Goal: Task Accomplishment & Management: Manage account settings

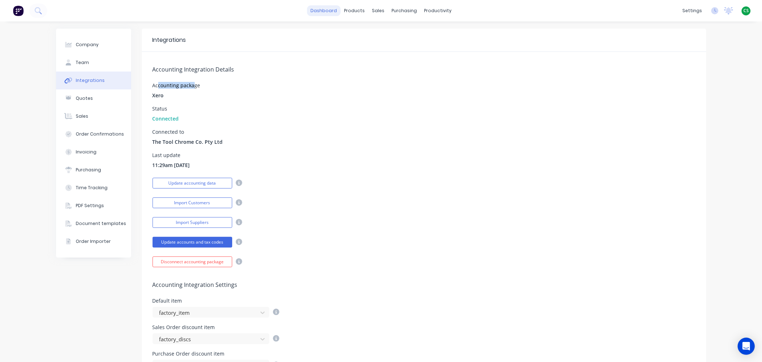
click at [319, 11] on link "dashboard" at bounding box center [324, 10] width 34 height 11
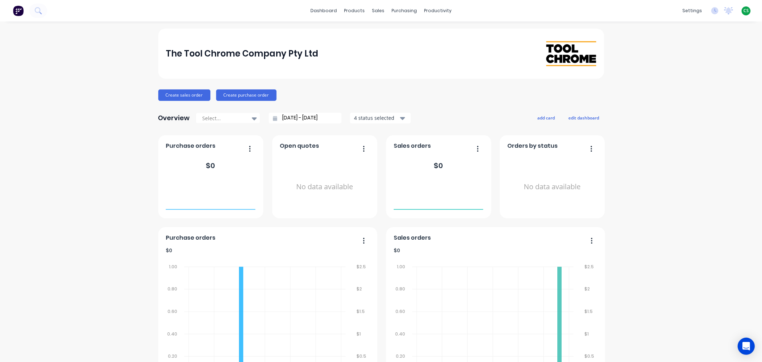
click at [744, 12] on span "CS" at bounding box center [746, 11] width 5 height 6
click at [698, 89] on button "Sign out" at bounding box center [701, 89] width 95 height 14
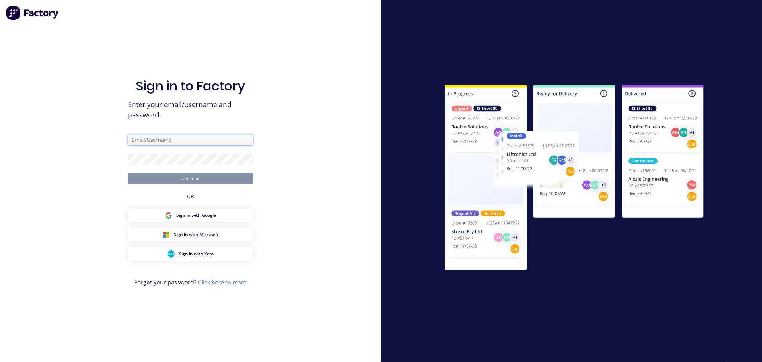
click at [151, 136] on input "text" at bounding box center [190, 139] width 125 height 11
type input "[PERSON_NAME][EMAIL_ADDRESS][DOMAIN_NAME]"
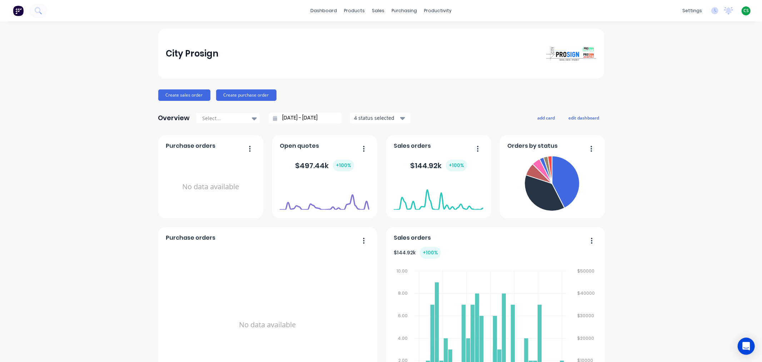
click at [744, 11] on span "CS" at bounding box center [746, 11] width 5 height 6
click at [689, 89] on button "Sign out" at bounding box center [701, 89] width 95 height 14
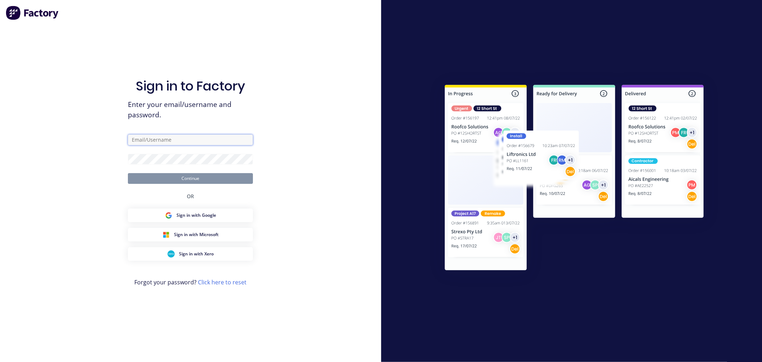
click at [155, 140] on input "text" at bounding box center [190, 139] width 125 height 11
type input "[PERSON_NAME][EMAIL_ADDRESS][DOMAIN_NAME]"
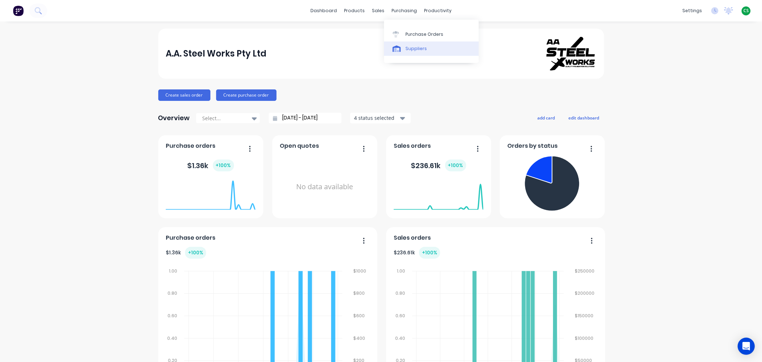
drag, startPoint x: 418, startPoint y: 36, endPoint x: 425, endPoint y: 43, distance: 9.9
click at [418, 36] on div "Purchase Orders" at bounding box center [425, 34] width 38 height 6
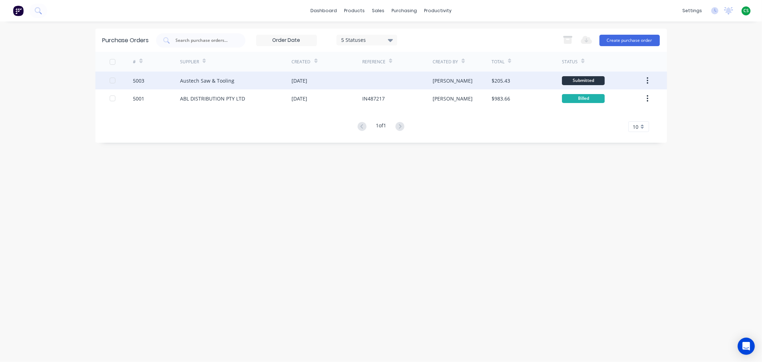
click at [190, 80] on div "Austech Saw & Tooling" at bounding box center [207, 81] width 54 height 8
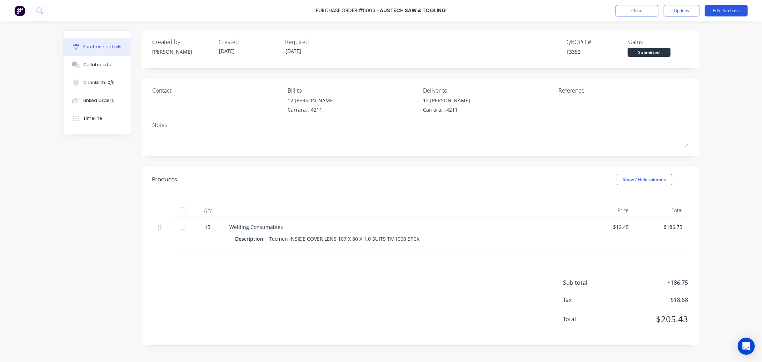
click at [715, 15] on button "Edit Purchase" at bounding box center [726, 10] width 43 height 11
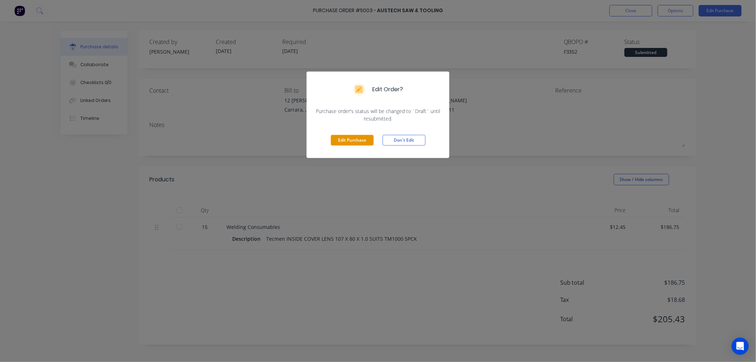
click at [346, 138] on button "Edit Purchase" at bounding box center [352, 140] width 43 height 11
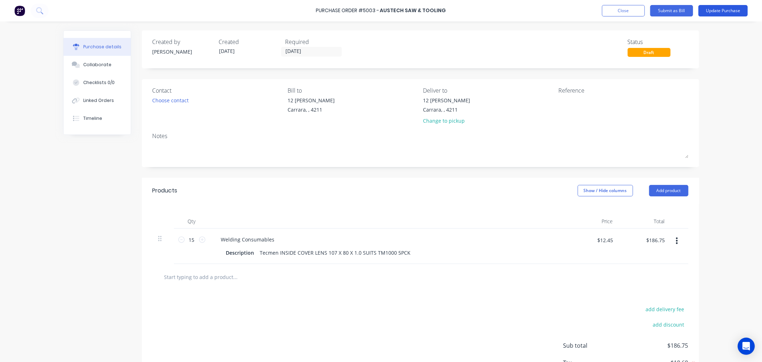
click at [713, 13] on button "Update Purchase" at bounding box center [723, 10] width 49 height 11
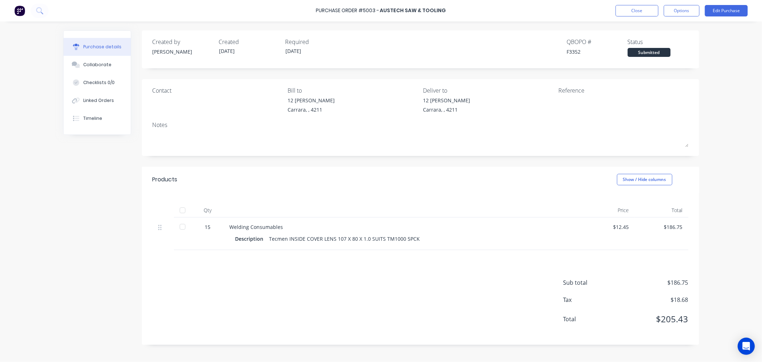
click at [636, 41] on div "Status" at bounding box center [658, 42] width 61 height 9
click at [724, 88] on div "Purchase Order #5003 - Austech Saw & Tooling Close Options Edit Purchase Purcha…" at bounding box center [381, 181] width 762 height 362
click at [631, 41] on div "Status" at bounding box center [658, 42] width 61 height 9
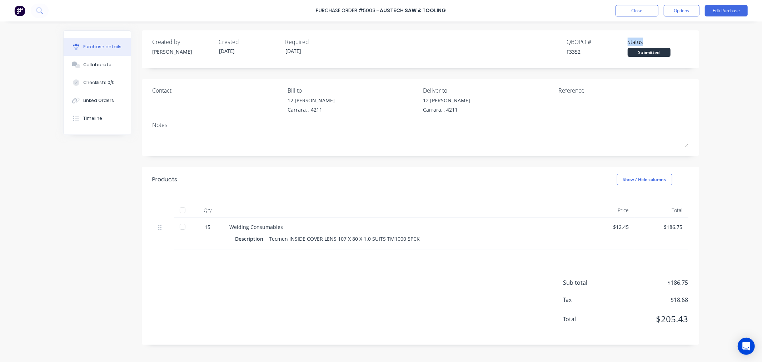
click at [183, 228] on div at bounding box center [182, 226] width 14 height 14
click at [731, 187] on div "Purchase Order #5003 - Austech Saw & Tooling Close Options Edit Purchase Purcha…" at bounding box center [381, 181] width 762 height 362
click at [181, 212] on div at bounding box center [182, 210] width 14 height 14
click at [180, 228] on div at bounding box center [182, 226] width 14 height 14
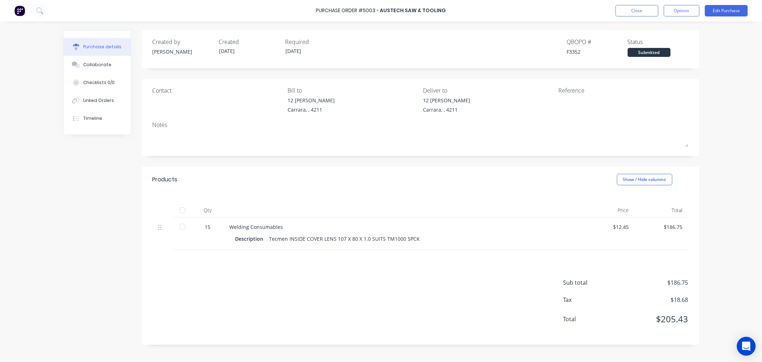
click at [749, 348] on icon "Open Intercom Messenger" at bounding box center [746, 345] width 9 height 9
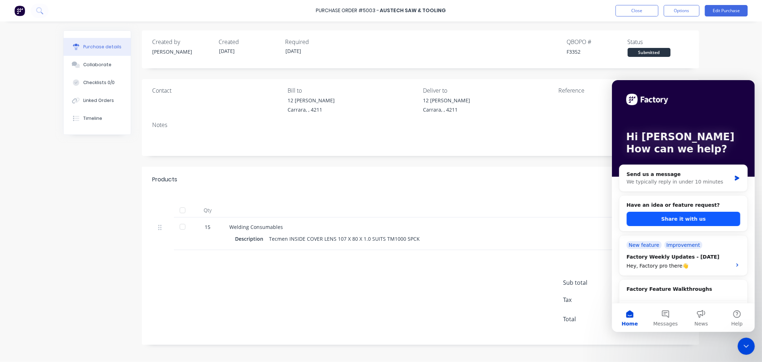
click at [652, 218] on button "Share it with us" at bounding box center [683, 218] width 114 height 14
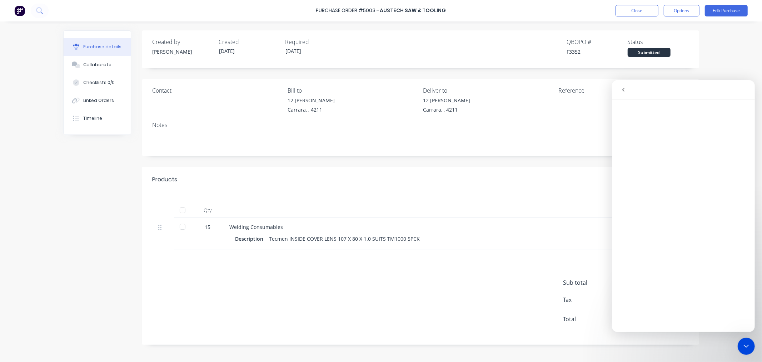
click at [624, 87] on icon "go back" at bounding box center [623, 89] width 6 height 6
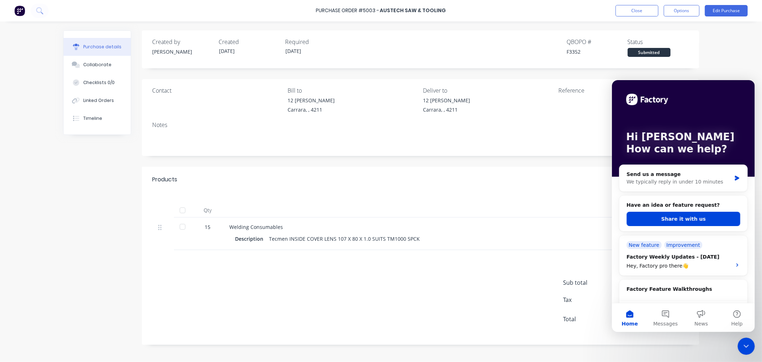
click at [714, 352] on div "Purchase Order #5003 - Austech Saw & Tooling Close Options Edit Purchase Purcha…" at bounding box center [381, 181] width 762 height 362
click at [747, 348] on icon "Close Intercom Messenger" at bounding box center [746, 345] width 9 height 9
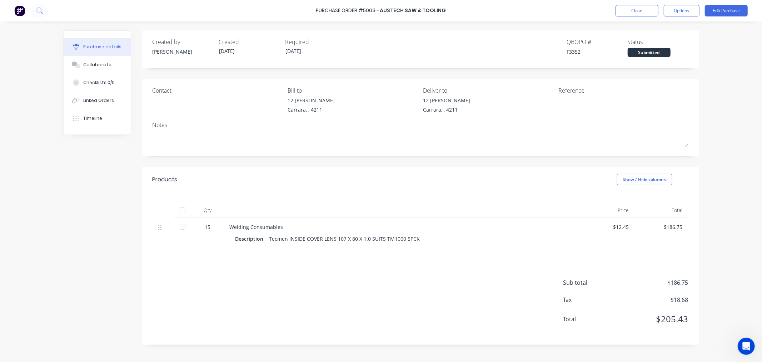
click at [235, 228] on div "Welding Consumables" at bounding box center [403, 227] width 346 height 8
drag, startPoint x: 235, startPoint y: 228, endPoint x: 255, endPoint y: 227, distance: 20.4
click at [255, 227] on div "Welding Consumables" at bounding box center [403, 227] width 346 height 8
click at [672, 11] on button "Options" at bounding box center [682, 10] width 36 height 11
click at [731, 75] on div "Purchase Order #5003 - Austech Saw & Tooling Close Options Edit Purchase Purcha…" at bounding box center [381, 181] width 762 height 362
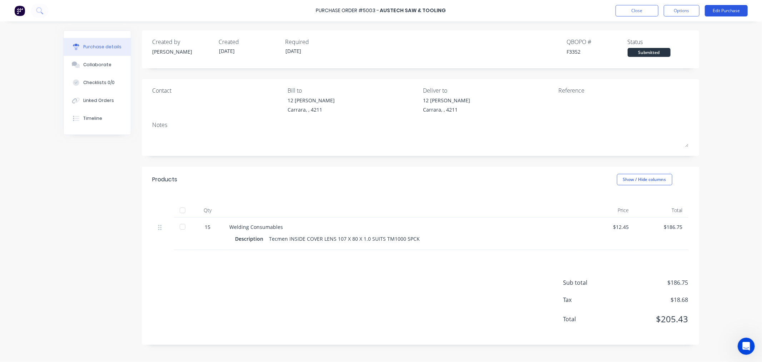
click at [716, 13] on button "Edit Purchase" at bounding box center [726, 10] width 43 height 11
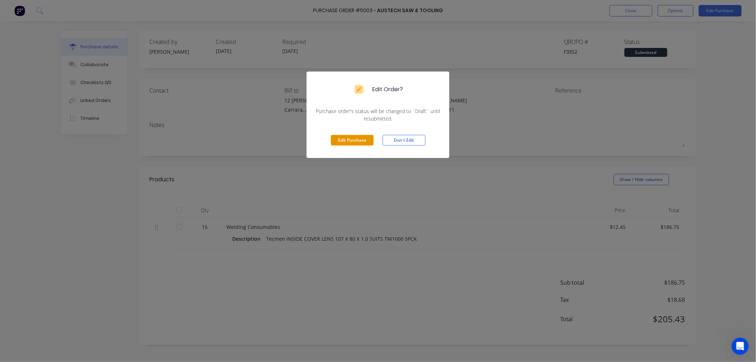
click at [348, 138] on button "Edit Purchase" at bounding box center [352, 140] width 43 height 11
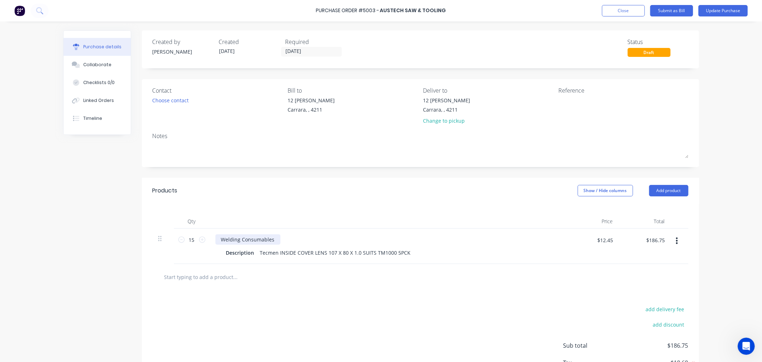
click at [220, 238] on div "Welding Consumables" at bounding box center [247, 239] width 65 height 10
drag, startPoint x: 220, startPoint y: 238, endPoint x: 256, endPoint y: 235, distance: 36.2
click at [256, 235] on div "Welding Consumables" at bounding box center [247, 239] width 65 height 10
copy div "Welding Consumables"
click at [206, 277] on input "text" at bounding box center [235, 276] width 143 height 14
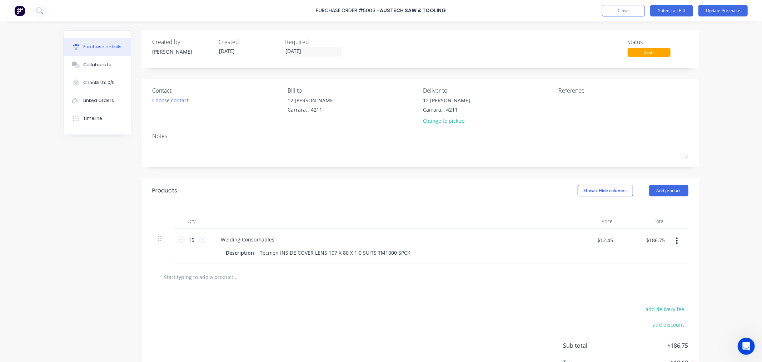
paste input "Welding Consumables"
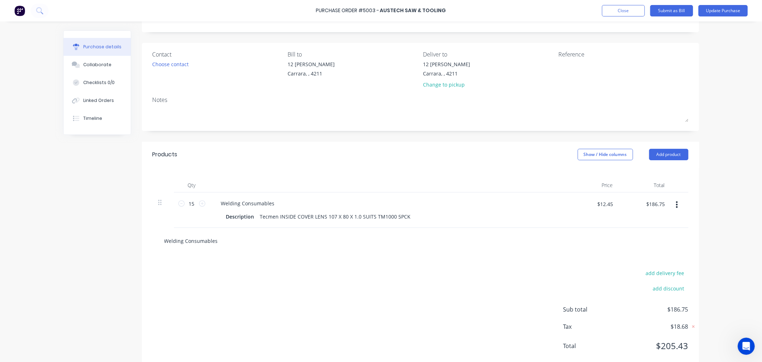
scroll to position [54, 0]
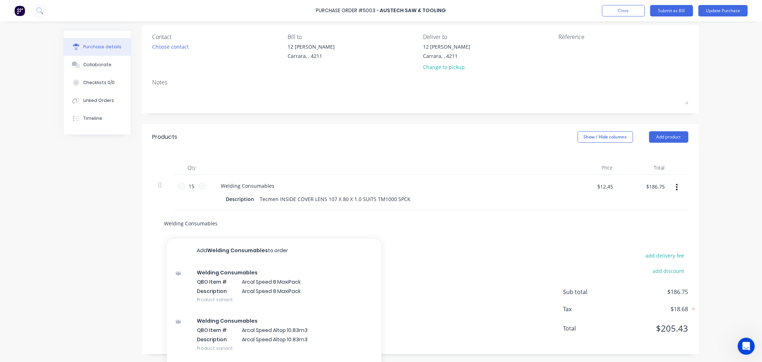
click at [170, 222] on input "Welding Consumables" at bounding box center [235, 223] width 143 height 14
drag, startPoint x: 169, startPoint y: 222, endPoint x: 213, endPoint y: 222, distance: 44.0
click at [213, 222] on input "Welding Consumables" at bounding box center [235, 223] width 143 height 14
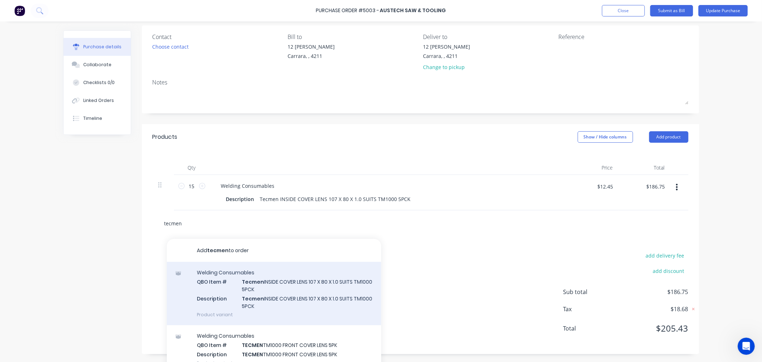
type input "tecmen"
click at [258, 291] on div "Welding Consumables QBO Item # Tecmen INSIDE COVER LENS 107 X 80 X 1.0 SUITS TM…" at bounding box center [274, 293] width 214 height 63
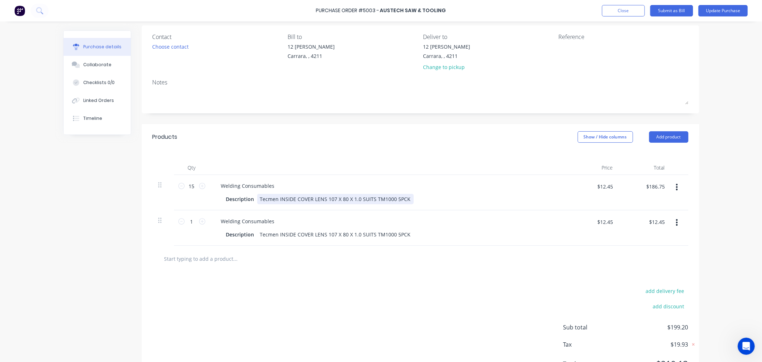
click at [262, 199] on div "Tecmen INSIDE COVER LENS 107 X 80 X 1.0 SUITS TM1000 5PCK" at bounding box center [335, 199] width 157 height 10
click at [676, 222] on icon "button" at bounding box center [677, 222] width 2 height 6
click at [632, 286] on button "Delete" at bounding box center [655, 284] width 61 height 14
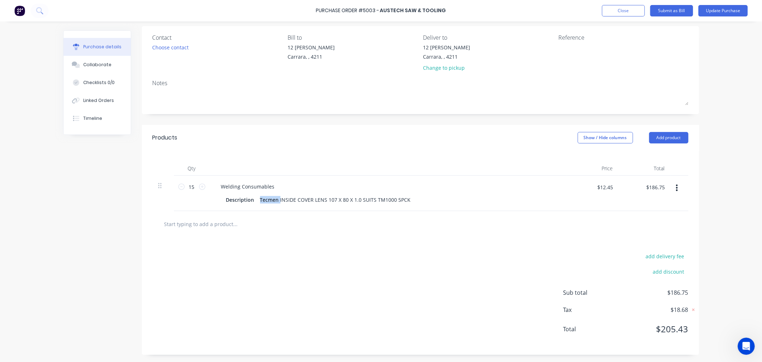
click at [676, 187] on icon "button" at bounding box center [677, 187] width 2 height 6
click at [645, 224] on button "Duplicate" at bounding box center [655, 221] width 61 height 14
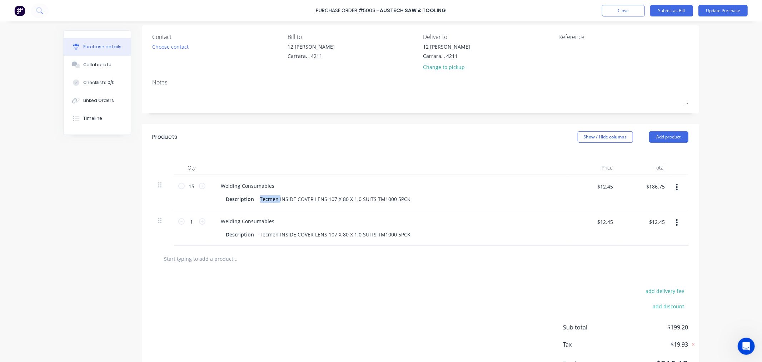
click at [676, 224] on icon "button" at bounding box center [677, 222] width 2 height 8
click at [643, 285] on button "Delete" at bounding box center [655, 284] width 61 height 14
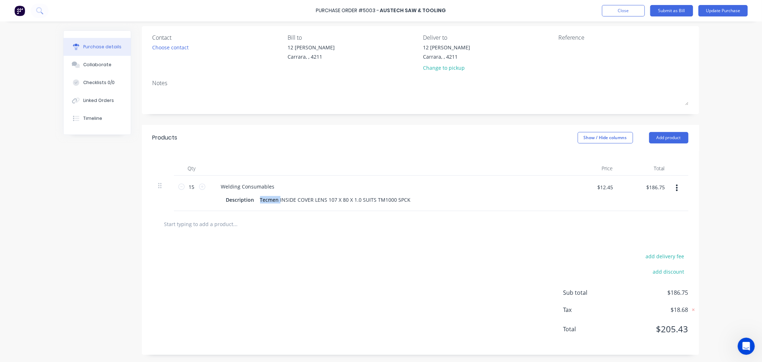
click at [676, 187] on icon "button" at bounding box center [677, 188] width 2 height 8
click at [718, 9] on button "Update Purchase" at bounding box center [723, 10] width 49 height 11
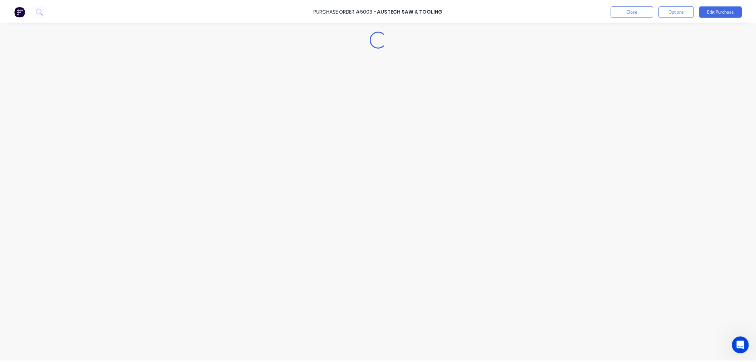
scroll to position [0, 0]
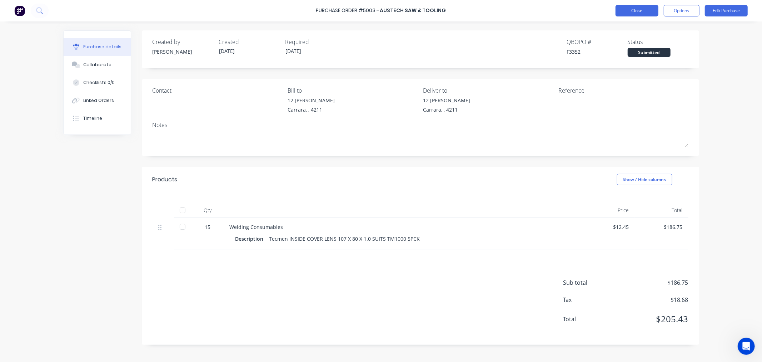
click at [640, 12] on button "Close" at bounding box center [637, 10] width 43 height 11
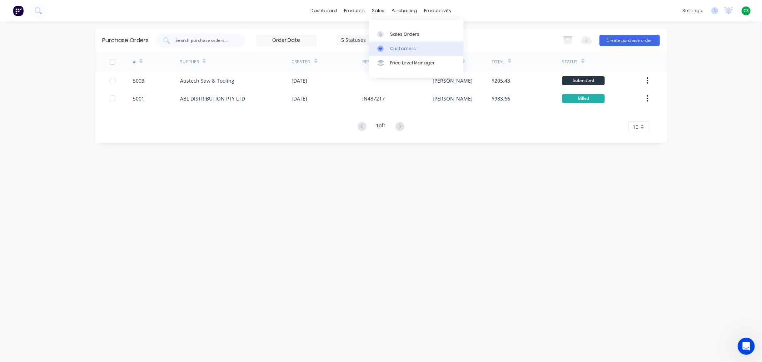
click at [398, 47] on div "Customers" at bounding box center [403, 48] width 26 height 6
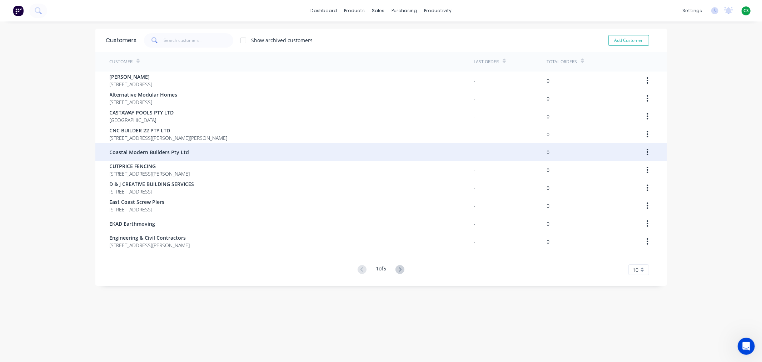
click at [127, 152] on span "Coastal Modern Builders Pty Ltd" at bounding box center [150, 152] width 80 height 8
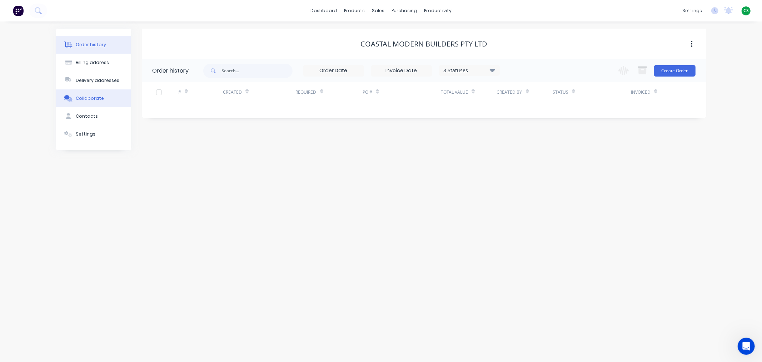
click at [84, 99] on div "Collaborate" at bounding box center [90, 98] width 28 height 6
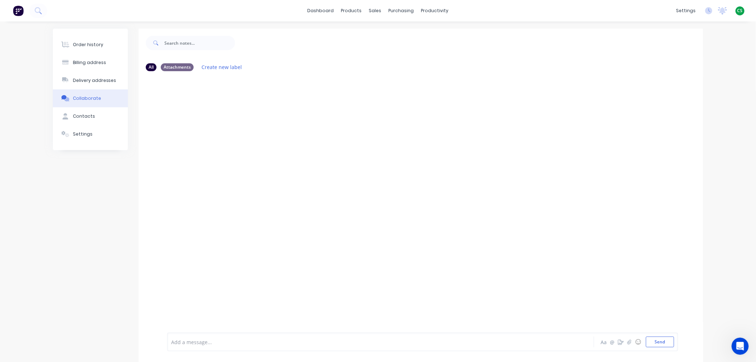
click at [188, 341] on div at bounding box center [360, 342] width 377 height 8
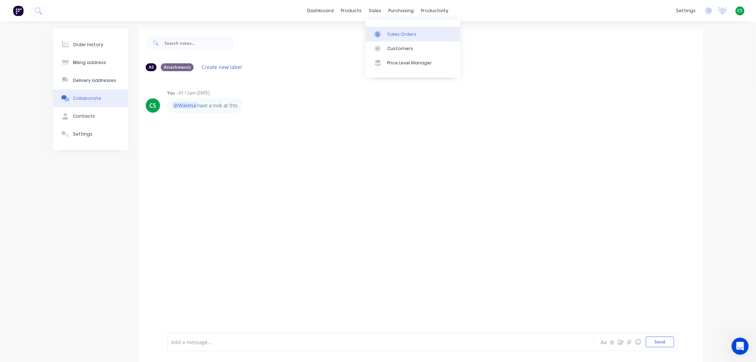
click at [392, 36] on div "Sales Orders" at bounding box center [401, 34] width 29 height 6
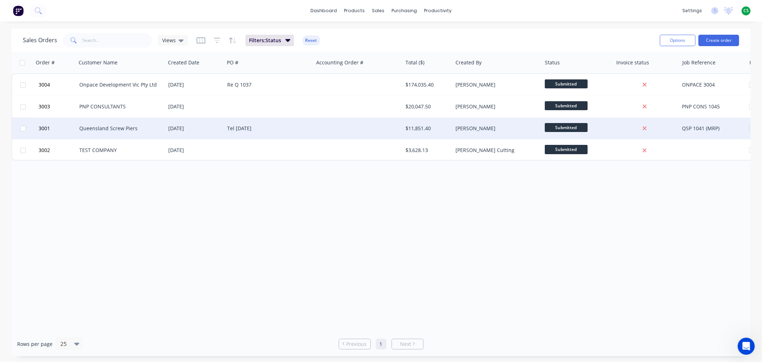
click at [238, 133] on div "Tel 04.08.25" at bounding box center [268, 128] width 89 height 21
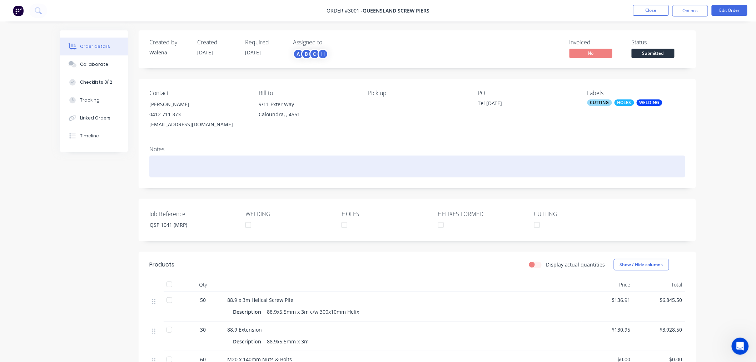
click at [155, 161] on div at bounding box center [417, 166] width 536 height 22
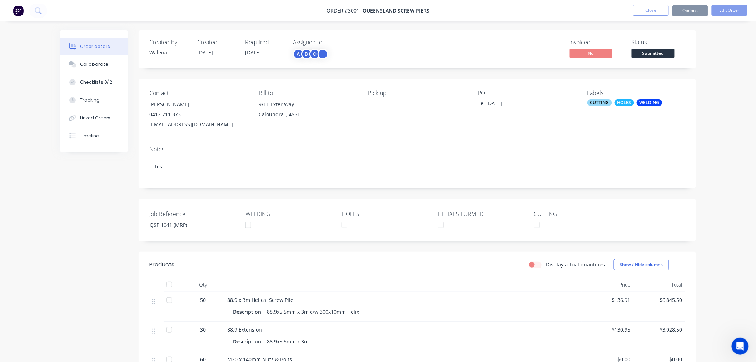
click at [729, 56] on div "Order details Collaborate Checklists 0/12 Tracking Linked Orders Timeline Order…" at bounding box center [378, 246] width 756 height 492
click at [698, 13] on button "Options" at bounding box center [690, 10] width 36 height 11
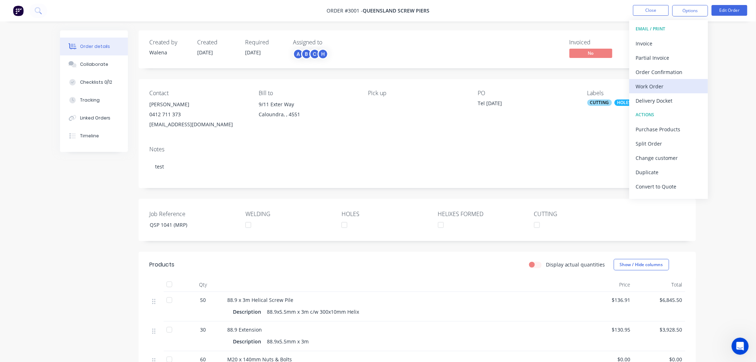
click at [666, 85] on div "Work Order" at bounding box center [669, 86] width 66 height 10
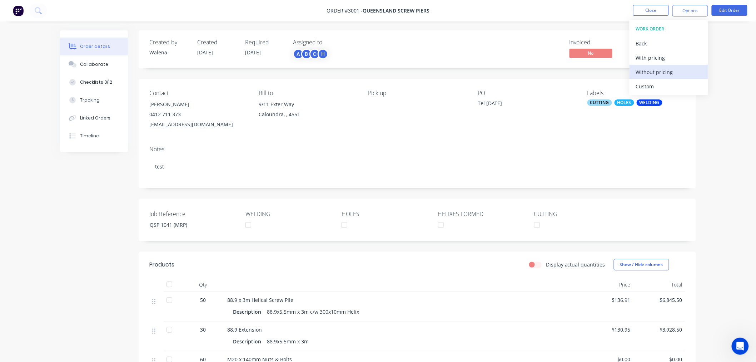
click at [664, 69] on div "Without pricing" at bounding box center [669, 72] width 66 height 10
click at [724, 76] on div "Order details Collaborate Checklists 0/12 Tracking Linked Orders Timeline Order…" at bounding box center [378, 246] width 756 height 492
click at [647, 11] on button "Close" at bounding box center [651, 10] width 36 height 11
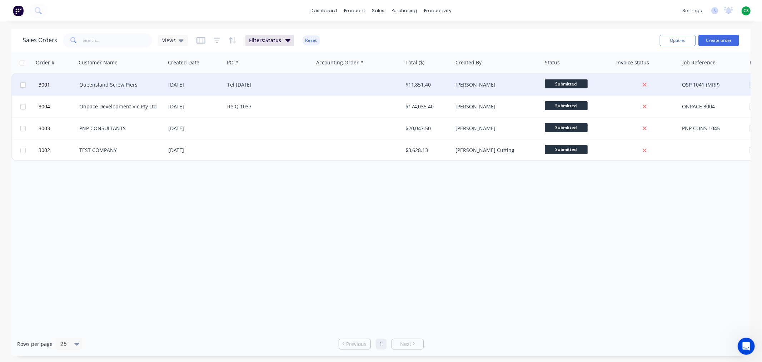
click at [173, 86] on div "[DATE]" at bounding box center [194, 84] width 53 height 7
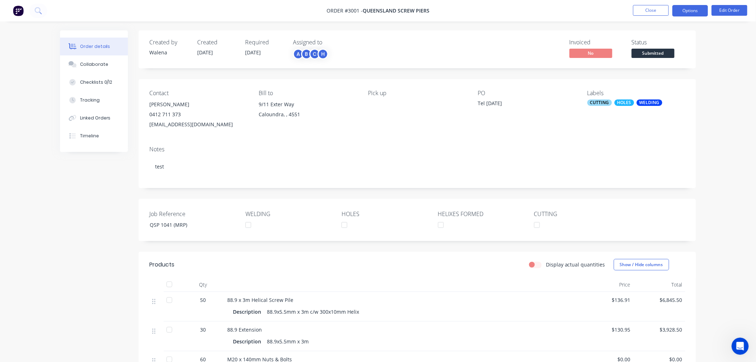
click at [677, 8] on button "Options" at bounding box center [690, 10] width 36 height 11
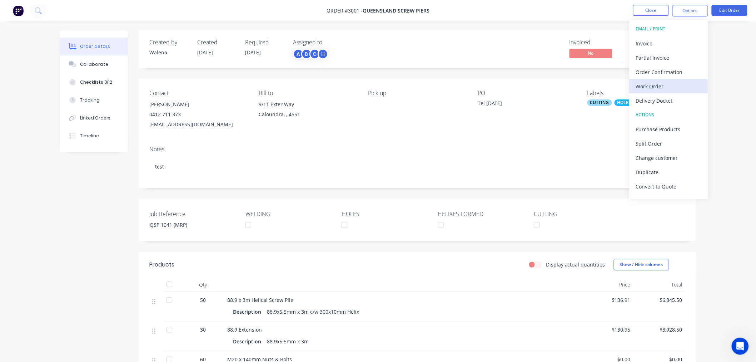
click at [662, 88] on div "Work Order" at bounding box center [669, 86] width 66 height 10
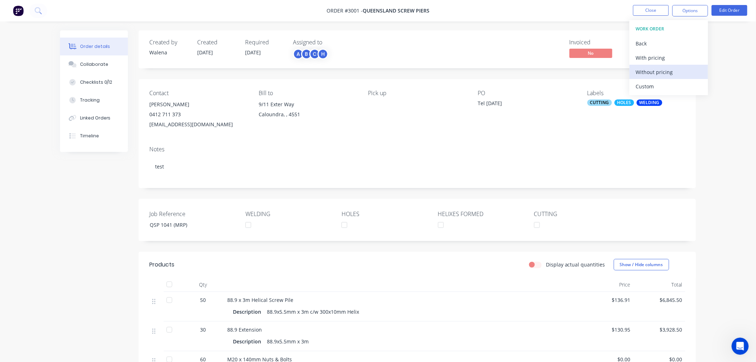
click at [656, 71] on div "Without pricing" at bounding box center [669, 72] width 66 height 10
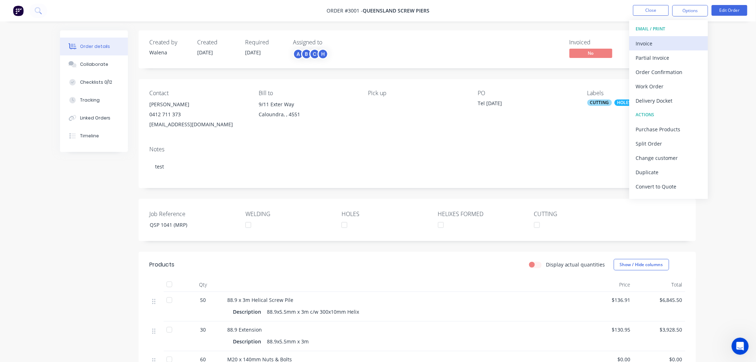
click at [656, 43] on div "Invoice" at bounding box center [669, 43] width 66 height 10
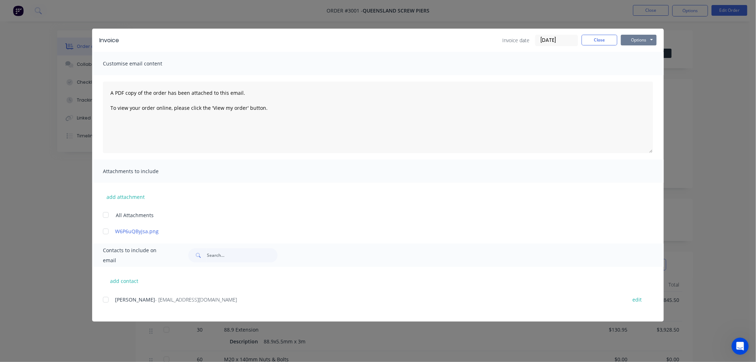
click at [641, 40] on button "Options" at bounding box center [639, 40] width 36 height 11
click at [633, 53] on button "Preview" at bounding box center [644, 53] width 46 height 12
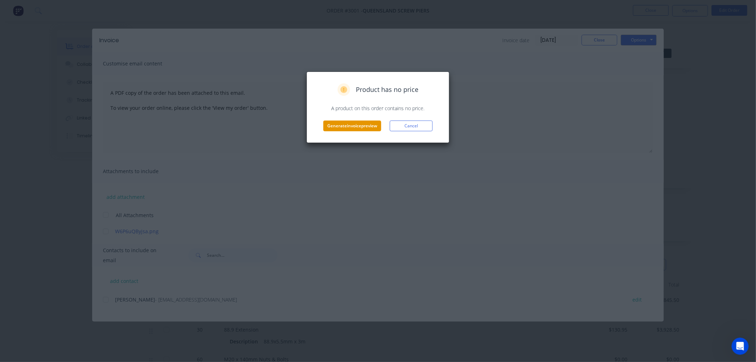
click at [356, 125] on button "Generate invoice preview" at bounding box center [352, 125] width 58 height 11
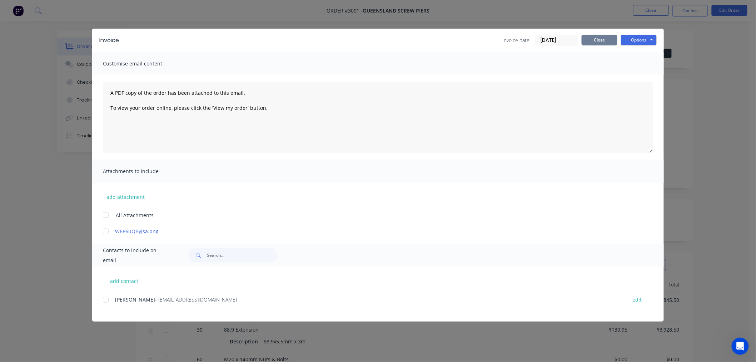
click at [593, 39] on button "Close" at bounding box center [600, 40] width 36 height 11
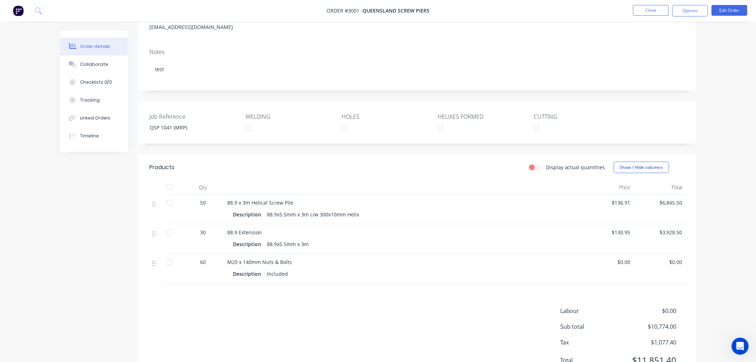
scroll to position [131, 0]
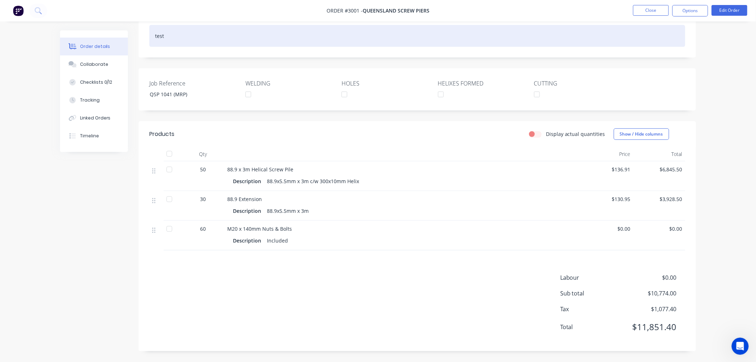
click at [158, 36] on div "test" at bounding box center [417, 36] width 536 height 22
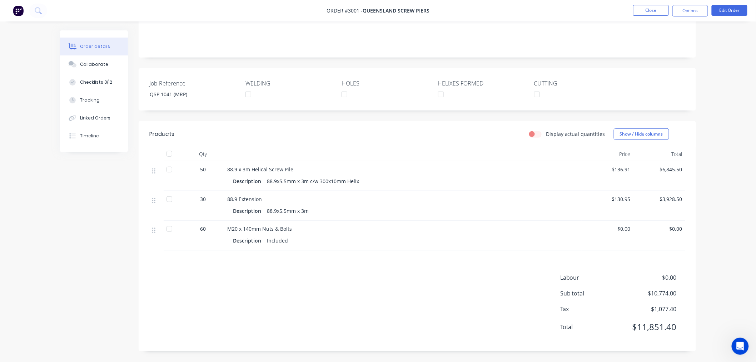
click at [713, 98] on div "Order details Collaborate Checklists 0/12 Tracking Linked Orders Timeline Order…" at bounding box center [378, 116] width 756 height 492
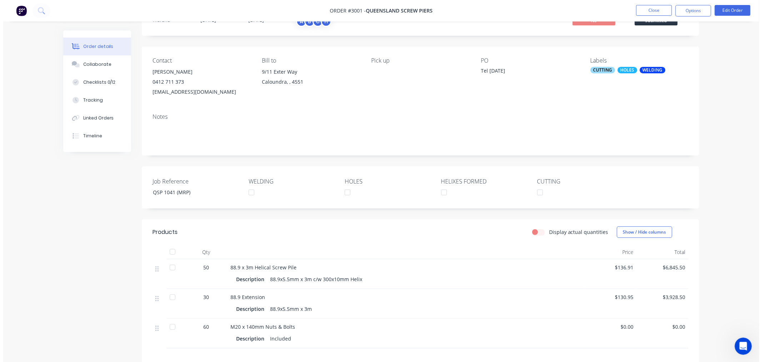
scroll to position [0, 0]
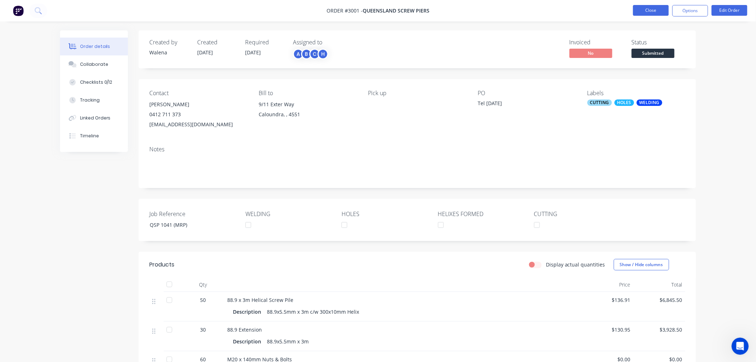
click at [643, 10] on button "Close" at bounding box center [651, 10] width 36 height 11
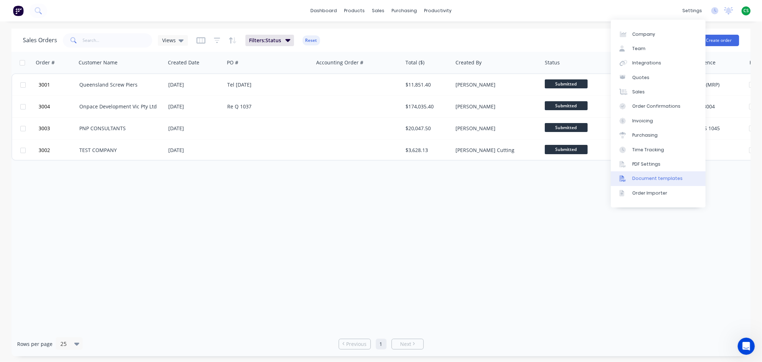
click at [672, 175] on div "Document templates" at bounding box center [657, 178] width 50 height 6
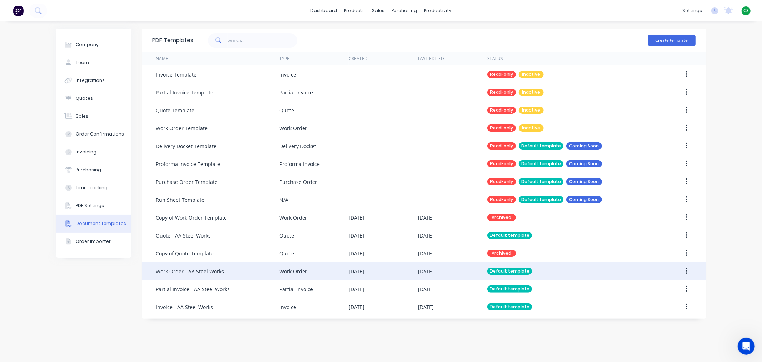
click at [187, 269] on div "Work Order - AA Steel Works" at bounding box center [190, 271] width 68 height 8
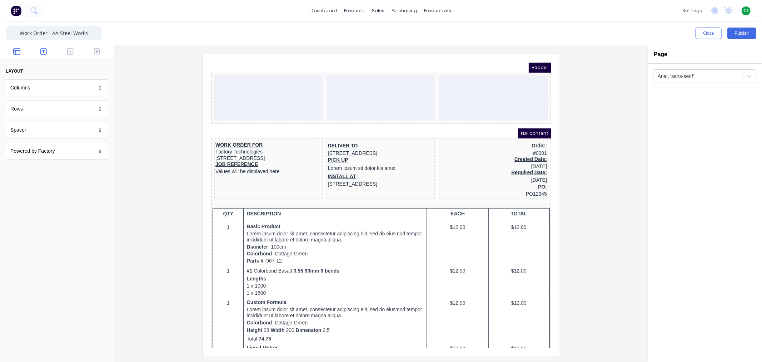
click at [42, 51] on icon "button" at bounding box center [43, 51] width 6 height 7
click at [69, 50] on icon "button" at bounding box center [70, 51] width 6 height 7
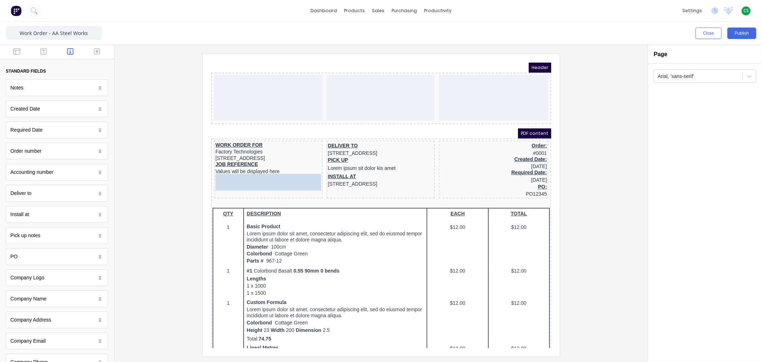
drag, startPoint x: 31, startPoint y: 89, endPoint x: 253, endPoint y: 179, distance: 238.5
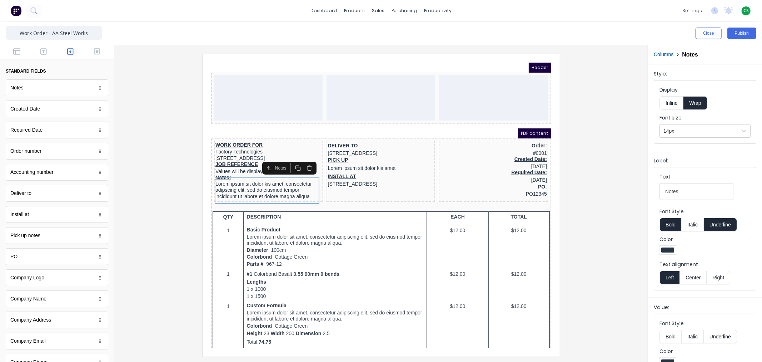
click at [145, 188] on div at bounding box center [381, 205] width 522 height 302
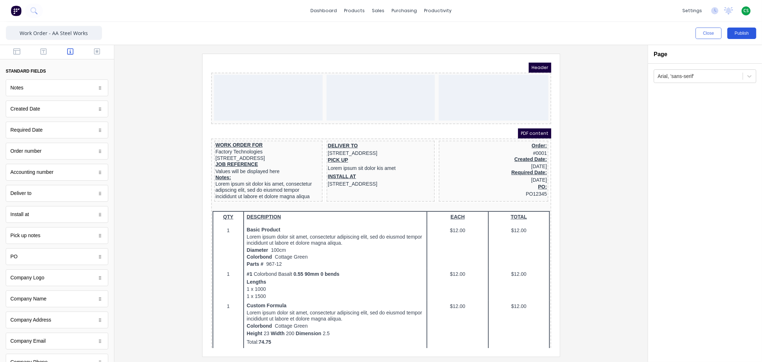
click at [735, 33] on button "Publish" at bounding box center [742, 33] width 29 height 11
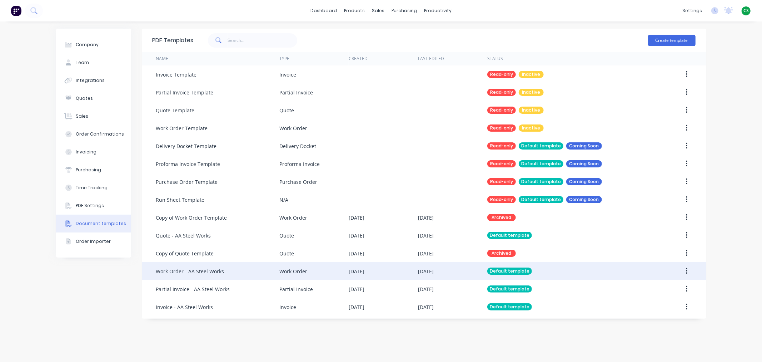
click at [687, 269] on icon "button" at bounding box center [686, 271] width 1 height 6
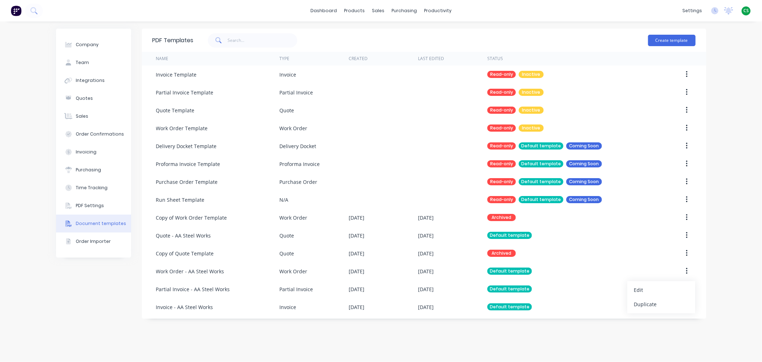
click at [741, 162] on div "Company Team Integrations Quotes Sales Order Confirmations Invoicing Purchasing…" at bounding box center [381, 191] width 762 height 340
click at [370, 31] on div "Product Catalogue" at bounding box center [386, 34] width 44 height 6
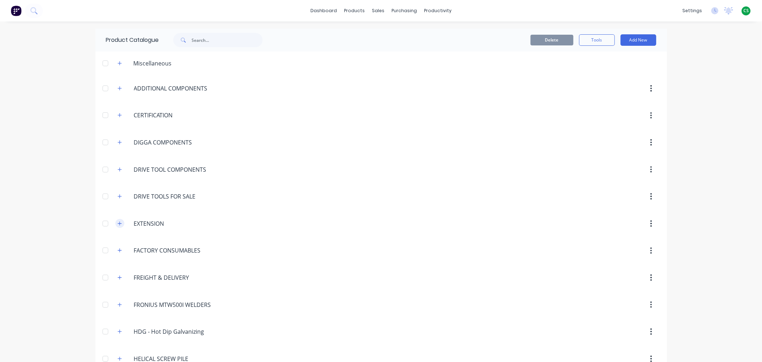
click at [120, 223] on button "button" at bounding box center [119, 223] width 9 height 9
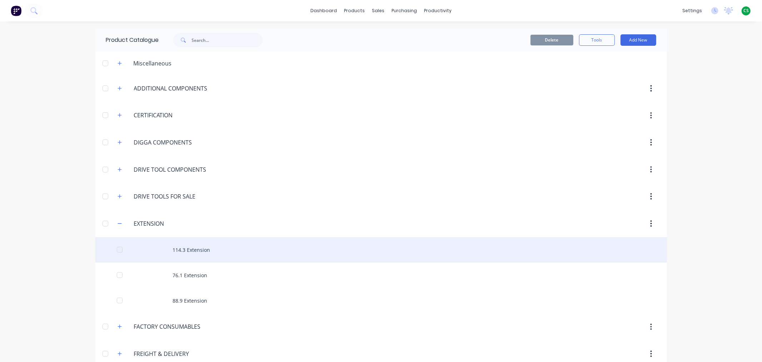
click at [191, 254] on div "114.3 Extension" at bounding box center [381, 249] width 572 height 25
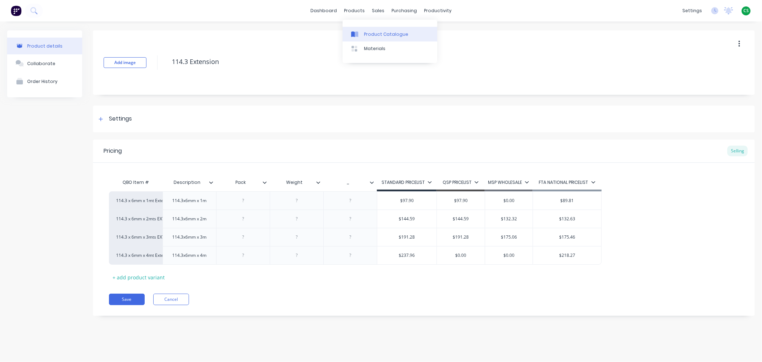
click at [372, 34] on div "Product Catalogue" at bounding box center [386, 34] width 44 height 6
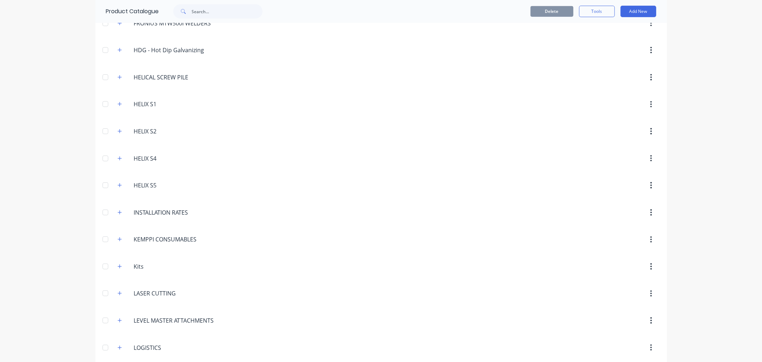
scroll to position [636, 0]
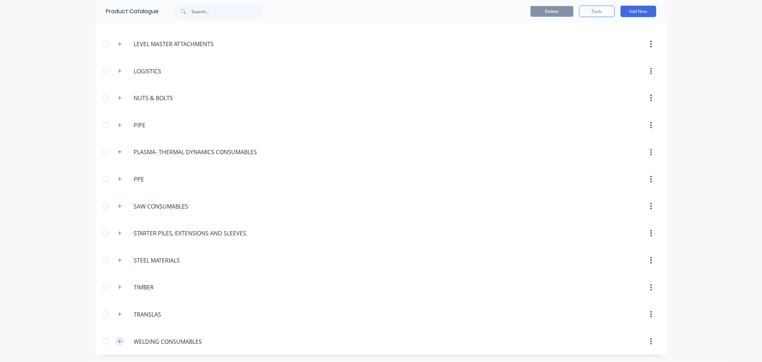
click at [118, 341] on icon "button" at bounding box center [120, 341] width 4 height 5
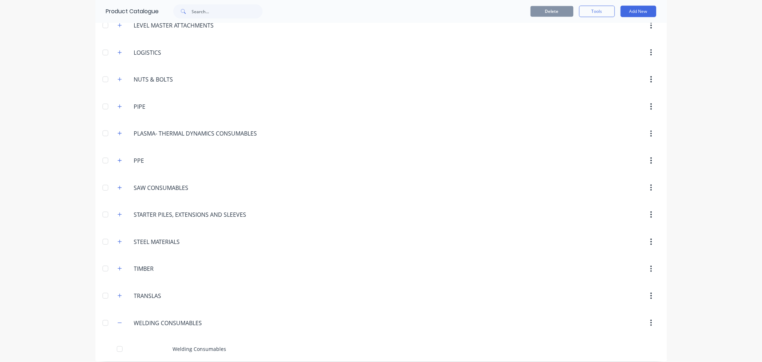
scroll to position [661, 0]
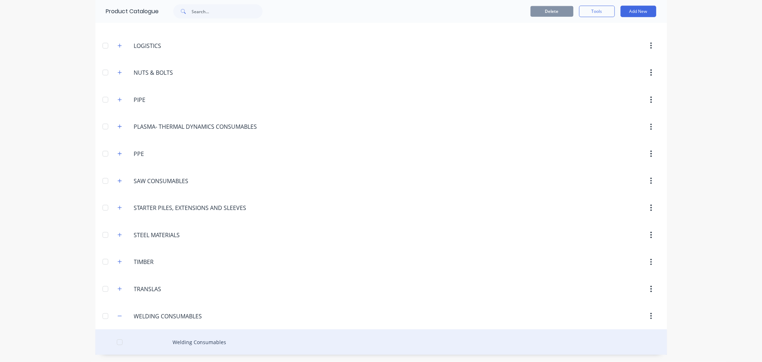
click at [203, 338] on div "Welding Consumables" at bounding box center [381, 341] width 572 height 25
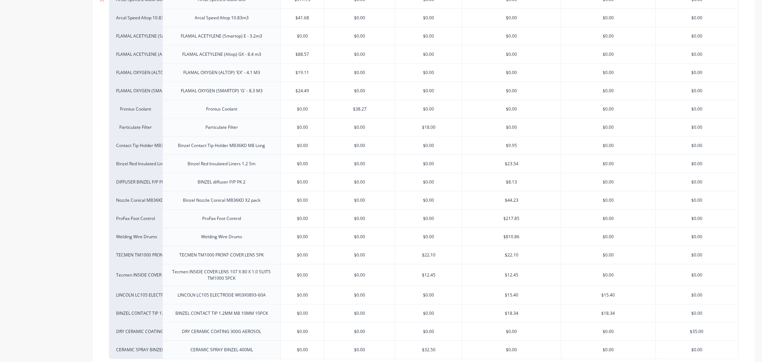
scroll to position [286, 0]
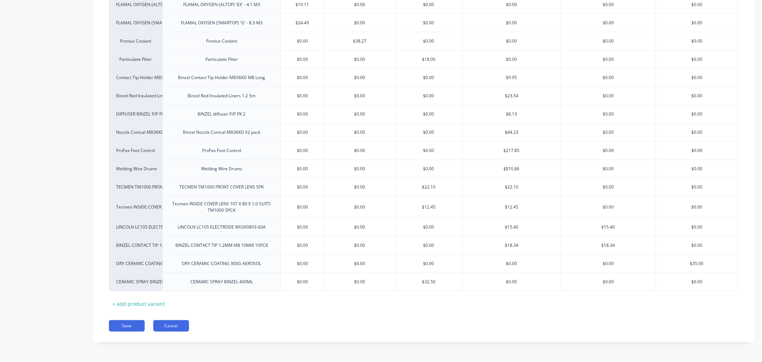
click at [174, 330] on button "Cancel" at bounding box center [171, 325] width 36 height 11
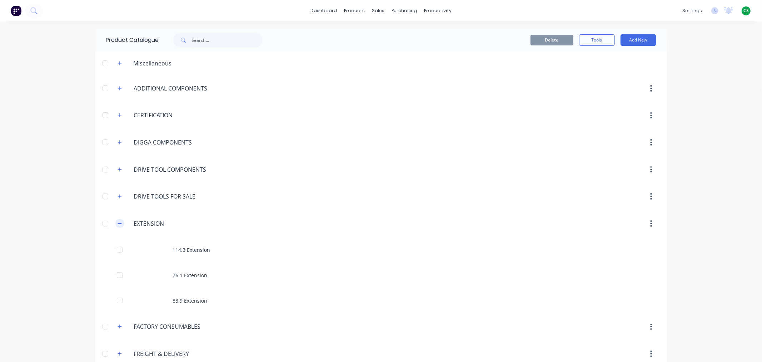
click at [118, 223] on icon "button" at bounding box center [120, 223] width 4 height 5
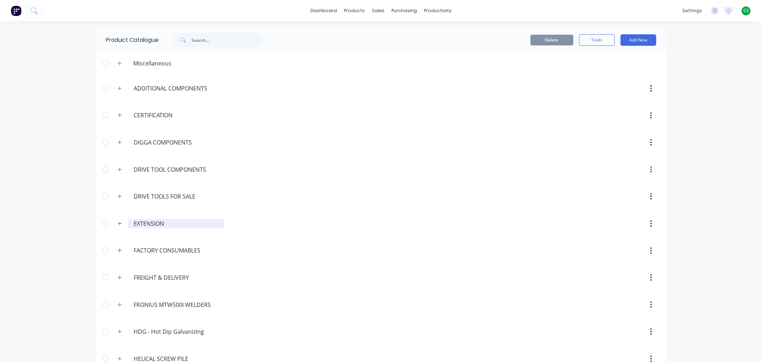
scroll to position [238, 0]
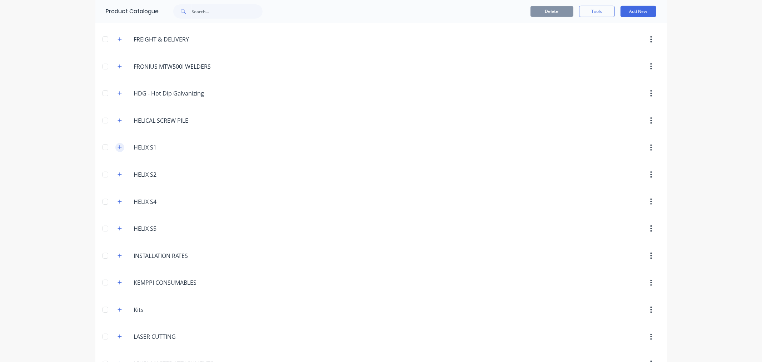
click at [118, 148] on icon "button" at bounding box center [120, 147] width 4 height 4
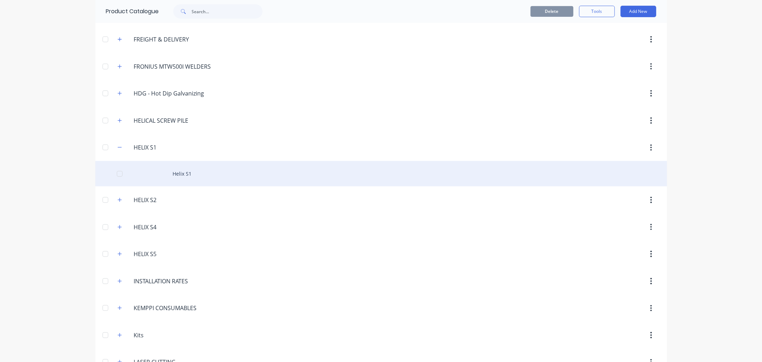
click at [172, 174] on div "Helix S1" at bounding box center [381, 173] width 572 height 25
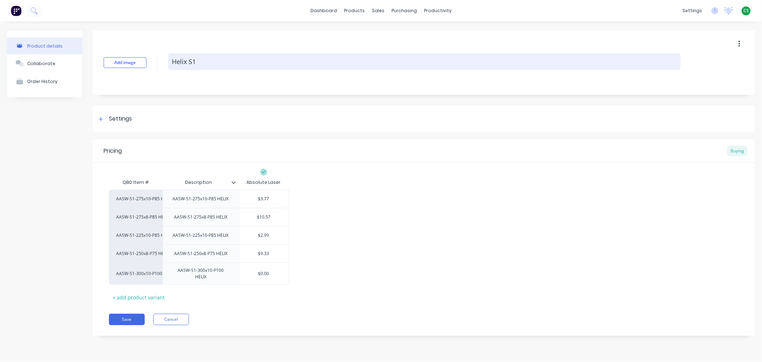
click at [174, 60] on textarea "Helix S1" at bounding box center [424, 61] width 512 height 17
drag, startPoint x: 174, startPoint y: 60, endPoint x: 203, endPoint y: 60, distance: 28.9
click at [203, 60] on textarea "Helix S1" at bounding box center [424, 61] width 512 height 17
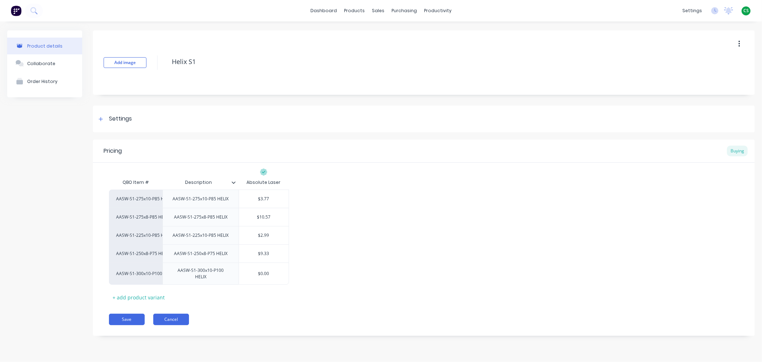
click at [167, 318] on button "Cancel" at bounding box center [171, 318] width 36 height 11
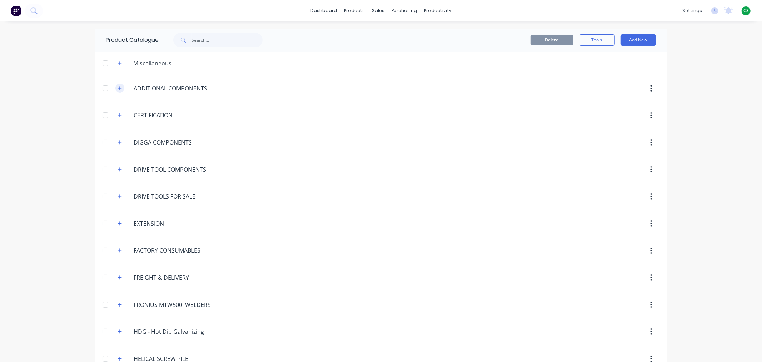
click at [118, 88] on icon "button" at bounding box center [120, 88] width 4 height 4
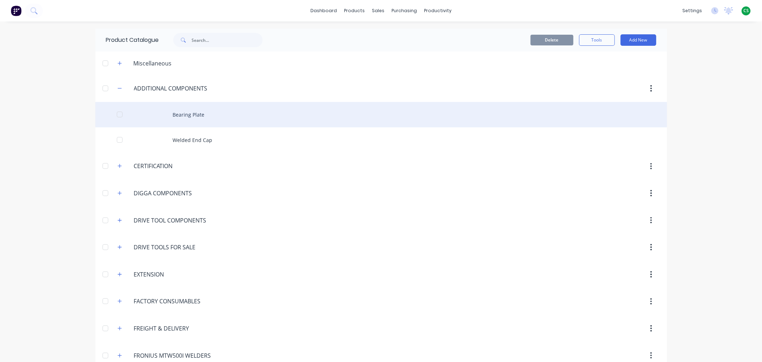
click at [182, 114] on div "Bearing Plate" at bounding box center [381, 114] width 572 height 25
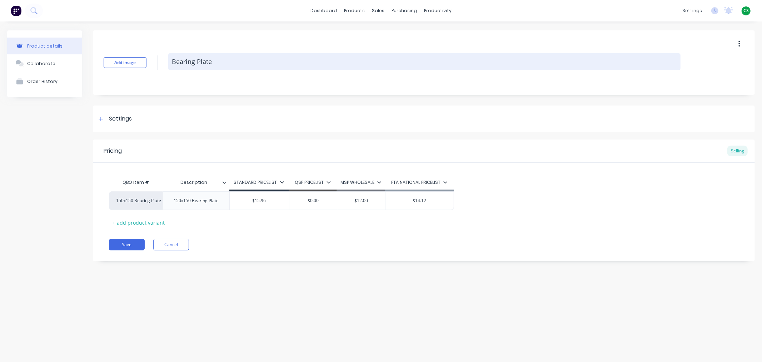
click at [176, 63] on textarea "Bearing Plate" at bounding box center [424, 61] width 512 height 17
drag, startPoint x: 176, startPoint y: 63, endPoint x: 210, endPoint y: 61, distance: 34.3
click at [210, 61] on textarea "Bearing Plate" at bounding box center [424, 61] width 512 height 17
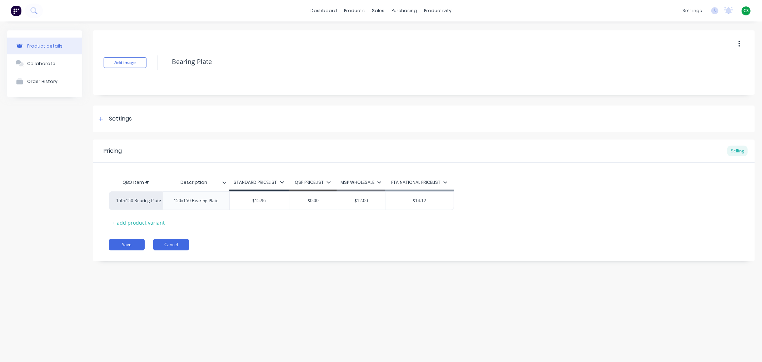
click at [171, 245] on button "Cancel" at bounding box center [171, 244] width 36 height 11
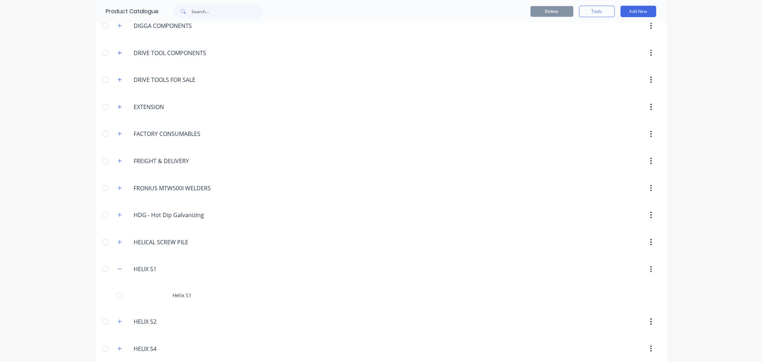
scroll to position [238, 0]
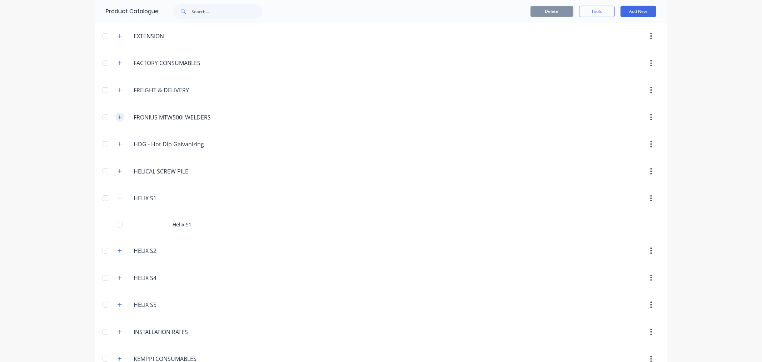
click at [118, 120] on icon "button" at bounding box center [120, 117] width 4 height 5
click at [118, 197] on icon "button" at bounding box center [120, 196] width 4 height 4
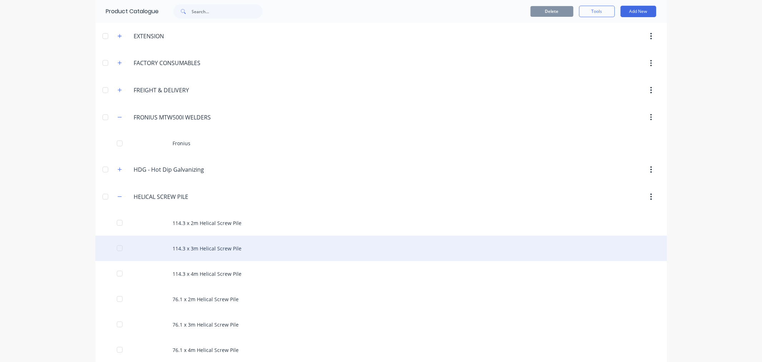
click at [202, 250] on div "114.3 x 3m Helical Screw Pile" at bounding box center [381, 247] width 572 height 25
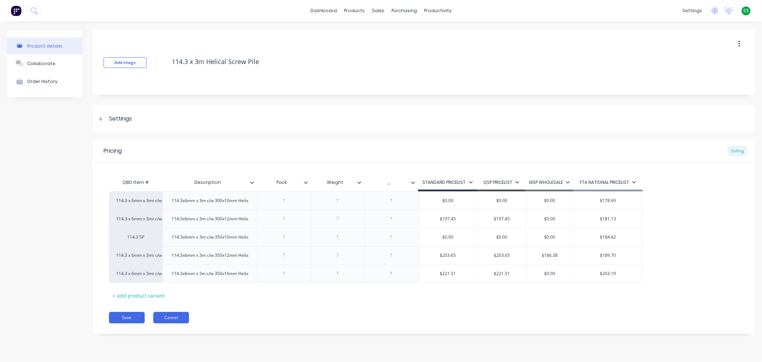
click at [172, 323] on button "Cancel" at bounding box center [171, 317] width 36 height 11
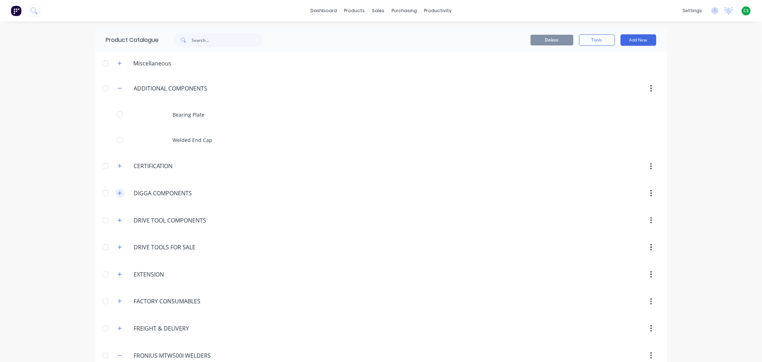
click at [119, 192] on icon "button" at bounding box center [120, 192] width 4 height 5
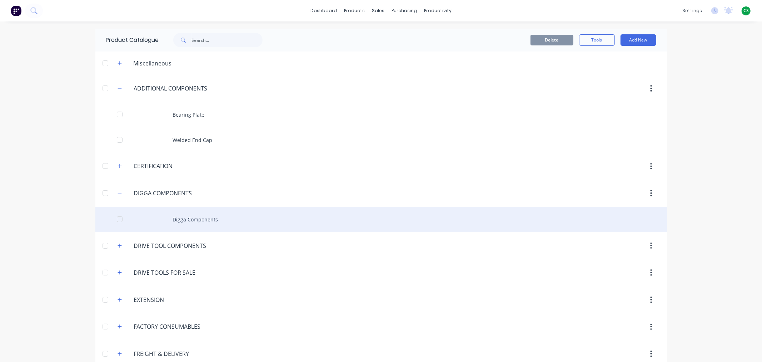
click at [197, 222] on div "Digga Components" at bounding box center [381, 219] width 572 height 25
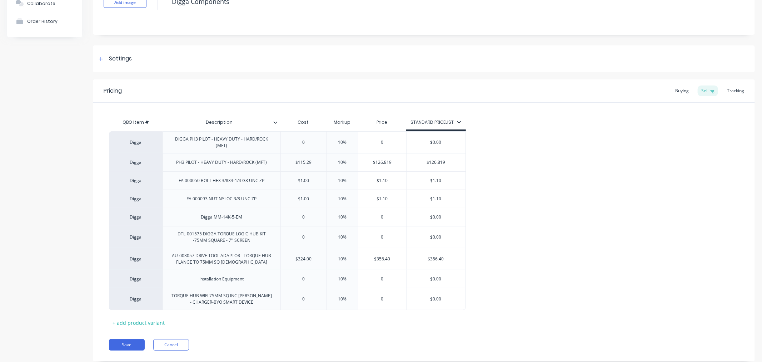
scroll to position [79, 0]
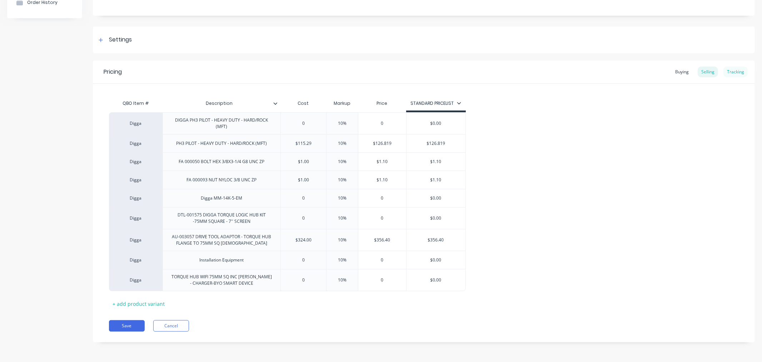
click at [727, 70] on div "Tracking" at bounding box center [736, 71] width 24 height 11
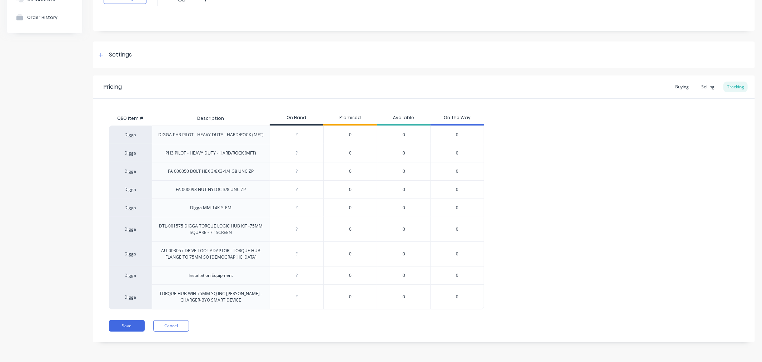
scroll to position [64, 0]
click at [175, 327] on button "Cancel" at bounding box center [171, 325] width 36 height 11
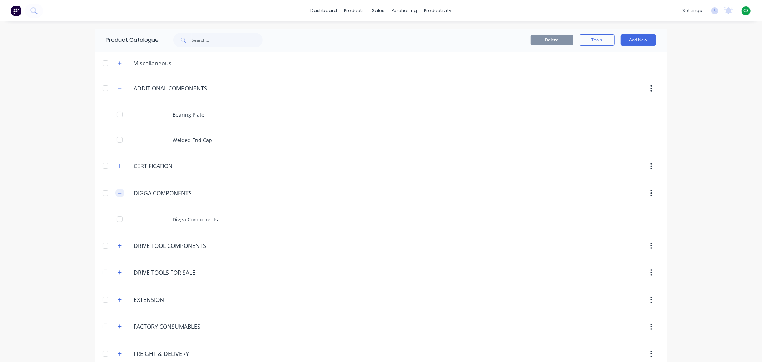
click at [118, 193] on icon "button" at bounding box center [120, 192] width 4 height 5
click at [118, 89] on icon "button" at bounding box center [120, 88] width 4 height 5
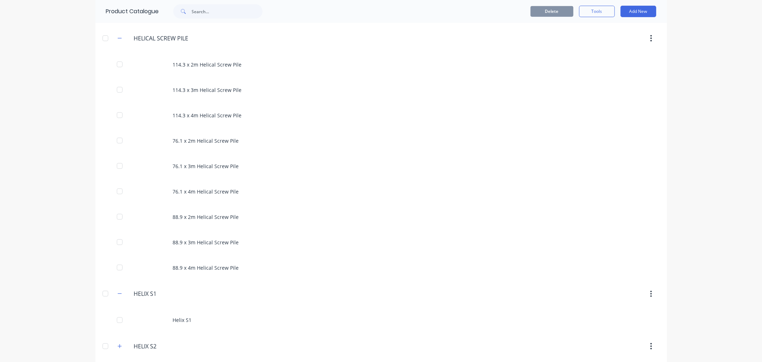
scroll to position [357, 0]
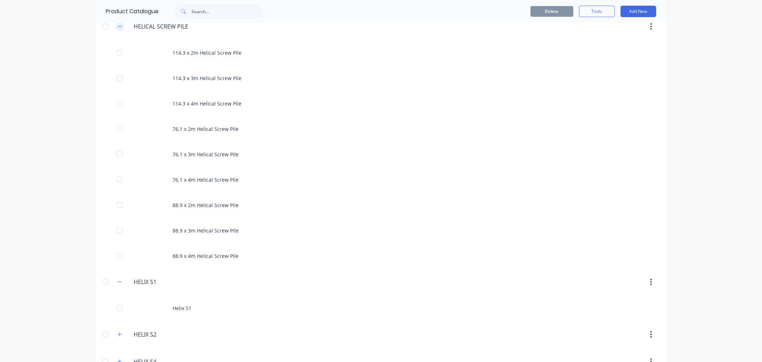
click at [118, 29] on icon "button" at bounding box center [120, 26] width 4 height 5
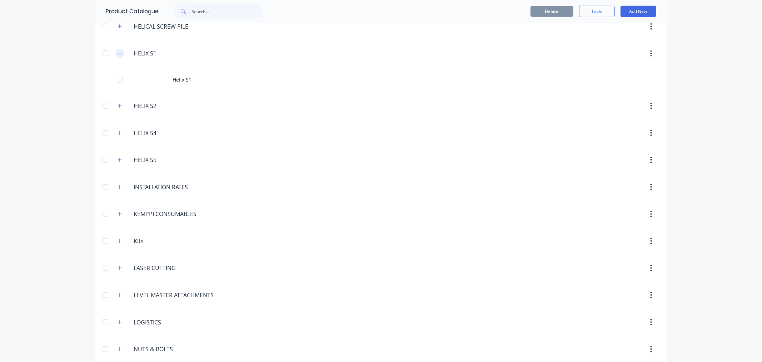
click at [119, 55] on button "button" at bounding box center [119, 53] width 9 height 9
click at [118, 241] on icon "button" at bounding box center [120, 242] width 4 height 5
click at [118, 297] on icon "button" at bounding box center [120, 295] width 4 height 4
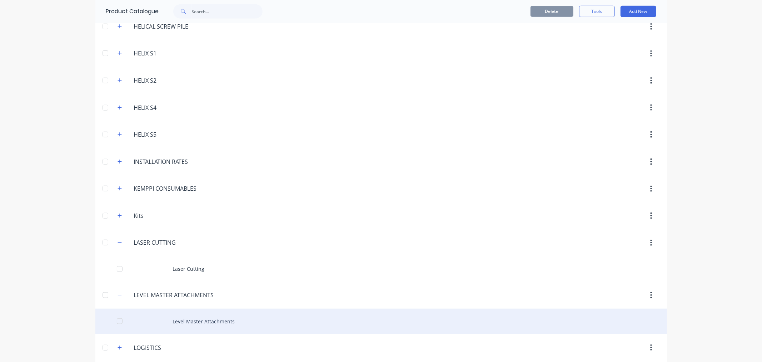
click at [176, 322] on div "Level Master Attachments" at bounding box center [381, 320] width 572 height 25
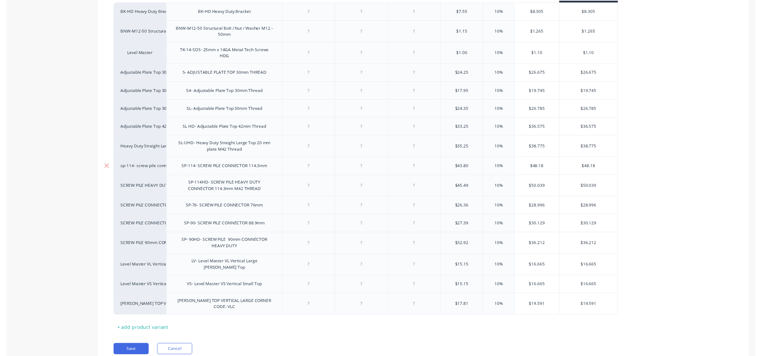
scroll to position [207, 0]
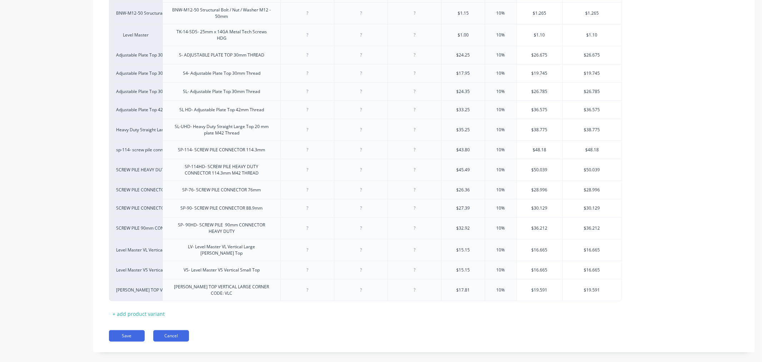
click at [184, 330] on button "Cancel" at bounding box center [171, 335] width 36 height 11
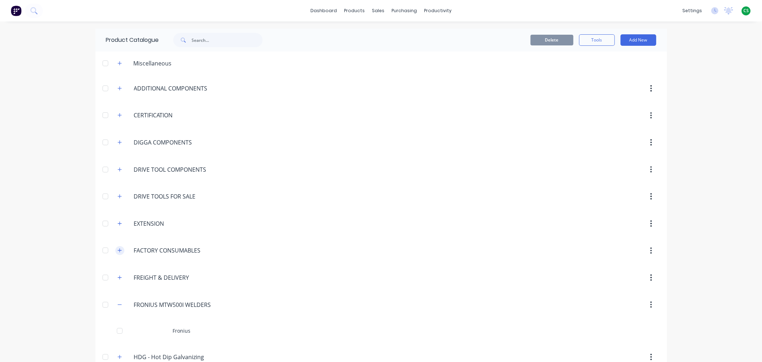
click at [118, 250] on icon "button" at bounding box center [120, 250] width 4 height 5
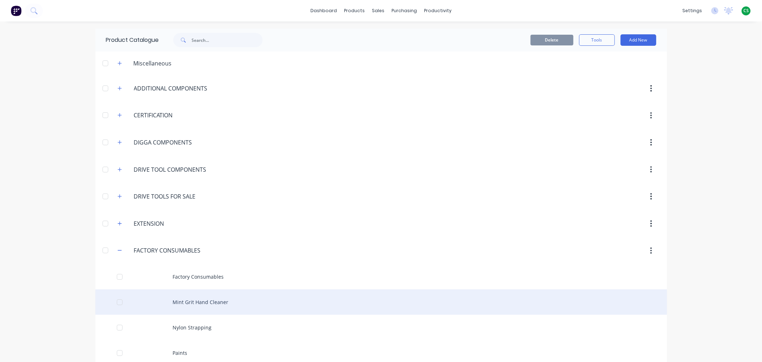
click at [183, 301] on div "Mint Grit Hand Cleaner" at bounding box center [381, 301] width 572 height 25
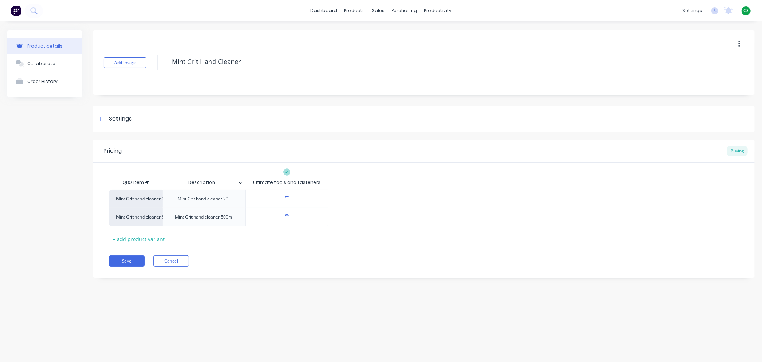
type textarea "x"
click at [169, 259] on button "Cancel" at bounding box center [171, 260] width 36 height 11
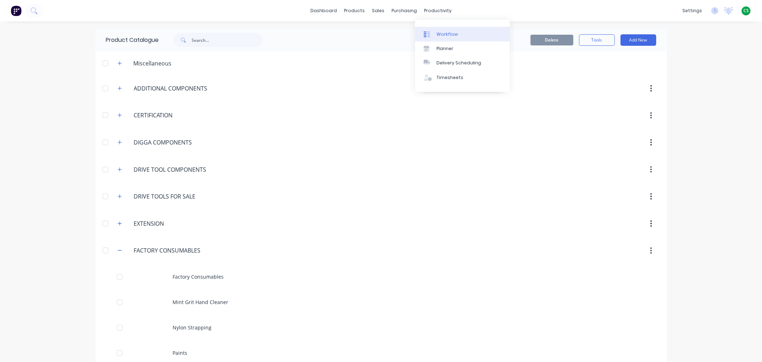
click at [448, 33] on div "Workflow" at bounding box center [447, 34] width 21 height 6
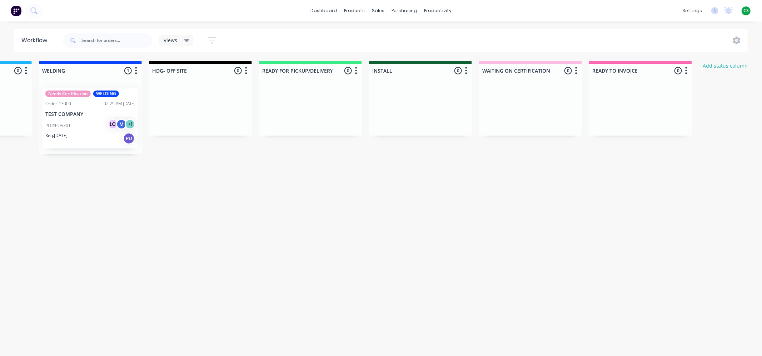
scroll to position [0, 417]
click at [454, 51] on div "Planner" at bounding box center [448, 48] width 17 height 6
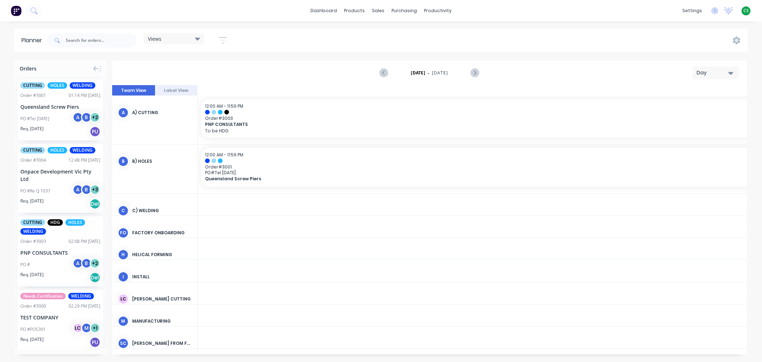
scroll to position [0, 1487]
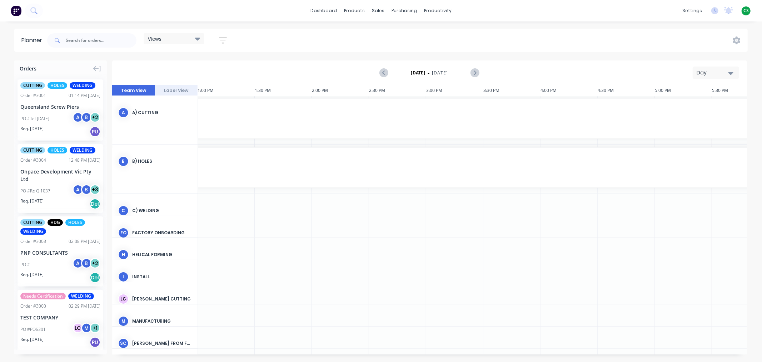
click at [706, 73] on div "Day" at bounding box center [713, 73] width 33 height 8
click at [687, 109] on div "Week" at bounding box center [703, 106] width 71 height 14
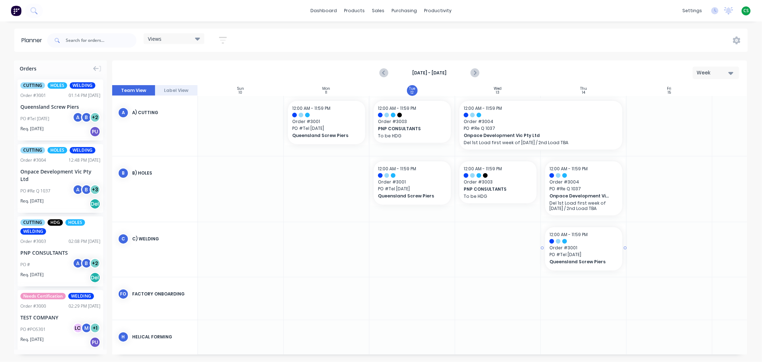
scroll to position [0, 0]
click at [183, 39] on div "Views" at bounding box center [174, 38] width 52 height 6
click at [159, 120] on button "Scheduling" at bounding box center [187, 120] width 76 height 8
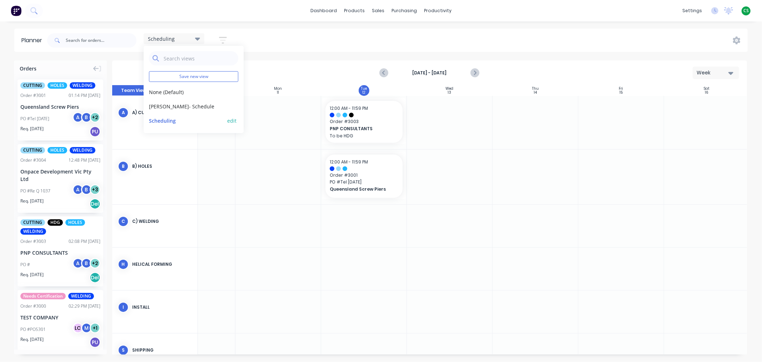
scroll to position [0, 54]
click at [555, 10] on div "dashboard products sales purchasing productivity dashboard products Product Cat…" at bounding box center [381, 10] width 762 height 21
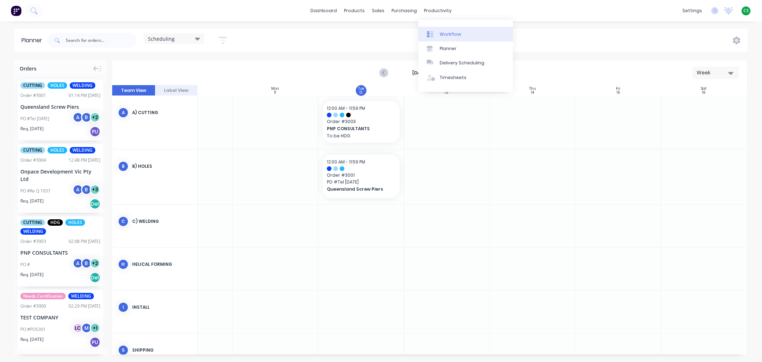
click at [456, 31] on div "Workflow" at bounding box center [450, 34] width 21 height 6
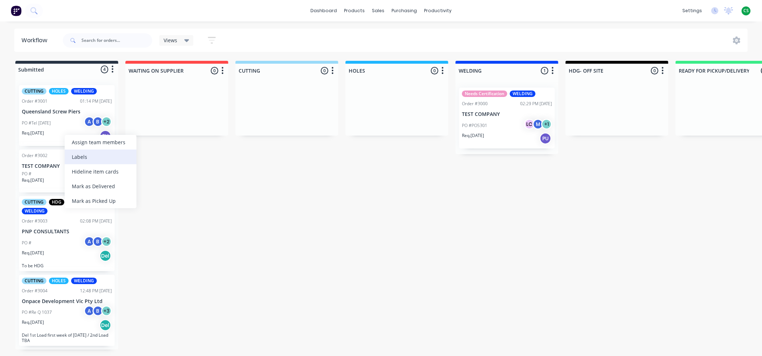
drag, startPoint x: 95, startPoint y: 157, endPoint x: 177, endPoint y: 169, distance: 82.8
click at [95, 157] on div "Labels" at bounding box center [101, 156] width 72 height 15
click at [263, 187] on div "Submitted 4 Status colour #273444 hex #273444 Save Cancel Summaries Total order…" at bounding box center [642, 205] width 1295 height 288
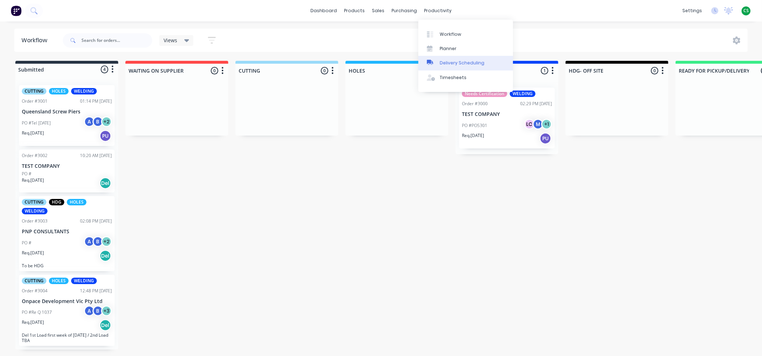
click at [451, 63] on div "Delivery Scheduling" at bounding box center [462, 63] width 45 height 6
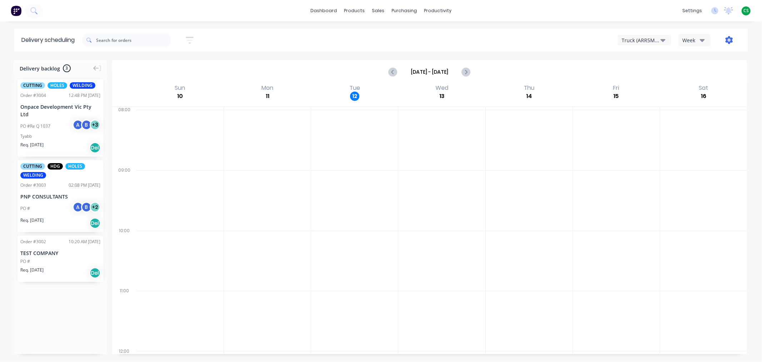
click at [728, 41] on icon "button" at bounding box center [730, 40] width 8 height 8
click at [690, 73] on div "Settings" at bounding box center [706, 73] width 55 height 10
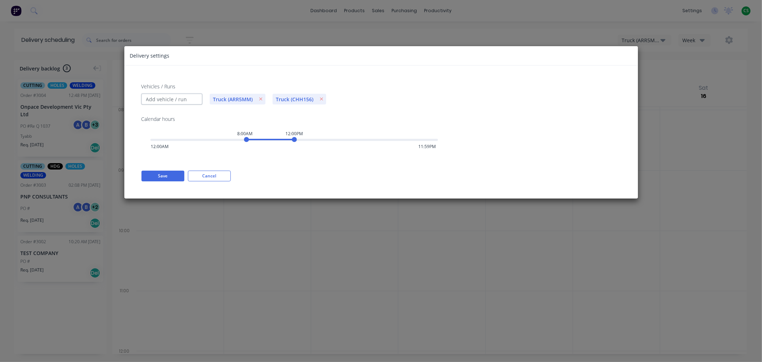
click at [159, 100] on input "Vehicles / Runs" at bounding box center [172, 99] width 61 height 11
type input "Small truck"
type input "Medium truck"
type input "Large truck"
click at [419, 100] on icon "button" at bounding box center [420, 98] width 4 height 5
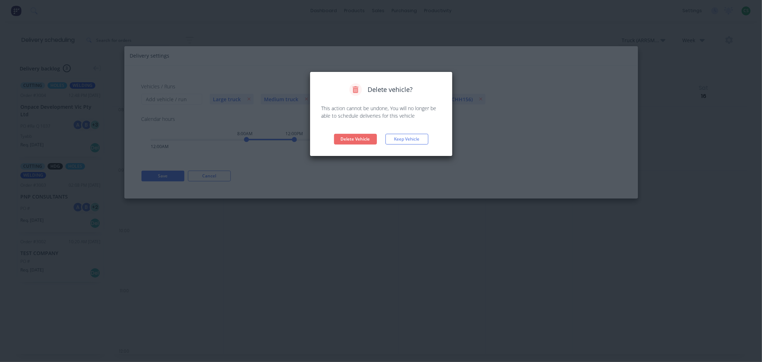
click at [349, 140] on button "Delete Vehicle" at bounding box center [355, 139] width 43 height 11
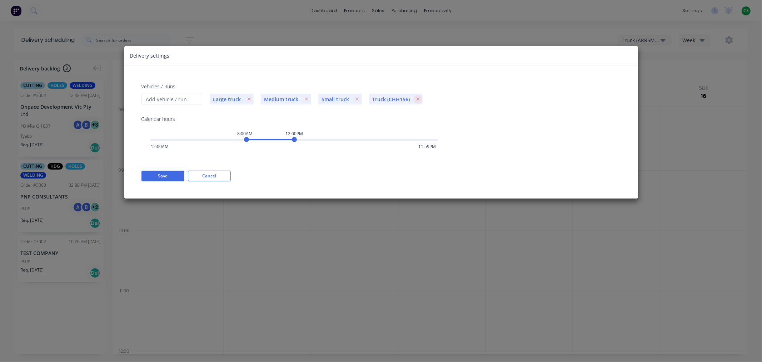
click at [416, 100] on icon "button" at bounding box center [418, 98] width 4 height 5
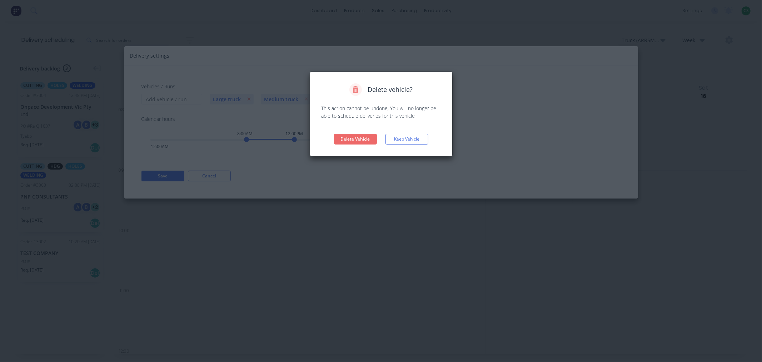
click at [356, 138] on button "Delete Vehicle" at bounding box center [355, 139] width 43 height 11
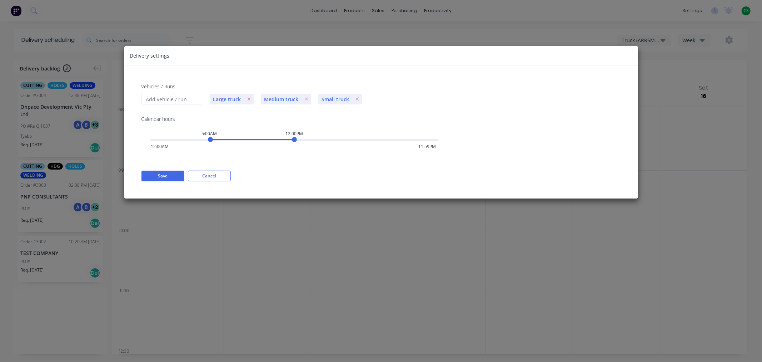
drag, startPoint x: 247, startPoint y: 141, endPoint x: 212, endPoint y: 143, distance: 34.7
click at [212, 143] on div "Vehicles / Runs Large truck Medium truck Small truck Calendar hours 5:00AM 12:0…" at bounding box center [381, 131] width 514 height 133
drag, startPoint x: 293, startPoint y: 141, endPoint x: 328, endPoint y: 140, distance: 34.7
click at [328, 140] on div "3:00PM" at bounding box center [330, 139] width 5 height 5
click at [159, 177] on button "Save" at bounding box center [163, 175] width 43 height 11
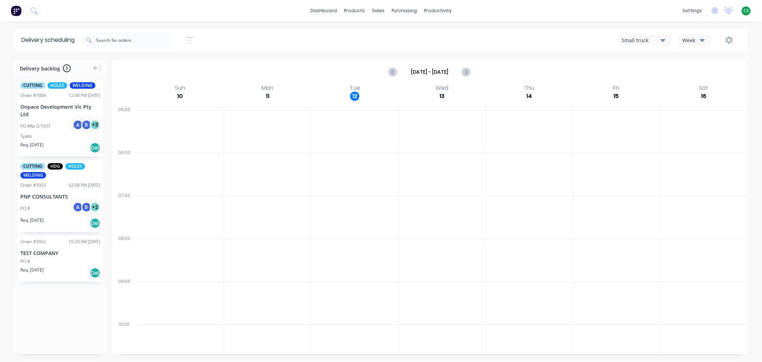
click at [629, 40] on div "Small truck" at bounding box center [641, 40] width 39 height 8
click at [691, 40] on div "Week" at bounding box center [692, 40] width 21 height 8
click at [696, 76] on div "Vehicle" at bounding box center [714, 73] width 71 height 14
click at [477, 73] on icon "Next page" at bounding box center [475, 72] width 9 height 9
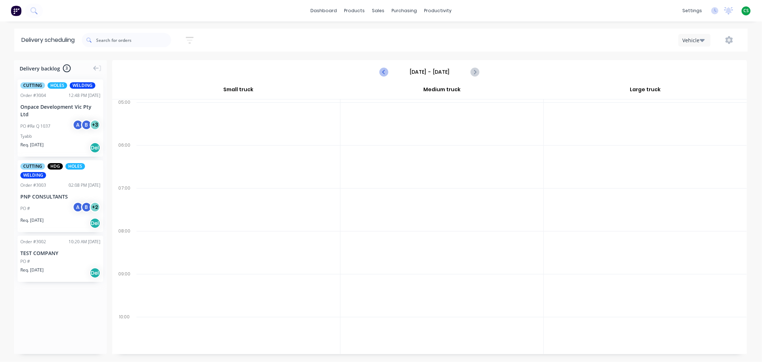
click at [384, 72] on icon "Previous page" at bounding box center [384, 72] width 9 height 9
type input "Monday - 11/08/25"
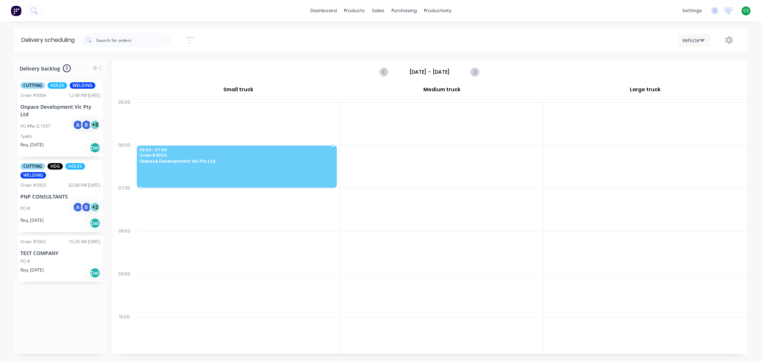
drag, startPoint x: 59, startPoint y: 130, endPoint x: 176, endPoint y: 154, distance: 119.6
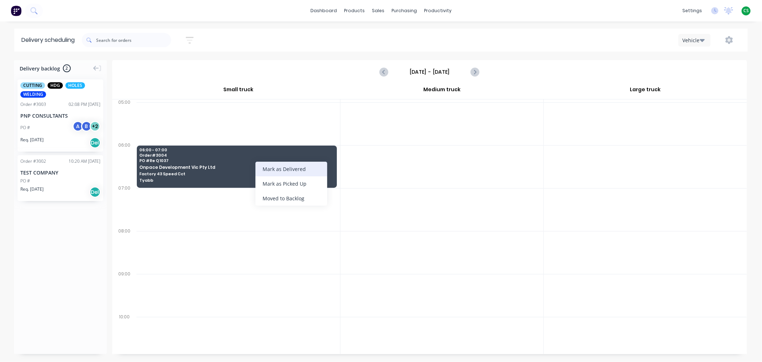
click at [303, 172] on div "Mark as Delivered" at bounding box center [291, 169] width 72 height 15
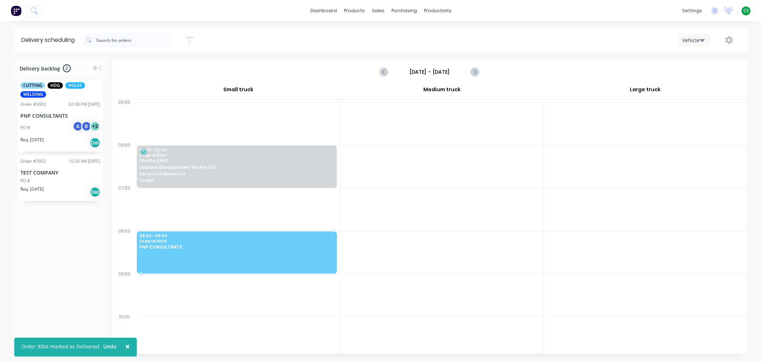
drag, startPoint x: 45, startPoint y: 130, endPoint x: 153, endPoint y: 237, distance: 151.9
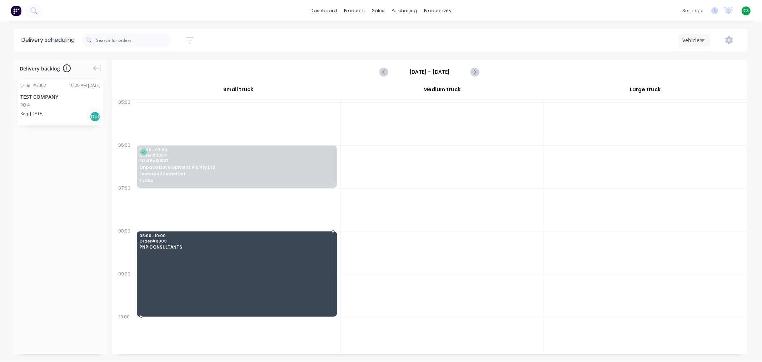
drag, startPoint x: 142, startPoint y: 273, endPoint x: 146, endPoint y: 313, distance: 39.9
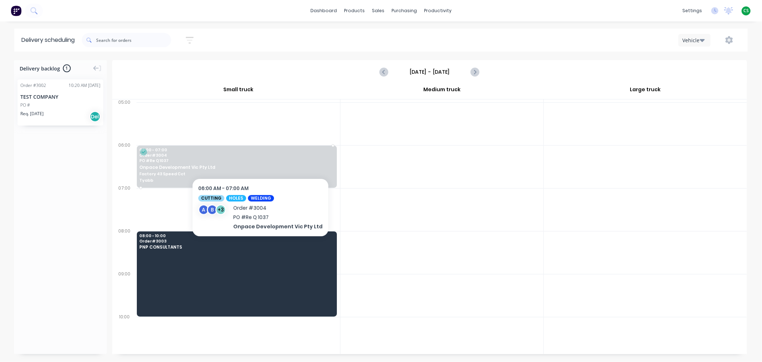
click at [257, 156] on span "Order # 3004" at bounding box center [235, 155] width 193 height 4
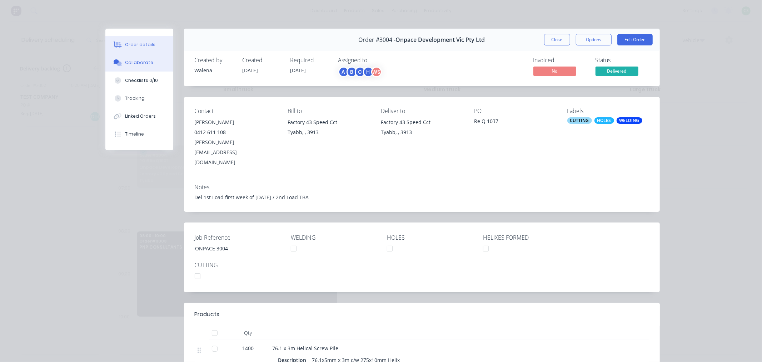
click at [130, 61] on div "Collaborate" at bounding box center [139, 62] width 28 height 6
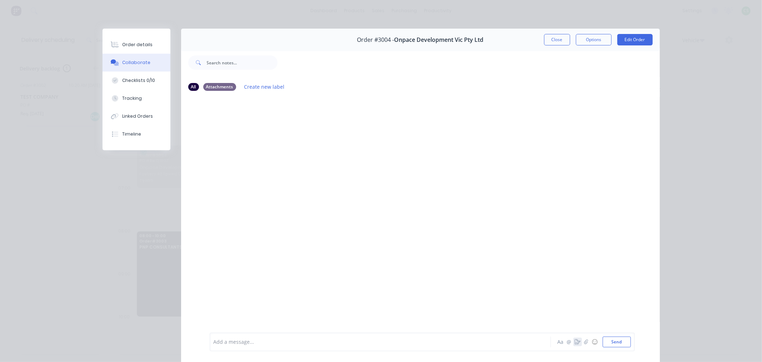
click at [575, 342] on icon "button" at bounding box center [578, 341] width 6 height 5
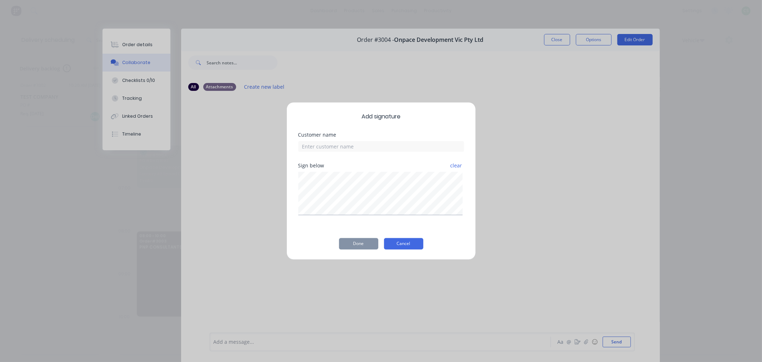
click at [407, 241] on button "Cancel" at bounding box center [403, 243] width 39 height 11
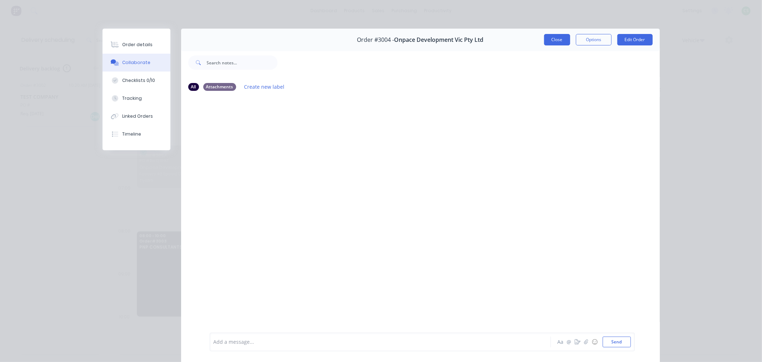
click at [547, 37] on button "Close" at bounding box center [557, 39] width 26 height 11
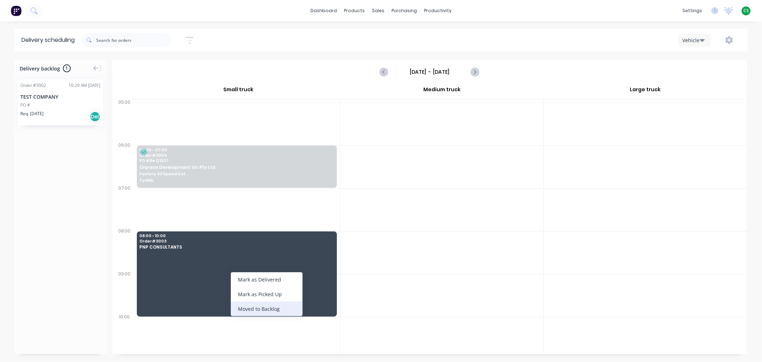
click at [255, 308] on div "Moved to Backlog" at bounding box center [267, 308] width 72 height 15
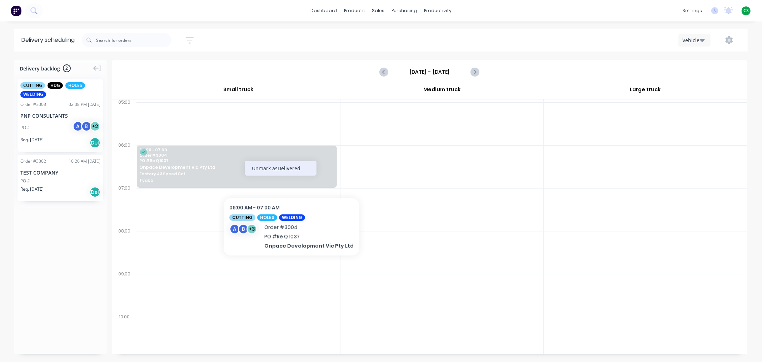
click at [286, 169] on div "Unmark as Delivered" at bounding box center [281, 168] width 72 height 15
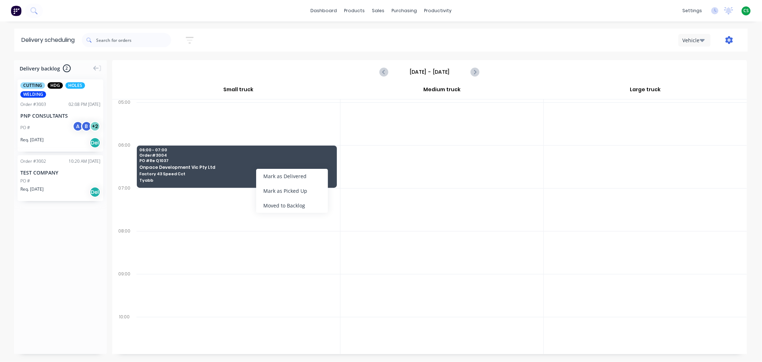
click at [730, 41] on icon "button" at bounding box center [730, 40] width 8 height 8
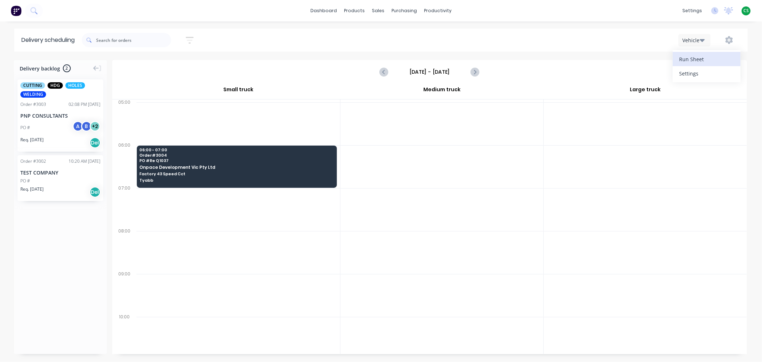
click at [699, 62] on div "Run Sheet" at bounding box center [706, 59] width 55 height 10
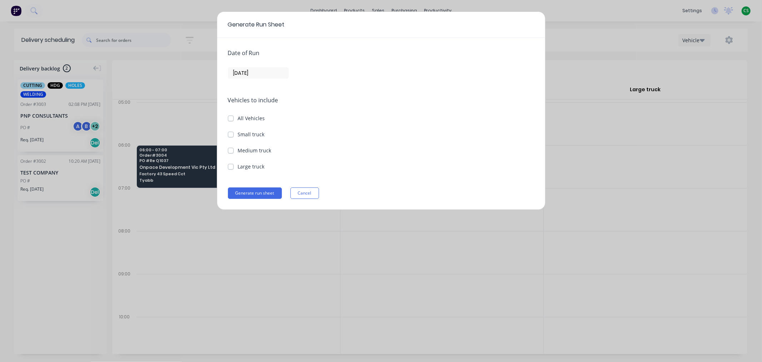
click at [238, 118] on label "All Vehicles" at bounding box center [251, 118] width 27 height 8
click at [229, 118] on input "All Vehicles" at bounding box center [231, 117] width 6 height 7
checkbox input "true"
checkbox truck "true"
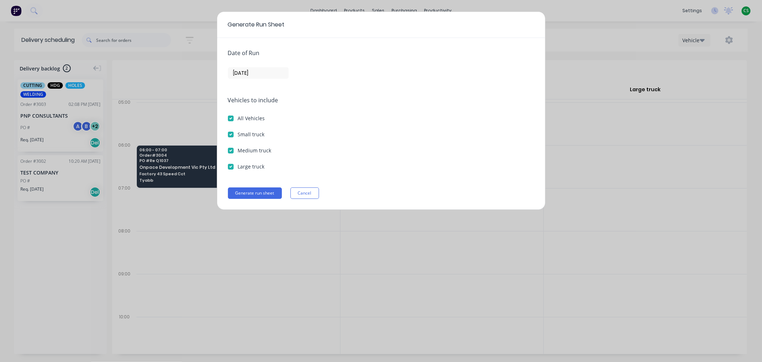
checkbox truck "true"
click at [255, 72] on input "[DATE]" at bounding box center [258, 73] width 60 height 11
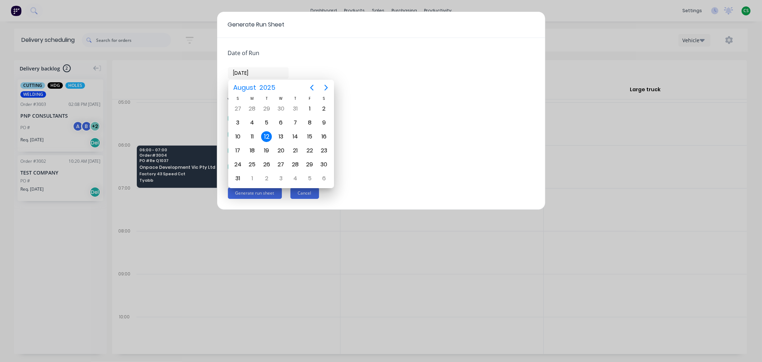
click at [305, 196] on button "Cancel" at bounding box center [305, 192] width 29 height 11
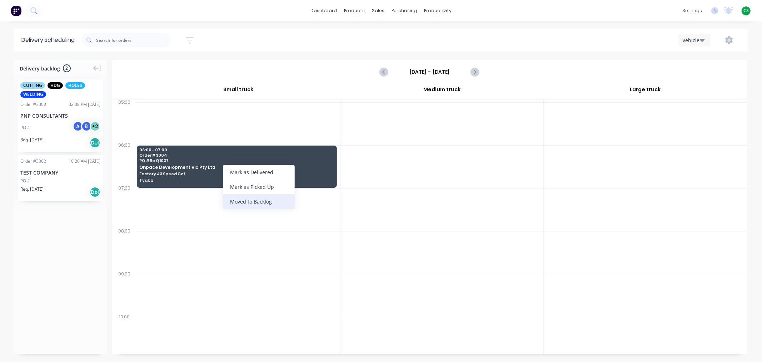
click at [255, 202] on div "Moved to Backlog" at bounding box center [259, 201] width 72 height 15
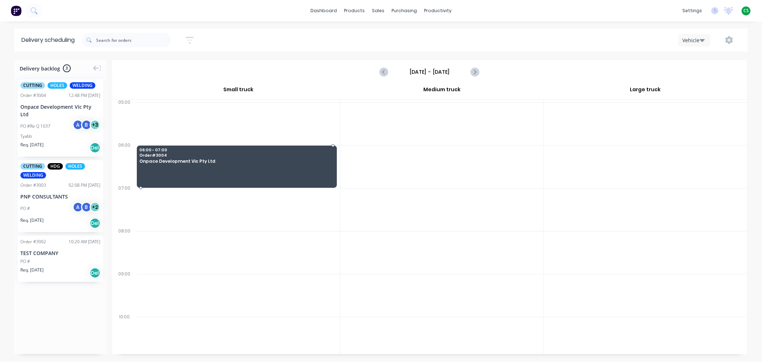
drag, startPoint x: 58, startPoint y: 124, endPoint x: 191, endPoint y: 155, distance: 136.4
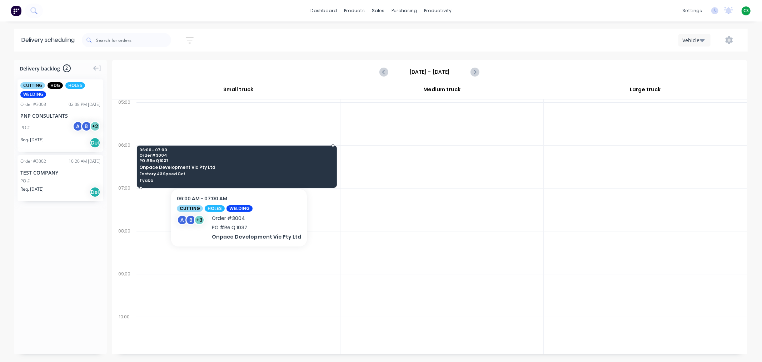
click at [231, 165] on span "Onpace Development Vic Pty Ltd" at bounding box center [235, 167] width 193 height 5
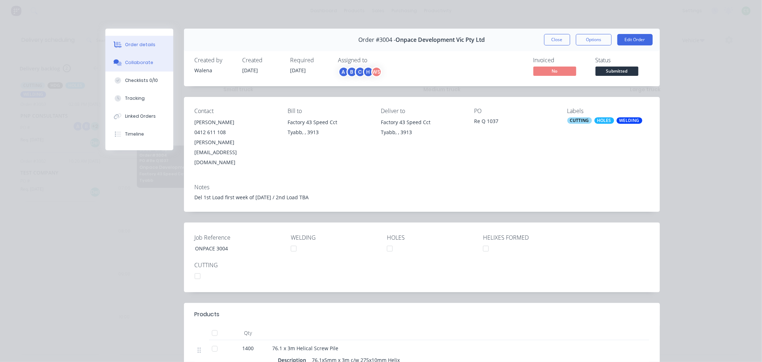
click at [131, 65] on div "Collaborate" at bounding box center [139, 62] width 28 height 6
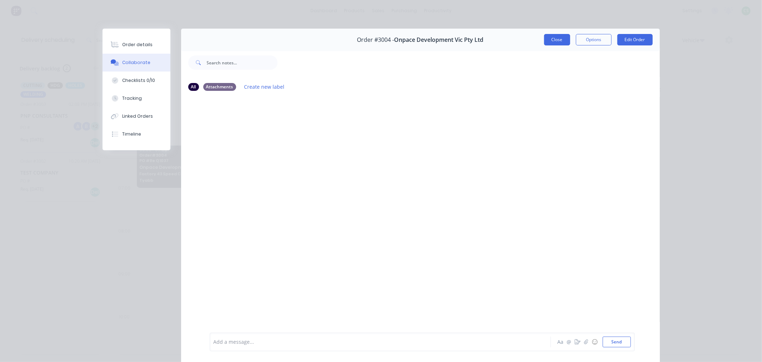
click at [556, 40] on button "Close" at bounding box center [557, 39] width 26 height 11
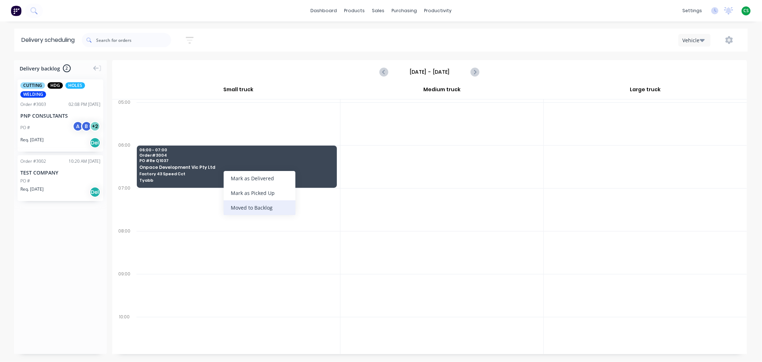
click at [266, 209] on div "Moved to Backlog" at bounding box center [260, 207] width 72 height 15
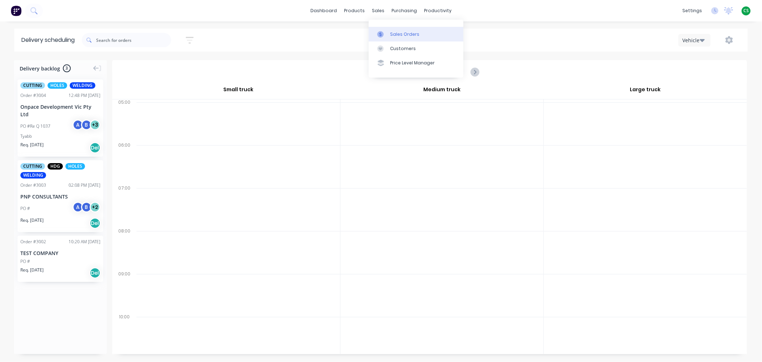
click at [394, 33] on div "Sales Orders" at bounding box center [404, 34] width 29 height 6
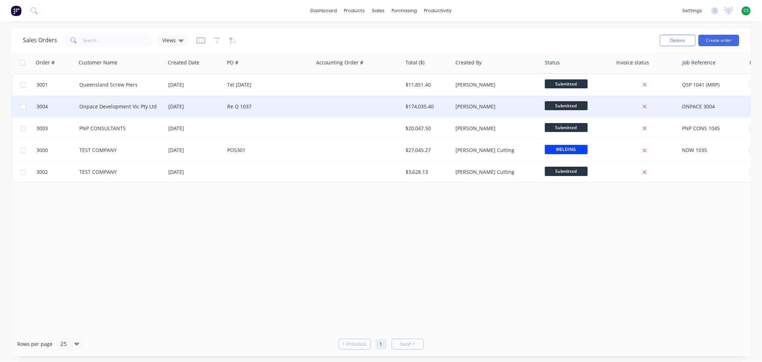
click at [265, 110] on div "Re Q 1037" at bounding box center [268, 106] width 89 height 21
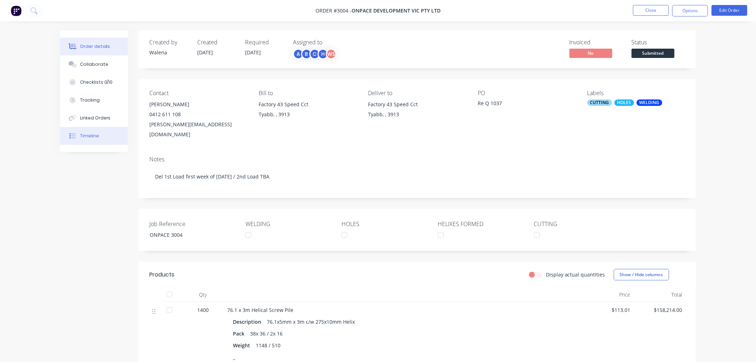
click at [86, 138] on div "Timeline" at bounding box center [89, 136] width 19 height 6
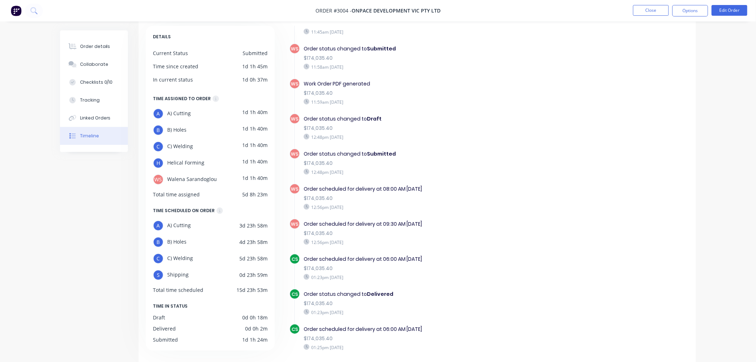
scroll to position [53, 0]
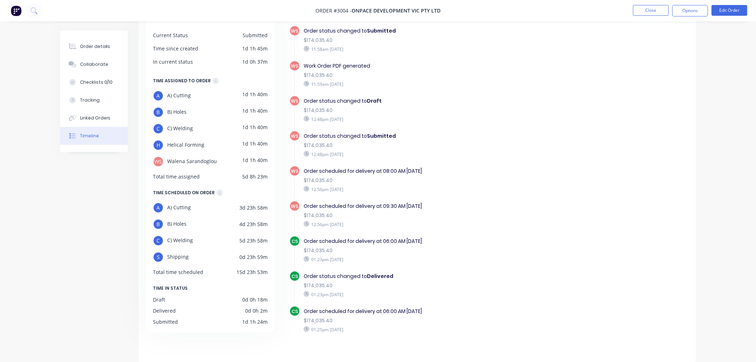
click at [308, 282] on div "$174,035.40" at bounding box center [427, 286] width 247 height 8
drag, startPoint x: 308, startPoint y: 277, endPoint x: 337, endPoint y: 275, distance: 29.0
click at [337, 282] on div "$174,035.40" at bounding box center [427, 286] width 247 height 8
click at [309, 177] on div "$174,035.40" at bounding box center [427, 181] width 247 height 8
drag, startPoint x: 309, startPoint y: 173, endPoint x: 331, endPoint y: 173, distance: 21.1
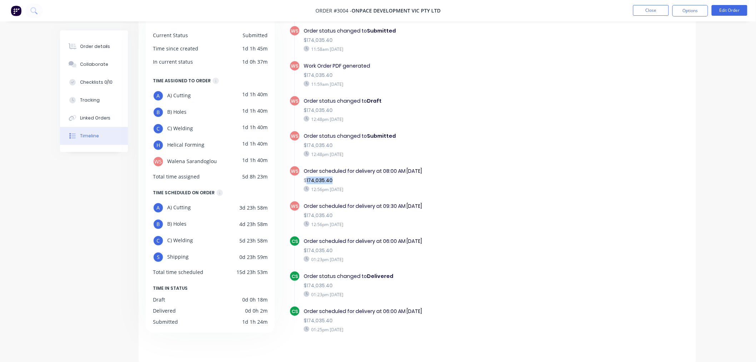
click at [331, 177] on div "$174,035.40" at bounding box center [427, 181] width 247 height 8
click at [88, 44] on div "Order details" at bounding box center [95, 46] width 30 height 6
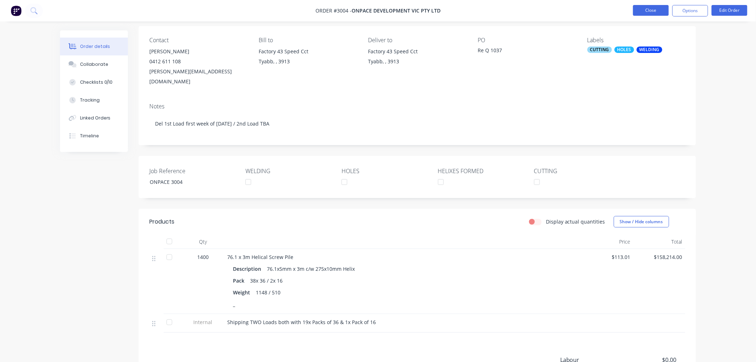
click at [651, 11] on button "Close" at bounding box center [651, 10] width 36 height 11
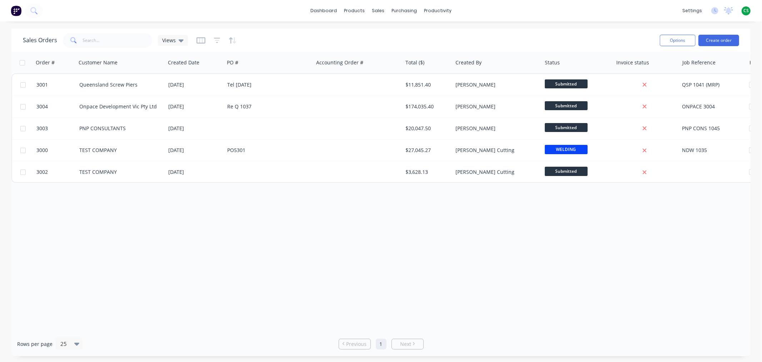
click at [600, 9] on div "dashboard products sales purchasing productivity dashboard products Product Cat…" at bounding box center [381, 10] width 762 height 21
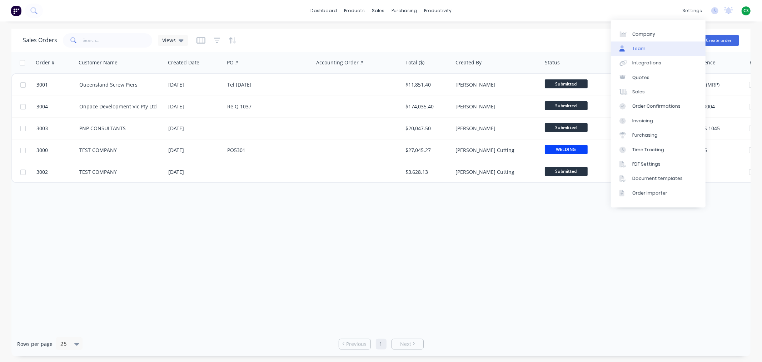
click at [651, 51] on link "Team" at bounding box center [658, 48] width 95 height 14
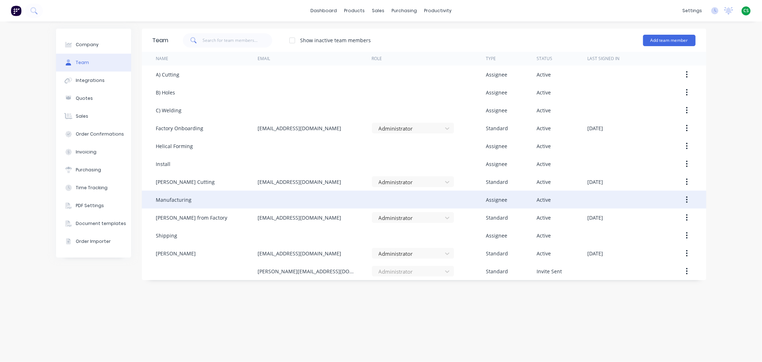
click at [686, 199] on icon "button" at bounding box center [687, 199] width 2 height 8
click at [645, 248] on div "Delete" at bounding box center [661, 247] width 55 height 10
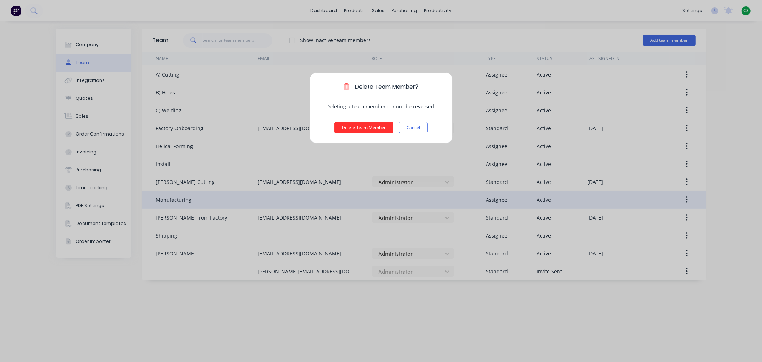
click at [373, 125] on button "Delete Team Member" at bounding box center [363, 127] width 59 height 11
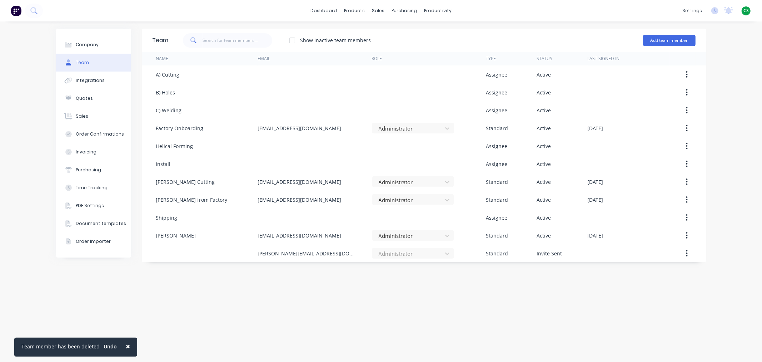
click at [126, 344] on span "×" at bounding box center [128, 346] width 4 height 10
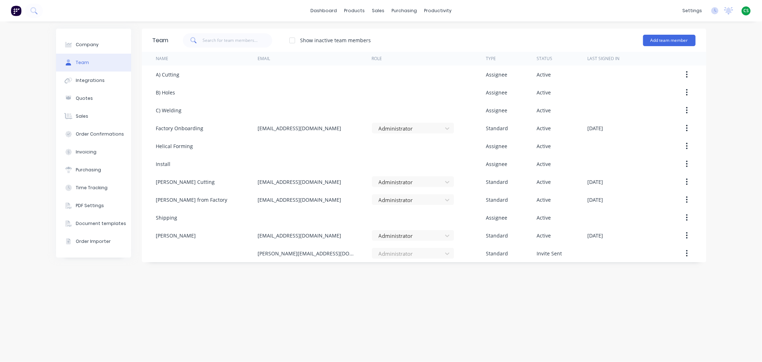
click at [204, 313] on div "Team Show inactive team members Add team member Name Email Role Type Status Las…" at bounding box center [424, 192] width 565 height 326
click at [449, 36] on div "Workflow" at bounding box center [450, 34] width 21 height 6
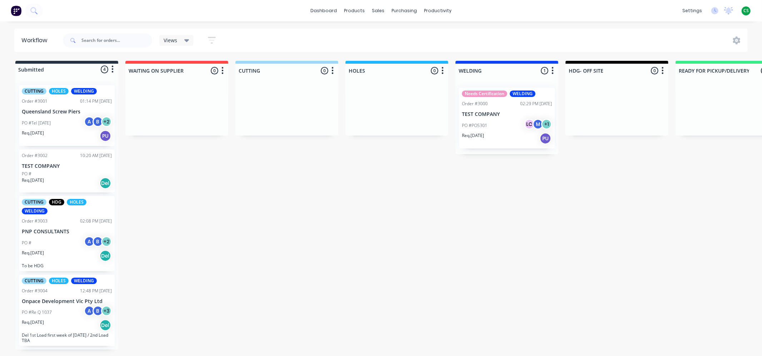
click at [443, 69] on icon "button" at bounding box center [443, 70] width 2 height 9
click at [409, 98] on button "Notifications" at bounding box center [411, 98] width 71 height 12
click at [474, 199] on div "Submitted 4 Status colour #273444 hex #273444 Save Cancel Summaries Total order…" at bounding box center [642, 205] width 1295 height 288
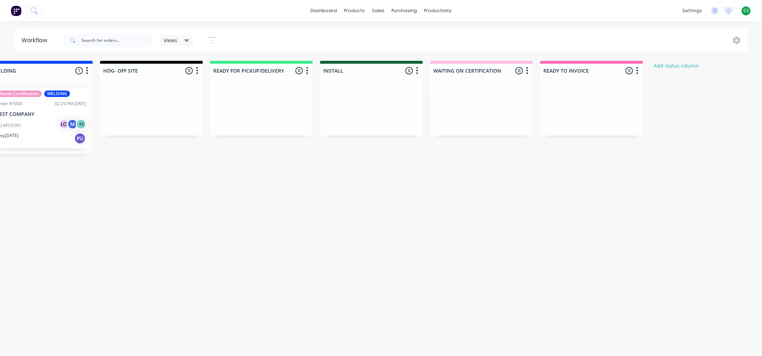
scroll to position [0, 479]
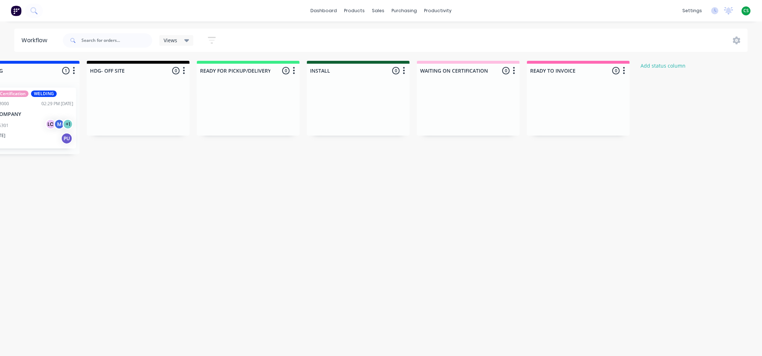
click at [294, 70] on icon "button" at bounding box center [294, 70] width 2 height 7
click at [266, 99] on button "Notifications" at bounding box center [262, 98] width 71 height 12
click at [324, 98] on label at bounding box center [324, 98] width 0 height 0
click at [313, 101] on input "checkbox" at bounding box center [310, 101] width 6 height 7
checkbox input "true"
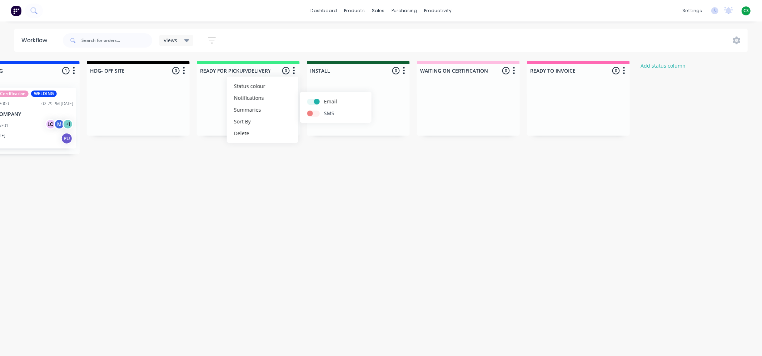
click at [324, 109] on label at bounding box center [324, 109] width 0 height 0
click at [313, 114] on input "checkbox" at bounding box center [310, 112] width 6 height 7
checkbox input "true"
click at [253, 202] on div "Submitted 4 Status colour #273444 hex #273444 Save Cancel Summaries Total order…" at bounding box center [163, 205] width 1295 height 288
click at [293, 70] on icon "button" at bounding box center [294, 70] width 2 height 7
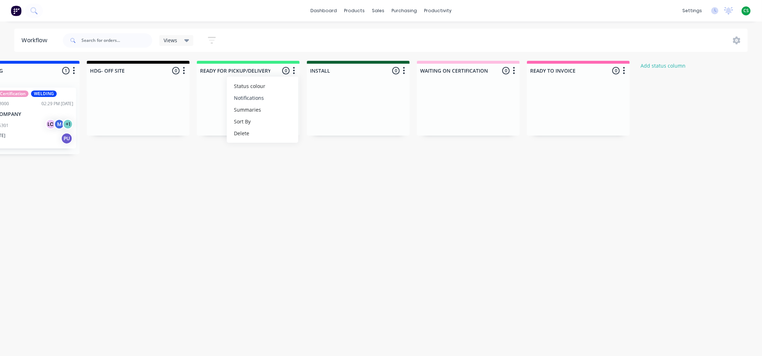
click at [267, 101] on button "Notifications" at bounding box center [262, 98] width 71 height 12
click at [324, 98] on label at bounding box center [324, 98] width 0 height 0
click at [308, 102] on input "checkbox" at bounding box center [310, 101] width 6 height 7
checkbox input "false"
click at [324, 109] on label at bounding box center [324, 109] width 0 height 0
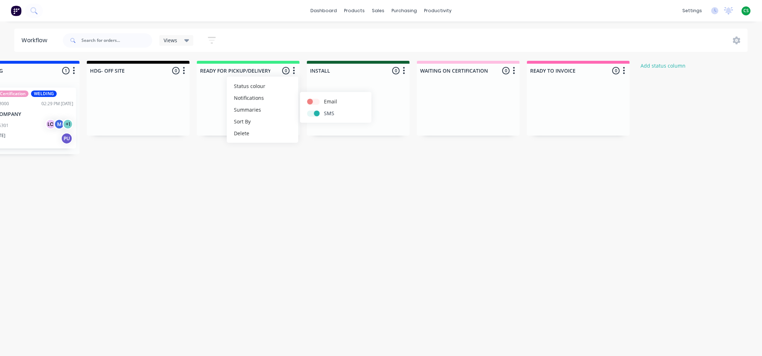
click at [309, 115] on input "checkbox" at bounding box center [310, 112] width 6 height 7
checkbox input "false"
click at [231, 180] on div "Submitted 4 Status colour #273444 hex #273444 Save Cancel Summaries Total order…" at bounding box center [163, 205] width 1295 height 288
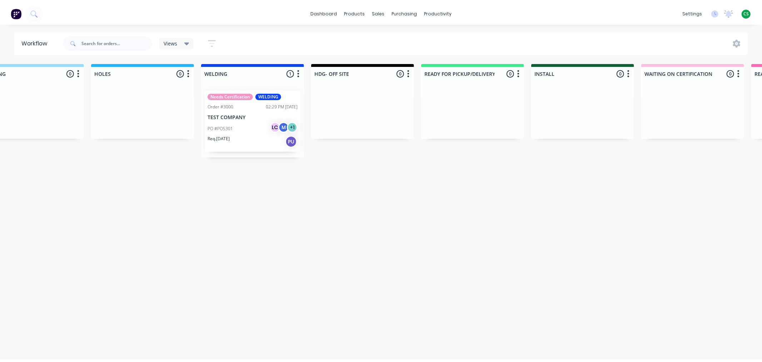
scroll to position [0, 238]
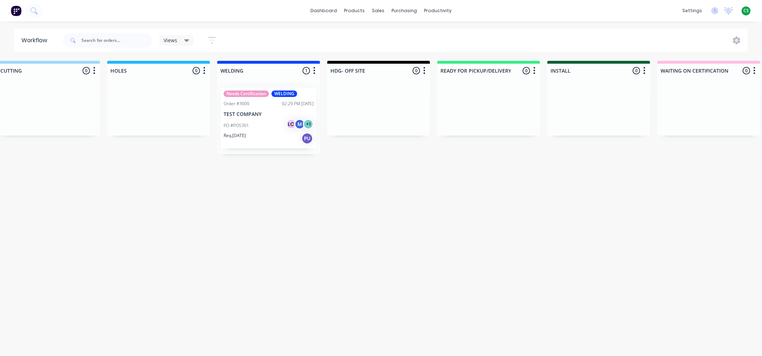
click at [314, 71] on icon "button" at bounding box center [314, 70] width 2 height 9
click at [273, 113] on button "Summaries" at bounding box center [282, 110] width 71 height 12
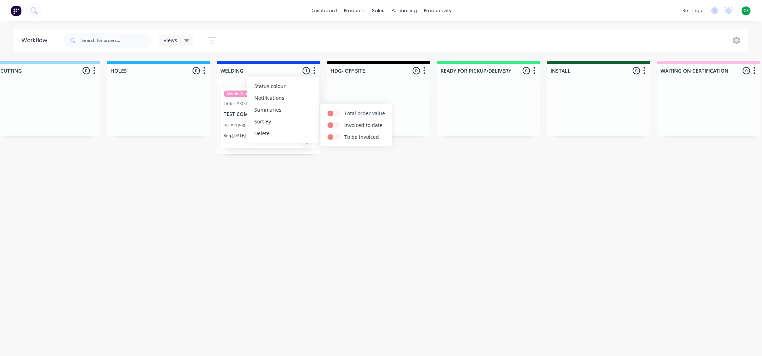
click at [344, 109] on label at bounding box center [344, 109] width 0 height 0
click at [333, 113] on input "checkbox" at bounding box center [331, 112] width 6 height 7
checkbox input "true"
click at [344, 121] on label at bounding box center [344, 121] width 0 height 0
click at [333, 124] on input "checkbox" at bounding box center [331, 124] width 6 height 7
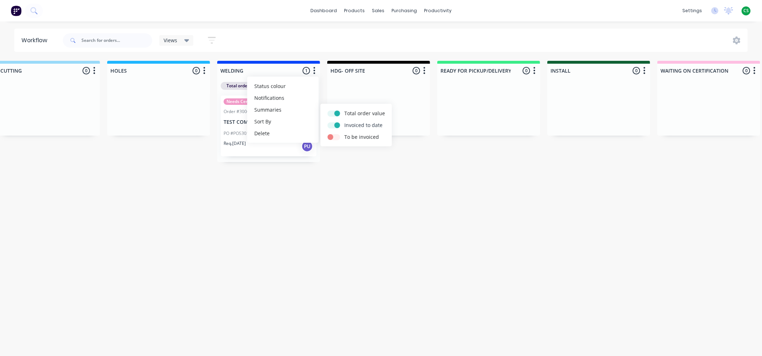
checkbox input "true"
click at [344, 133] on label at bounding box center [344, 133] width 0 height 0
click at [333, 138] on input "checkbox" at bounding box center [331, 136] width 6 height 7
checkbox input "true"
click at [289, 222] on div "Submitted 4 Status colour #273444 hex #273444 Save Cancel Summaries Total order…" at bounding box center [403, 205] width 1295 height 288
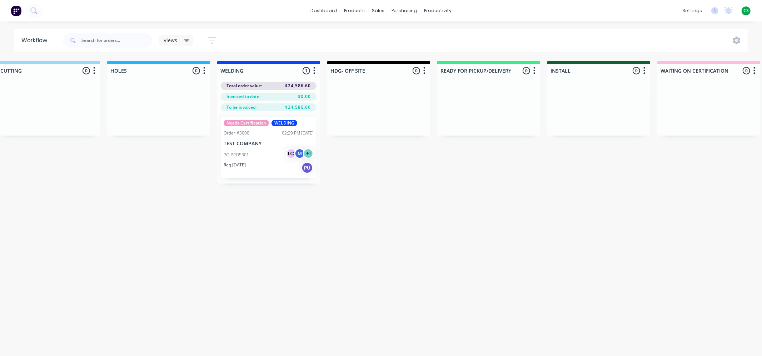
click at [425, 71] on icon "button" at bounding box center [424, 70] width 2 height 9
click at [315, 70] on icon "button" at bounding box center [314, 70] width 2 height 9
click at [279, 110] on button "Summaries" at bounding box center [282, 110] width 71 height 12
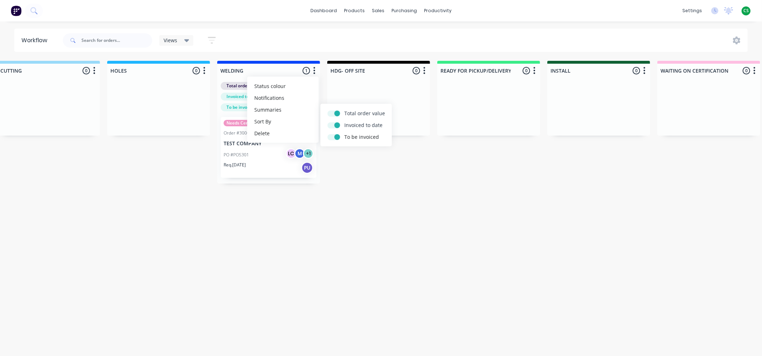
drag, startPoint x: 330, startPoint y: 113, endPoint x: 330, endPoint y: 120, distance: 7.5
click at [344, 109] on label at bounding box center [344, 109] width 0 height 0
click at [330, 113] on input "checkbox" at bounding box center [331, 112] width 6 height 7
checkbox input "false"
click at [344, 121] on label at bounding box center [344, 121] width 0 height 0
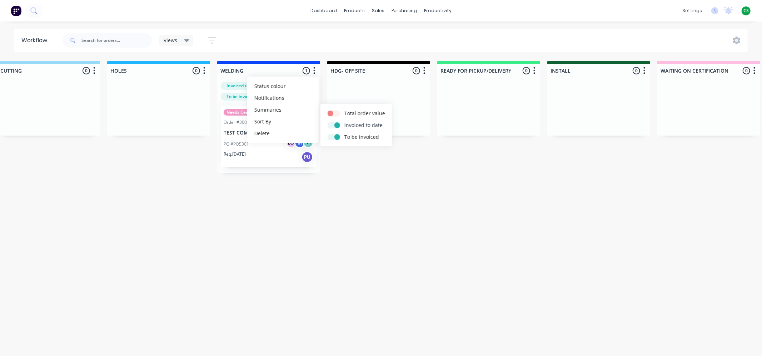
click at [329, 124] on input "checkbox" at bounding box center [331, 124] width 6 height 7
checkbox input "false"
click at [344, 133] on label at bounding box center [344, 133] width 0 height 0
click at [330, 135] on input "checkbox" at bounding box center [331, 136] width 6 height 7
checkbox input "false"
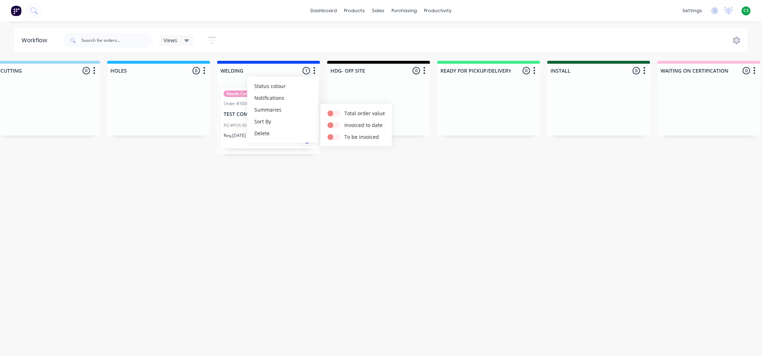
click at [369, 178] on div "Submitted 4 Status colour #273444 hex #273444 Save Cancel Summaries Total order…" at bounding box center [403, 205] width 1295 height 288
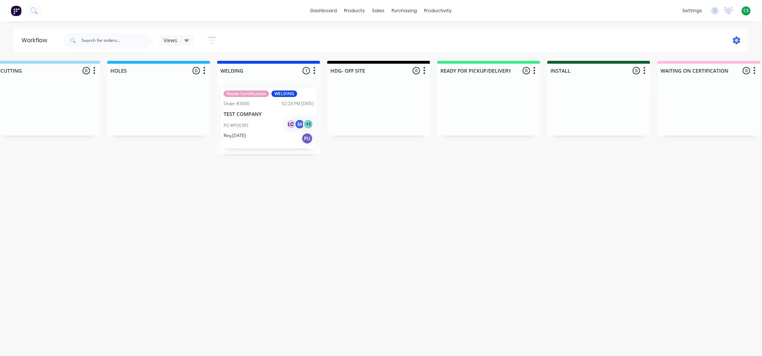
click at [736, 40] on icon at bounding box center [737, 40] width 8 height 8
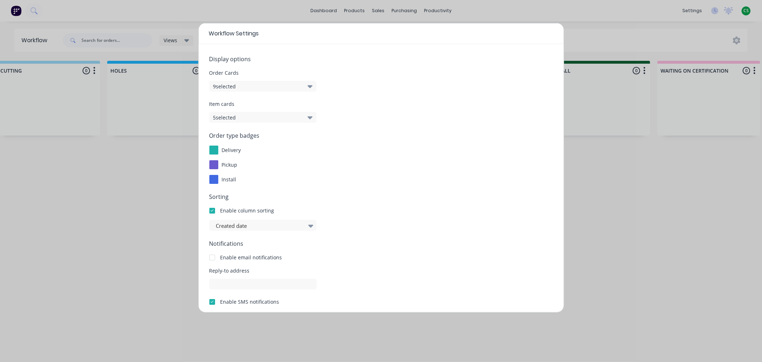
click at [248, 84] on button "9 selected" at bounding box center [262, 86] width 107 height 11
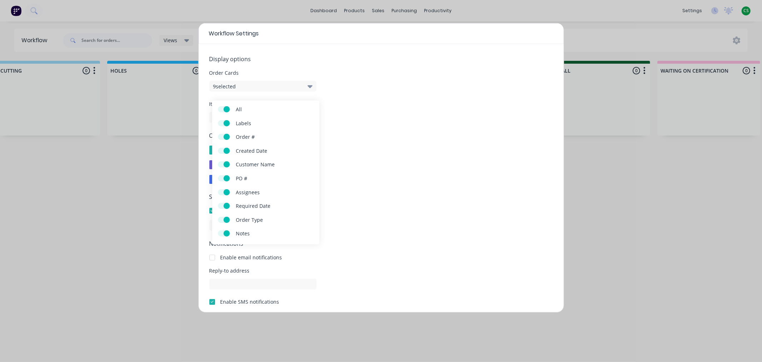
click at [219, 149] on label "Created Date" at bounding box center [224, 151] width 13 height 6
click at [218, 148] on input "Created Date" at bounding box center [218, 148] width 0 height 0
click at [227, 150] on label "Created Date" at bounding box center [224, 151] width 13 height 6
click at [218, 148] on input "Created Date" at bounding box center [218, 148] width 0 height 0
click at [398, 167] on div "pickup" at bounding box center [381, 164] width 344 height 9
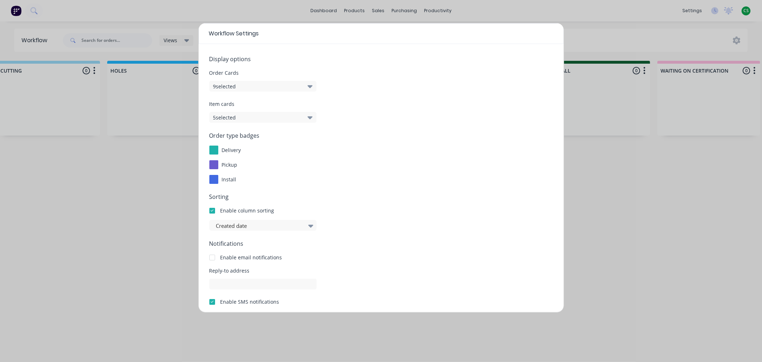
click at [244, 117] on button "5 selected" at bounding box center [262, 117] width 107 height 11
click at [416, 170] on div "Order type badges delivery pickup install" at bounding box center [381, 157] width 344 height 53
click at [215, 147] on div at bounding box center [213, 149] width 9 height 9
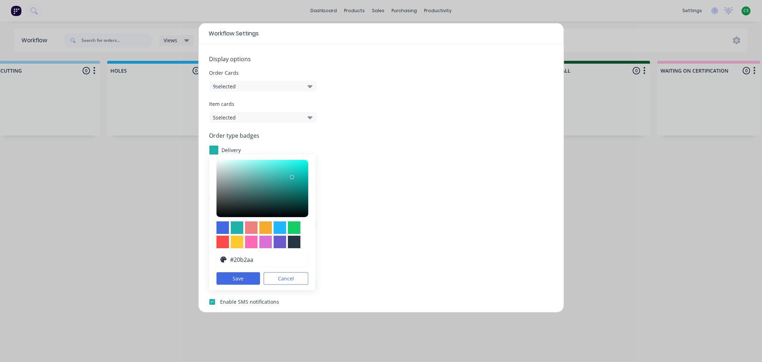
click at [399, 179] on div "install" at bounding box center [381, 179] width 344 height 9
click at [272, 281] on button "Cancel" at bounding box center [286, 278] width 45 height 13
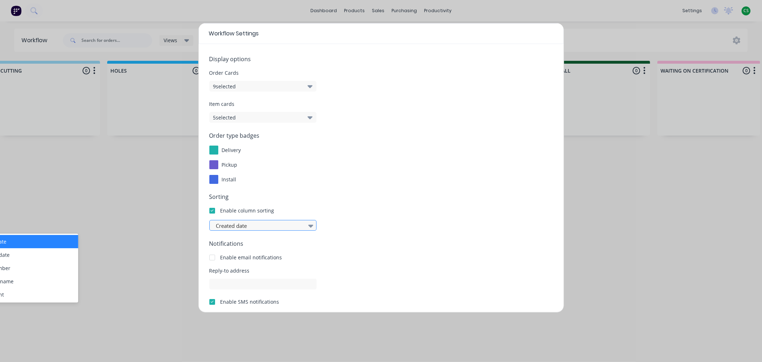
click at [268, 225] on div at bounding box center [259, 225] width 88 height 9
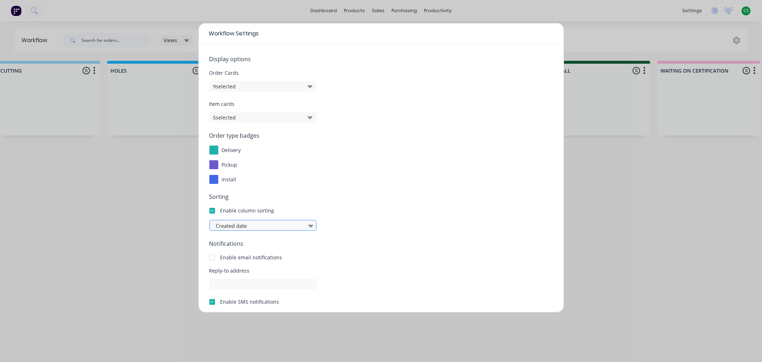
click at [312, 226] on icon at bounding box center [310, 225] width 5 height 3
click at [316, 226] on div at bounding box center [311, 225] width 11 height 12
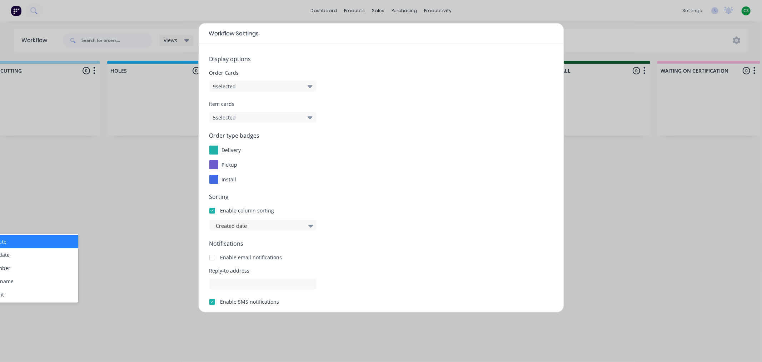
drag, startPoint x: 41, startPoint y: 240, endPoint x: 145, endPoint y: 242, distance: 104.0
click at [145, 242] on body "dashboard products sales purchasing productivity dashboard products Product Cat…" at bounding box center [143, 159] width 762 height 319
click at [266, 227] on div at bounding box center [259, 225] width 88 height 9
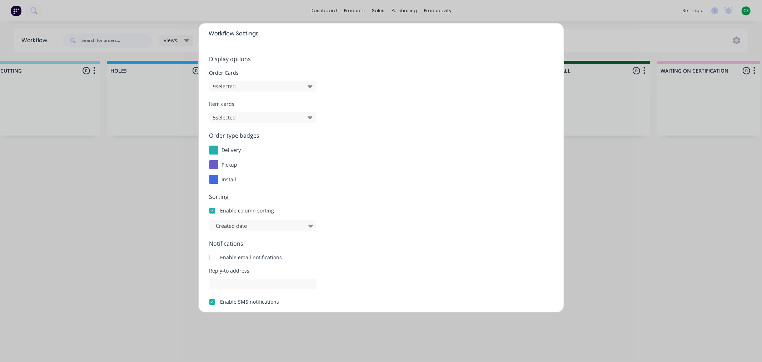
drag, startPoint x: 378, startPoint y: 28, endPoint x: 462, endPoint y: 31, distance: 84.4
click at [462, 31] on div "Workflow Settings" at bounding box center [381, 33] width 365 height 21
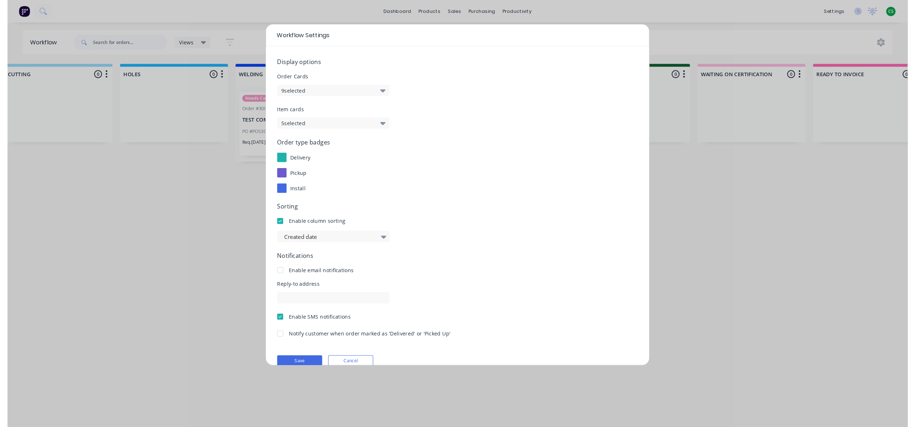
scroll to position [0, 239]
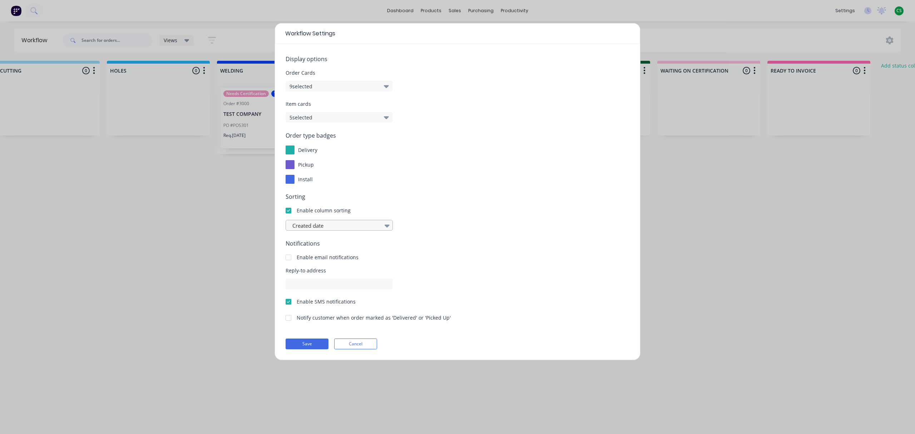
click at [356, 227] on div at bounding box center [336, 225] width 88 height 9
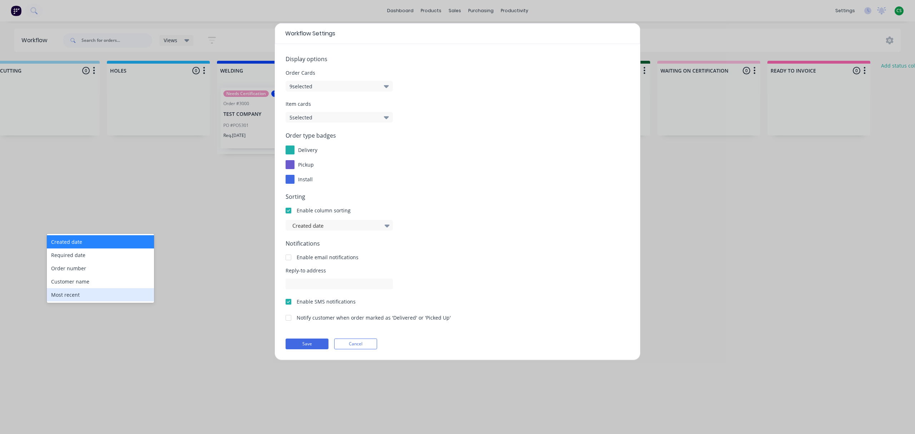
click at [480, 213] on div "Enable column sorting" at bounding box center [458, 211] width 344 height 8
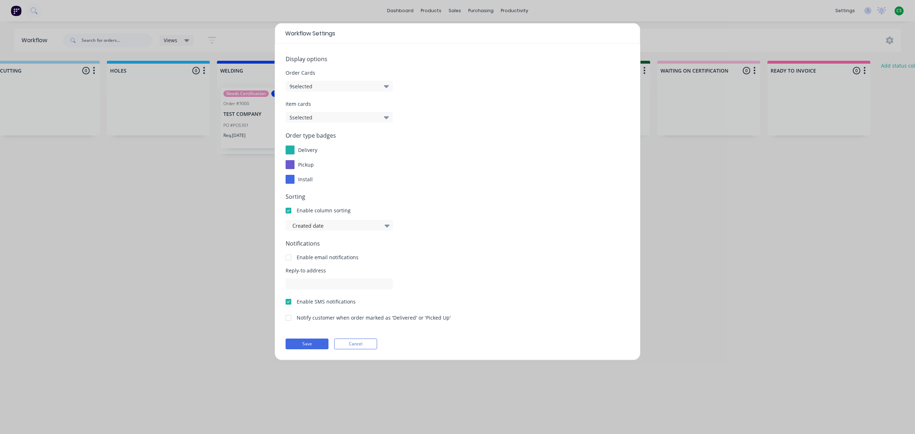
click at [291, 210] on div at bounding box center [288, 210] width 14 height 14
click at [322, 344] on button "Save" at bounding box center [307, 343] width 43 height 11
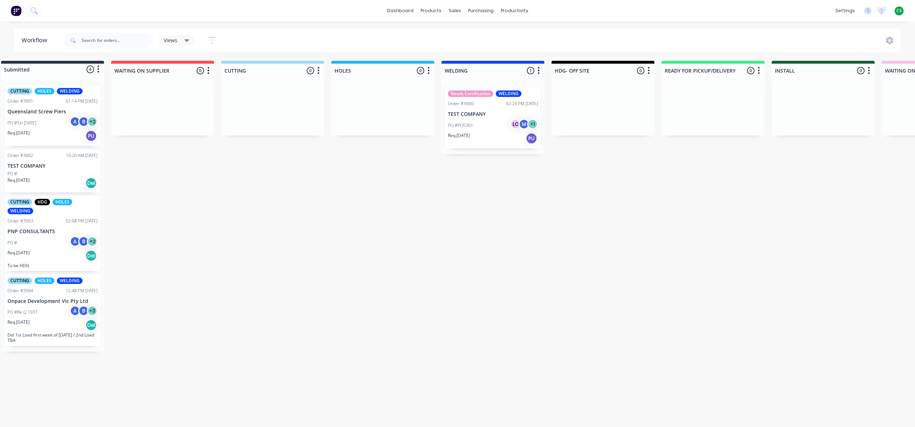
scroll to position [0, 0]
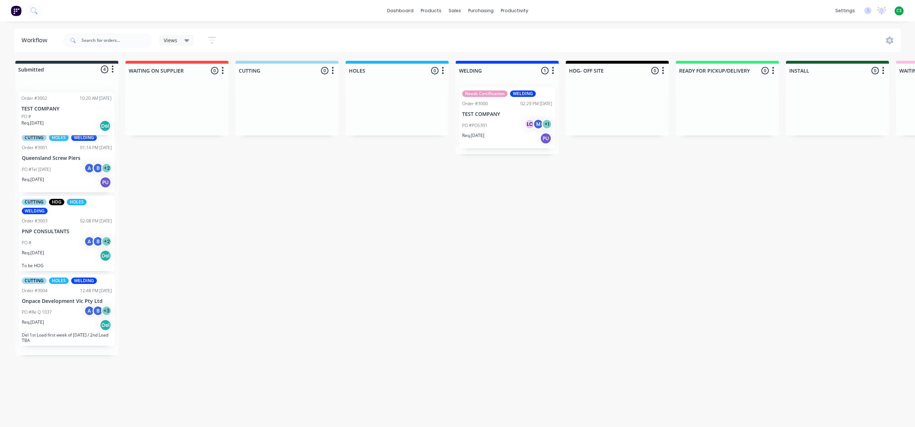
drag, startPoint x: 80, startPoint y: 164, endPoint x: 78, endPoint y: 113, distance: 50.5
click at [78, 113] on div "CUTTING HOLES WELDING Order #3001 01:14 PM 12/08/25 Queensland Screw Piers PO #…" at bounding box center [66, 216] width 103 height 275
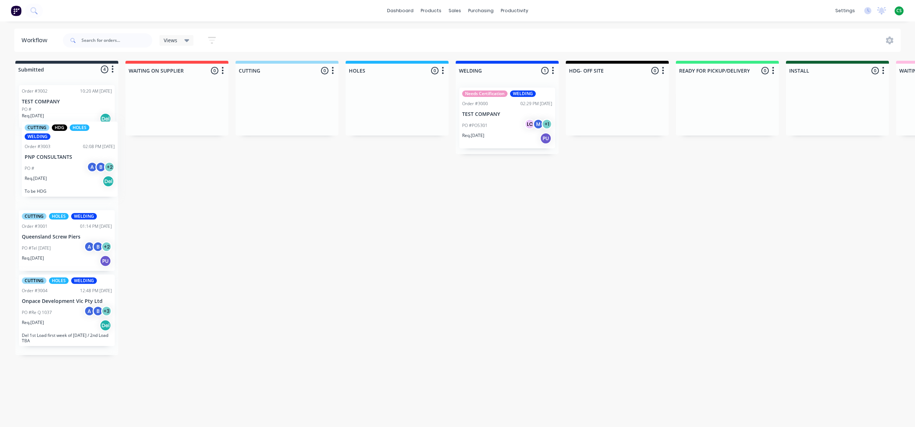
drag, startPoint x: 72, startPoint y: 231, endPoint x: 78, endPoint y: 154, distance: 77.4
click at [78, 154] on div "Order #3002 10:20 AM 05/08/25 TEST COMPANY PO # Req. 05/08/25 Del CUTTING HOLES…" at bounding box center [66, 216] width 103 height 275
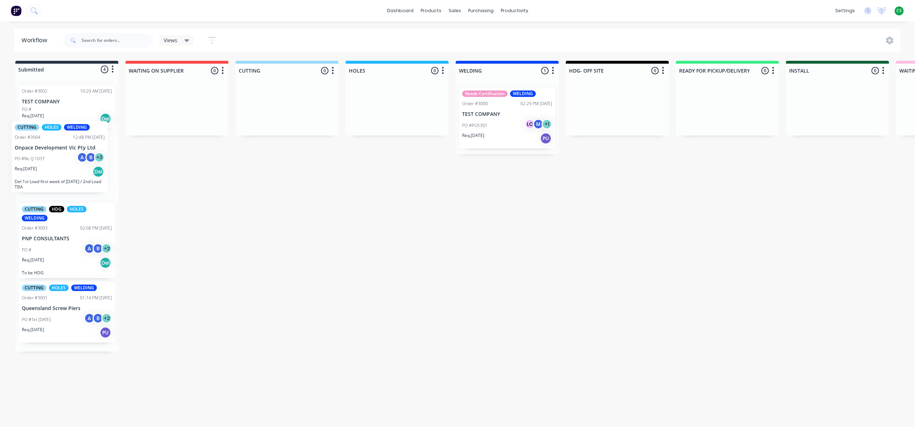
drag, startPoint x: 60, startPoint y: 323, endPoint x: 54, endPoint y: 175, distance: 148.4
click at [54, 175] on div "Order #3002 10:20 AM 05/08/25 TEST COMPANY PO # Req. 05/08/25 Del CUTTING HDG H…" at bounding box center [66, 215] width 103 height 272
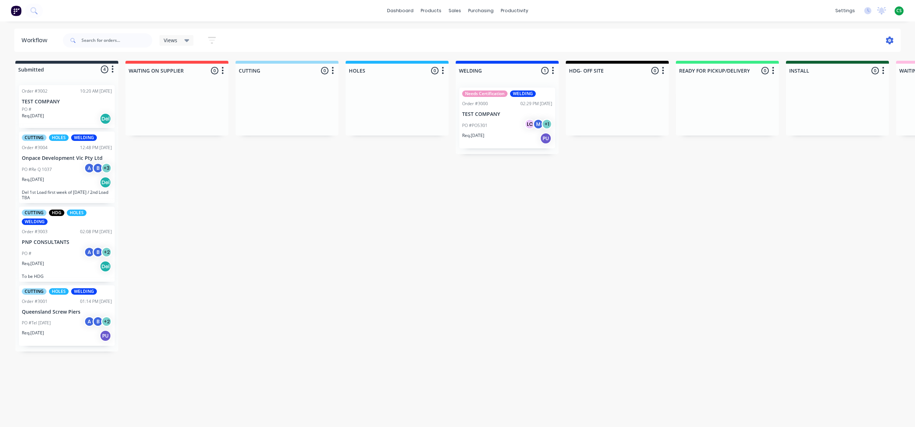
click at [762, 40] on icon at bounding box center [890, 40] width 2 height 2
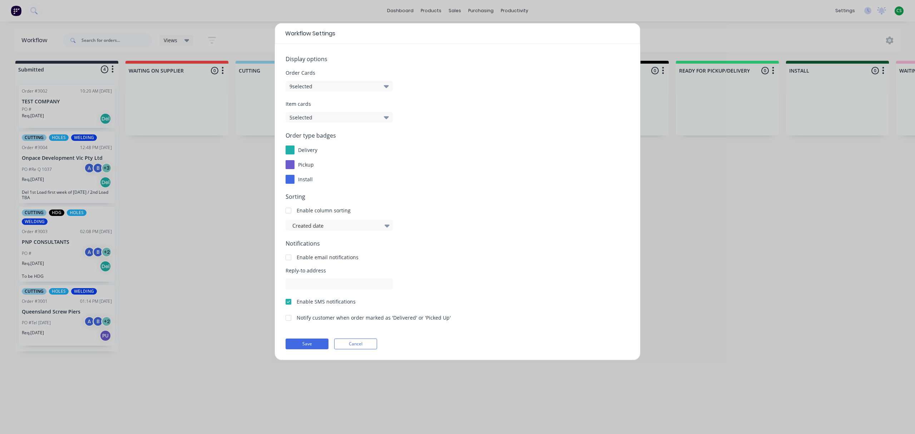
click at [302, 212] on div "Enable column sorting" at bounding box center [324, 211] width 54 height 8
drag, startPoint x: 302, startPoint y: 212, endPoint x: 343, endPoint y: 212, distance: 41.4
click at [343, 212] on div "Enable column sorting" at bounding box center [324, 211] width 54 height 8
drag, startPoint x: 303, startPoint y: 254, endPoint x: 346, endPoint y: 257, distance: 43.3
click at [346, 257] on div "Enable email notifications" at bounding box center [328, 257] width 62 height 8
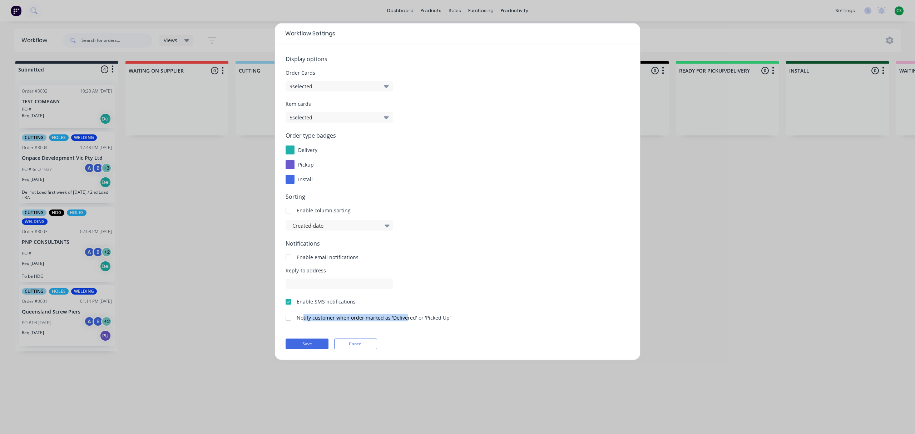
drag, startPoint x: 303, startPoint y: 316, endPoint x: 405, endPoint y: 316, distance: 101.8
click at [405, 316] on div "Notify customer when order marked as 'Delivered' or 'Picked Up'" at bounding box center [374, 318] width 154 height 8
click at [289, 318] on div at bounding box center [288, 318] width 14 height 14
click at [349, 344] on button "Cancel" at bounding box center [355, 343] width 43 height 11
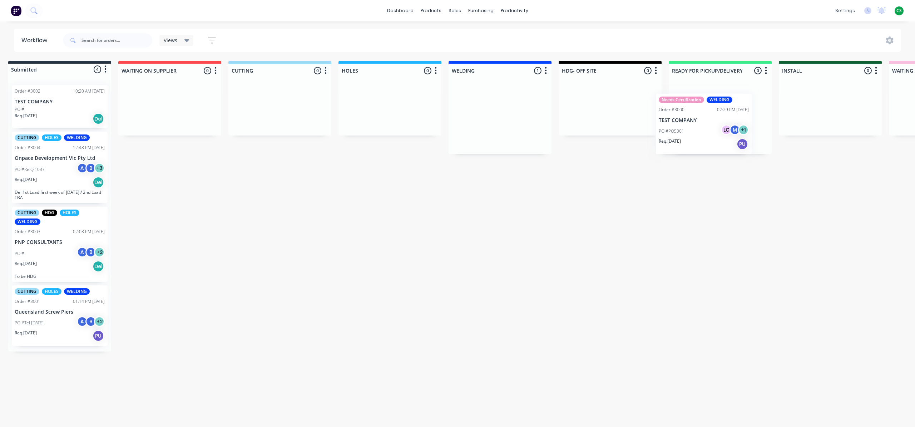
scroll to position [0, 9]
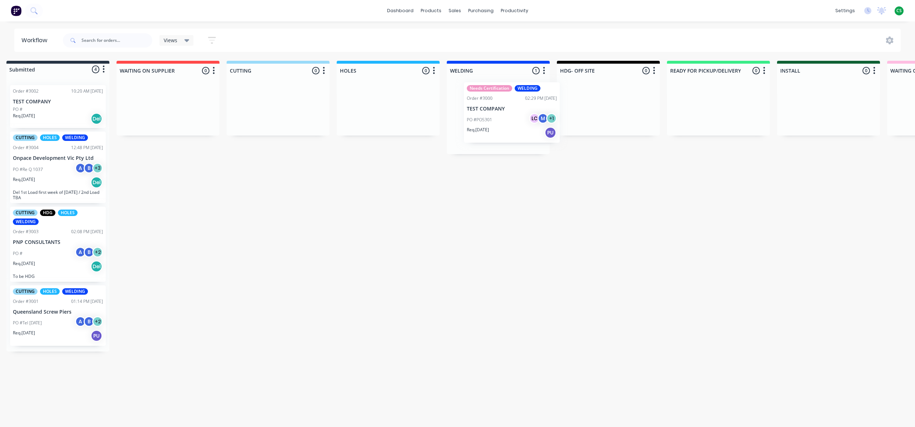
drag, startPoint x: 496, startPoint y: 130, endPoint x: 502, endPoint y: 126, distance: 7.2
click at [502, 126] on div "Needs Certification WELDING Order #3000 02:29 PM 05/08/25 TEST COMPANY PO #PO53…" at bounding box center [498, 118] width 103 height 72
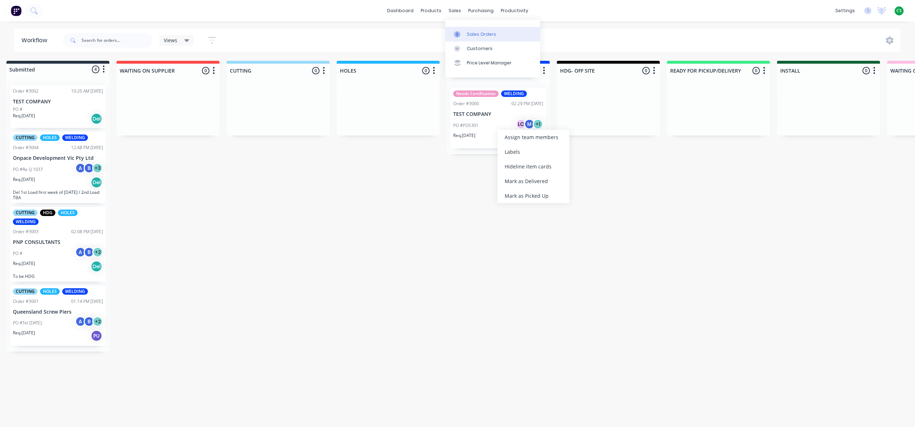
click at [474, 35] on div "Sales Orders" at bounding box center [481, 34] width 29 height 6
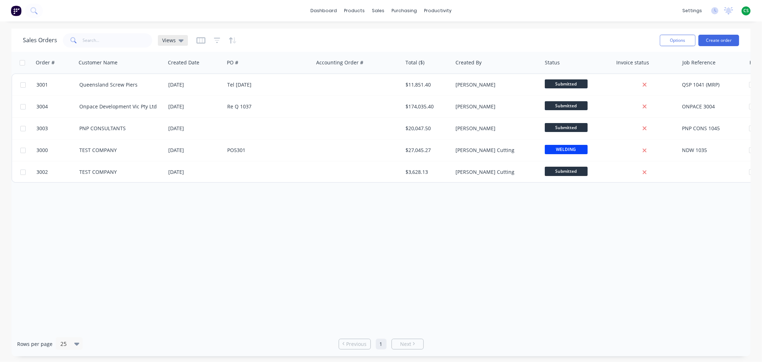
click at [179, 41] on icon at bounding box center [181, 40] width 5 height 8
click at [444, 233] on div "Order # Customer Name Created Date PO # Accounting Order # Total ($) Created By…" at bounding box center [380, 191] width 739 height 279
click at [444, 33] on div "Workflow" at bounding box center [450, 34] width 21 height 6
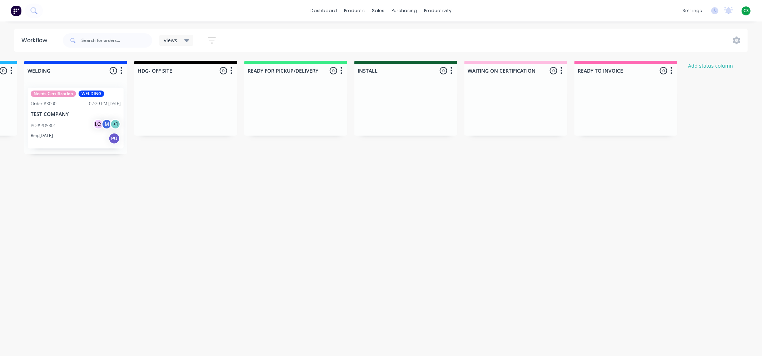
scroll to position [0, 435]
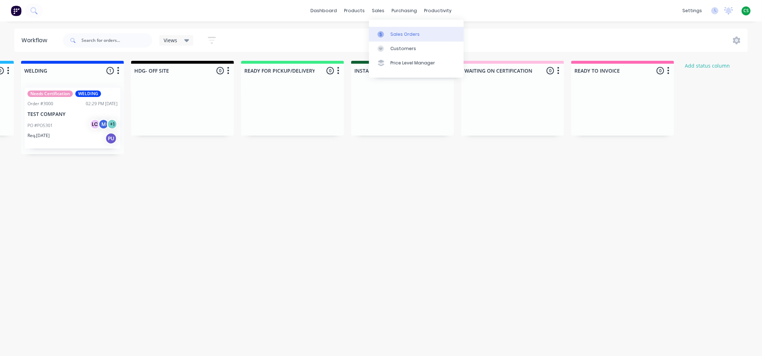
click at [394, 33] on div "Sales Orders" at bounding box center [405, 34] width 29 height 6
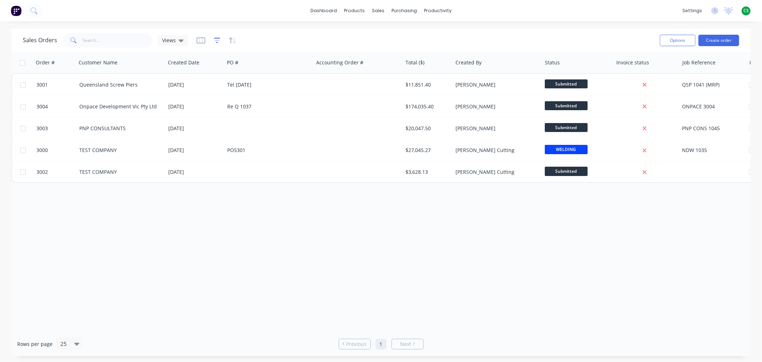
click at [216, 40] on icon "button" at bounding box center [217, 40] width 6 height 7
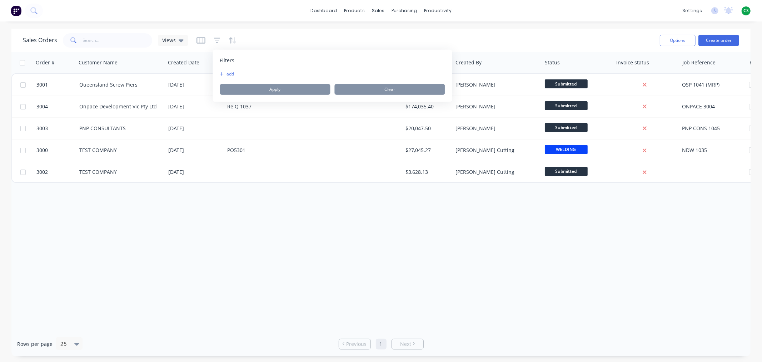
click at [231, 74] on button "add" at bounding box center [229, 74] width 18 height 6
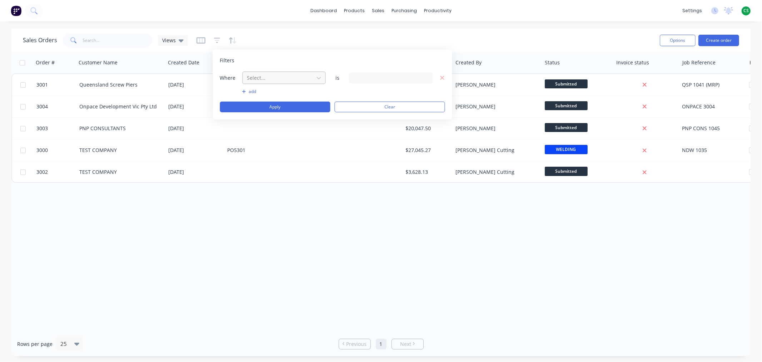
click at [252, 76] on div at bounding box center [279, 77] width 64 height 9
type input "stat"
click at [260, 105] on div "Status" at bounding box center [284, 107] width 83 height 13
click at [360, 76] on div "14 Status selected" at bounding box center [385, 78] width 65 height 8
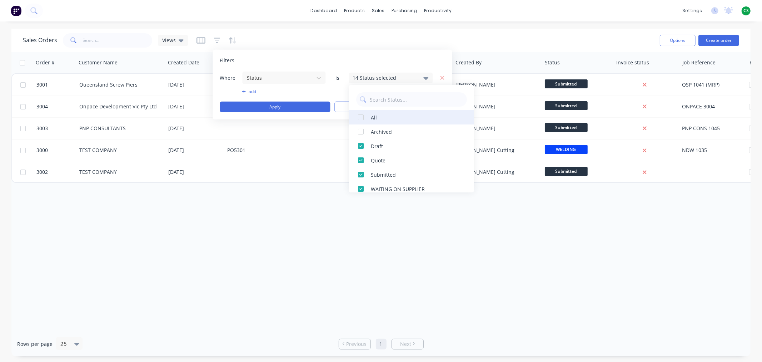
click at [363, 117] on div at bounding box center [361, 117] width 14 height 14
click at [362, 117] on div at bounding box center [361, 117] width 14 height 14
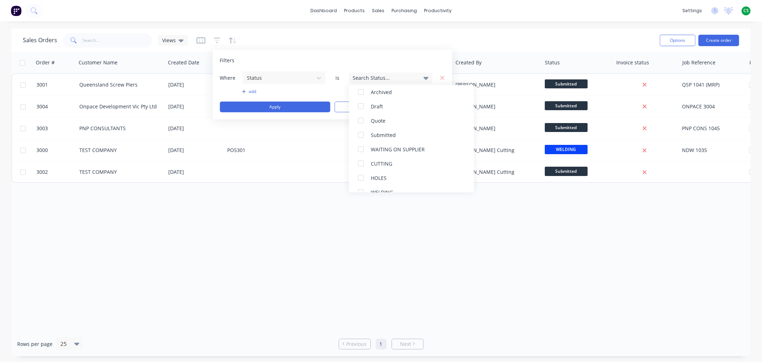
scroll to position [150, 0]
click at [361, 153] on div at bounding box center [361, 153] width 14 height 14
click at [340, 215] on div "Order # Customer Name Created Date PO # Accounting Order # Total ($) Created By…" at bounding box center [380, 191] width 739 height 279
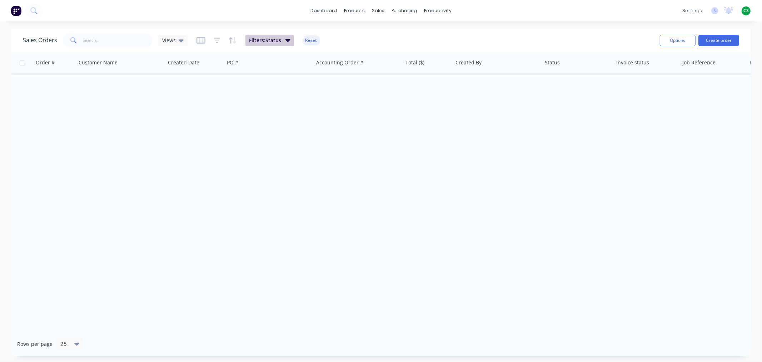
click at [283, 41] on button "Filters: Status" at bounding box center [269, 40] width 49 height 11
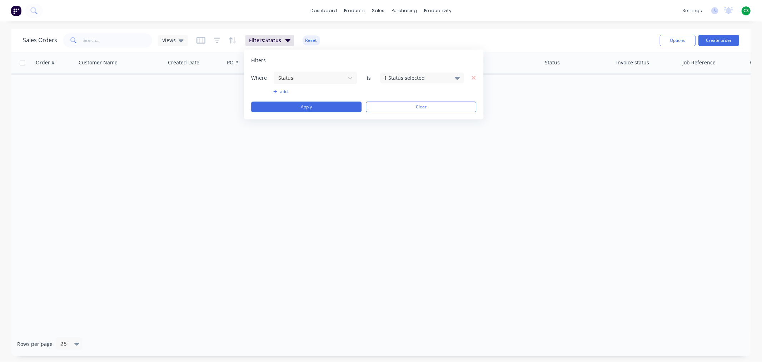
click at [281, 91] on button "add" at bounding box center [315, 92] width 84 height 6
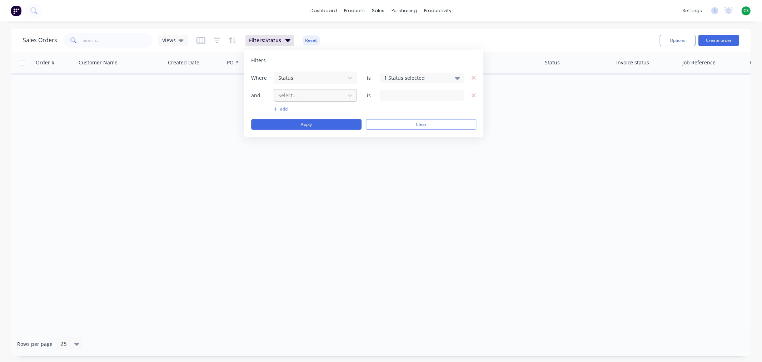
click at [299, 96] on div at bounding box center [310, 95] width 64 height 9
type input "sta"
click at [306, 129] on div "Invoice status" at bounding box center [315, 125] width 83 height 13
click at [422, 94] on div "3 Invoice status selected" at bounding box center [416, 95] width 65 height 8
click at [393, 148] on div at bounding box center [392, 149] width 14 height 14
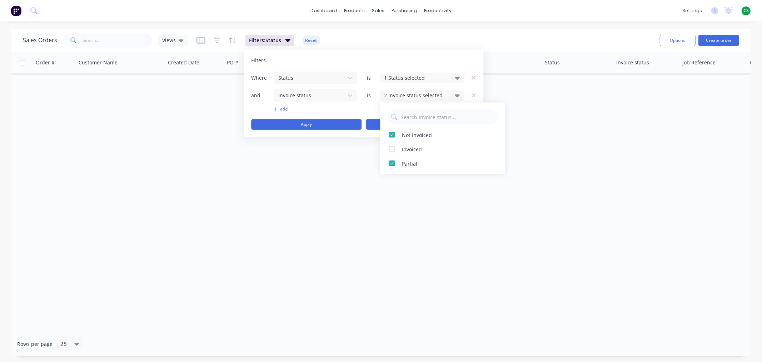
click at [370, 126] on button "Clear" at bounding box center [421, 124] width 110 height 11
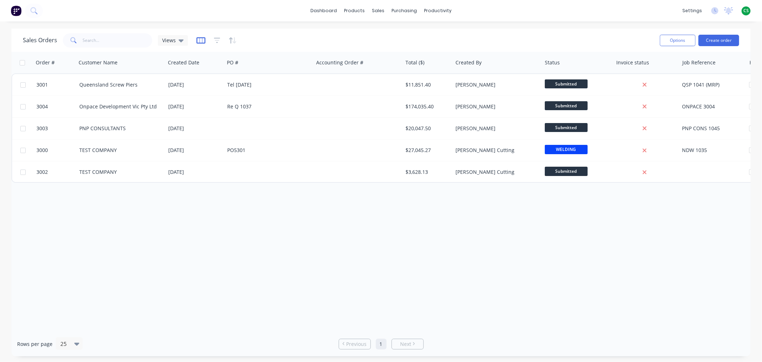
click at [200, 40] on icon "button" at bounding box center [201, 40] width 9 height 7
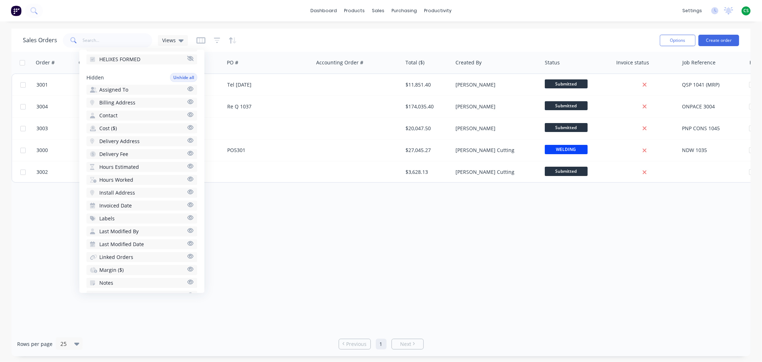
scroll to position [222, 0]
click at [188, 216] on icon "button" at bounding box center [191, 215] width 6 height 5
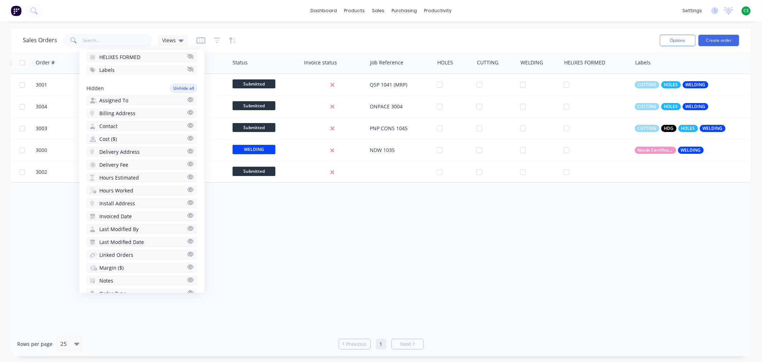
scroll to position [0, 338]
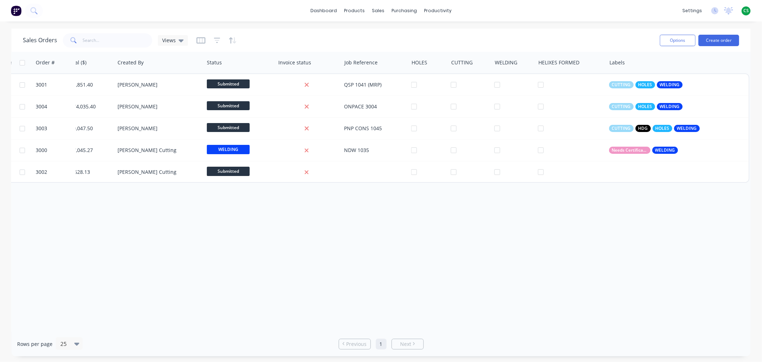
click at [373, 36] on div "Sales Orders Views" at bounding box center [338, 40] width 631 height 18
click at [446, 40] on div "Sales Orders Views" at bounding box center [338, 40] width 631 height 18
click at [370, 34] on div "Product Catalogue" at bounding box center [386, 34] width 44 height 6
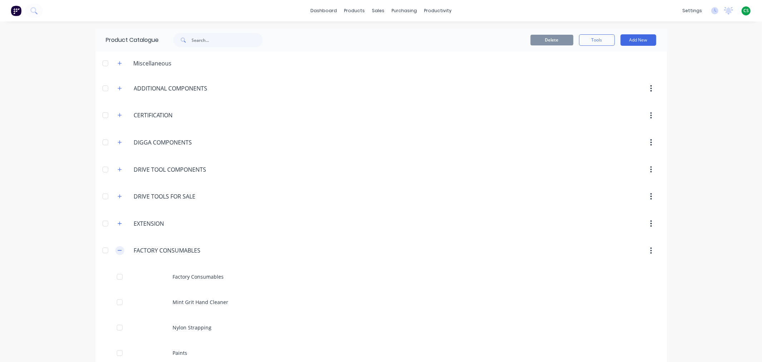
click at [118, 251] on icon "button" at bounding box center [120, 250] width 4 height 5
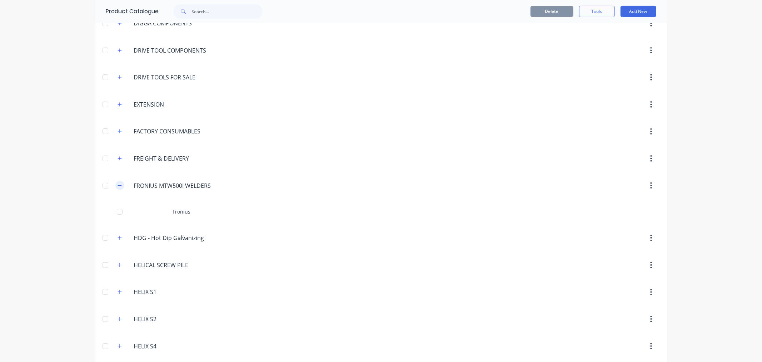
click at [118, 185] on icon "button" at bounding box center [120, 185] width 4 height 5
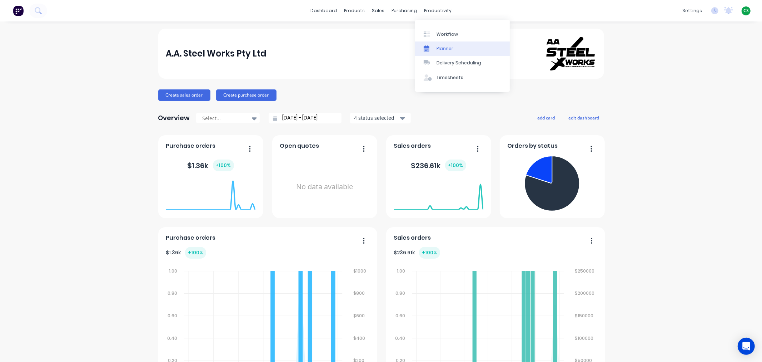
click at [444, 48] on div "Planner" at bounding box center [445, 48] width 17 height 6
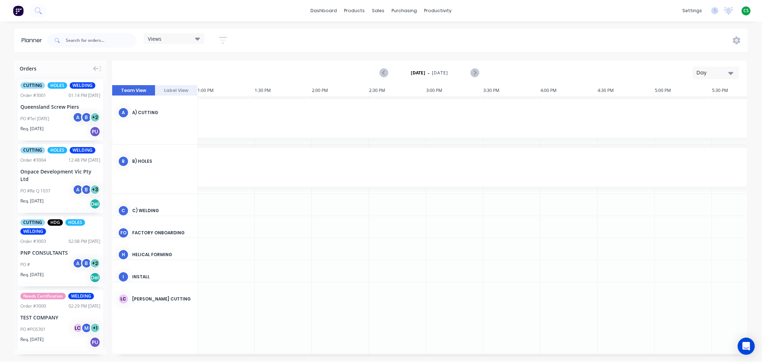
scroll to position [24, 1487]
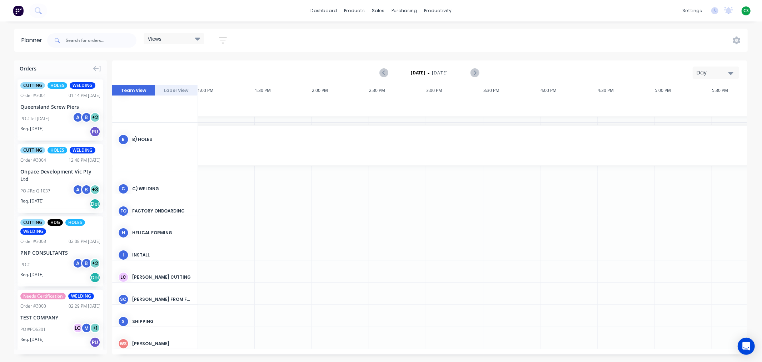
click at [157, 36] on span "Views" at bounding box center [155, 39] width 14 height 8
click at [169, 106] on button "Leesa- Schedule" at bounding box center [187, 106] width 76 height 8
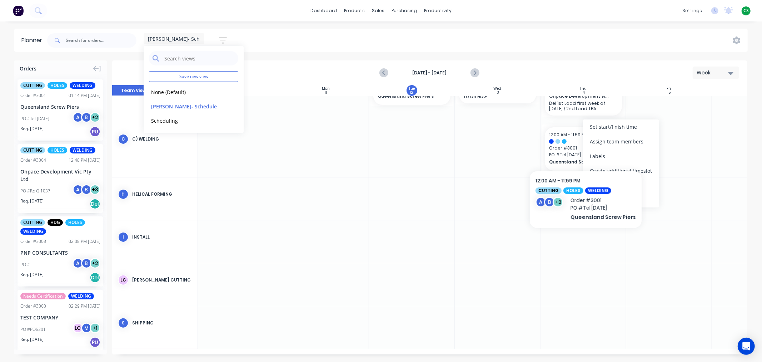
scroll to position [97, 0]
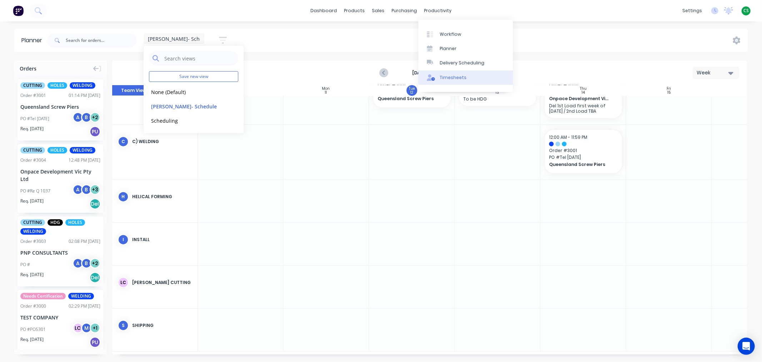
drag, startPoint x: 458, startPoint y: 63, endPoint x: 456, endPoint y: 70, distance: 7.6
click at [458, 63] on div "Delivery Scheduling" at bounding box center [462, 63] width 45 height 6
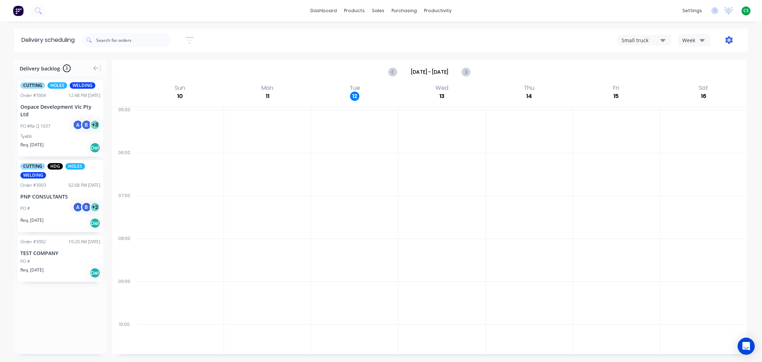
click at [730, 40] on icon "button" at bounding box center [729, 40] width 2 height 2
click at [458, 33] on div "Workflow" at bounding box center [450, 34] width 21 height 6
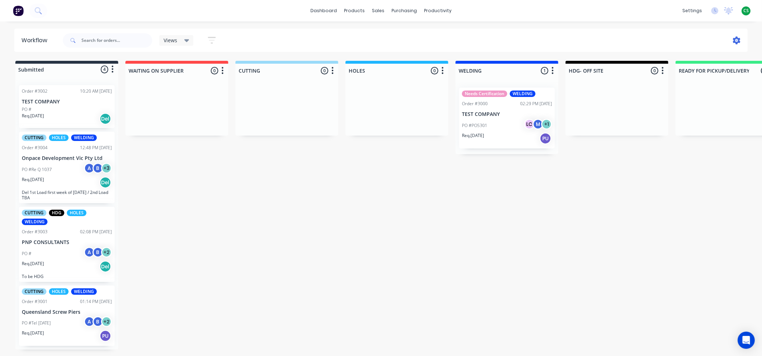
click at [735, 39] on icon at bounding box center [737, 40] width 8 height 8
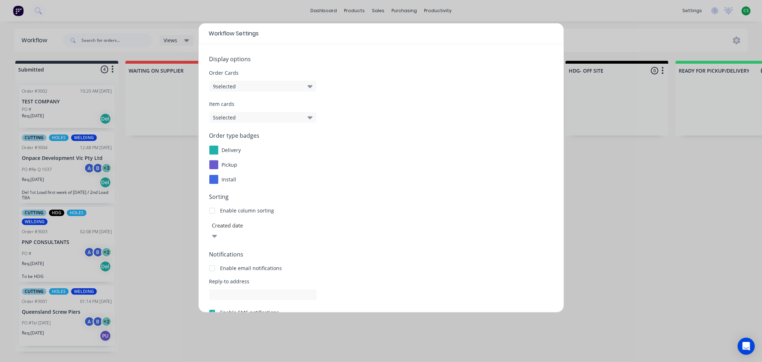
click at [269, 119] on button "5 selected" at bounding box center [262, 117] width 107 height 11
click at [392, 133] on span "Order type badges" at bounding box center [381, 135] width 344 height 9
click at [280, 226] on div at bounding box center [263, 225] width 103 height 9
click at [212, 212] on div at bounding box center [212, 210] width 14 height 14
click at [259, 229] on div at bounding box center [263, 225] width 103 height 9
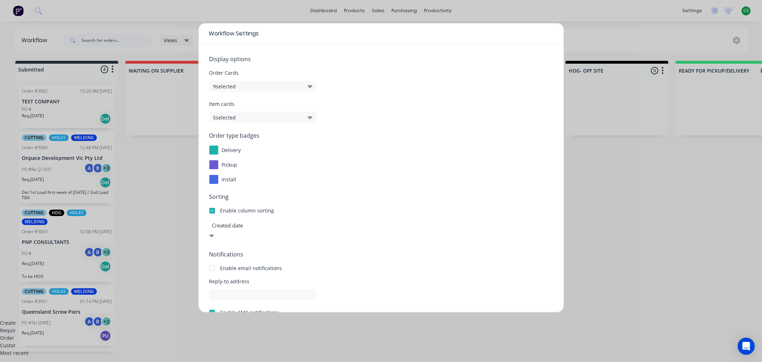
click at [258, 326] on div "Required date" at bounding box center [381, 330] width 762 height 8
click at [212, 211] on div at bounding box center [212, 210] width 14 height 14
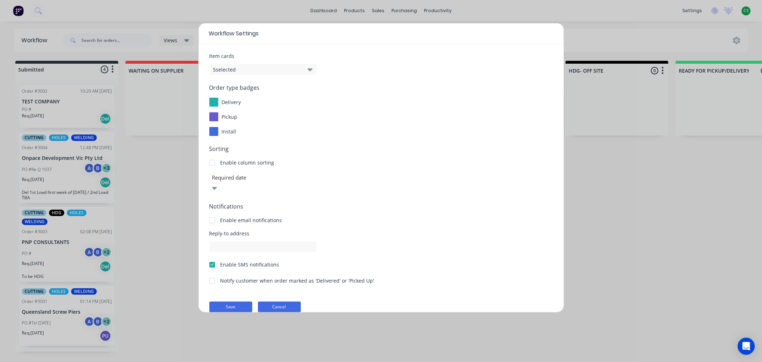
click at [282, 301] on button "Cancel" at bounding box center [279, 306] width 43 height 11
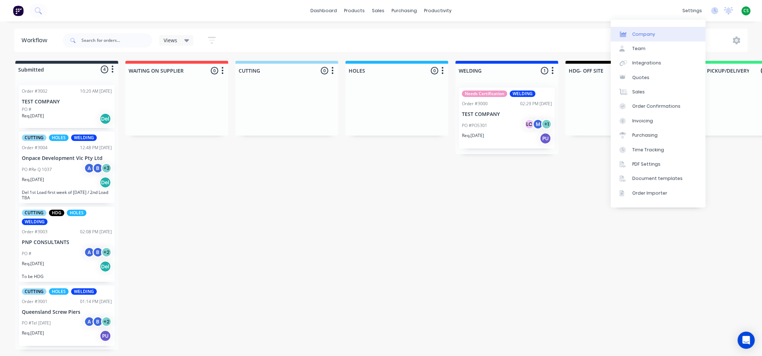
click at [658, 32] on link "Company" at bounding box center [658, 34] width 95 height 14
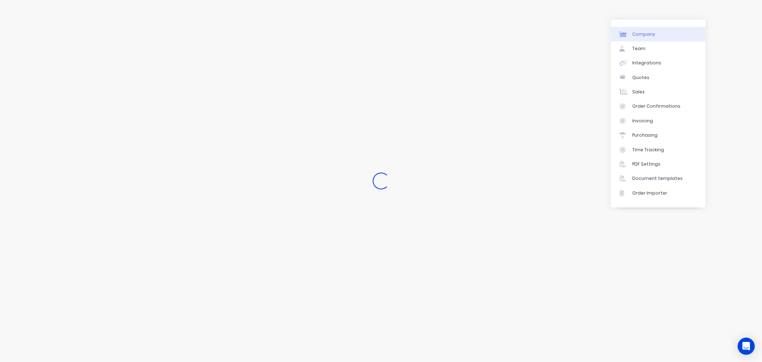
select select "AU"
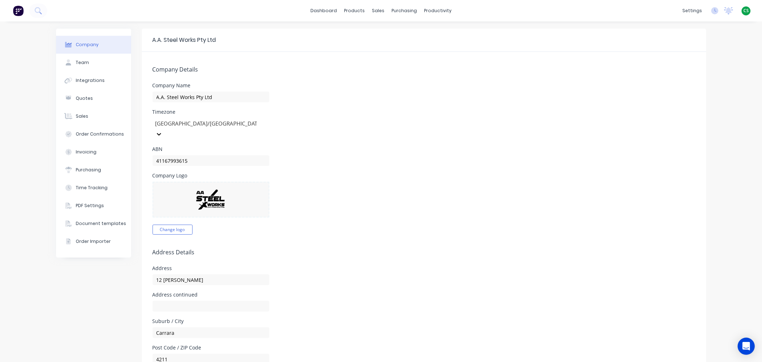
scroll to position [238, 0]
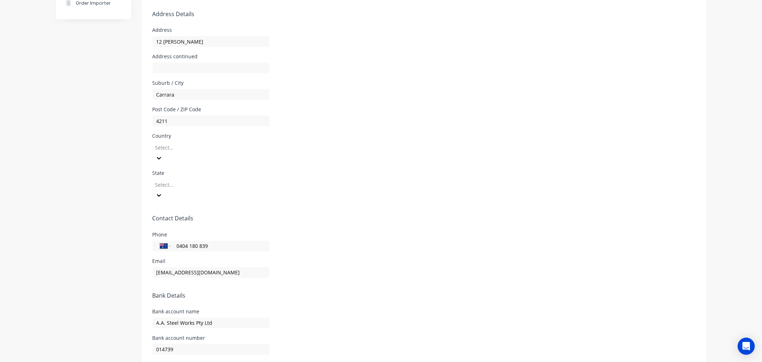
click at [183, 143] on div at bounding box center [206, 147] width 103 height 9
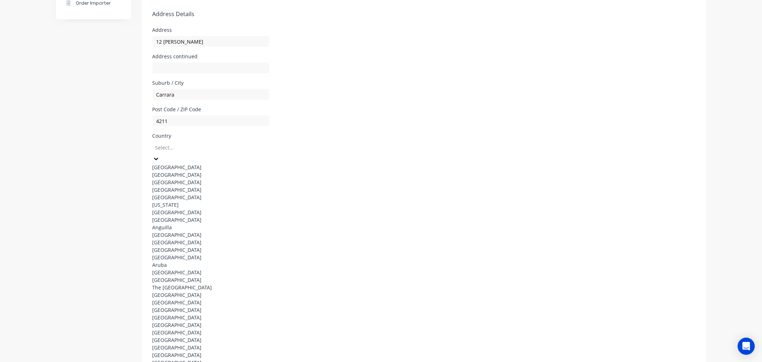
click at [181, 163] on div "Australia" at bounding box center [206, 167] width 107 height 8
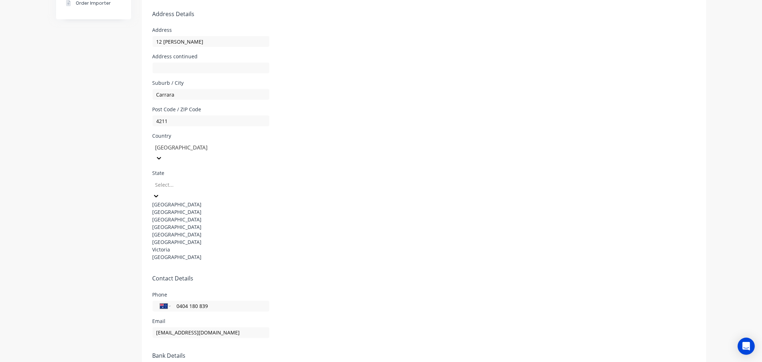
click at [166, 180] on div at bounding box center [206, 184] width 103 height 9
click at [172, 223] on div "Queensland" at bounding box center [206, 227] width 107 height 8
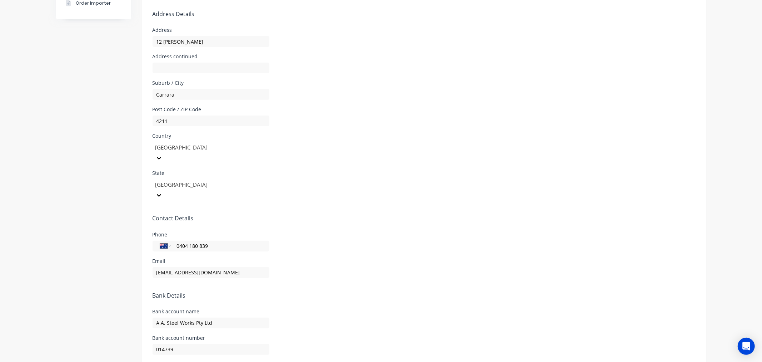
click at [354, 220] on form "Company Details Company Name A.A. Steel Works Pty Ltd Timezone Australia/Brisba…" at bounding box center [424, 110] width 565 height 592
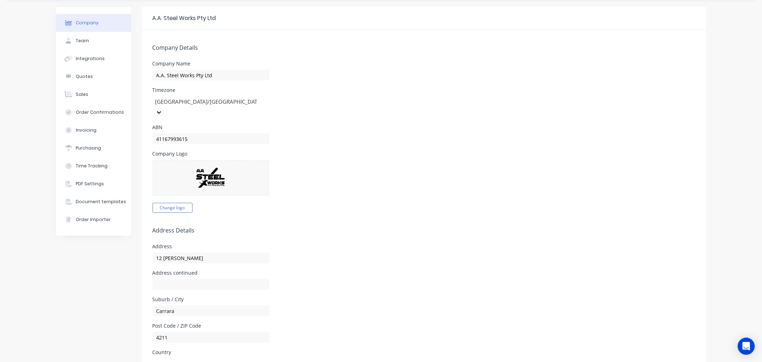
scroll to position [0, 0]
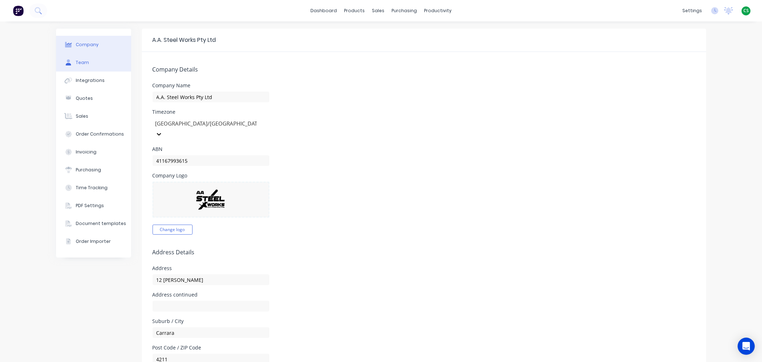
click at [84, 61] on div "Team" at bounding box center [82, 62] width 13 height 6
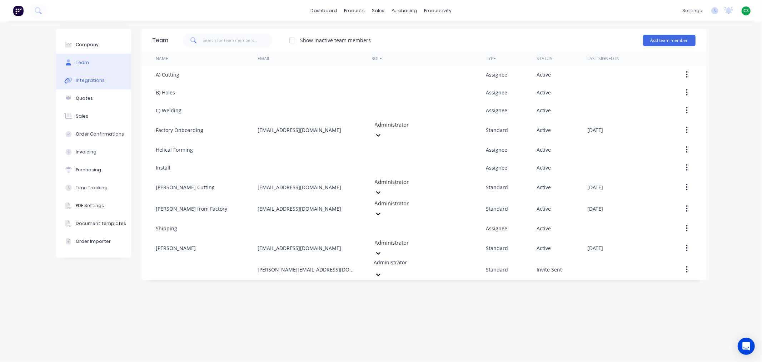
click at [87, 83] on div "Integrations" at bounding box center [90, 80] width 29 height 6
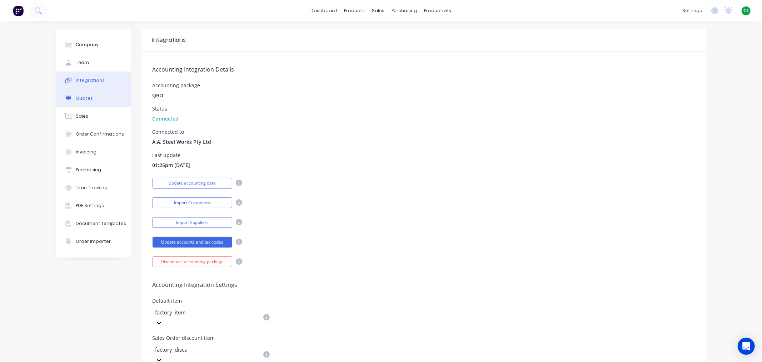
click at [88, 96] on div "Quotes" at bounding box center [84, 98] width 17 height 6
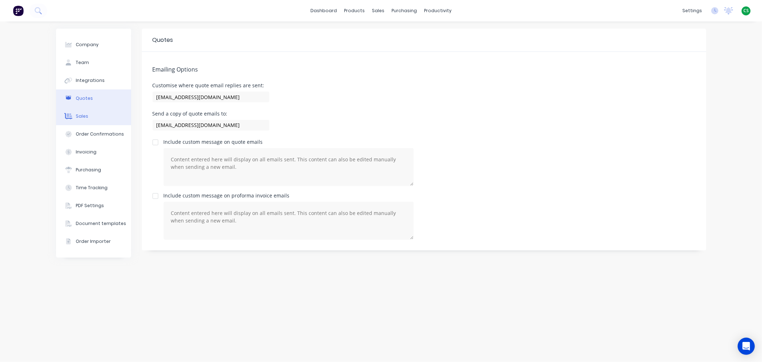
click at [86, 115] on div "Sales" at bounding box center [82, 116] width 13 height 6
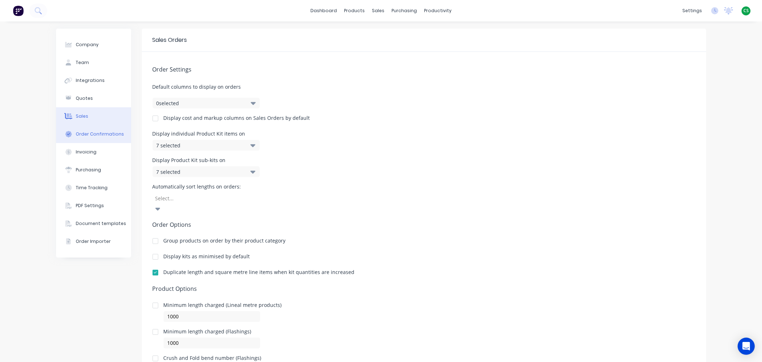
click at [88, 133] on div "Order Confirmations" at bounding box center [100, 134] width 48 height 6
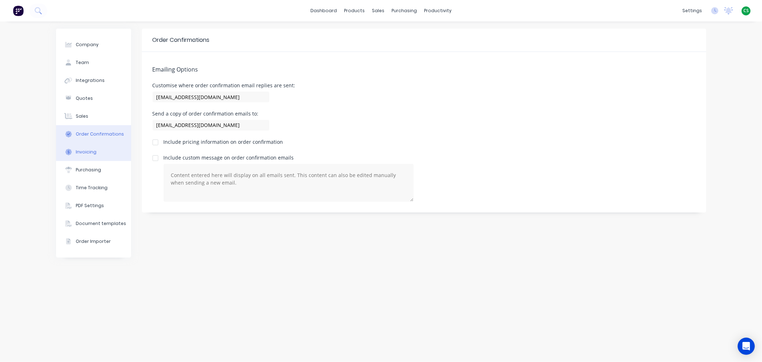
click at [83, 153] on div "Invoicing" at bounding box center [86, 152] width 21 height 6
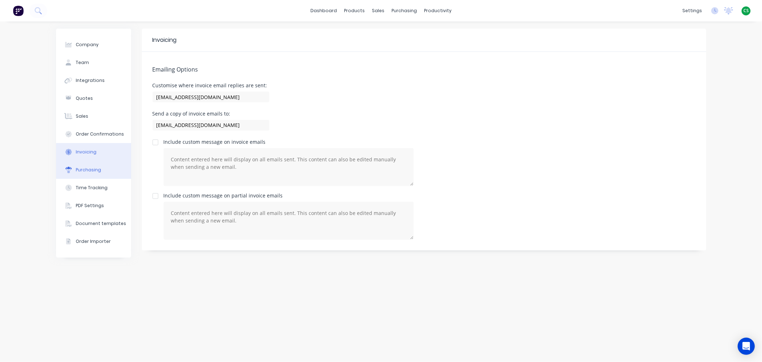
click at [86, 169] on div "Purchasing" at bounding box center [88, 170] width 25 height 6
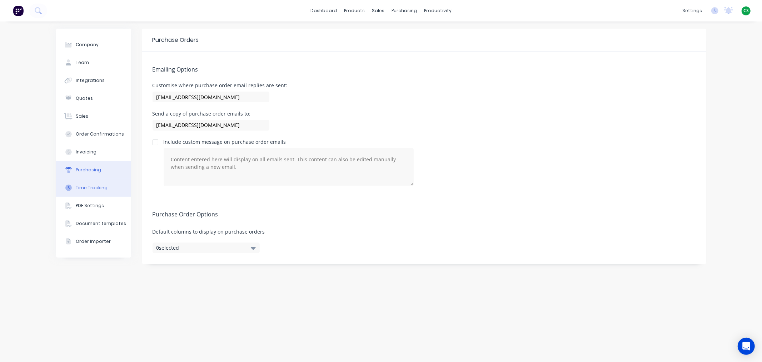
click at [86, 188] on div "Time Tracking" at bounding box center [92, 187] width 32 height 6
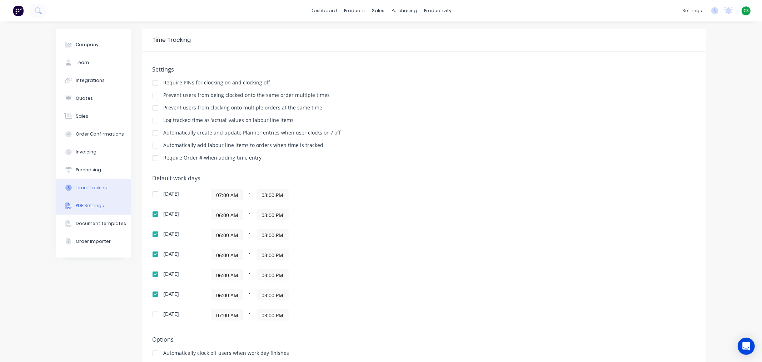
click at [83, 203] on div "PDF Settings" at bounding box center [90, 205] width 28 height 6
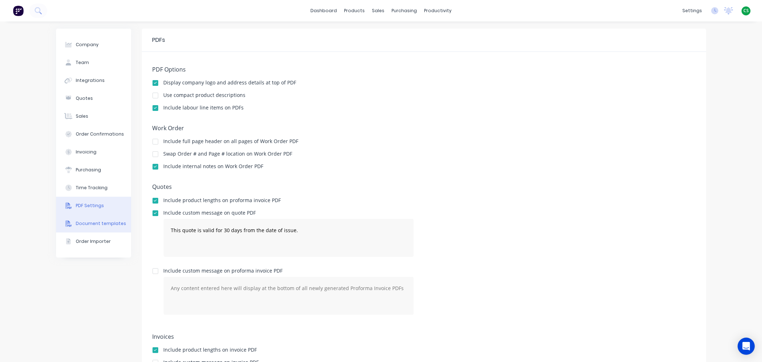
click at [81, 222] on div "Document templates" at bounding box center [101, 223] width 50 height 6
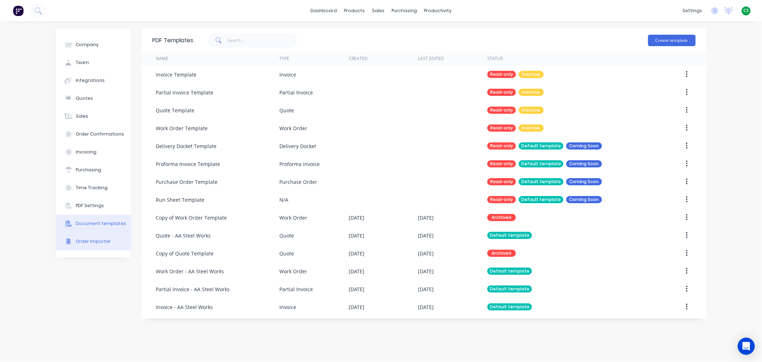
click at [84, 240] on div "Order Importer" at bounding box center [93, 241] width 35 height 6
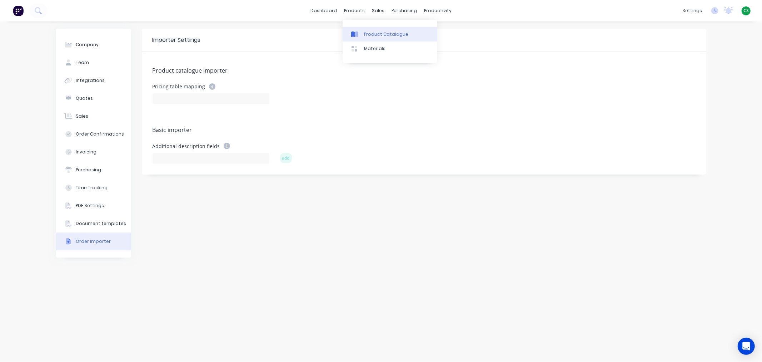
click at [376, 35] on div "Product Catalogue" at bounding box center [386, 34] width 44 height 6
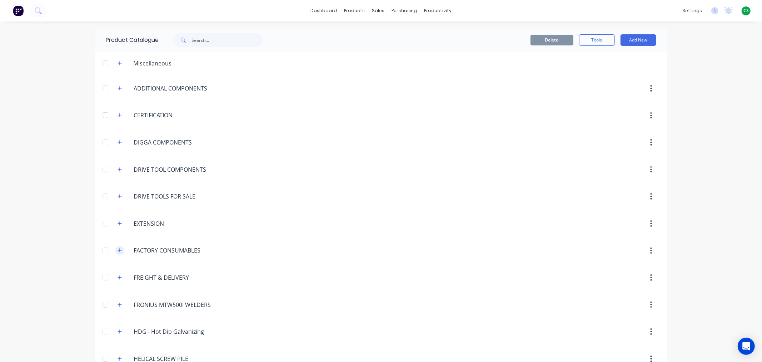
click at [118, 250] on icon "button" at bounding box center [120, 250] width 4 height 4
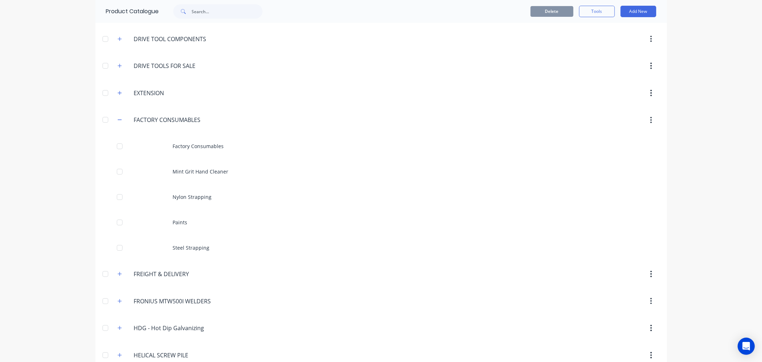
scroll to position [119, 0]
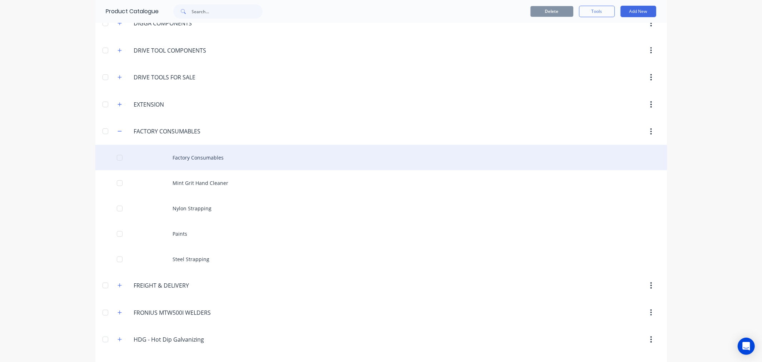
click at [213, 159] on div "Factory Consumables" at bounding box center [381, 157] width 572 height 25
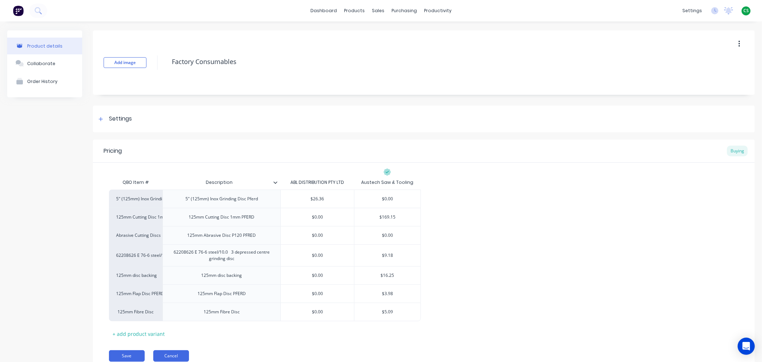
click at [169, 355] on button "Cancel" at bounding box center [171, 355] width 36 height 11
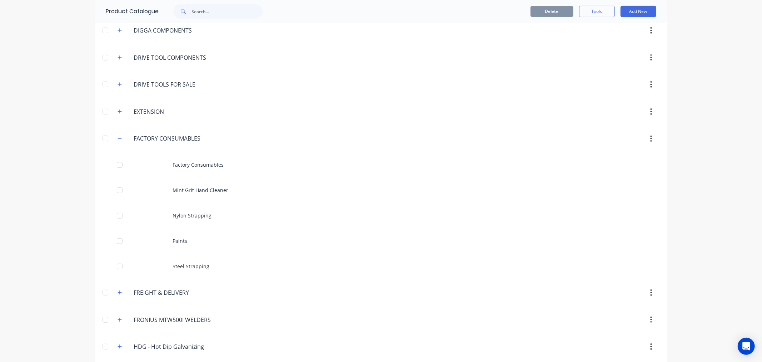
scroll to position [119, 0]
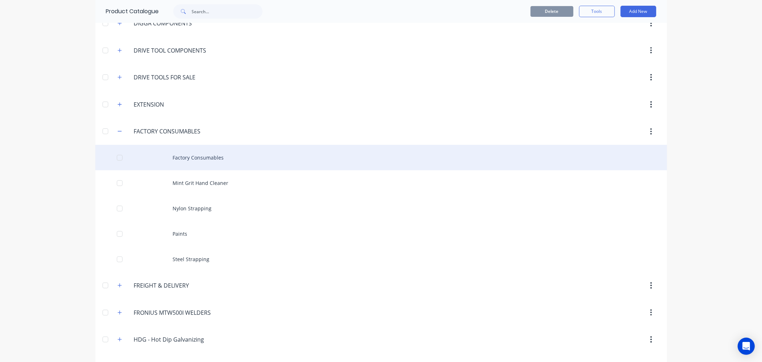
click at [202, 163] on div "Factory Consumables" at bounding box center [381, 157] width 572 height 25
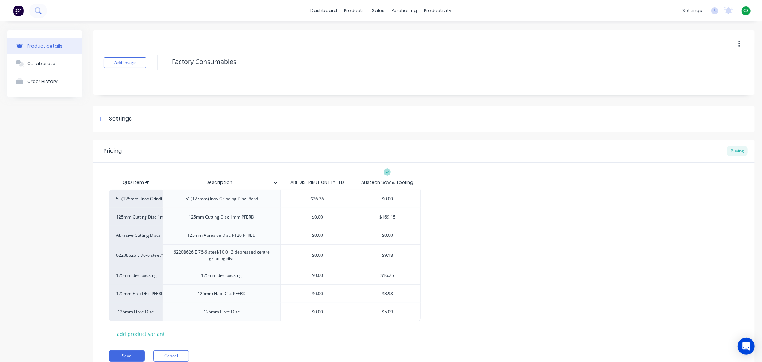
click at [39, 13] on icon at bounding box center [38, 10] width 7 height 7
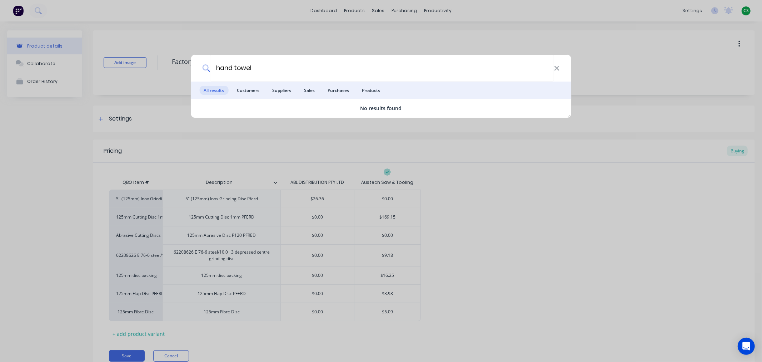
type input "hand towel"
click at [557, 69] on icon at bounding box center [557, 68] width 5 height 5
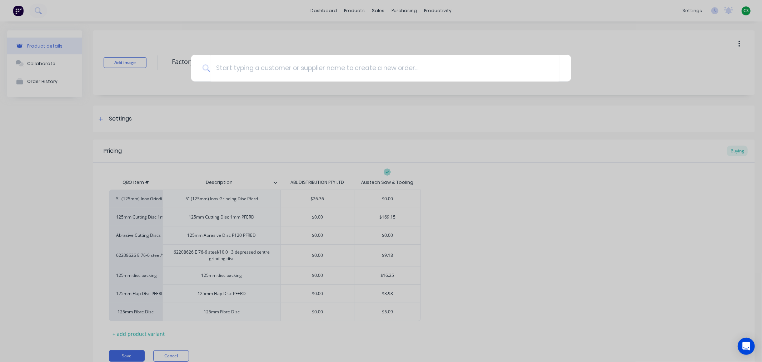
click at [598, 13] on div at bounding box center [381, 181] width 762 height 362
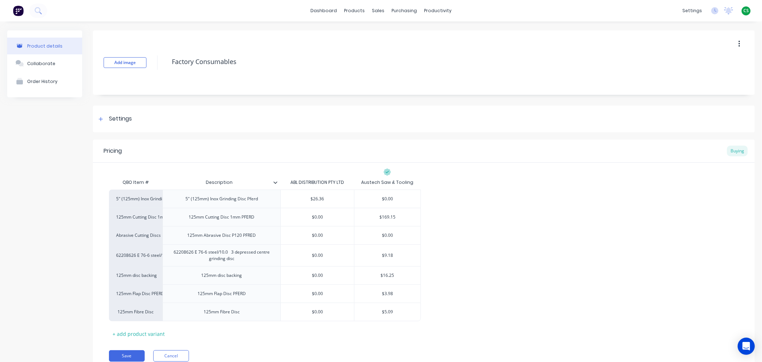
click at [744, 10] on span "CS" at bounding box center [746, 11] width 5 height 6
click at [366, 35] on div "Product Catalogue" at bounding box center [383, 34] width 44 height 6
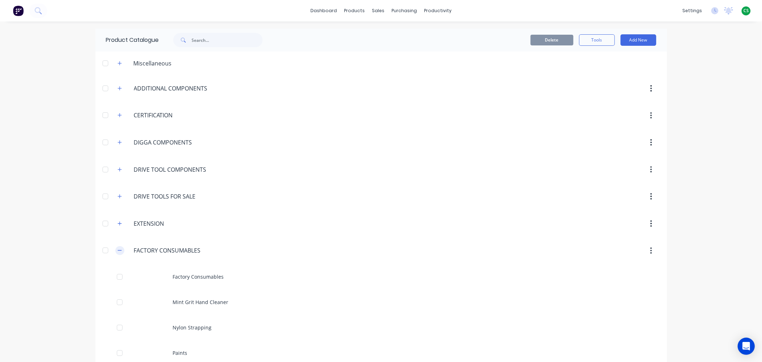
click at [118, 249] on icon "button" at bounding box center [120, 250] width 4 height 5
click at [318, 10] on link "dashboard" at bounding box center [324, 10] width 34 height 11
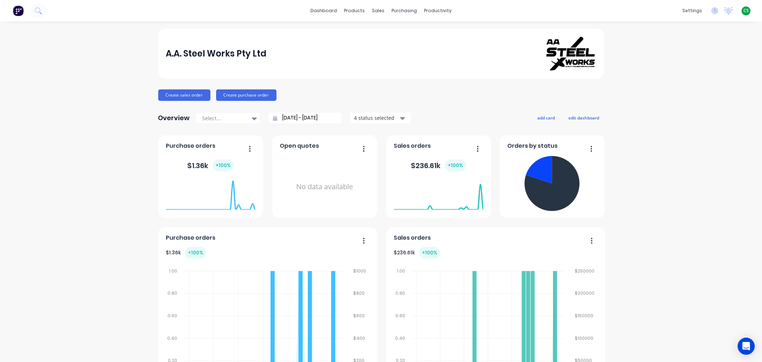
click at [744, 8] on span "CS" at bounding box center [746, 11] width 5 height 6
click at [686, 89] on div "Sign out" at bounding box center [685, 89] width 19 height 6
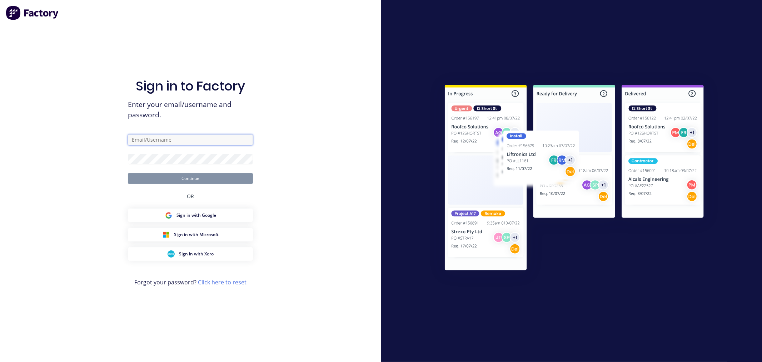
click at [144, 138] on input "text" at bounding box center [190, 139] width 125 height 11
type input "[PERSON_NAME][EMAIL_ADDRESS][DOMAIN_NAME]"
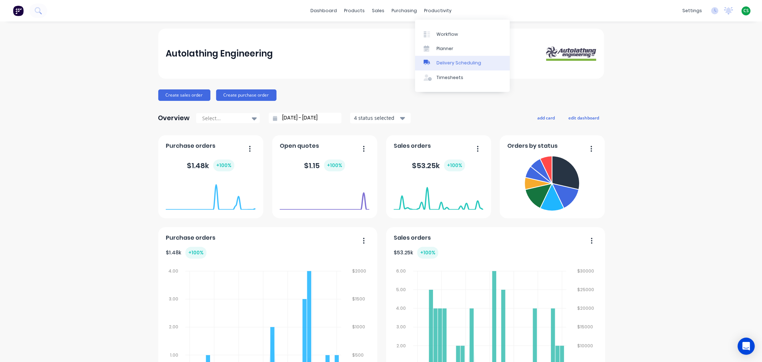
click at [449, 62] on div "Delivery Scheduling" at bounding box center [459, 63] width 45 height 6
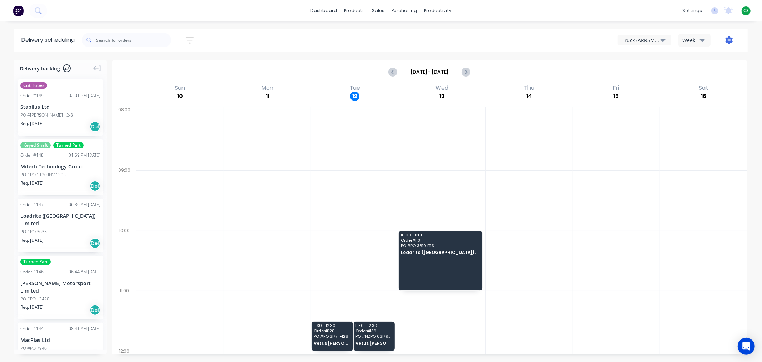
click at [730, 40] on icon "button" at bounding box center [729, 40] width 8 height 8
click at [690, 72] on div "Settings" at bounding box center [706, 73] width 55 height 10
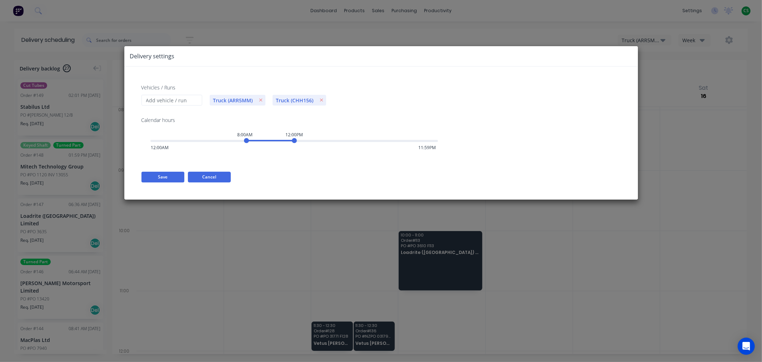
click at [199, 178] on button "Cancel" at bounding box center [209, 177] width 43 height 11
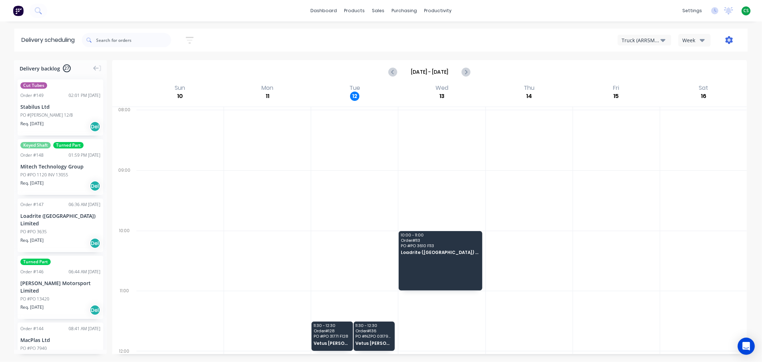
click at [729, 41] on icon "button" at bounding box center [729, 40] width 2 height 2
click at [700, 72] on div "Settings" at bounding box center [706, 73] width 55 height 10
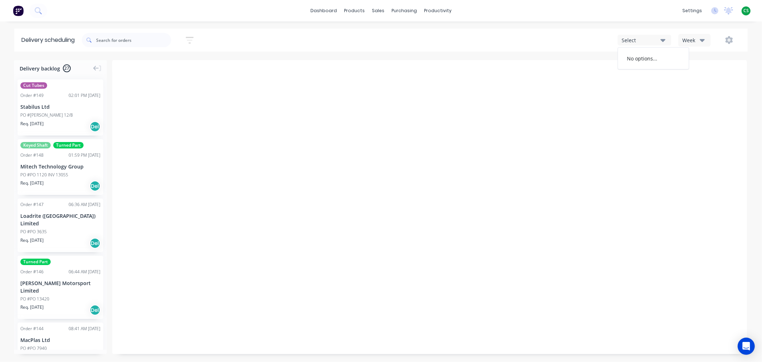
click at [567, 41] on div "Select No options... Week" at bounding box center [574, 40] width 333 height 13
click at [729, 40] on icon "button" at bounding box center [729, 40] width 2 height 2
click at [692, 71] on div "Settings" at bounding box center [706, 73] width 55 height 10
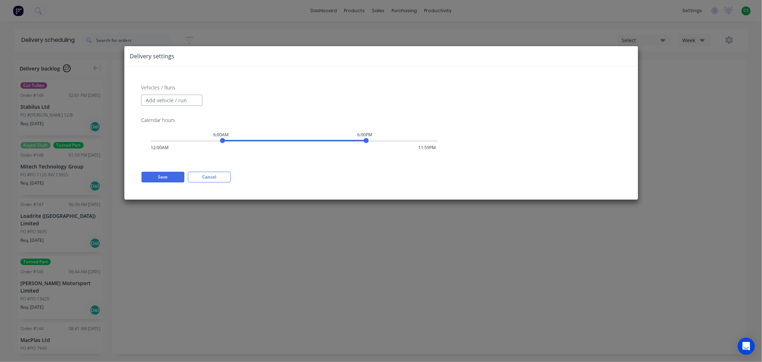
click at [169, 100] on input "Vehicles / Runs" at bounding box center [172, 100] width 61 height 11
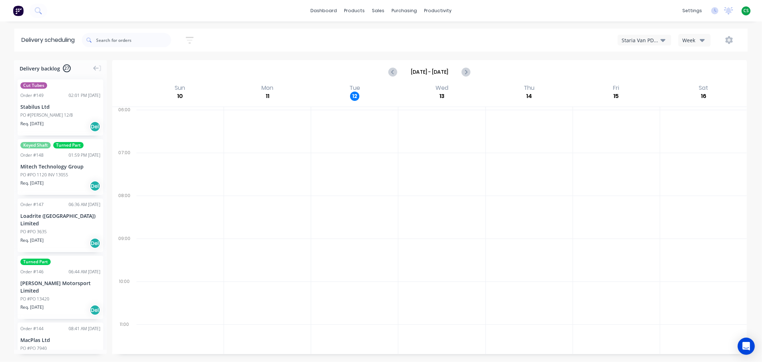
click at [634, 41] on div "Staria Van PDY941" at bounding box center [641, 40] width 39 height 8
click at [572, 41] on div "Staria Van PDY941 Staria Van PDY941 Week" at bounding box center [574, 40] width 333 height 13
click at [326, 11] on link "dashboard" at bounding box center [324, 10] width 34 height 11
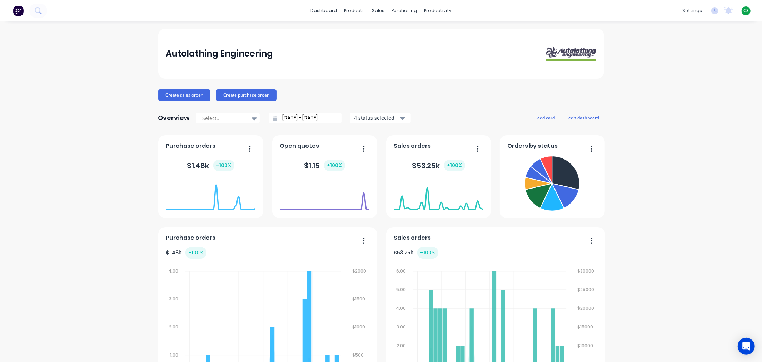
click at [744, 12] on span "CS" at bounding box center [746, 11] width 5 height 6
click at [684, 90] on div "Sign out" at bounding box center [685, 89] width 19 height 6
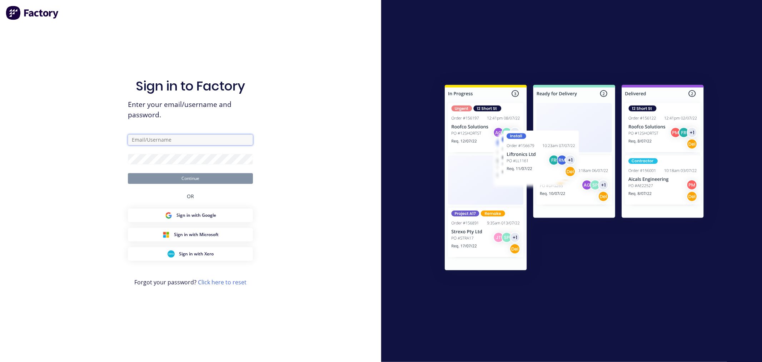
click at [167, 140] on input "text" at bounding box center [190, 139] width 125 height 11
type input "[PERSON_NAME][EMAIL_ADDRESS][DOMAIN_NAME]"
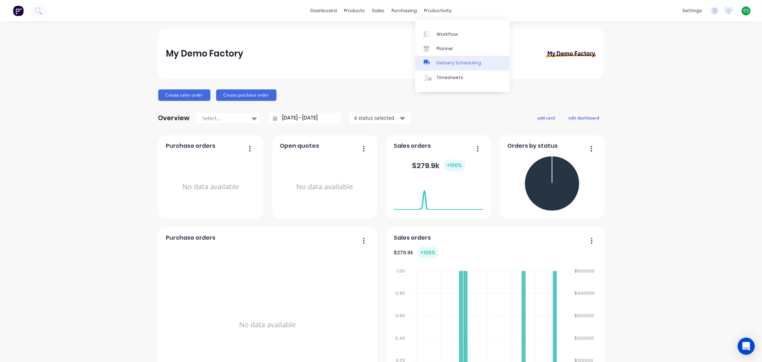
click at [443, 61] on div "Delivery Scheduling" at bounding box center [459, 63] width 45 height 6
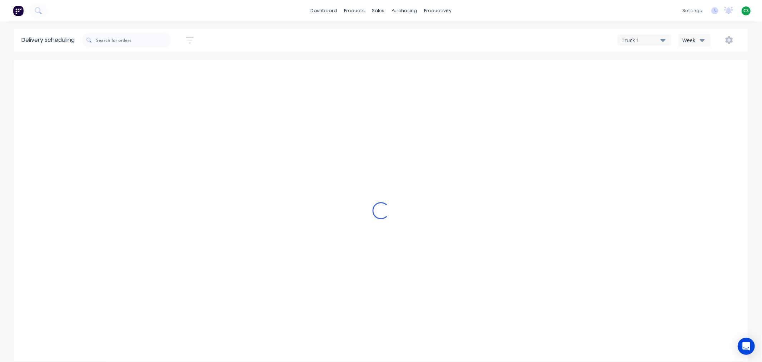
type input "[DATE] - [DATE]"
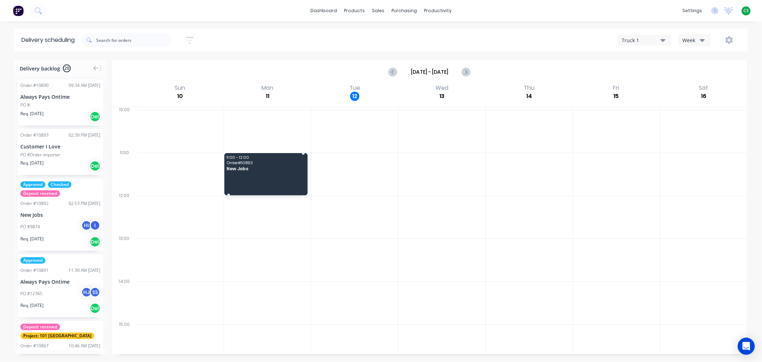
drag, startPoint x: 63, startPoint y: 208, endPoint x: 267, endPoint y: 167, distance: 208.3
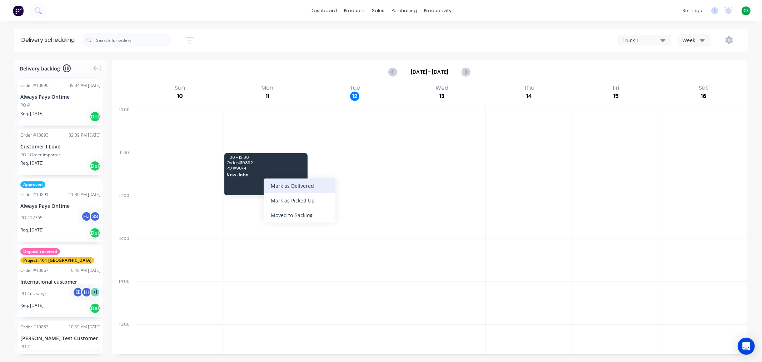
click at [291, 185] on div "Mark as Delivered" at bounding box center [300, 185] width 72 height 15
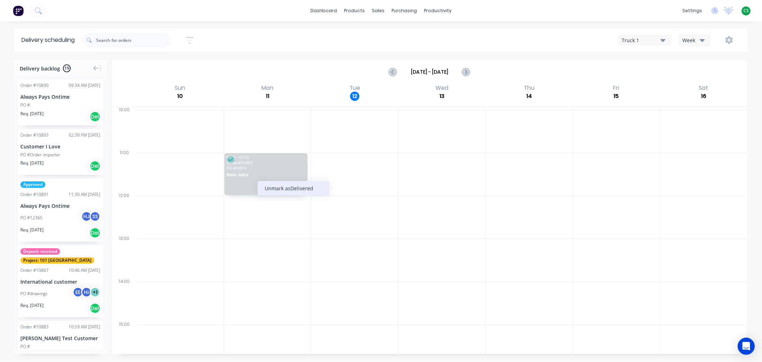
click at [271, 188] on div "Unmark as Delivered" at bounding box center [294, 188] width 72 height 15
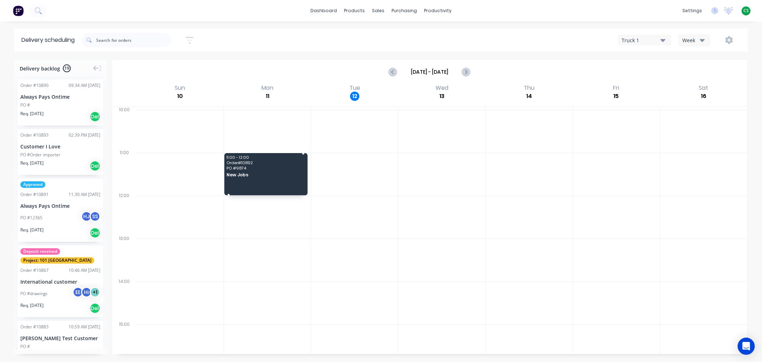
drag, startPoint x: 265, startPoint y: 170, endPoint x: 238, endPoint y: 168, distance: 27.2
drag, startPoint x: 302, startPoint y: 212, endPoint x: 162, endPoint y: 163, distance: 148.3
click at [300, 212] on div "Moved to Backlog" at bounding box center [304, 213] width 72 height 15
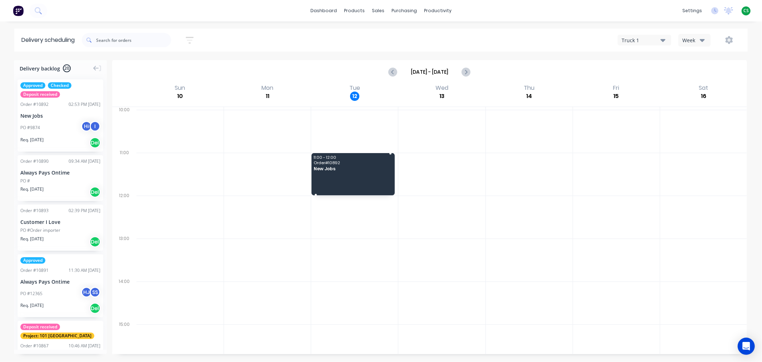
drag, startPoint x: 52, startPoint y: 121, endPoint x: 330, endPoint y: 162, distance: 281.4
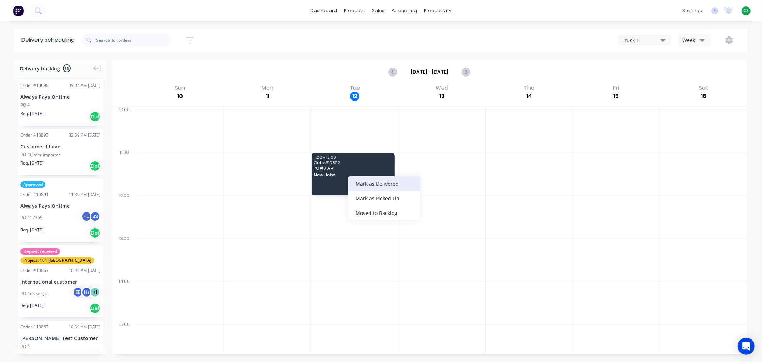
click at [390, 186] on div "Mark as Delivered" at bounding box center [384, 183] width 72 height 15
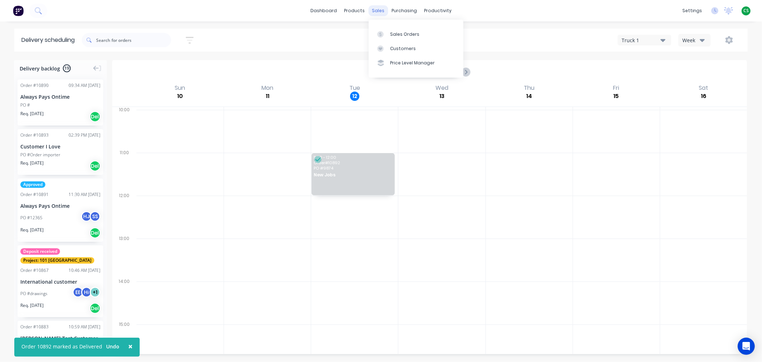
click at [377, 10] on div "sales" at bounding box center [378, 10] width 20 height 11
click at [399, 33] on div "Sales Orders" at bounding box center [404, 34] width 29 height 6
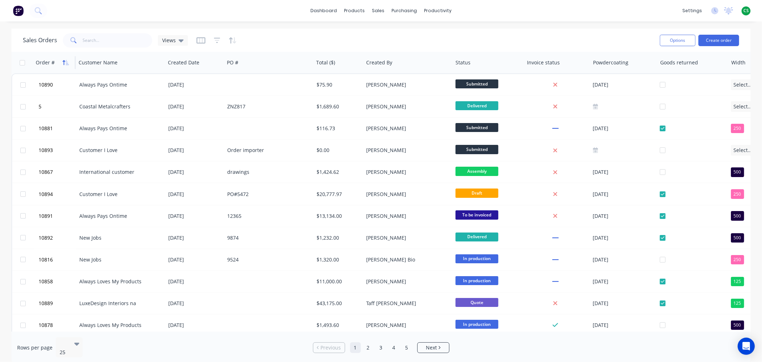
click at [63, 63] on icon "button" at bounding box center [66, 63] width 6 height 6
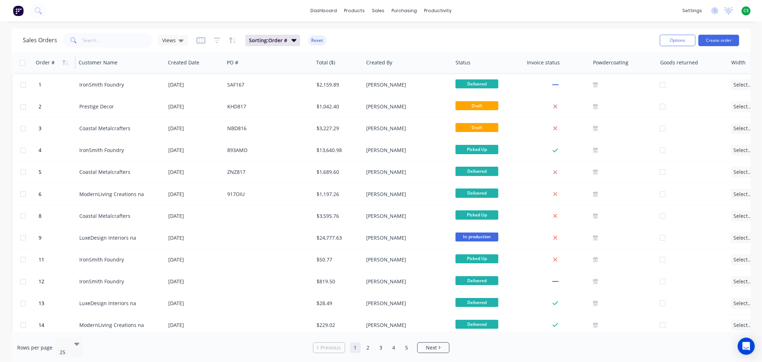
click at [64, 63] on icon "button" at bounding box center [64, 62] width 3 height 5
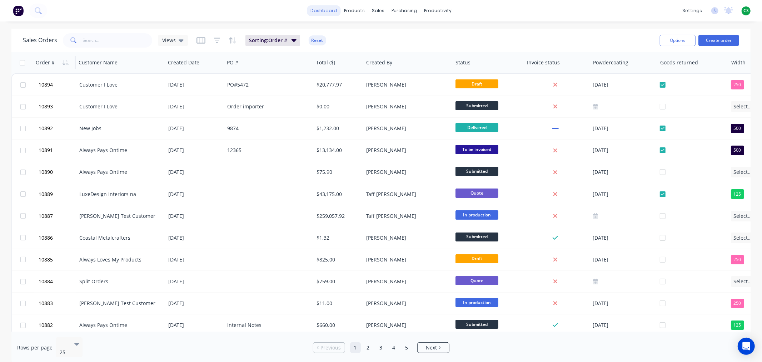
click at [332, 9] on link "dashboard" at bounding box center [324, 10] width 34 height 11
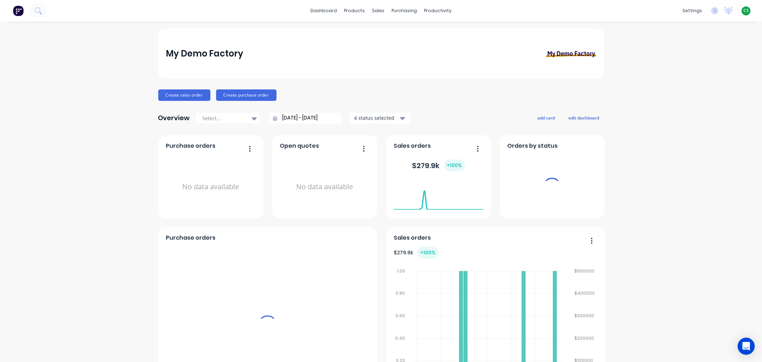
click at [744, 11] on span "CS" at bounding box center [746, 11] width 5 height 6
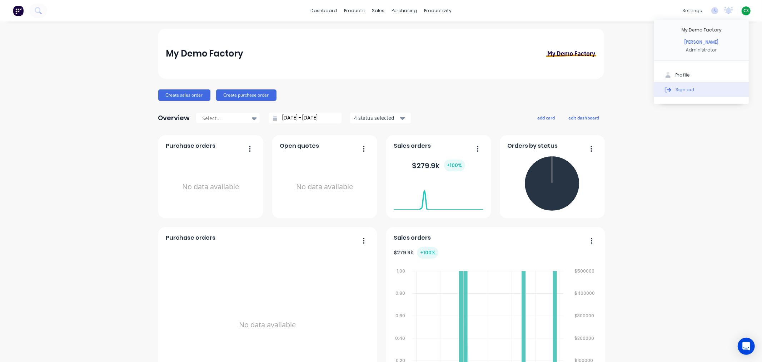
click at [682, 90] on div "Sign out" at bounding box center [685, 89] width 19 height 6
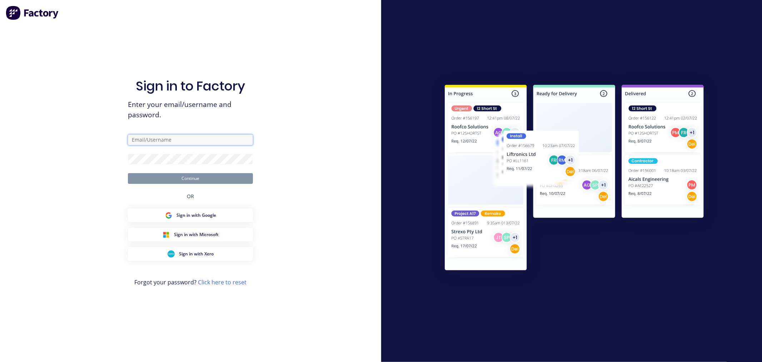
click at [153, 138] on input "text" at bounding box center [190, 139] width 125 height 11
type input "[PERSON_NAME][EMAIL_ADDRESS][DOMAIN_NAME]"
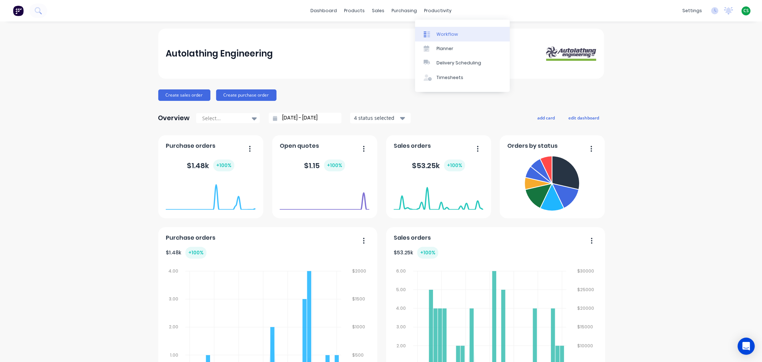
click at [449, 35] on div "Workflow" at bounding box center [447, 34] width 21 height 6
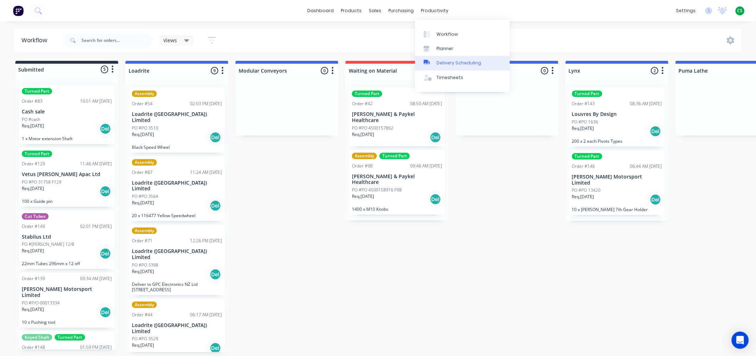
click at [458, 66] on div "Delivery Scheduling" at bounding box center [459, 63] width 45 height 6
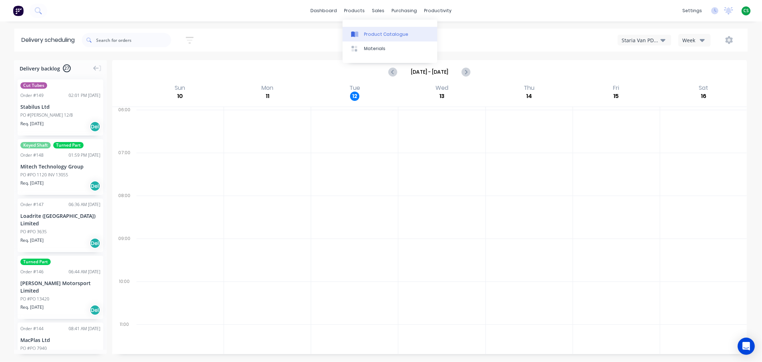
click at [375, 33] on div "Product Catalogue" at bounding box center [386, 34] width 44 height 6
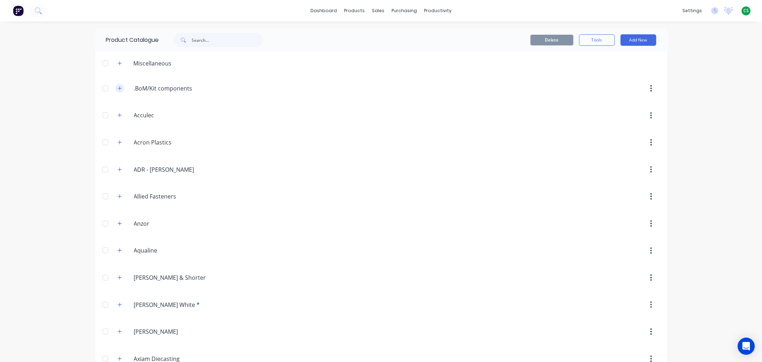
click at [118, 86] on icon "button" at bounding box center [120, 88] width 4 height 5
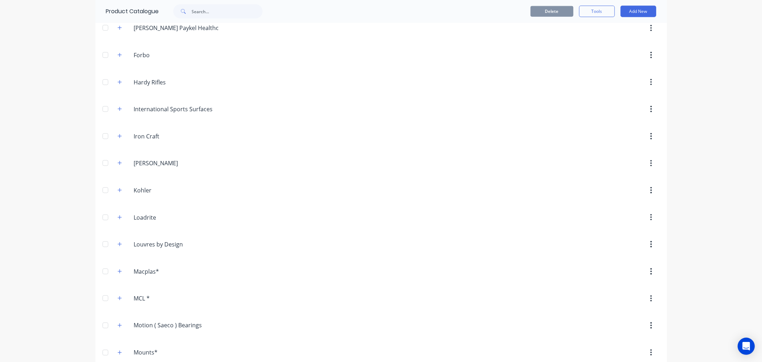
scroll to position [953, 0]
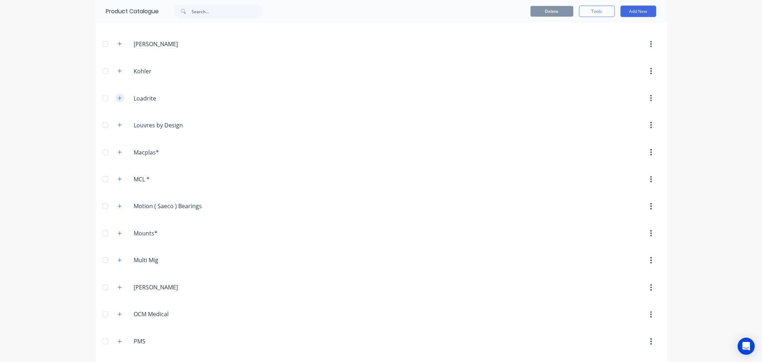
click at [118, 100] on icon "button" at bounding box center [120, 98] width 4 height 4
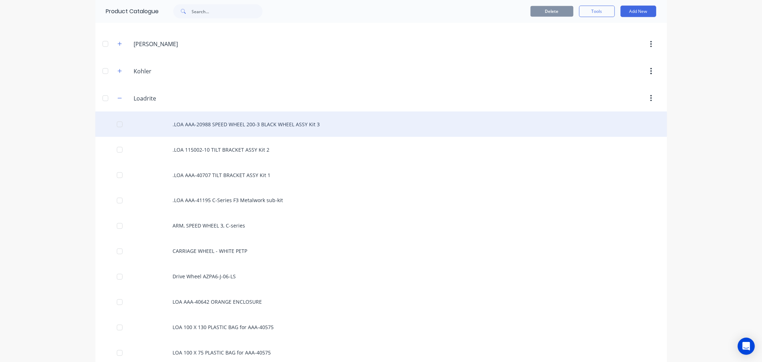
click at [282, 126] on div ".LOA AAA-20988 SPEED WHEEL 200-3 BLACK WHEEL ASSY Kit 3" at bounding box center [381, 123] width 572 height 25
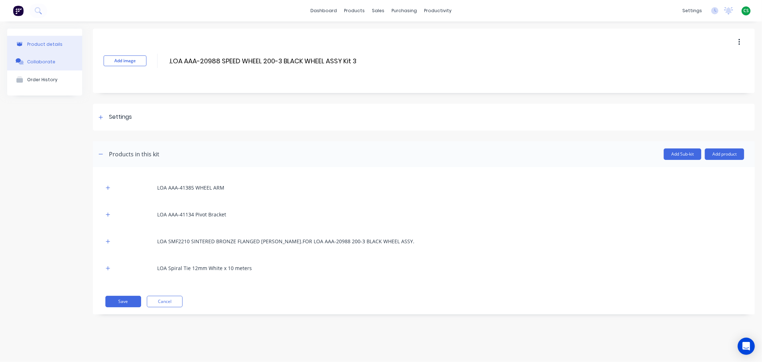
click at [31, 62] on div "Collaborate" at bounding box center [41, 61] width 28 height 5
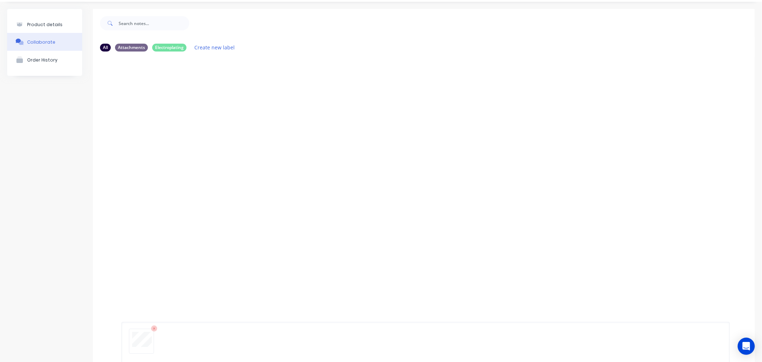
scroll to position [53, 0]
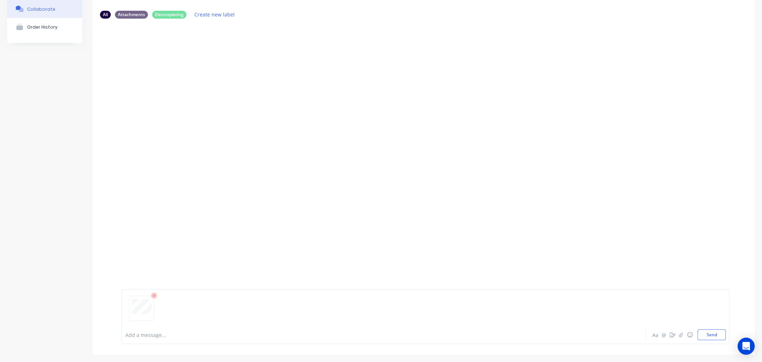
click at [152, 296] on icon at bounding box center [154, 295] width 6 height 6
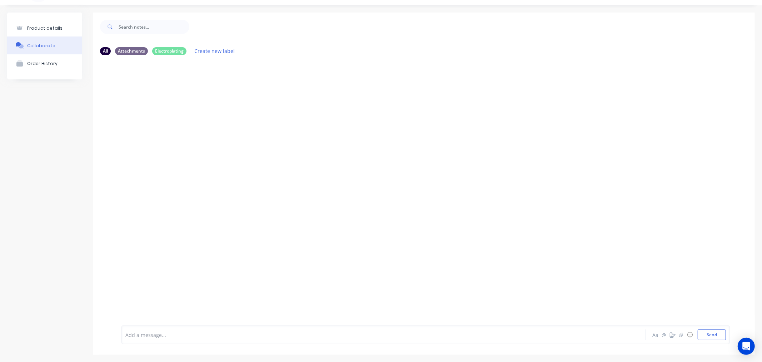
scroll to position [16, 0]
click at [36, 29] on div "Product details" at bounding box center [44, 27] width 35 height 5
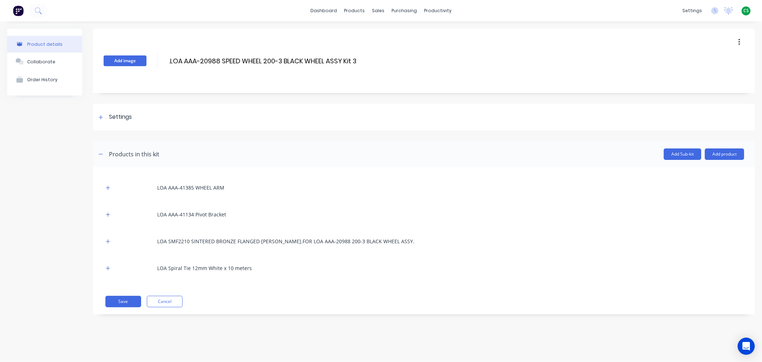
click at [118, 61] on button "Add image" at bounding box center [125, 60] width 43 height 11
drag, startPoint x: 127, startPoint y: 301, endPoint x: 184, endPoint y: 293, distance: 57.8
click at [127, 301] on button "Save" at bounding box center [123, 301] width 36 height 11
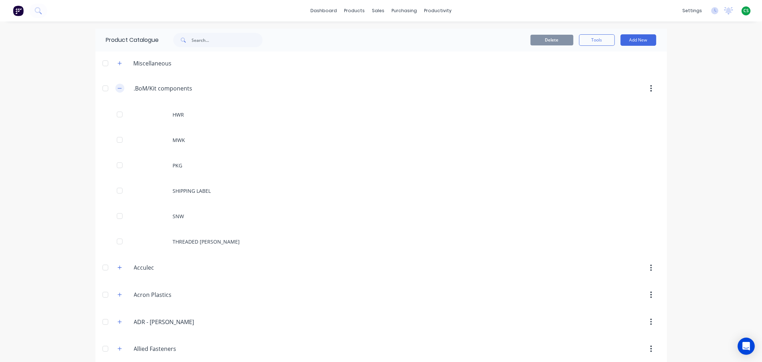
click at [118, 88] on icon "button" at bounding box center [120, 88] width 4 height 0
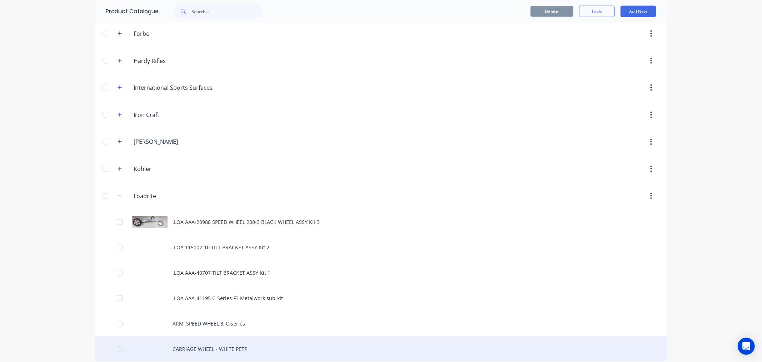
scroll to position [834, 0]
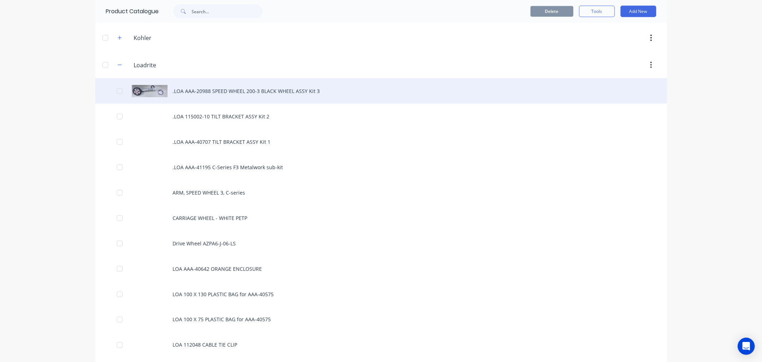
click at [190, 95] on div ".LOA AAA-20988 SPEED WHEEL 200-3 BLACK WHEEL ASSY Kit 3" at bounding box center [381, 90] width 572 height 25
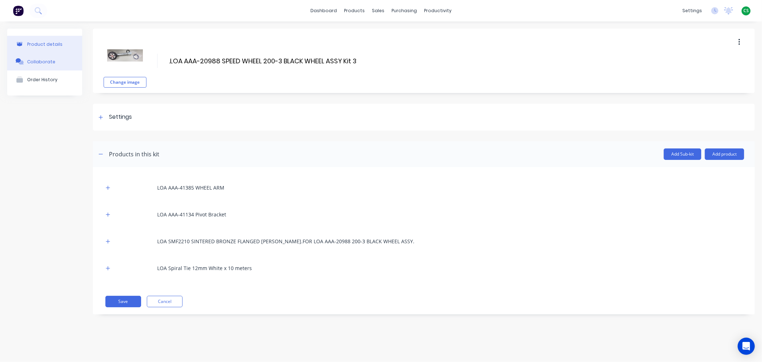
click at [41, 62] on div "Collaborate" at bounding box center [41, 61] width 28 height 5
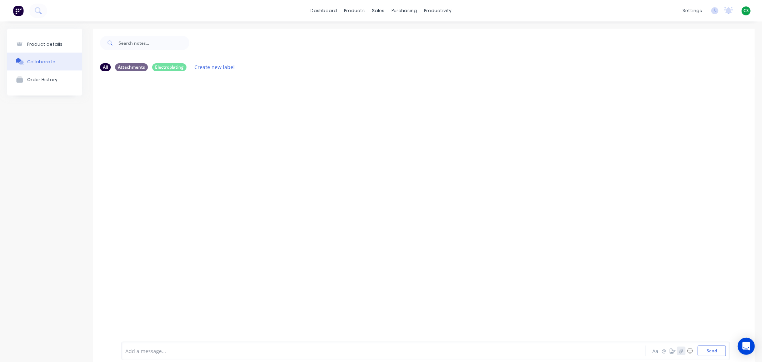
click at [679, 352] on icon "button" at bounding box center [681, 350] width 4 height 5
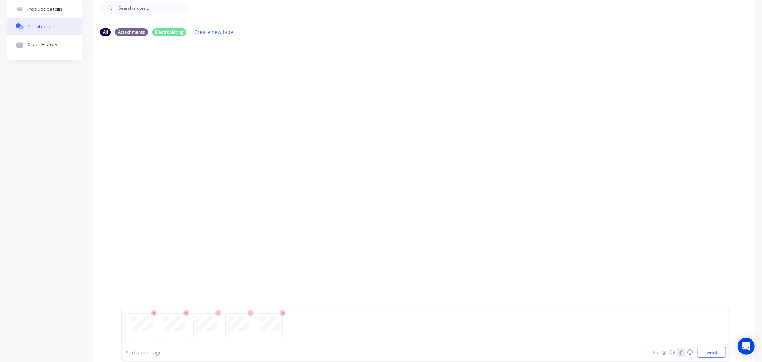
scroll to position [53, 0]
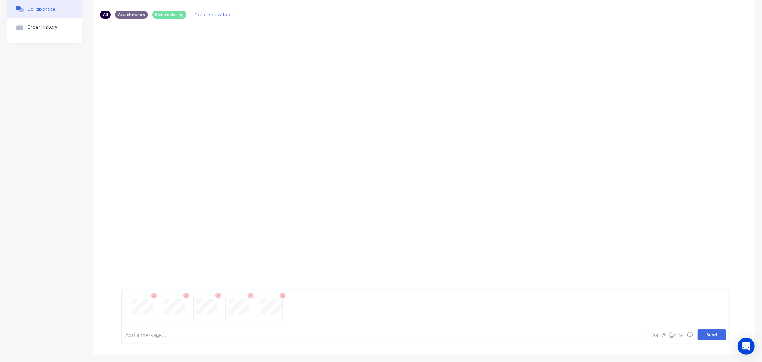
click at [701, 335] on button "Send" at bounding box center [712, 334] width 28 height 11
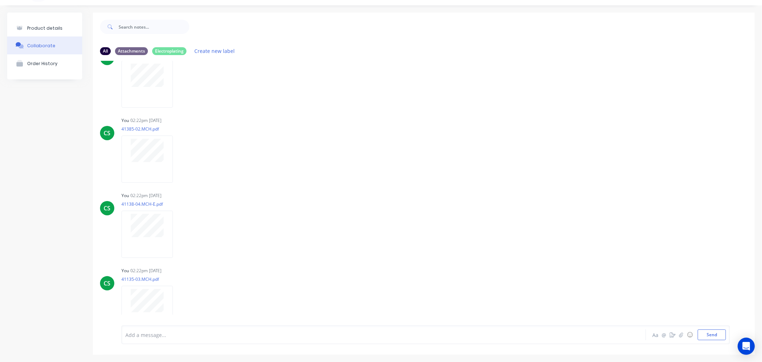
scroll to position [0, 0]
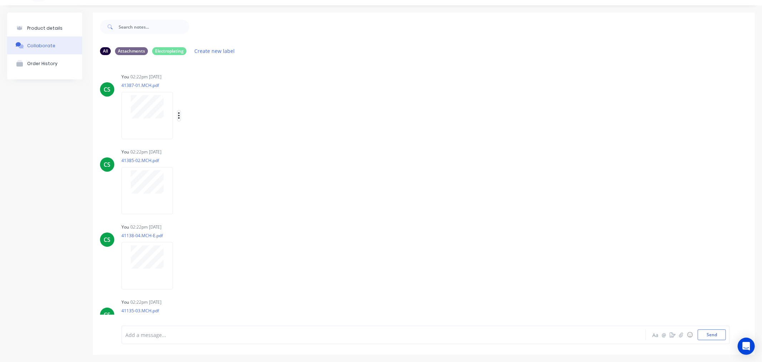
click at [178, 114] on button "button" at bounding box center [179, 115] width 3 height 10
click at [215, 135] on button "Auto-attach to new orders" at bounding box center [226, 134] width 80 height 17
click at [295, 131] on label at bounding box center [295, 131] width 0 height 0
click at [284, 134] on input "checkbox" at bounding box center [281, 134] width 6 height 7
checkbox input "true"
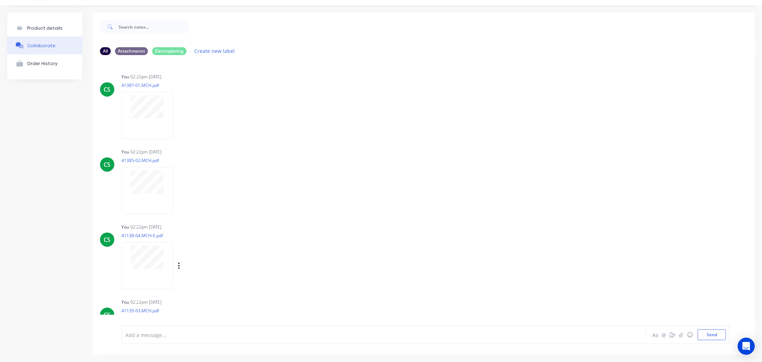
click at [378, 256] on div "CS You 02:22pm [DATE] 41138-04.MCH-E.pdf Labels Auto-attach to new orders Sales…" at bounding box center [424, 254] width 662 height 64
click at [179, 188] on icon "button" at bounding box center [178, 190] width 1 height 6
click at [199, 210] on button "Auto-attach to new orders" at bounding box center [226, 210] width 80 height 17
click at [178, 116] on icon "button" at bounding box center [179, 115] width 2 height 8
click at [205, 134] on button "Auto-attach to new orders" at bounding box center [226, 134] width 80 height 17
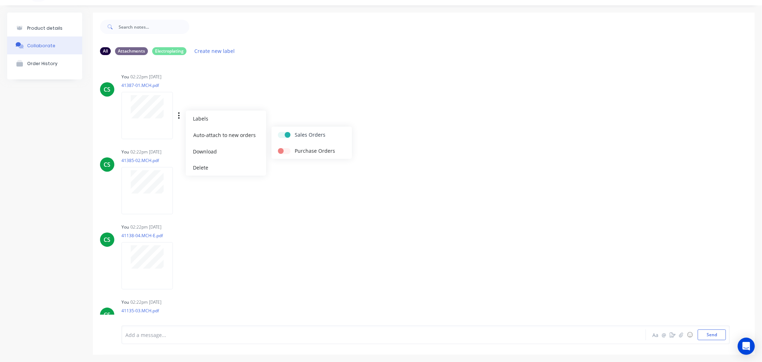
click at [295, 131] on label at bounding box center [295, 131] width 0 height 0
click at [283, 132] on input "checkbox" at bounding box center [281, 134] width 6 height 7
checkbox input "false"
click at [458, 186] on div "CS You 02:22pm [DATE] 41385-02.MCH.pdf Labels Auto-attach to new orders Sales O…" at bounding box center [424, 179] width 662 height 64
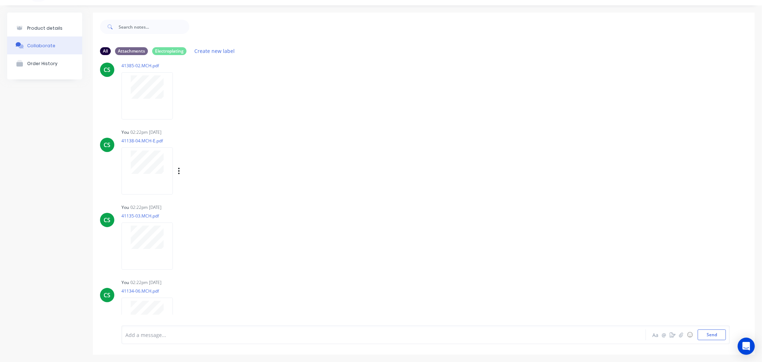
scroll to position [128, 0]
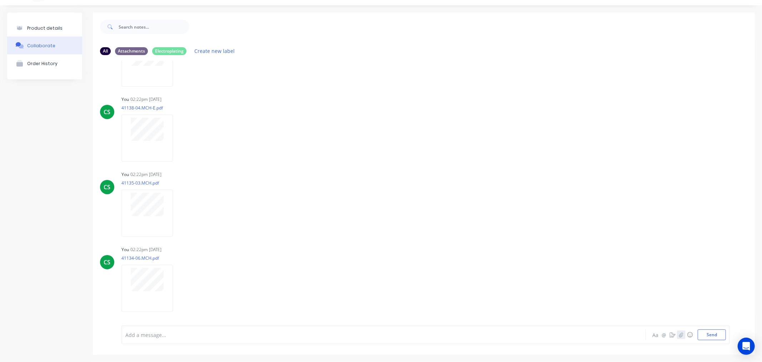
click at [679, 334] on icon "button" at bounding box center [681, 334] width 4 height 5
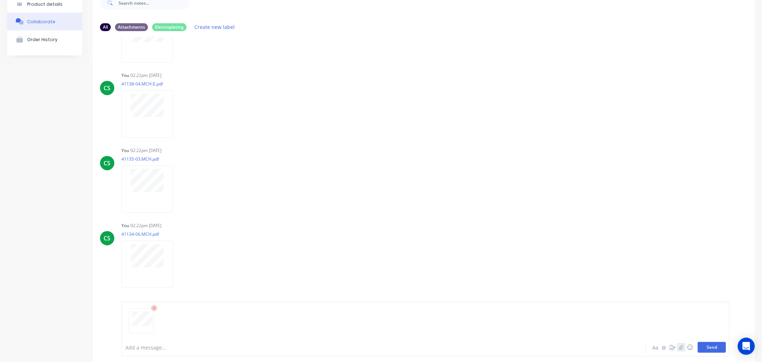
scroll to position [53, 0]
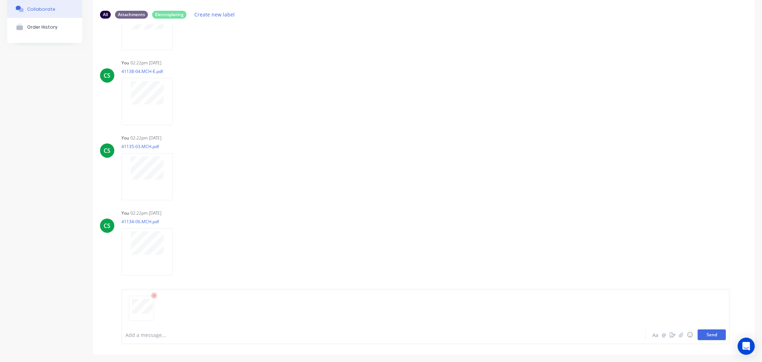
click at [703, 334] on button "Send" at bounding box center [712, 334] width 28 height 11
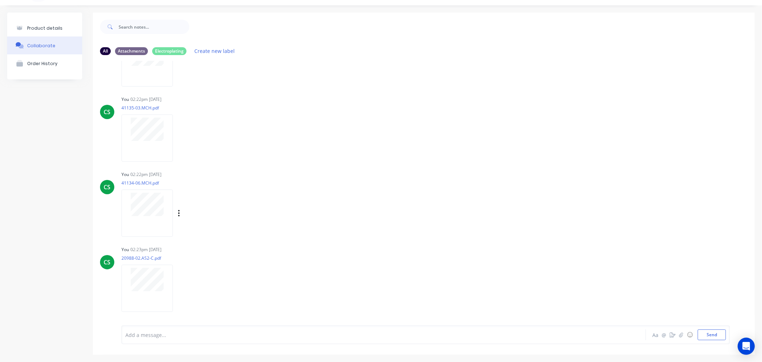
scroll to position [0, 0]
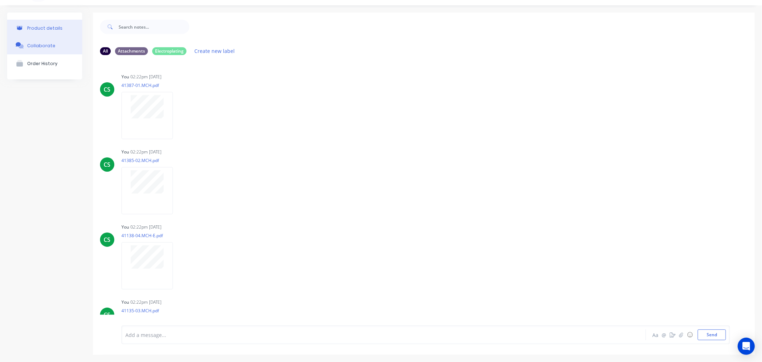
click at [38, 29] on div "Product details" at bounding box center [44, 27] width 35 height 5
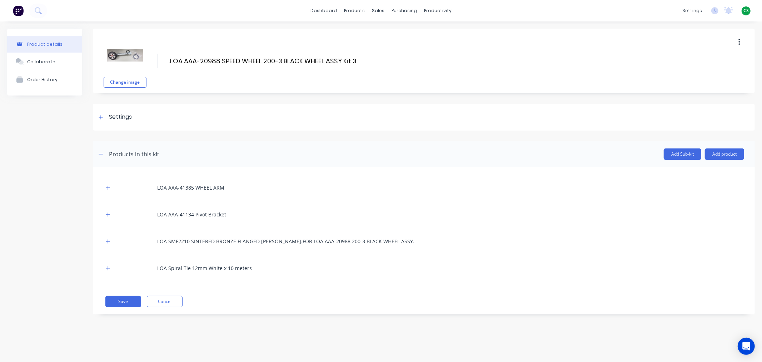
drag, startPoint x: 108, startPoint y: 188, endPoint x: 401, endPoint y: 191, distance: 293.4
click at [108, 188] on icon "button" at bounding box center [108, 187] width 4 height 5
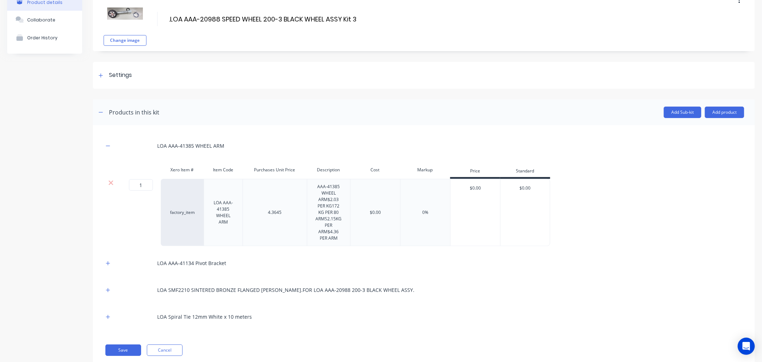
scroll to position [61, 0]
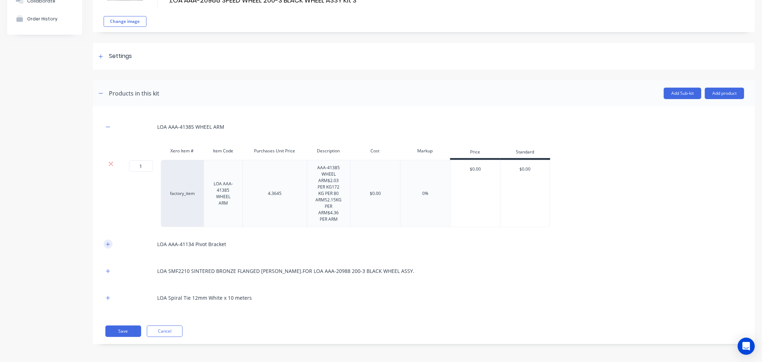
click at [109, 242] on icon "button" at bounding box center [108, 244] width 4 height 5
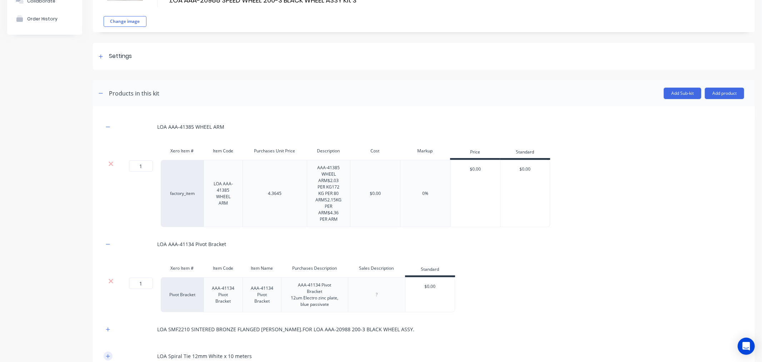
scroll to position [113, 0]
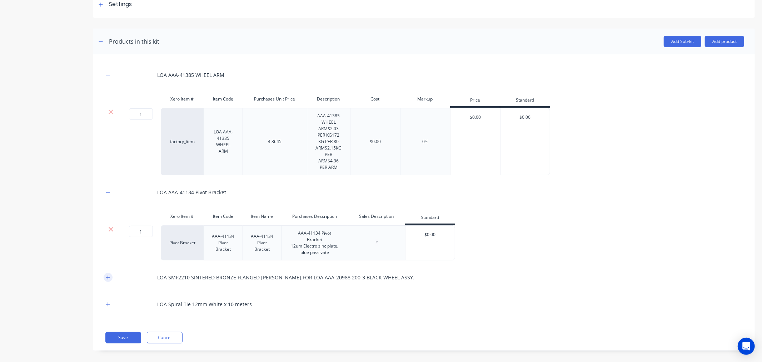
click at [108, 275] on icon "button" at bounding box center [108, 277] width 4 height 5
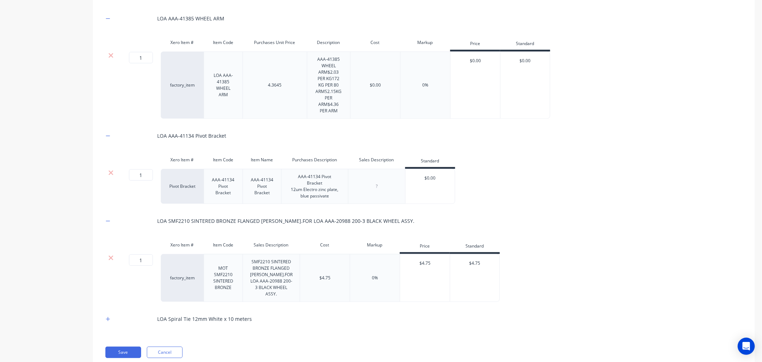
scroll to position [184, 0]
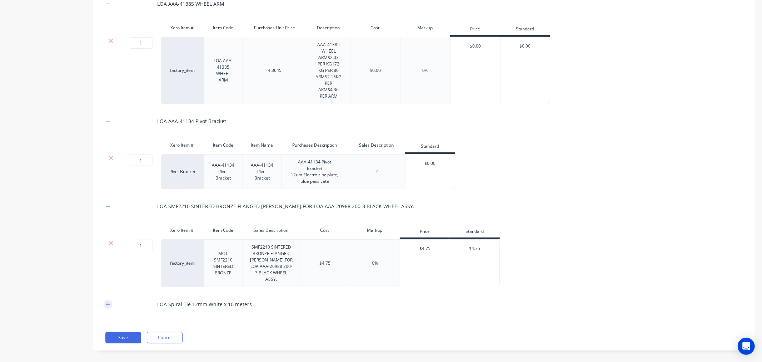
click at [109, 302] on icon "button" at bounding box center [108, 304] width 4 height 5
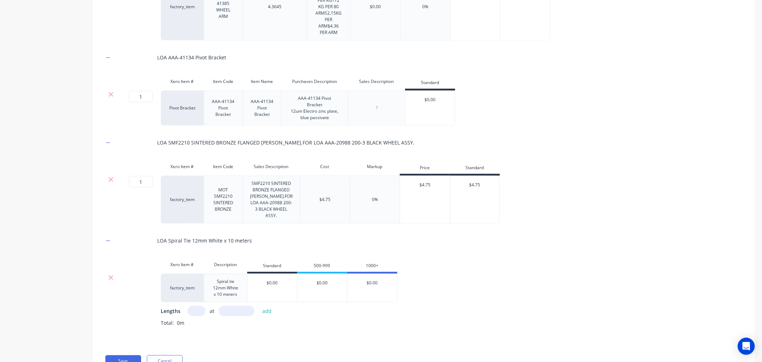
scroll to position [270, 0]
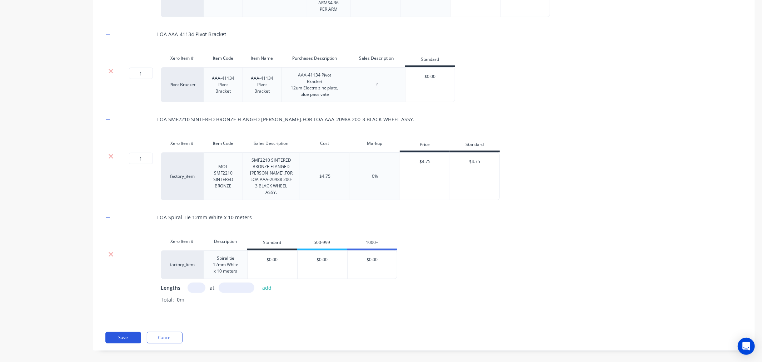
click at [119, 332] on button "Save" at bounding box center [123, 337] width 36 height 11
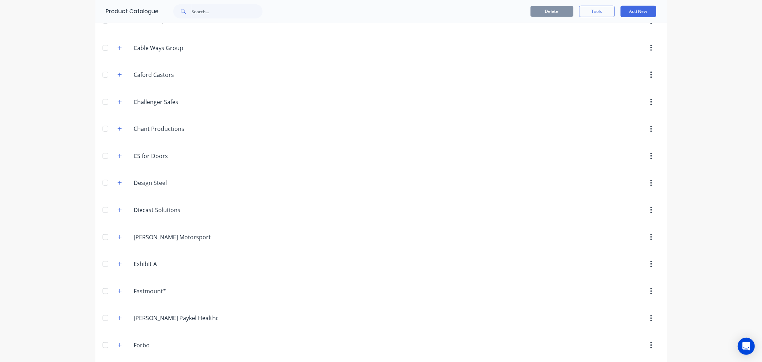
scroll to position [715, 0]
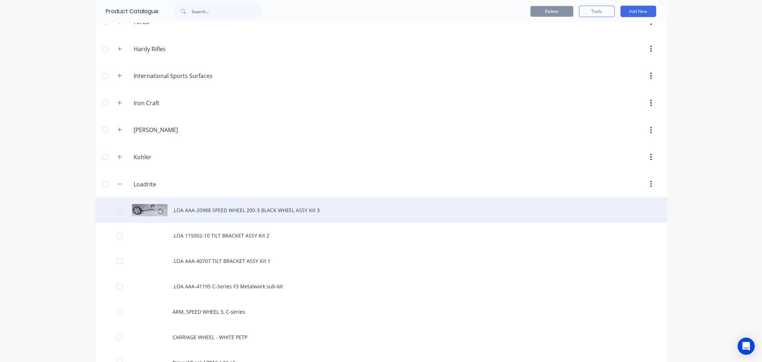
click at [209, 209] on div ".LOA AAA-20988 SPEED WHEEL 200-3 BLACK WHEEL ASSY Kit 3" at bounding box center [381, 209] width 572 height 25
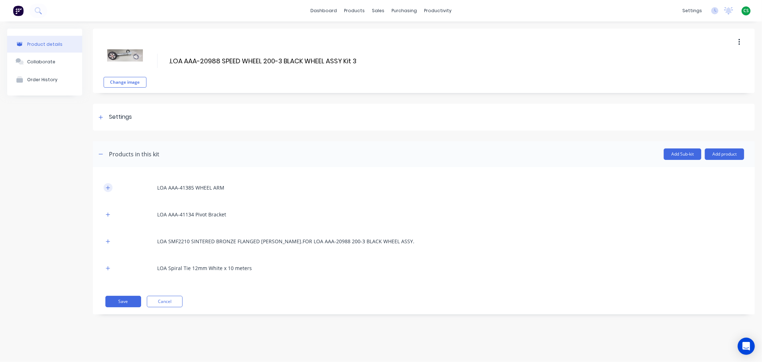
click at [106, 188] on icon "button" at bounding box center [108, 187] width 4 height 5
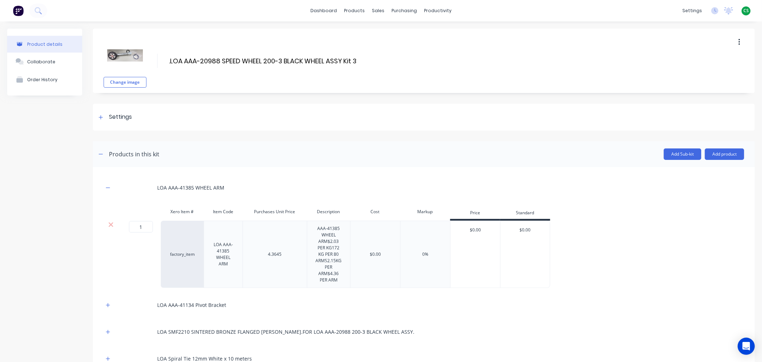
scroll to position [61, 0]
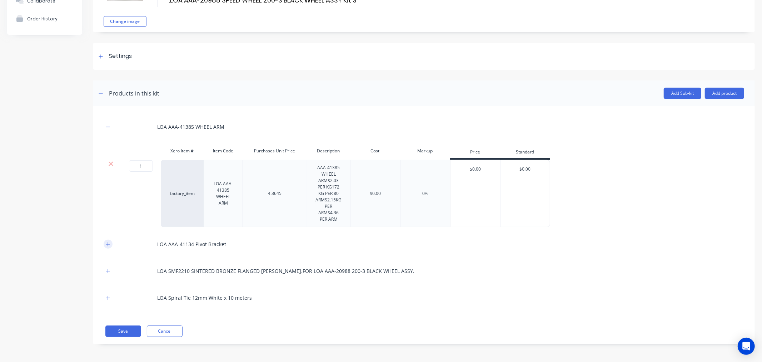
click at [107, 243] on icon "button" at bounding box center [108, 244] width 4 height 5
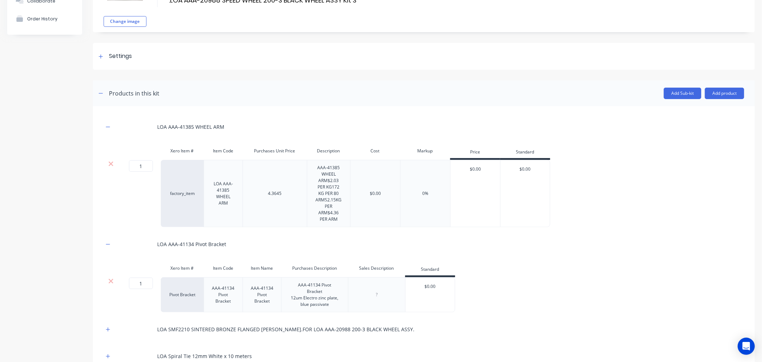
scroll to position [113, 0]
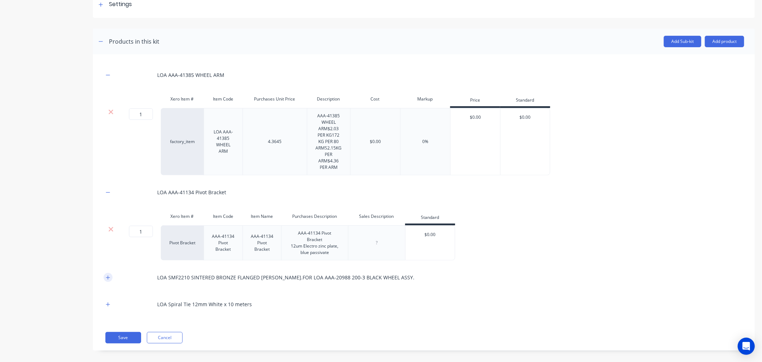
click at [106, 275] on icon "button" at bounding box center [108, 277] width 4 height 5
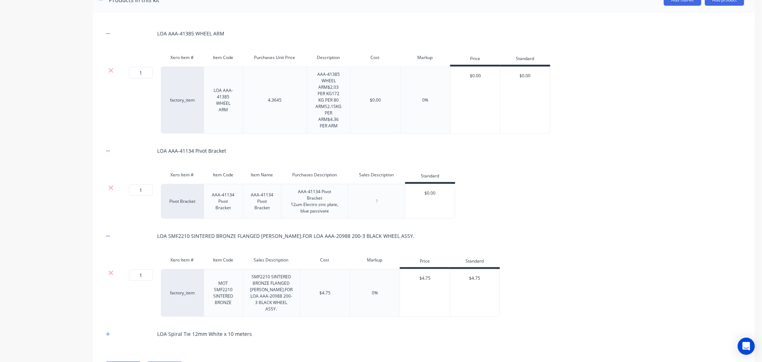
scroll to position [184, 0]
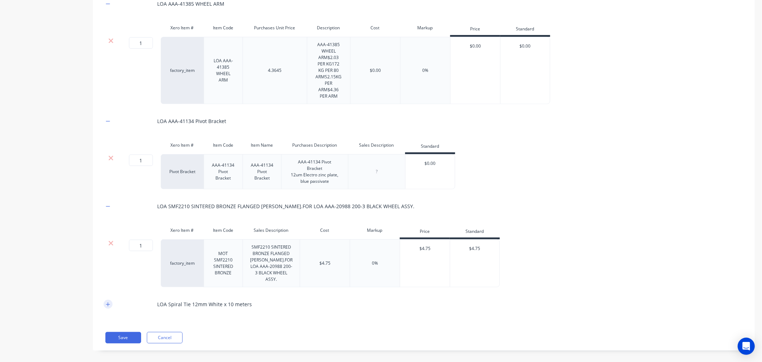
click at [106, 302] on icon "button" at bounding box center [108, 304] width 4 height 5
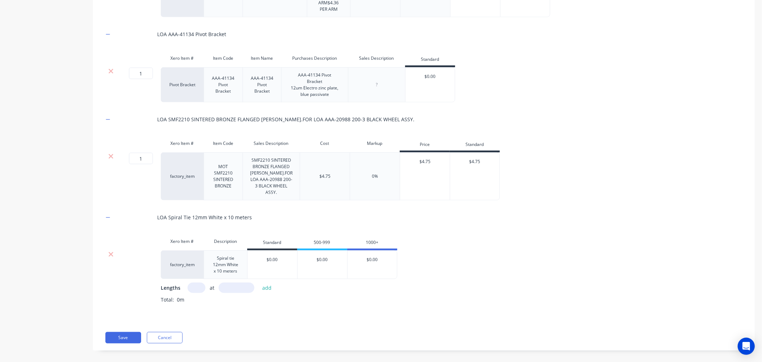
scroll to position [0, 0]
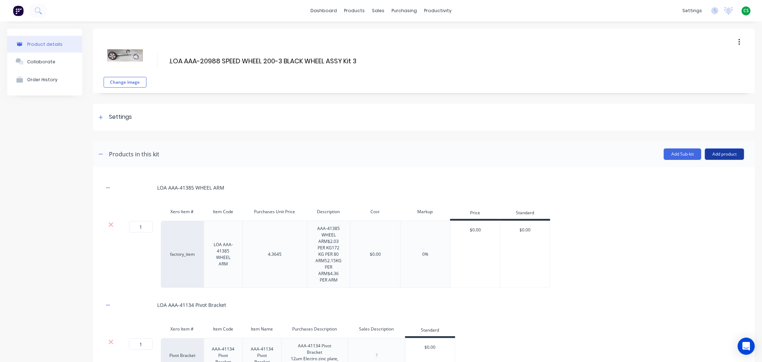
click at [714, 158] on button "Add product" at bounding box center [724, 153] width 39 height 11
click at [687, 172] on div "Product catalogue" at bounding box center [710, 172] width 55 height 10
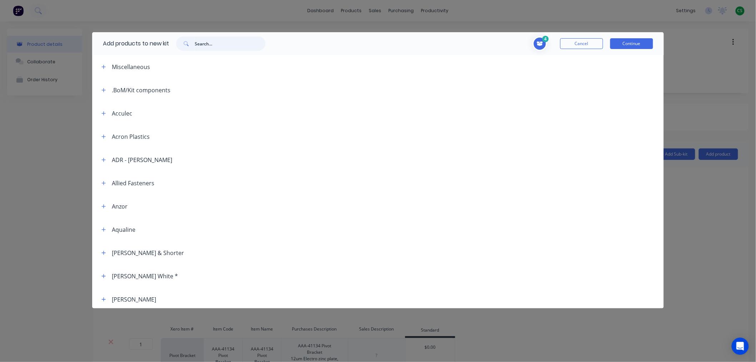
click at [199, 42] on input "text" at bounding box center [230, 43] width 71 height 14
paste input "AAA-41135"
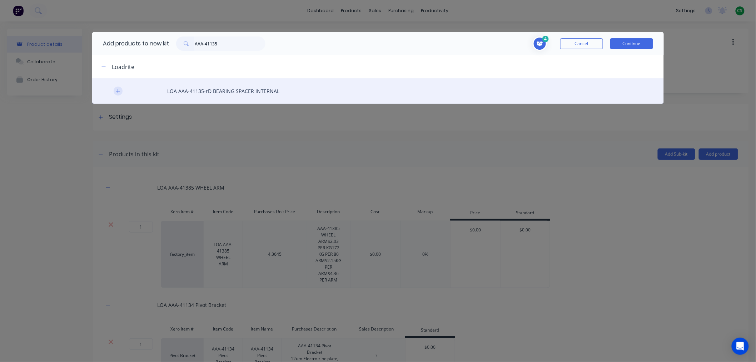
click at [117, 91] on icon "button" at bounding box center [118, 91] width 4 height 5
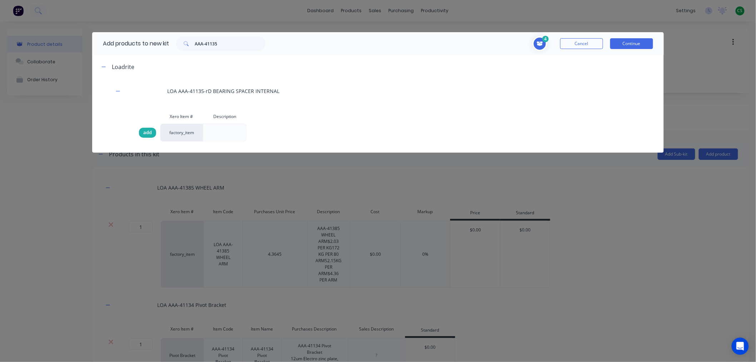
click at [145, 132] on span "add" at bounding box center [147, 132] width 9 height 7
drag, startPoint x: 218, startPoint y: 44, endPoint x: 182, endPoint y: 40, distance: 37.0
click at [182, 40] on div "AAA-41135" at bounding box center [220, 43] width 89 height 14
paste input "387"
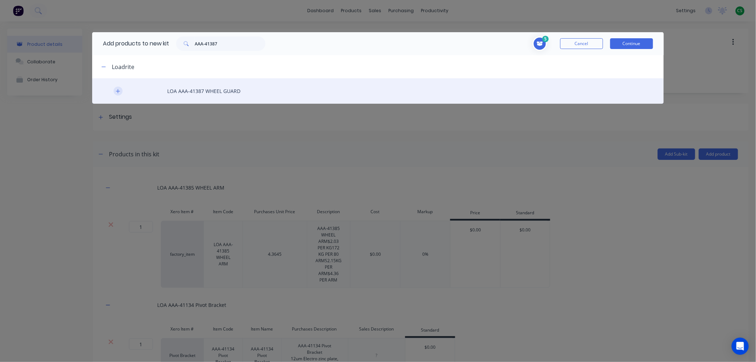
click at [115, 91] on button "button" at bounding box center [118, 90] width 9 height 9
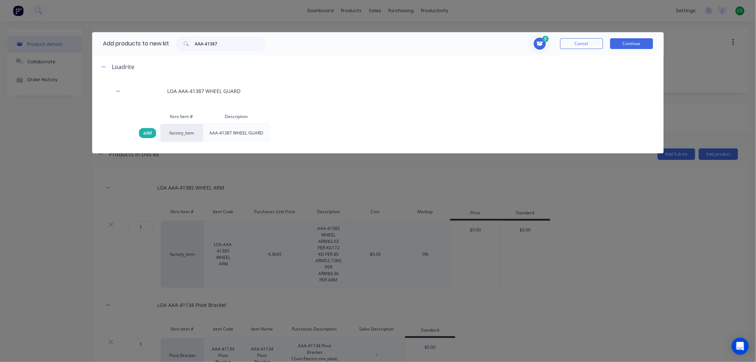
click at [145, 133] on span "add" at bounding box center [147, 132] width 9 height 7
drag, startPoint x: 224, startPoint y: 43, endPoint x: 179, endPoint y: 41, distance: 44.4
click at [179, 41] on div "AAA-41387" at bounding box center [220, 43] width 89 height 14
paste input "138"
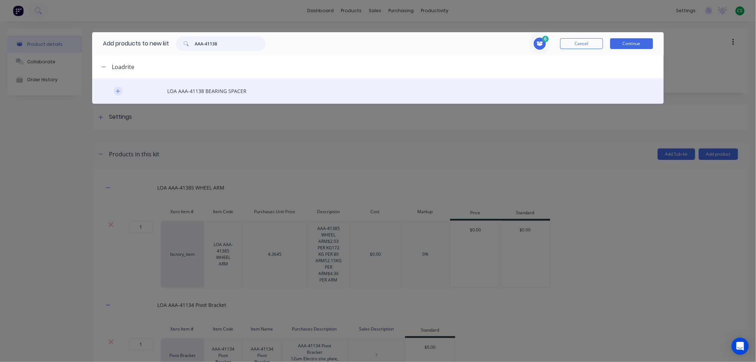
type input "AAA-41138"
click at [115, 91] on button "button" at bounding box center [118, 90] width 9 height 9
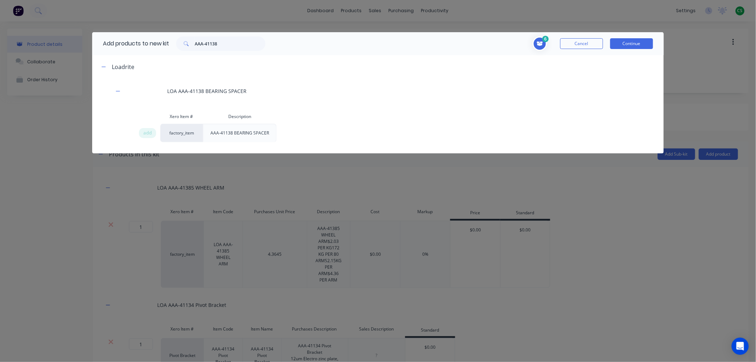
drag, startPoint x: 146, startPoint y: 131, endPoint x: 406, endPoint y: 123, distance: 260.6
click at [146, 132] on span "add" at bounding box center [147, 132] width 9 height 7
click at [635, 47] on button "Continue" at bounding box center [631, 43] width 43 height 11
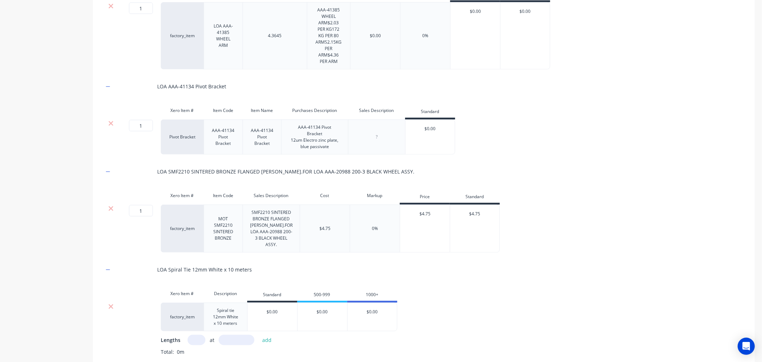
scroll to position [20, 0]
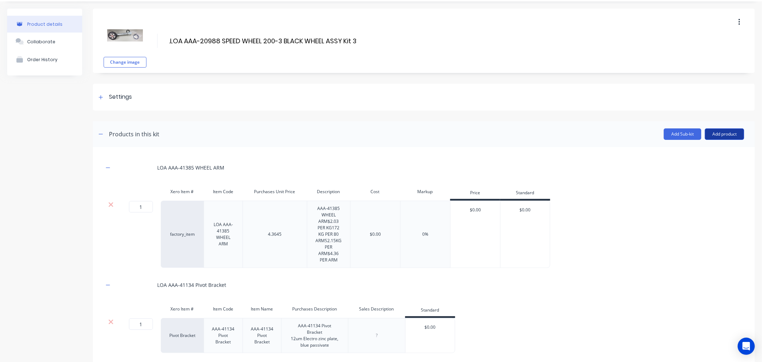
click at [719, 136] on button "Add product" at bounding box center [724, 133] width 39 height 11
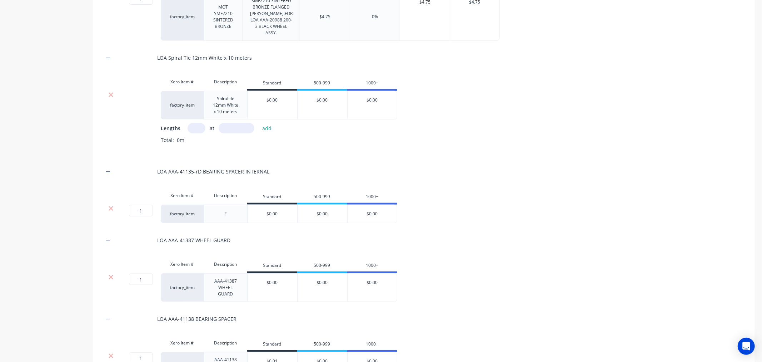
scroll to position [497, 0]
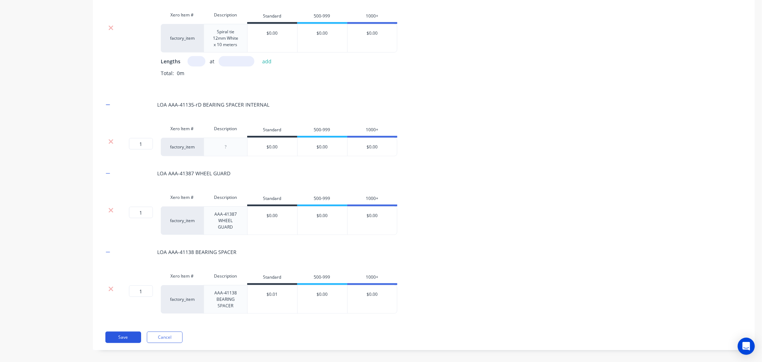
click at [118, 331] on button "Save" at bounding box center [123, 336] width 36 height 11
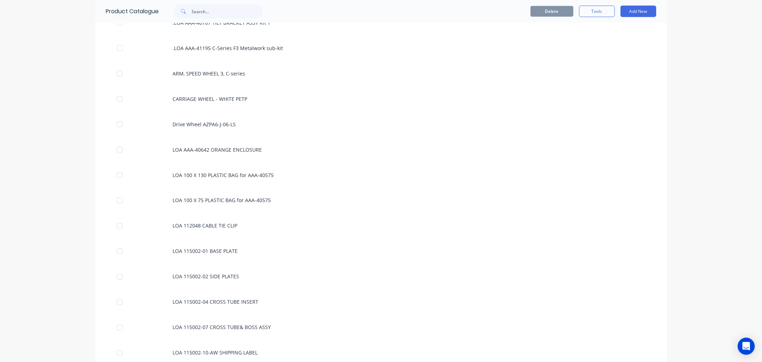
scroll to position [715, 0]
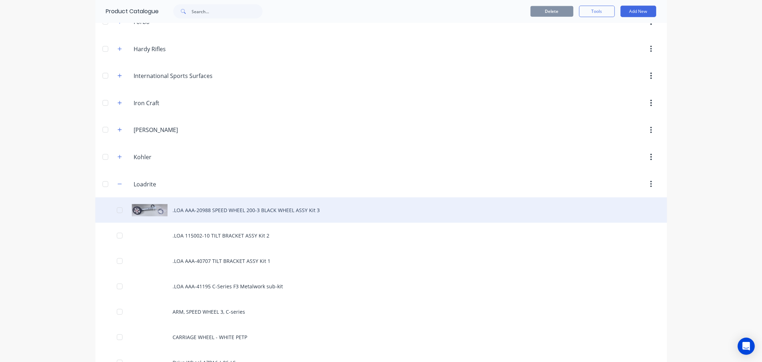
click at [285, 212] on div ".LOA AAA-20988 SPEED WHEEL 200-3 BLACK WHEEL ASSY Kit 3" at bounding box center [381, 209] width 572 height 25
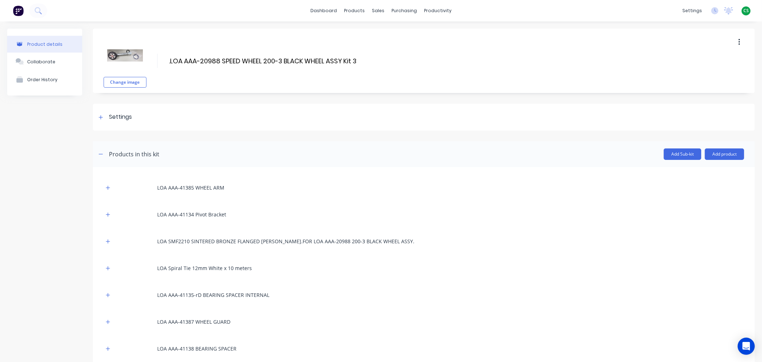
scroll to position [51, 0]
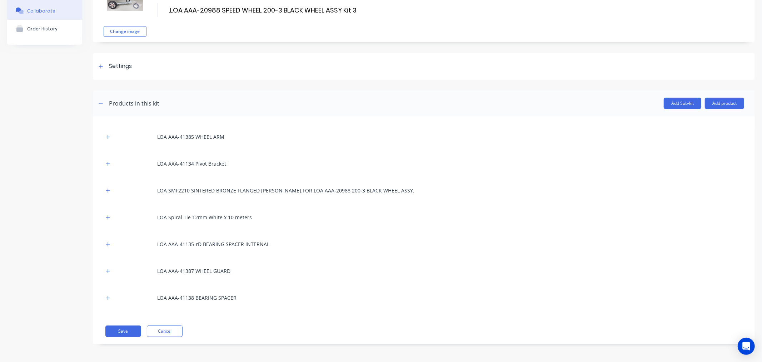
click at [51, 13] on div "Collaborate" at bounding box center [41, 10] width 28 height 5
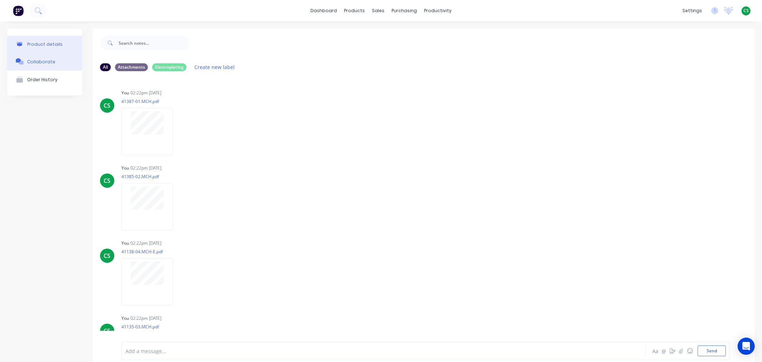
click at [42, 42] on div "Product details" at bounding box center [44, 43] width 35 height 5
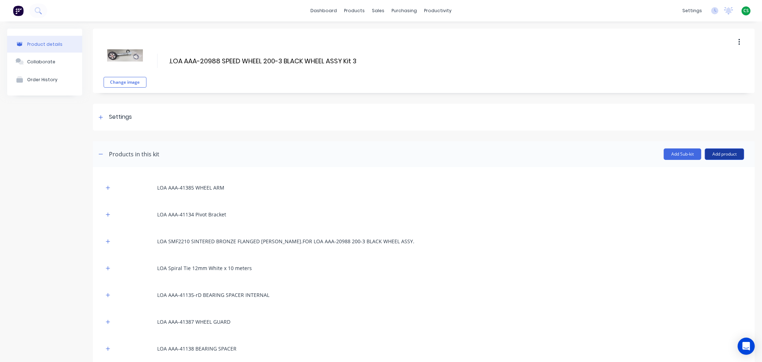
click at [714, 154] on button "Add product" at bounding box center [724, 153] width 39 height 11
click at [701, 172] on div "Product catalogue" at bounding box center [710, 172] width 55 height 10
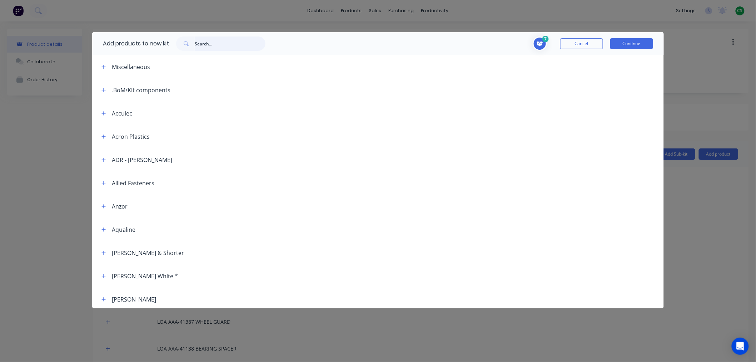
click at [202, 41] on input "text" at bounding box center [230, 43] width 71 height 14
paste input "SNW-M12SLZPTW"
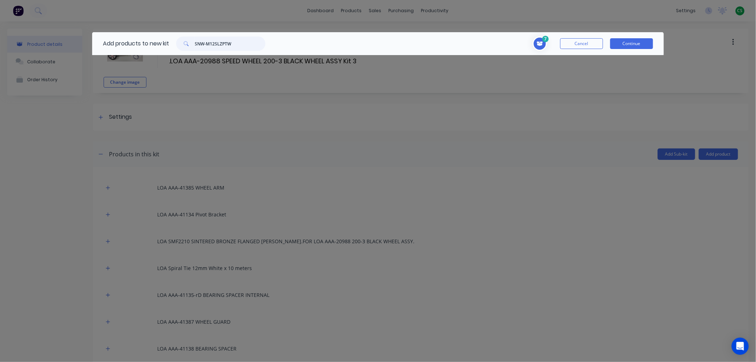
drag, startPoint x: 234, startPoint y: 42, endPoint x: 208, endPoint y: 44, distance: 26.1
click at [208, 44] on input "SNW-M12SLZPTW" at bounding box center [230, 43] width 71 height 14
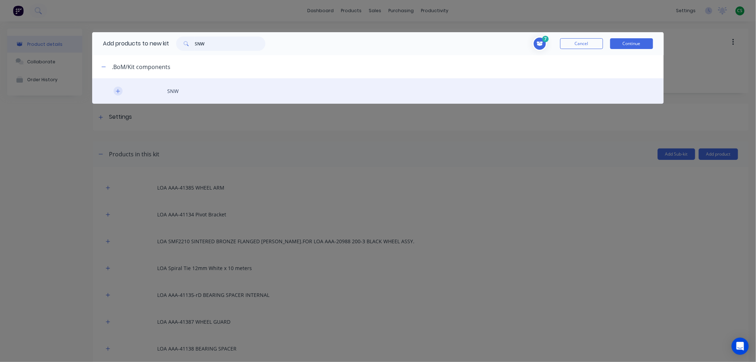
type input "SNW"
click at [118, 92] on icon "button" at bounding box center [118, 91] width 4 height 5
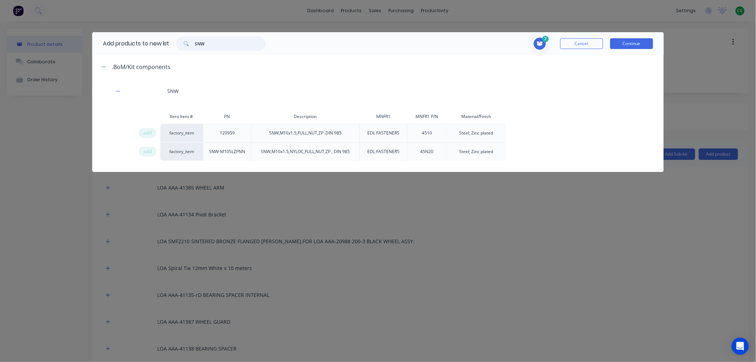
drag, startPoint x: 215, startPoint y: 43, endPoint x: 184, endPoint y: 42, distance: 31.5
click at [184, 42] on div "SNW" at bounding box center [220, 43] width 89 height 14
click at [208, 43] on input "SNW" at bounding box center [230, 43] width 71 height 14
click at [583, 44] on button "Cancel" at bounding box center [581, 43] width 43 height 11
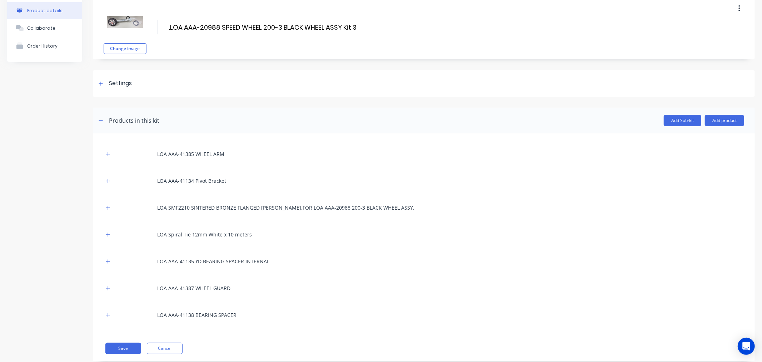
scroll to position [51, 0]
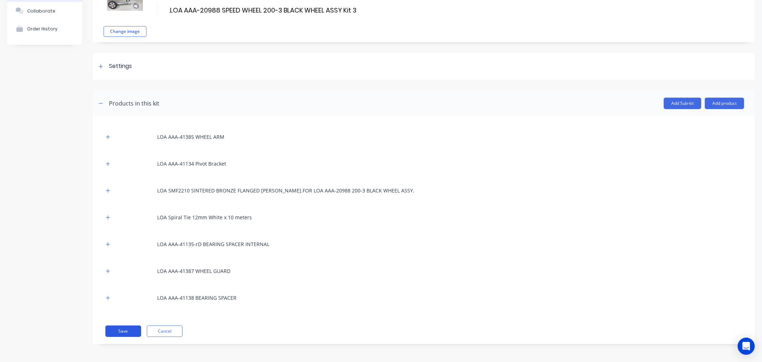
click at [127, 330] on button "Save" at bounding box center [123, 330] width 36 height 11
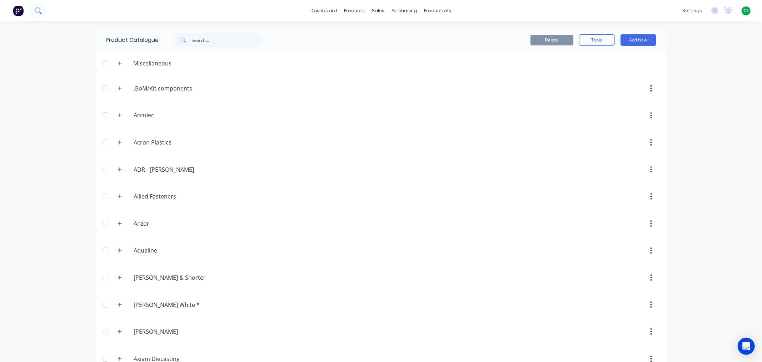
click at [37, 11] on icon at bounding box center [38, 10] width 7 height 7
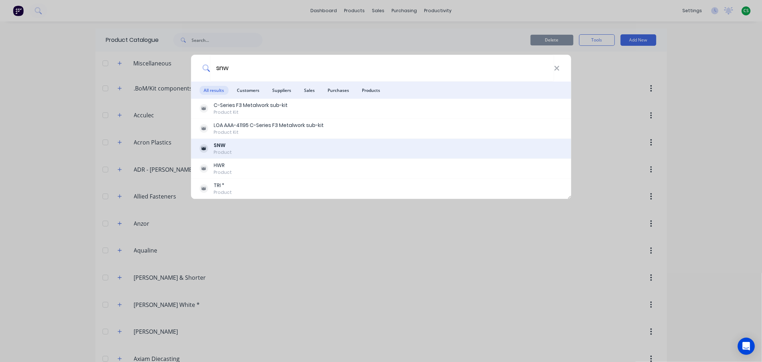
type input "snw"
click at [226, 148] on div "SNW" at bounding box center [223, 146] width 18 height 8
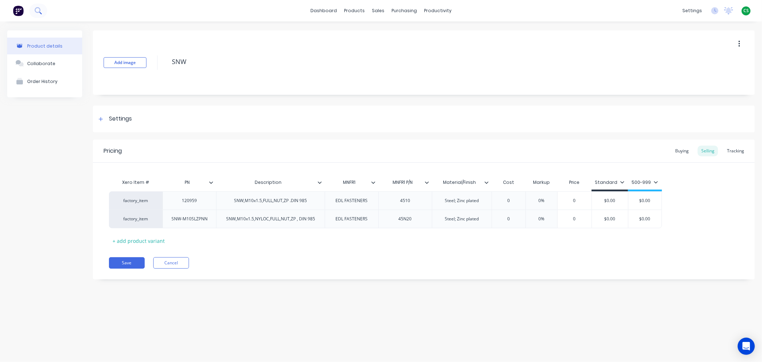
click at [35, 12] on icon at bounding box center [38, 10] width 7 height 7
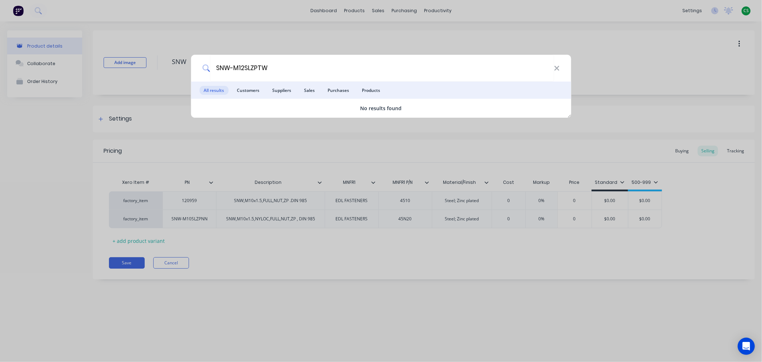
drag, startPoint x: 233, startPoint y: 65, endPoint x: 184, endPoint y: 67, distance: 49.0
click at [184, 67] on div "SNW-M12SLZPTW All results Customers Suppliers Sales Purchases Products No resul…" at bounding box center [381, 181] width 762 height 362
type input "M12SLZPTW"
click at [555, 68] on icon at bounding box center [557, 68] width 6 height 8
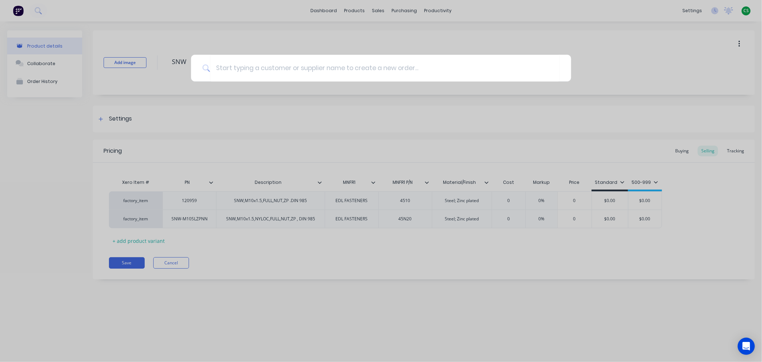
click at [148, 240] on div at bounding box center [381, 181] width 762 height 362
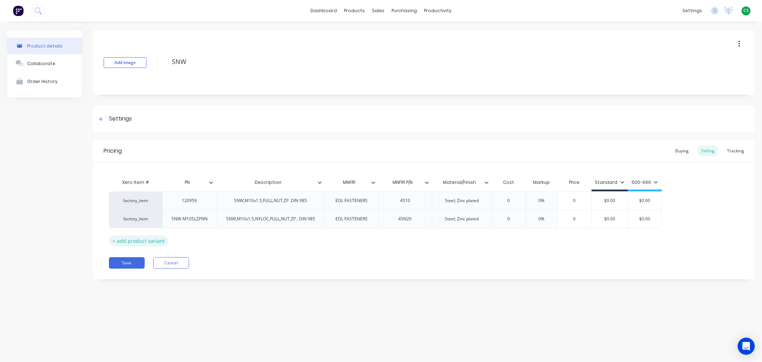
click at [151, 241] on div "+ add product variant" at bounding box center [138, 240] width 59 height 11
click at [149, 260] on div "+ add product variant" at bounding box center [138, 258] width 59 height 11
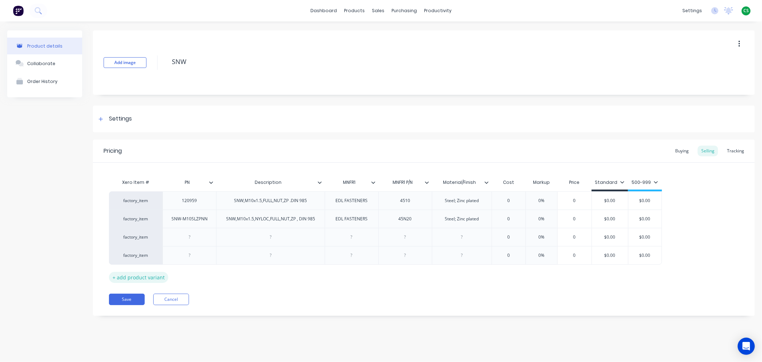
click at [144, 278] on div "+ add product variant" at bounding box center [138, 277] width 59 height 11
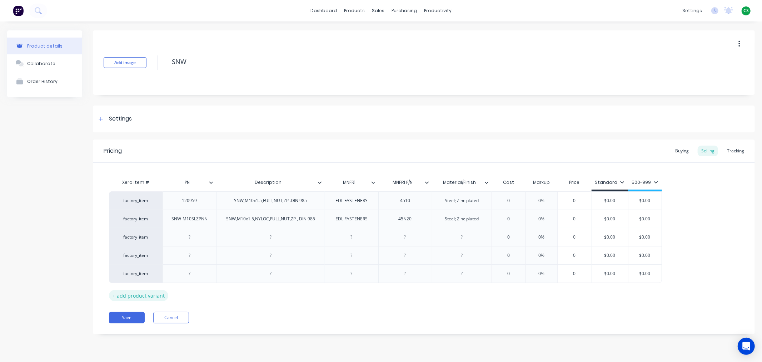
click at [151, 296] on div "+ add product variant" at bounding box center [138, 295] width 59 height 11
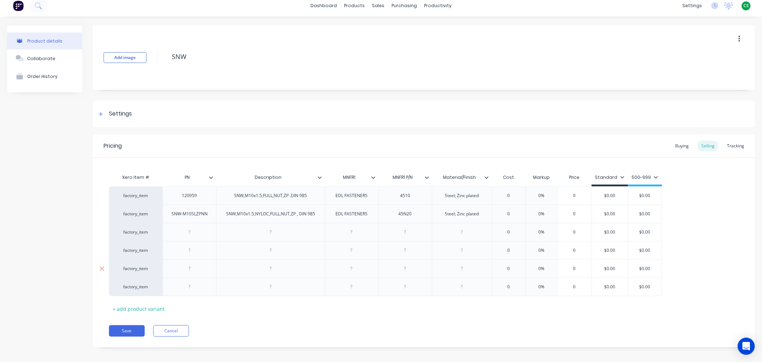
scroll to position [10, 0]
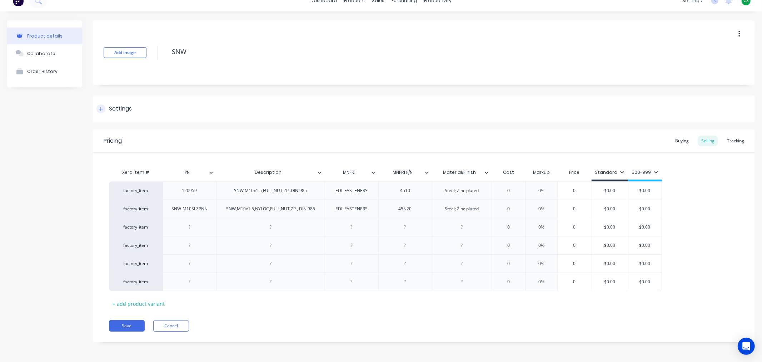
click at [99, 111] on div at bounding box center [100, 108] width 9 height 9
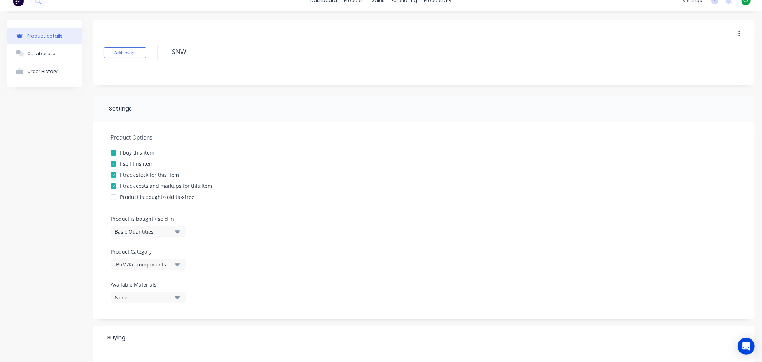
click at [138, 262] on div ".BoM/Kit components" at bounding box center [143, 264] width 57 height 8
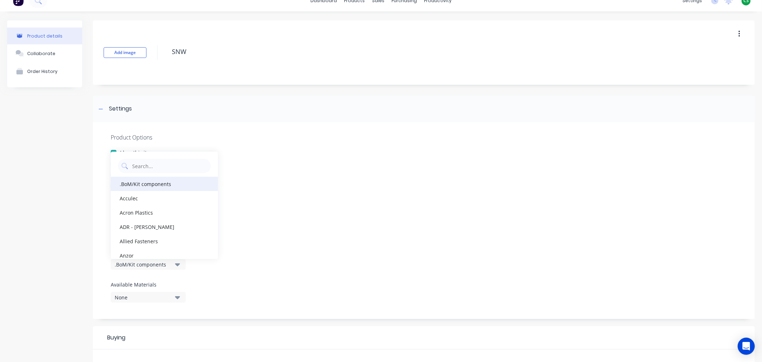
click at [154, 187] on div ".BoM/Kit components" at bounding box center [164, 184] width 107 height 14
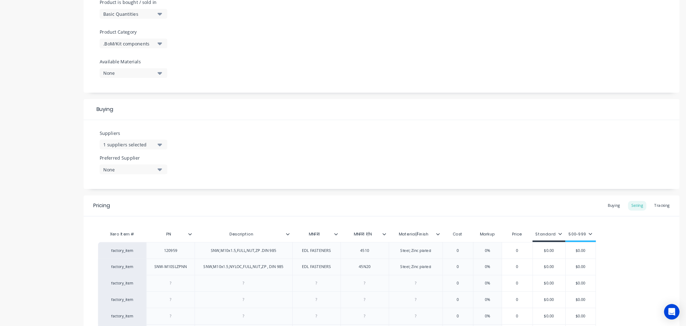
scroll to position [313, 0]
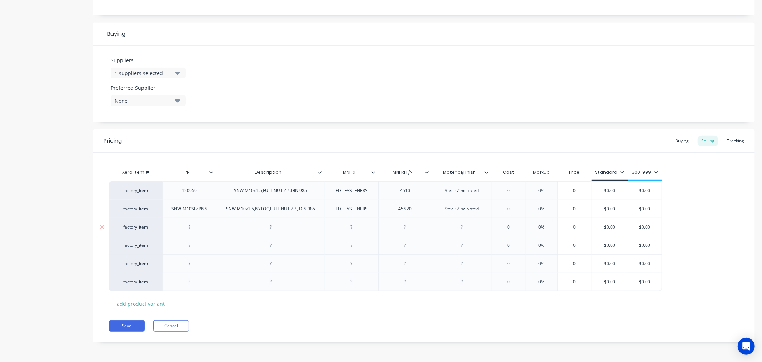
click at [190, 229] on div at bounding box center [190, 226] width 36 height 9
paste div
click at [185, 246] on div at bounding box center [190, 244] width 36 height 9
paste div
click at [274, 227] on div at bounding box center [271, 226] width 36 height 9
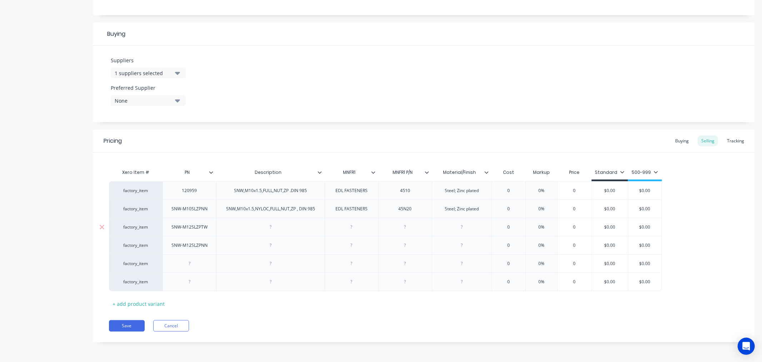
paste div
click at [262, 240] on div at bounding box center [270, 245] width 109 height 18
click at [262, 244] on div at bounding box center [271, 244] width 36 height 9
paste div
drag, startPoint x: 183, startPoint y: 265, endPoint x: 189, endPoint y: 265, distance: 6.8
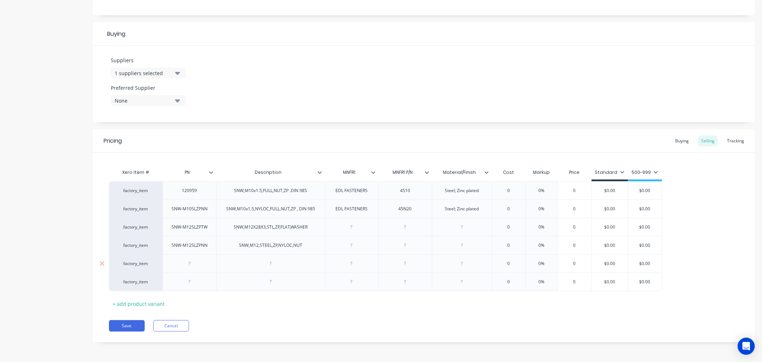
click at [183, 265] on div at bounding box center [190, 263] width 36 height 9
paste div
click at [270, 263] on div at bounding box center [271, 263] width 36 height 9
paste div
click at [337, 209] on div "EDL FASTENERS" at bounding box center [352, 208] width 44 height 9
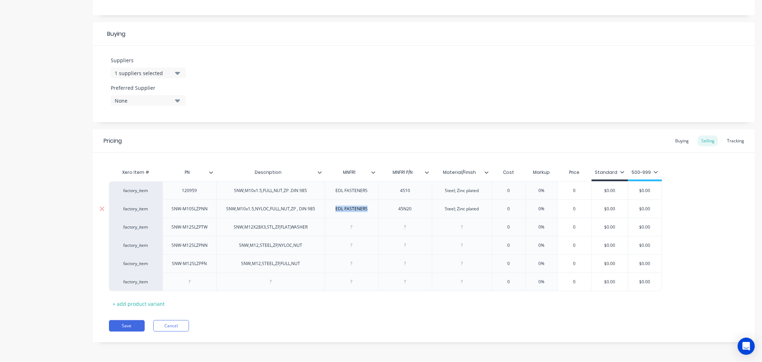
drag, startPoint x: 337, startPoint y: 209, endPoint x: 374, endPoint y: 209, distance: 37.2
click at [374, 209] on div "EDL FASTENERS" at bounding box center [352, 208] width 54 height 18
copy div "EDL FASTENERS"
click at [351, 245] on div at bounding box center [352, 244] width 36 height 9
paste div
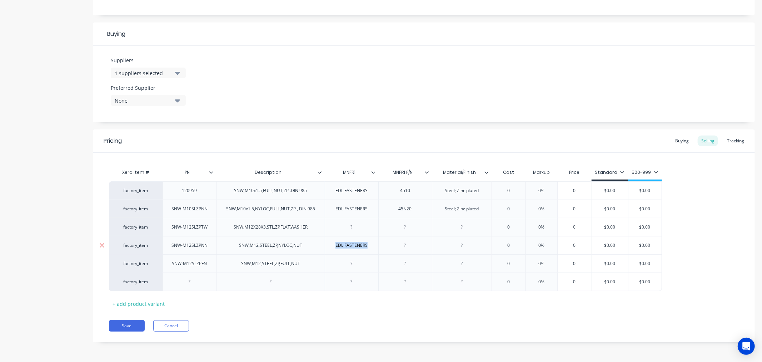
drag, startPoint x: 371, startPoint y: 247, endPoint x: 309, endPoint y: 249, distance: 62.2
click at [309, 249] on div "factory_item SNW-M12SLZPNN SNW,M12,STEEL,ZP,NYLOC,NUT EDL FASTENERS 0 0% 0 $0.0…" at bounding box center [385, 245] width 553 height 18
click at [411, 245] on div at bounding box center [405, 244] width 36 height 9
paste div
click at [252, 279] on div at bounding box center [270, 281] width 109 height 19
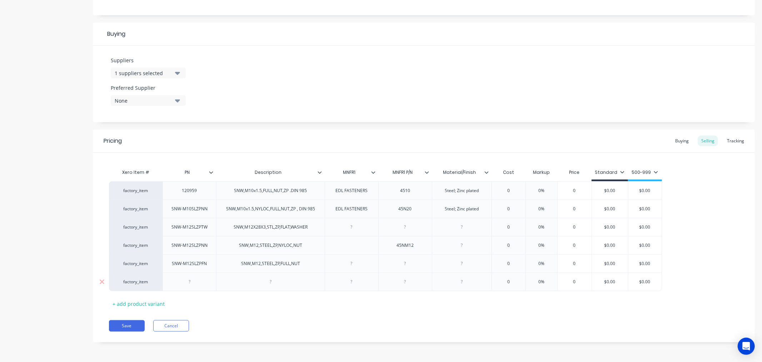
click at [274, 283] on div at bounding box center [271, 281] width 36 height 9
paste div
click at [153, 303] on div "+ add product variant" at bounding box center [138, 303] width 59 height 11
click at [158, 322] on div "+ add product variant" at bounding box center [138, 321] width 59 height 11
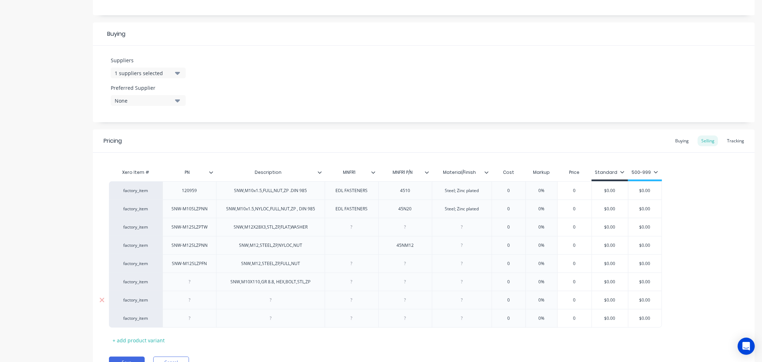
click at [190, 302] on div at bounding box center [190, 299] width 36 height 9
paste div
click at [237, 282] on div "SNW,M10X110,GR 8.8, HEX,BOLT,STL,ZP" at bounding box center [270, 281] width 91 height 9
drag, startPoint x: 237, startPoint y: 282, endPoint x: 247, endPoint y: 282, distance: 10.7
click at [247, 282] on div "SNW,M10X110,GR 8.8, HEX,BOLT,STL,ZP" at bounding box center [270, 281] width 91 height 9
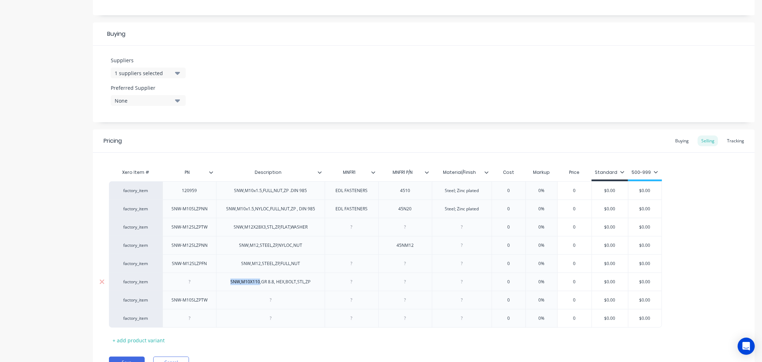
copy div "SNW,M10X110"
click at [237, 284] on div "SNW,M10X110,GR 8.8, HEX,BOLT,STL,ZP" at bounding box center [270, 281] width 91 height 9
drag, startPoint x: 237, startPoint y: 284, endPoint x: 309, endPoint y: 284, distance: 72.9
click at [309, 284] on div "SNW,M10X110,GR 8.8, HEX,BOLT,STL,ZP" at bounding box center [270, 281] width 91 height 9
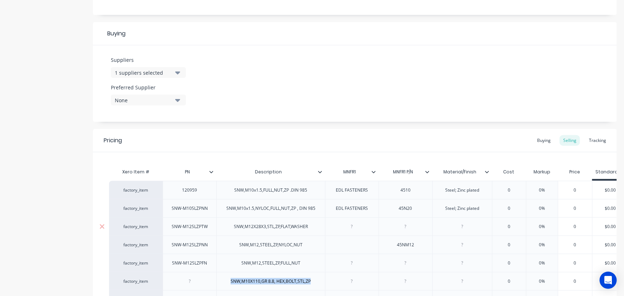
scroll to position [420, 0]
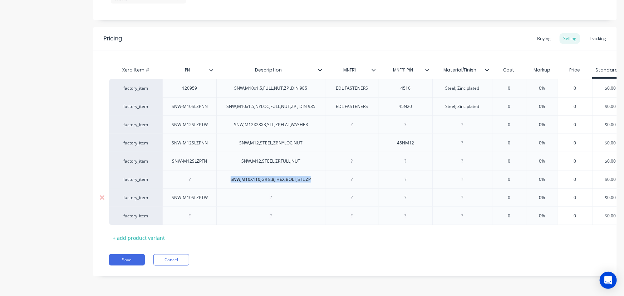
click at [273, 195] on div at bounding box center [271, 197] width 36 height 9
paste div
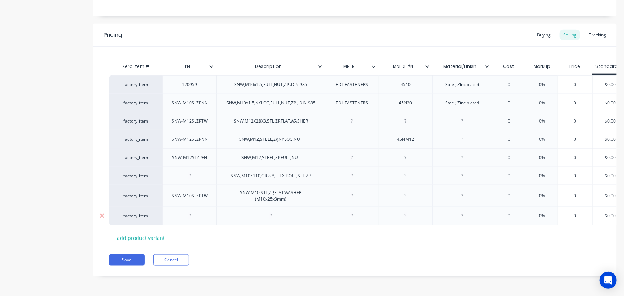
click at [186, 215] on div at bounding box center [190, 215] width 36 height 9
paste div
click at [276, 218] on div at bounding box center [271, 215] width 36 height 9
paste div
click at [147, 236] on div "+ add product variant" at bounding box center [138, 237] width 59 height 11
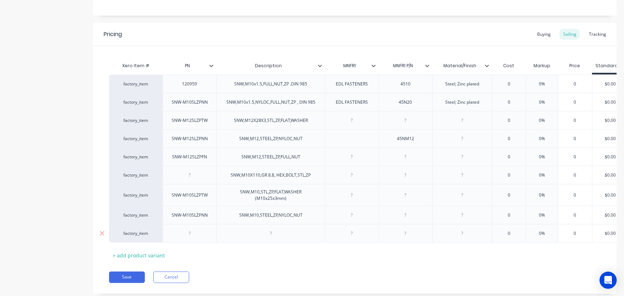
click at [272, 229] on div at bounding box center [271, 233] width 36 height 9
paste div
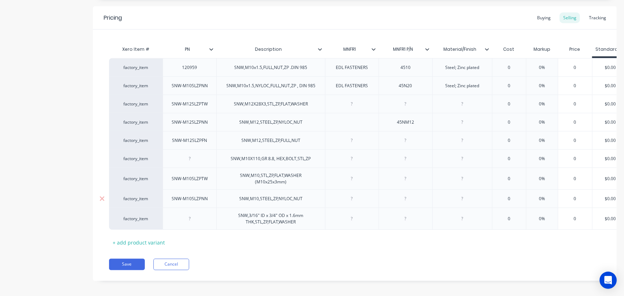
scroll to position [445, 0]
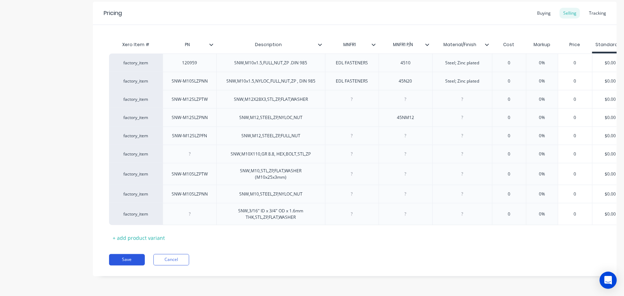
click at [126, 259] on button "Save" at bounding box center [127, 259] width 36 height 11
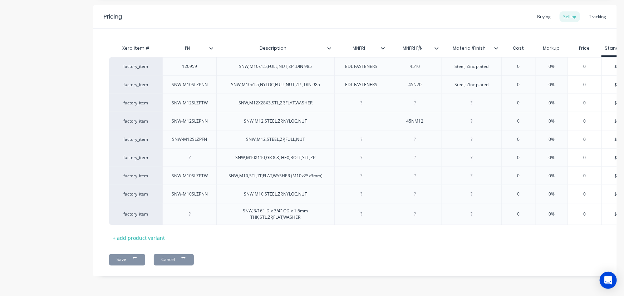
scroll to position [442, 0]
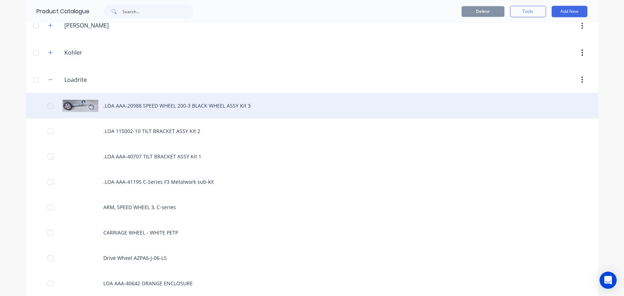
scroll to position [877, 0]
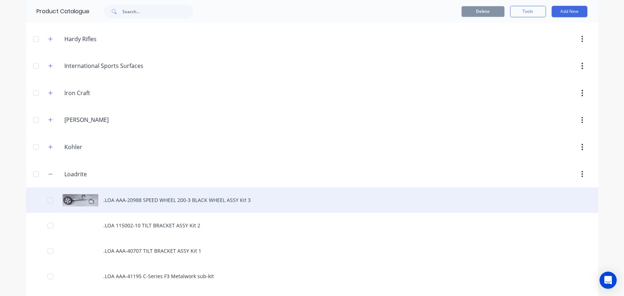
click at [165, 193] on div ".LOA AAA-20988 SPEED WHEEL 200-3 BLACK WHEEL ASSY Kit 3" at bounding box center [312, 199] width 572 height 25
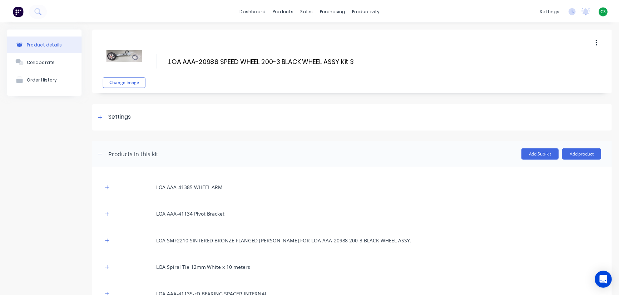
scroll to position [97, 0]
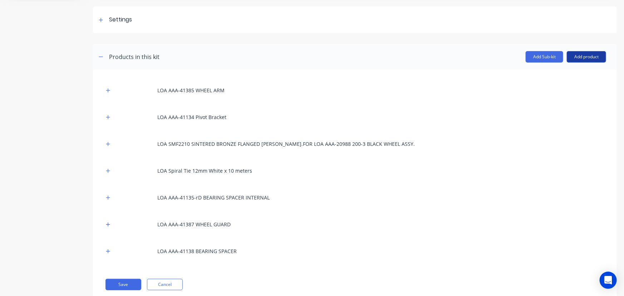
click at [582, 58] on button "Add product" at bounding box center [585, 56] width 39 height 11
click at [559, 78] on div "Product catalogue" at bounding box center [571, 75] width 55 height 10
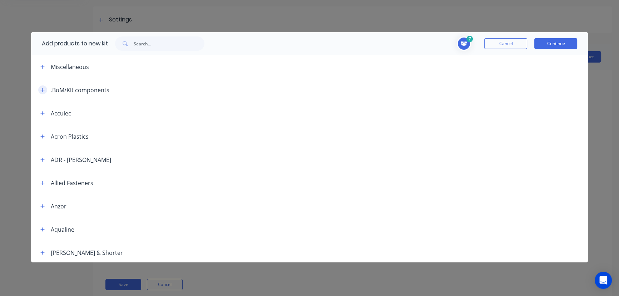
click at [40, 89] on icon "button" at bounding box center [42, 90] width 4 height 5
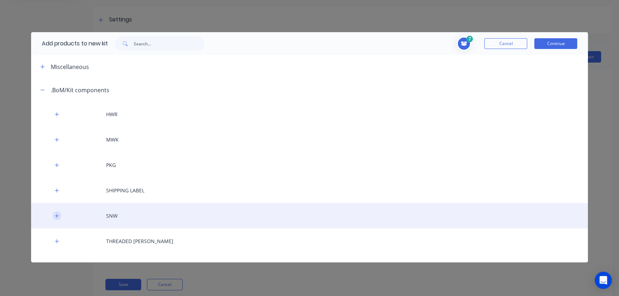
click at [56, 216] on icon "button" at bounding box center [57, 215] width 4 height 5
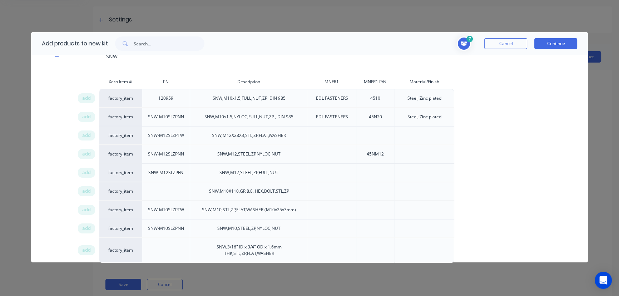
scroll to position [195, 0]
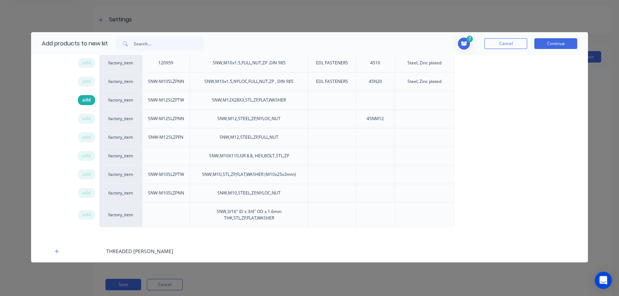
click at [83, 100] on span "add" at bounding box center [86, 99] width 9 height 7
click at [115, 98] on div "factory_item" at bounding box center [120, 100] width 43 height 19
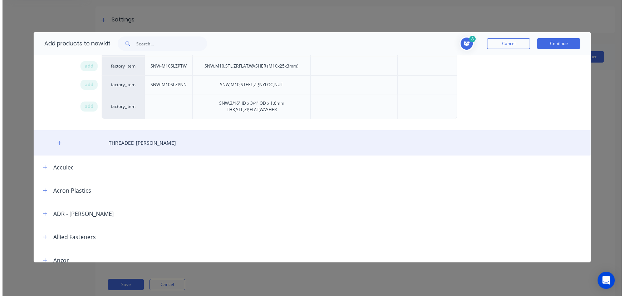
scroll to position [292, 0]
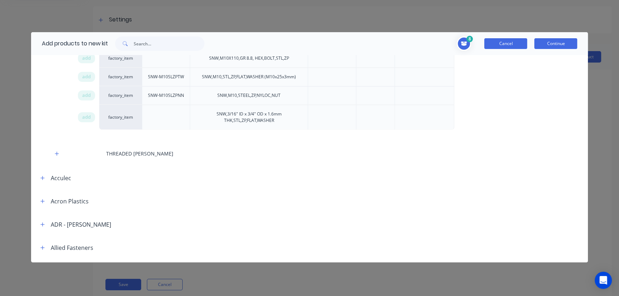
click at [510, 46] on button "Cancel" at bounding box center [505, 43] width 43 height 11
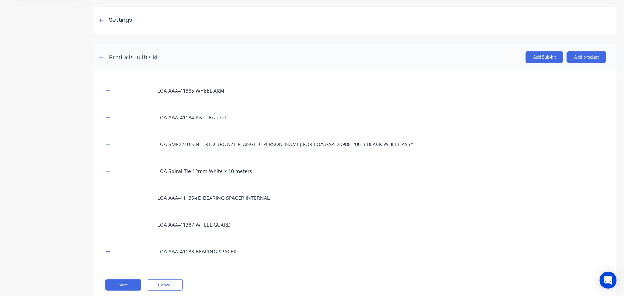
scroll to position [116, 0]
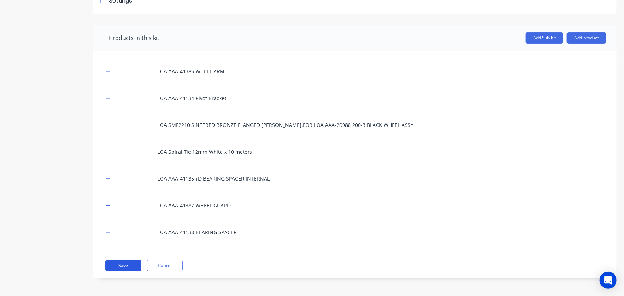
click at [124, 267] on button "Save" at bounding box center [123, 265] width 36 height 11
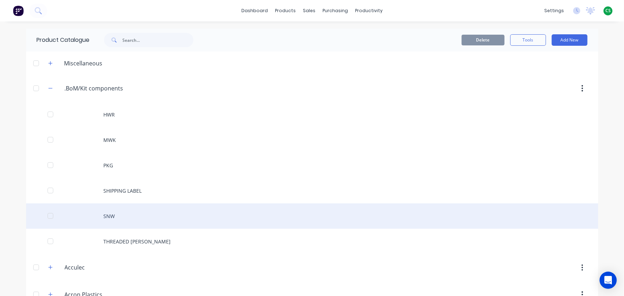
click at [106, 216] on div "SNW" at bounding box center [312, 215] width 572 height 25
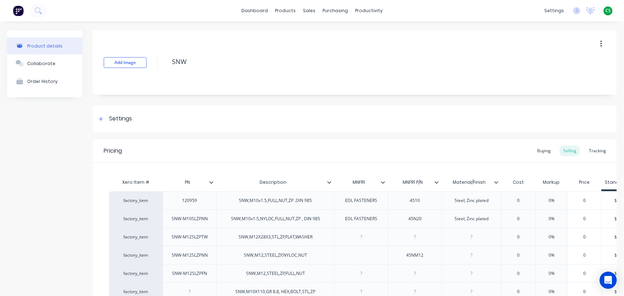
drag, startPoint x: 182, startPoint y: 61, endPoint x: 153, endPoint y: 58, distance: 29.4
click at [153, 58] on div "Add image SNW" at bounding box center [354, 62] width 523 height 64
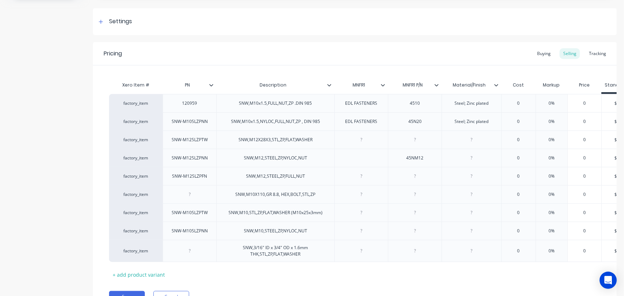
scroll to position [138, 0]
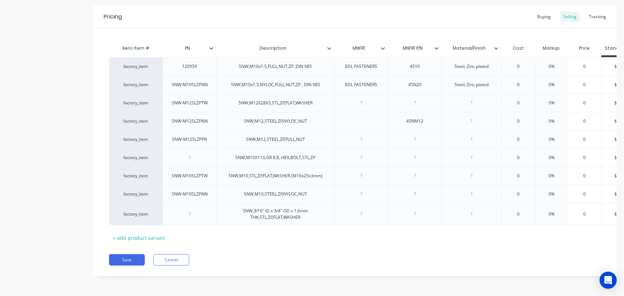
type textarea "Fasteners"
drag, startPoint x: 233, startPoint y: 263, endPoint x: 209, endPoint y: 263, distance: 23.9
click at [234, 263] on div "Save Cancel" at bounding box center [362, 259] width 507 height 11
click at [319, 258] on div "Save Cancel" at bounding box center [362, 259] width 507 height 11
click at [148, 234] on div "+ add product variant" at bounding box center [138, 237] width 59 height 11
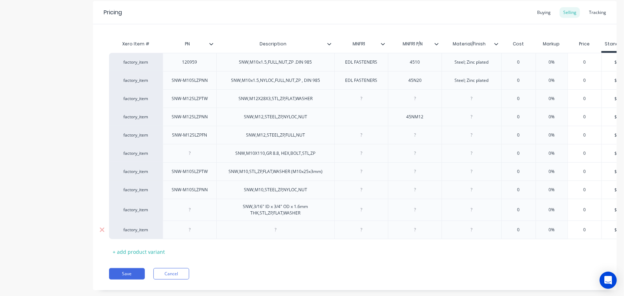
click at [261, 228] on div at bounding box center [276, 229] width 36 height 9
paste div
click at [263, 230] on div "SNW-M12SLZPTW" at bounding box center [276, 229] width 48 height 9
drag, startPoint x: 263, startPoint y: 230, endPoint x: 315, endPoint y: 230, distance: 51.5
click at [315, 230] on div "SNW-M12SLZPTW" at bounding box center [275, 229] width 118 height 19
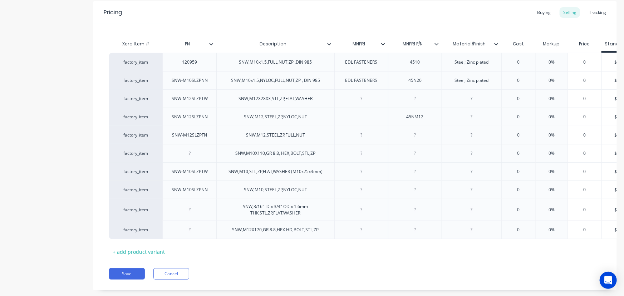
click at [220, 273] on div "Save Cancel" at bounding box center [362, 273] width 507 height 11
click at [119, 278] on button "Save" at bounding box center [127, 273] width 36 height 11
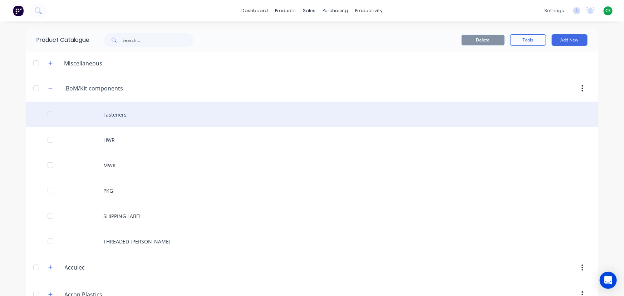
click at [119, 114] on div "Fasteners" at bounding box center [312, 114] width 572 height 25
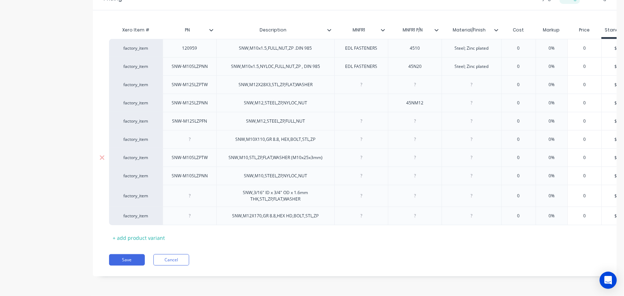
scroll to position [157, 0]
click at [126, 262] on button "Save" at bounding box center [127, 259] width 36 height 11
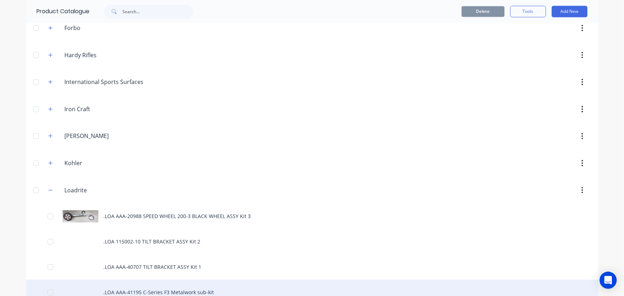
scroll to position [974, 0]
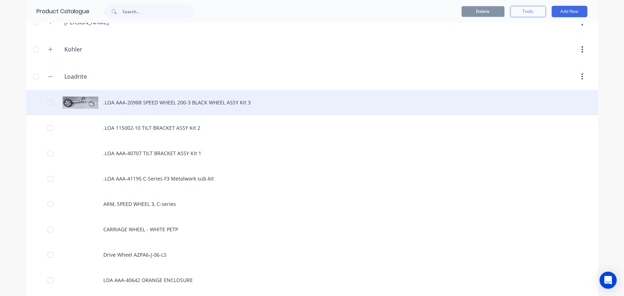
click at [153, 101] on div ".LOA AAA-20988 SPEED WHEEL 200-3 BLACK WHEEL ASSY Kit 3" at bounding box center [312, 102] width 572 height 25
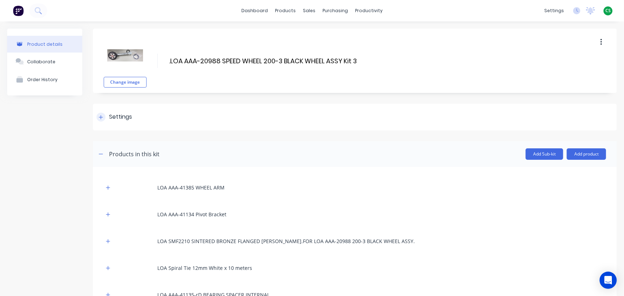
click at [102, 120] on div at bounding box center [100, 117] width 9 height 9
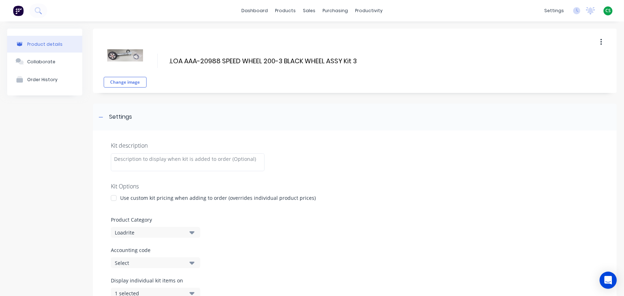
drag, startPoint x: 357, startPoint y: 60, endPoint x: 147, endPoint y: 60, distance: 210.1
click at [147, 60] on div "Change image .LOA AAA-20988 SPEED WHEEL 200-3 BLACK WHEEL ASSY Kit 3 .LOA AAA-2…" at bounding box center [354, 61] width 523 height 64
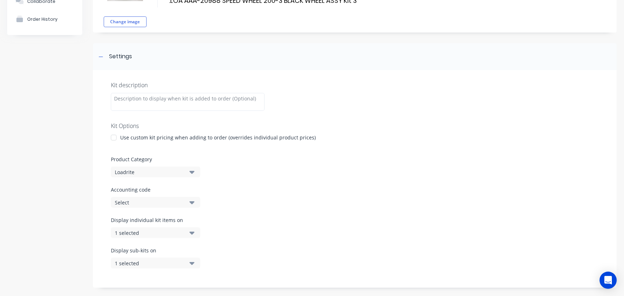
scroll to position [97, 0]
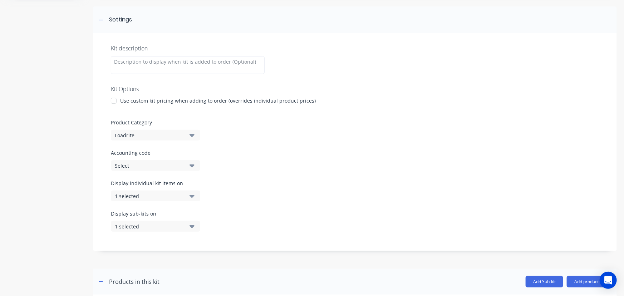
click at [135, 164] on div "Select" at bounding box center [149, 166] width 69 height 8
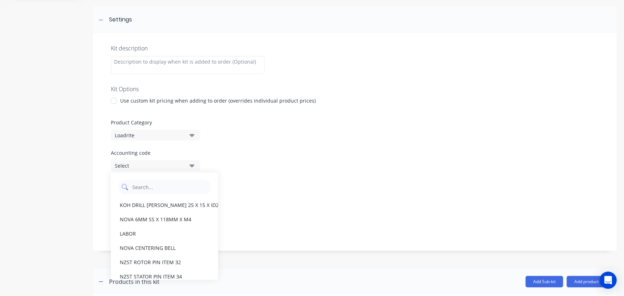
click at [149, 188] on code "text" at bounding box center [169, 187] width 76 height 14
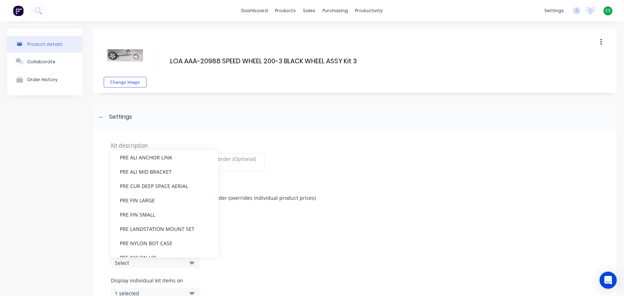
scroll to position [0, 0]
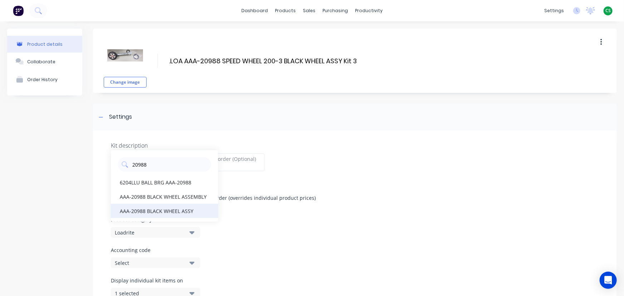
type code "20988"
click at [157, 210] on div "AAA-20988 BLACK WHEEL ASSY" at bounding box center [164, 211] width 107 height 14
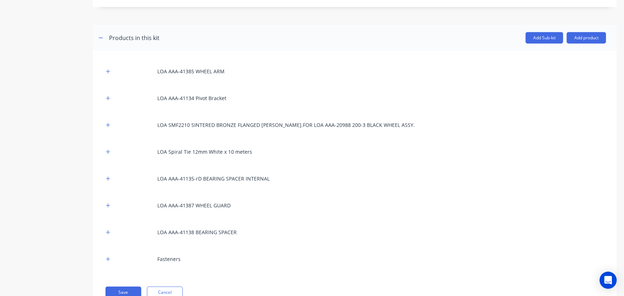
scroll to position [368, 0]
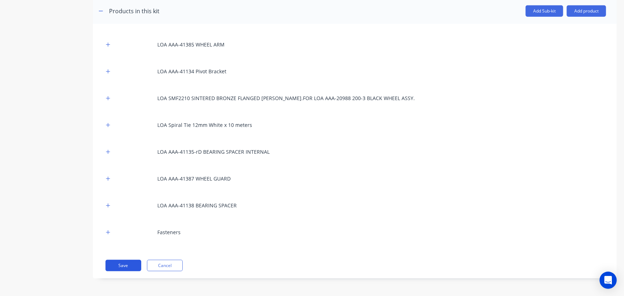
click at [124, 266] on button "Save" at bounding box center [123, 265] width 36 height 11
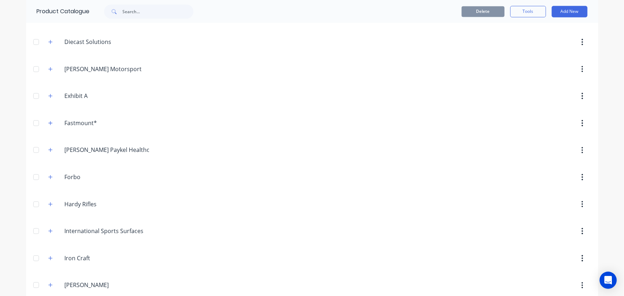
scroll to position [877, 0]
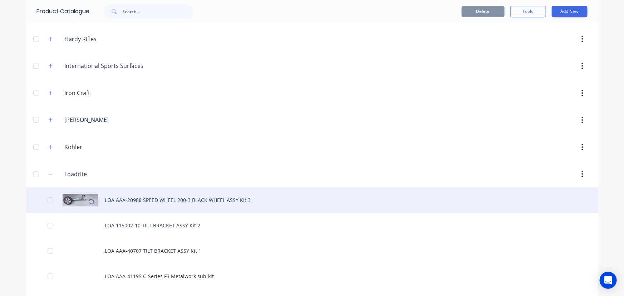
click at [135, 200] on div ".LOA AAA-20988 SPEED WHEEL 200-3 BLACK WHEEL ASSY Kit 3" at bounding box center [312, 199] width 572 height 25
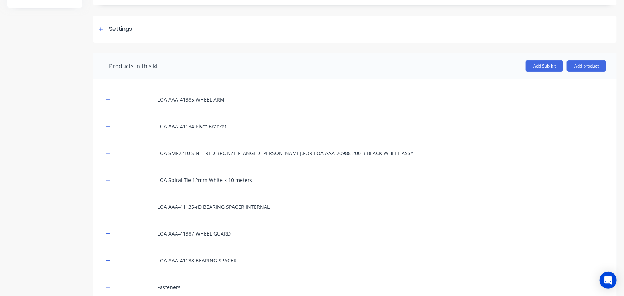
scroll to position [97, 0]
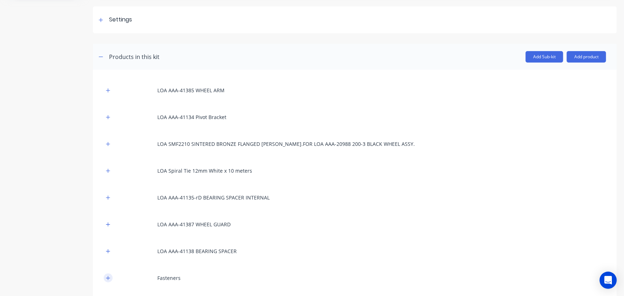
click at [108, 279] on icon "button" at bounding box center [108, 278] width 4 height 4
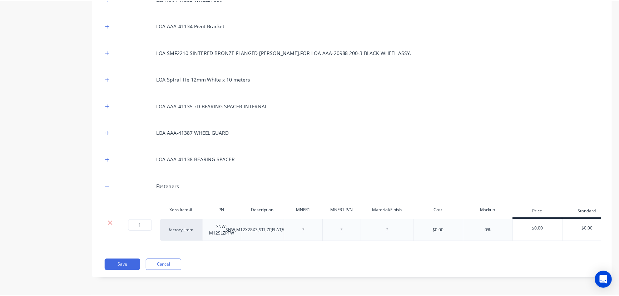
scroll to position [0, 0]
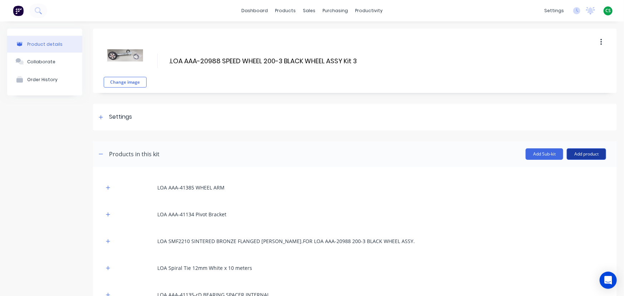
click at [574, 155] on button "Add product" at bounding box center [585, 153] width 39 height 11
click at [565, 173] on div "Product catalogue" at bounding box center [571, 172] width 55 height 10
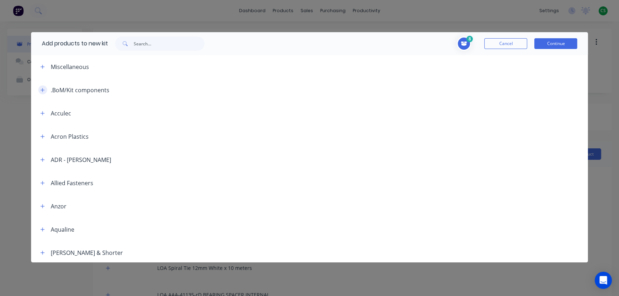
click at [40, 89] on icon "button" at bounding box center [42, 90] width 4 height 5
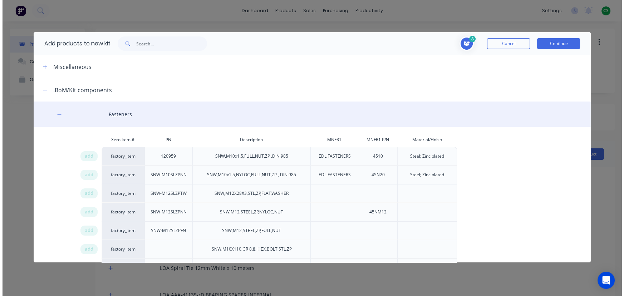
scroll to position [97, 0]
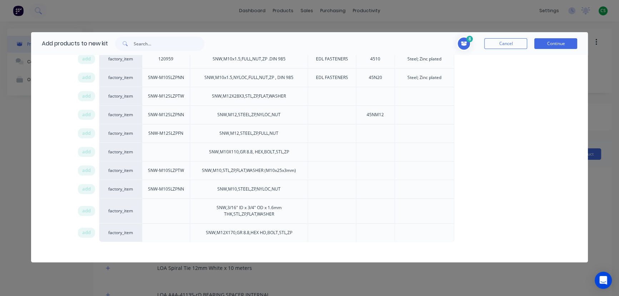
drag, startPoint x: 544, startPoint y: 46, endPoint x: 540, endPoint y: 49, distance: 5.3
click at [544, 46] on button "Continue" at bounding box center [555, 43] width 43 height 11
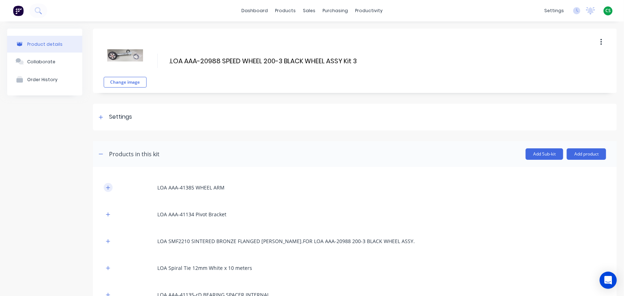
click at [105, 189] on button "button" at bounding box center [108, 187] width 9 height 9
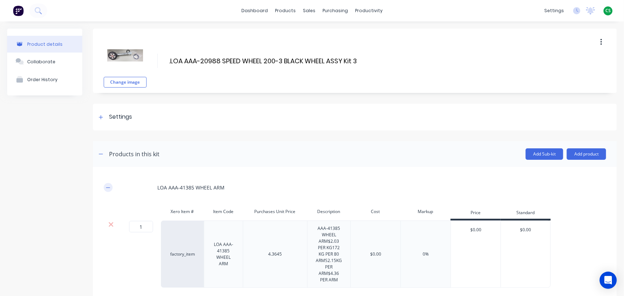
click at [107, 188] on icon "button" at bounding box center [108, 187] width 4 height 5
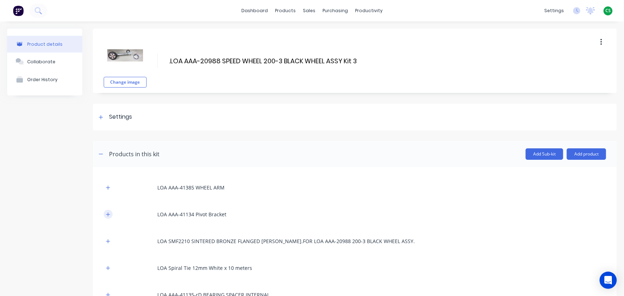
click at [106, 215] on icon "button" at bounding box center [108, 214] width 4 height 5
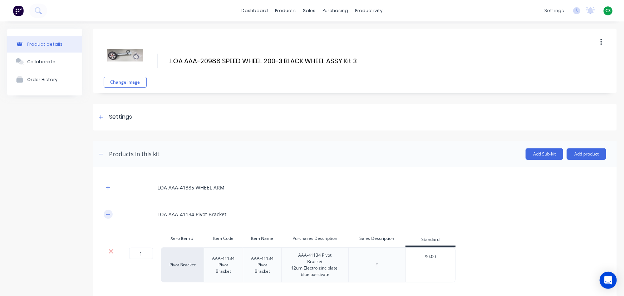
click at [106, 215] on icon "button" at bounding box center [108, 214] width 4 height 5
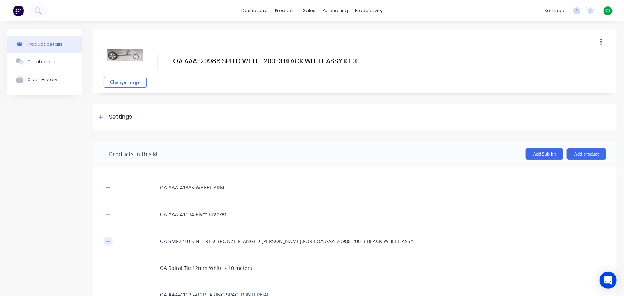
click at [107, 242] on icon "button" at bounding box center [108, 241] width 4 height 5
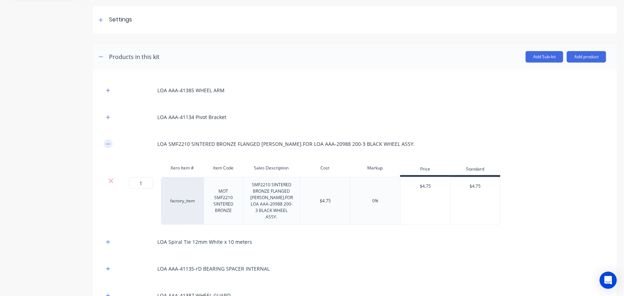
click at [109, 144] on icon "button" at bounding box center [108, 144] width 4 height 5
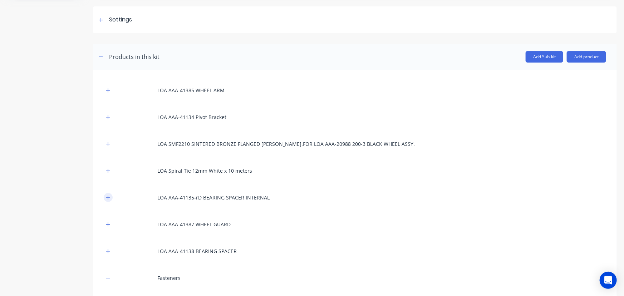
click at [106, 198] on icon "button" at bounding box center [108, 197] width 4 height 5
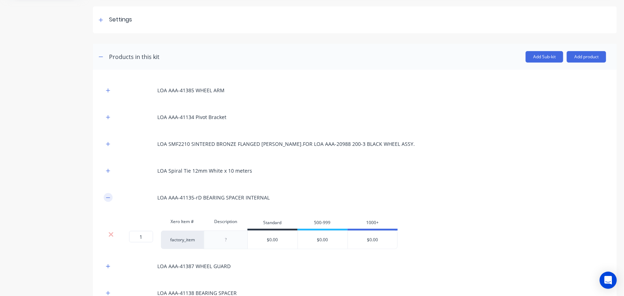
click at [106, 198] on icon "button" at bounding box center [108, 197] width 4 height 5
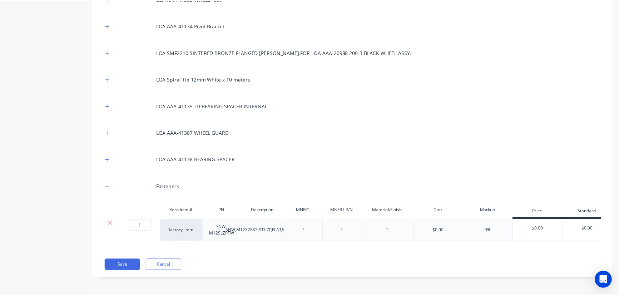
scroll to position [0, 0]
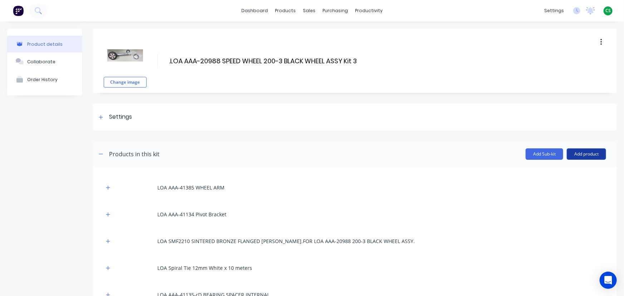
click at [574, 156] on button "Add product" at bounding box center [585, 153] width 39 height 11
click at [560, 174] on div "Product catalogue" at bounding box center [571, 172] width 55 height 10
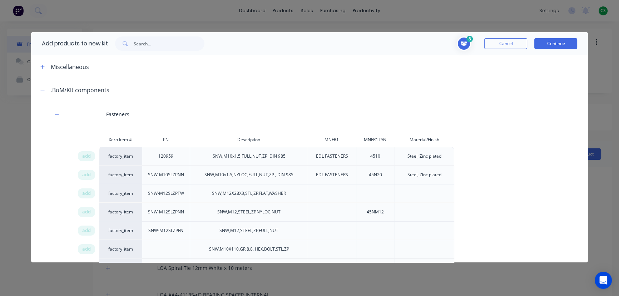
scroll to position [170, 0]
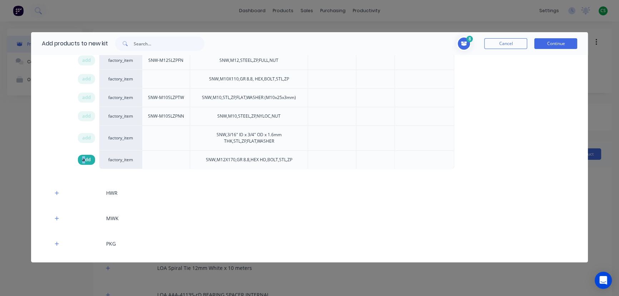
click at [83, 160] on span "add" at bounding box center [86, 159] width 9 height 7
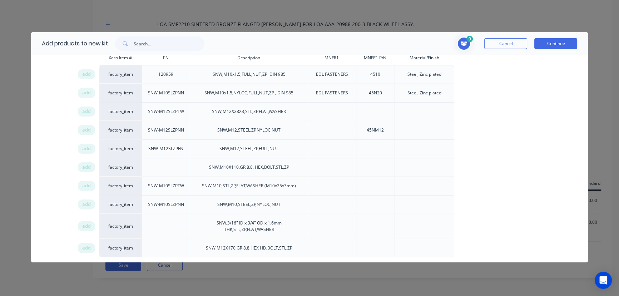
scroll to position [73, 0]
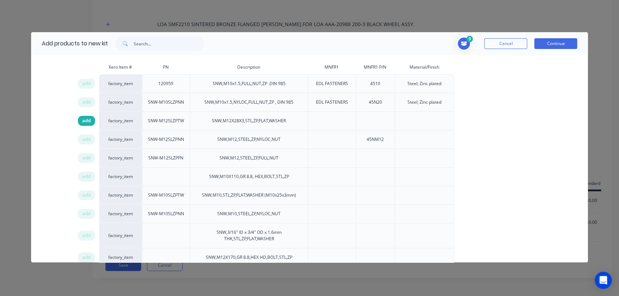
click at [89, 121] on span "add" at bounding box center [86, 120] width 9 height 7
click at [86, 140] on span "add" at bounding box center [86, 139] width 9 height 7
click at [83, 158] on span "add" at bounding box center [86, 157] width 9 height 7
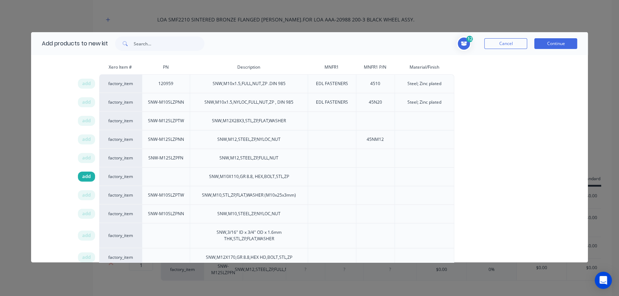
click at [82, 177] on span "add" at bounding box center [86, 176] width 9 height 7
click at [84, 195] on span "add" at bounding box center [86, 195] width 9 height 7
click at [87, 211] on span "add" at bounding box center [86, 213] width 9 height 7
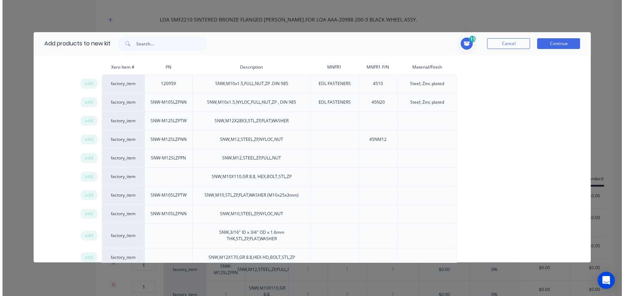
scroll to position [170, 0]
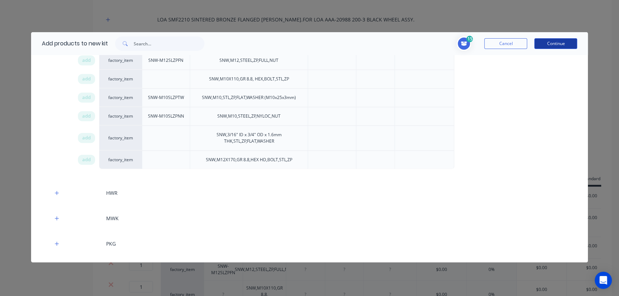
click at [552, 43] on button "Continue" at bounding box center [555, 43] width 43 height 11
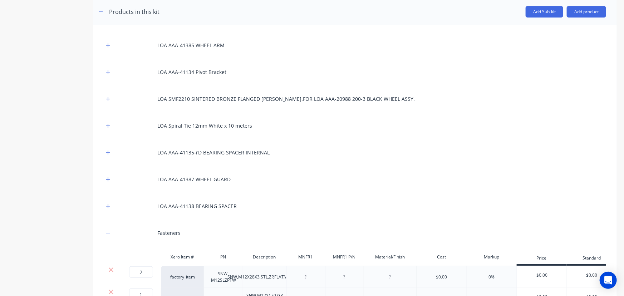
scroll to position [336, 0]
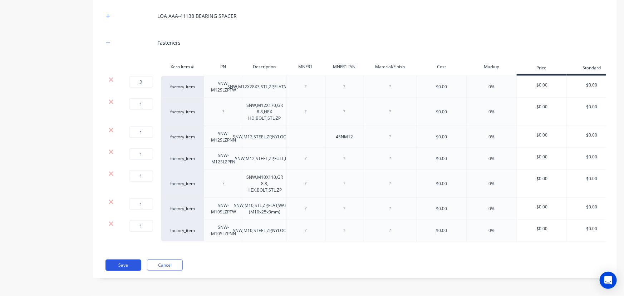
click at [123, 267] on button "Save" at bounding box center [123, 264] width 36 height 11
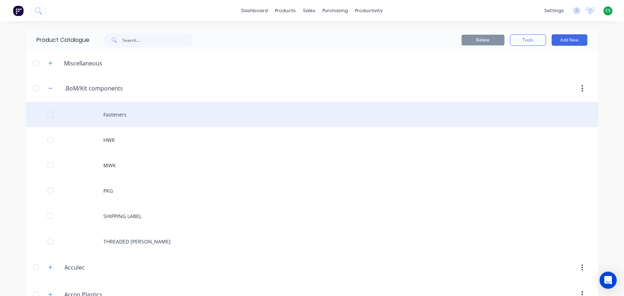
click at [112, 110] on div "Fasteners" at bounding box center [312, 114] width 572 height 25
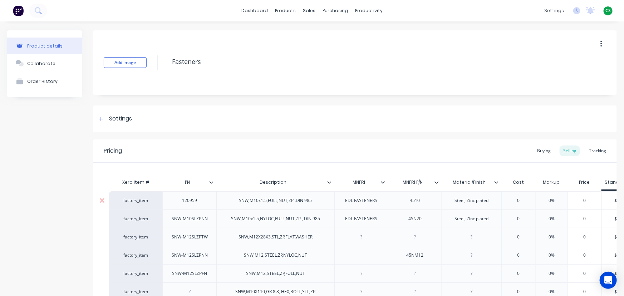
scroll to position [157, 0]
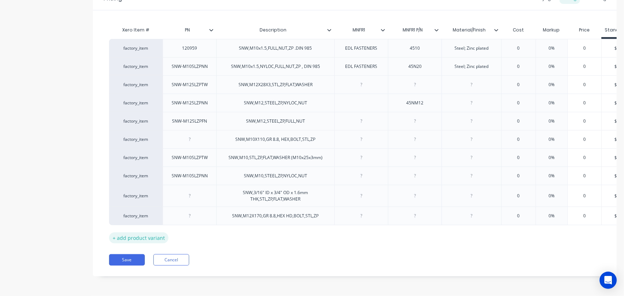
click at [132, 234] on div "+ add product variant" at bounding box center [138, 237] width 59 height 11
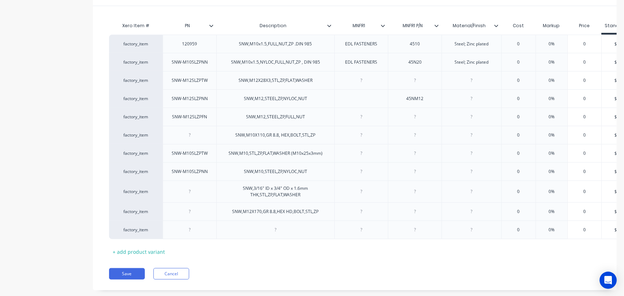
click at [50, 143] on div "Product details Collaborate Order History" at bounding box center [44, 87] width 75 height 427
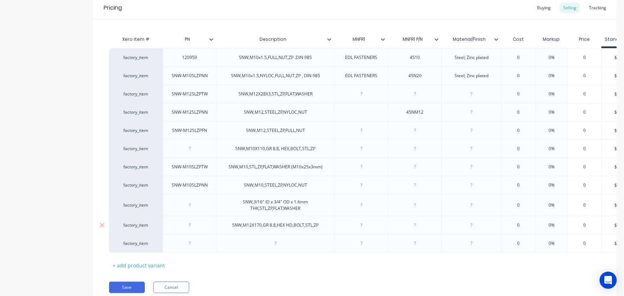
scroll to position [175, 0]
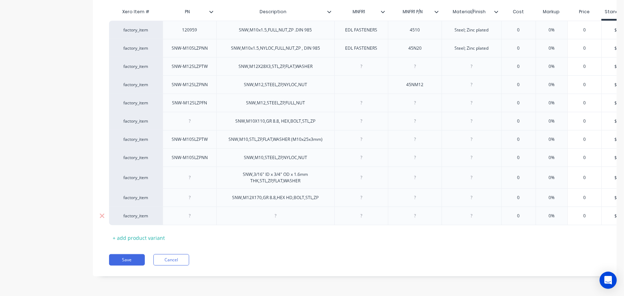
drag, startPoint x: 270, startPoint y: 210, endPoint x: 276, endPoint y: 210, distance: 5.7
click at [270, 211] on div at bounding box center [276, 215] width 36 height 9
paste div
click at [130, 234] on div "+ add product variant" at bounding box center [138, 237] width 59 height 11
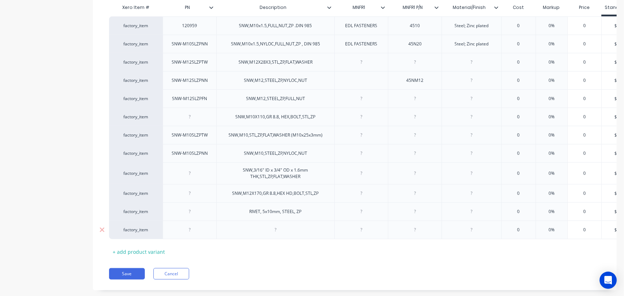
click at [274, 229] on div at bounding box center [276, 229] width 36 height 9
paste div
click at [129, 282] on button "Save" at bounding box center [127, 277] width 36 height 11
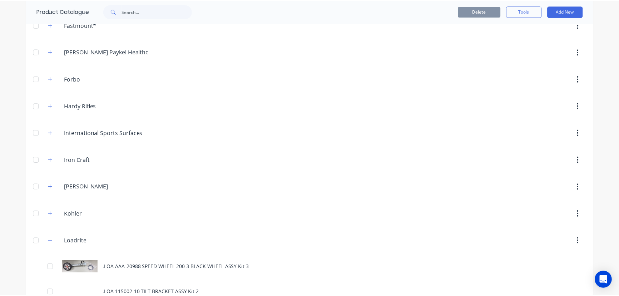
scroll to position [974, 0]
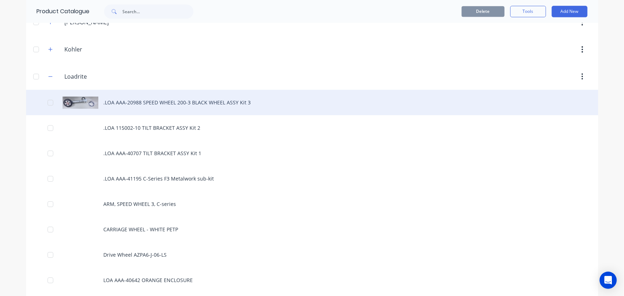
click at [114, 99] on div ".LOA AAA-20988 SPEED WHEEL 200-3 BLACK WHEEL ASSY Kit 3" at bounding box center [312, 102] width 572 height 25
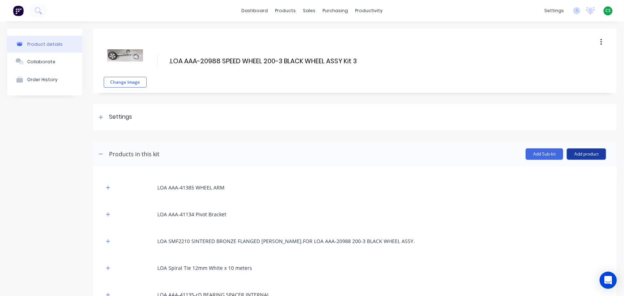
click at [566, 154] on button "Add product" at bounding box center [585, 153] width 39 height 11
click at [558, 175] on div "Product catalogue" at bounding box center [571, 172] width 55 height 10
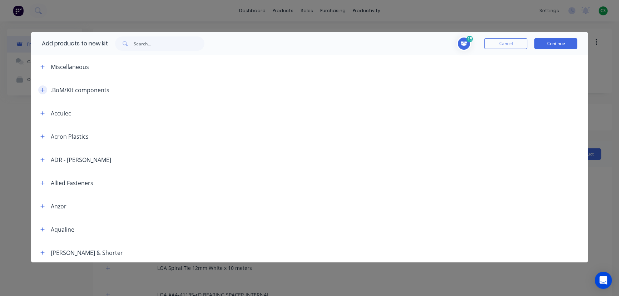
click at [41, 93] on button "button" at bounding box center [42, 89] width 9 height 9
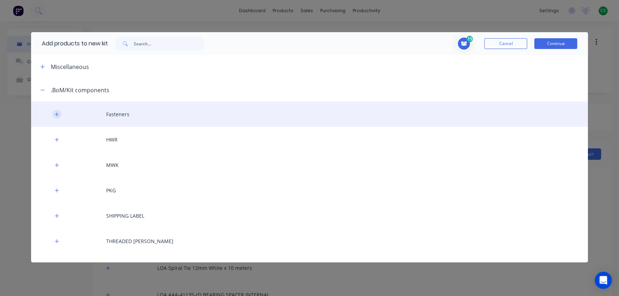
click at [57, 115] on icon "button" at bounding box center [57, 114] width 4 height 4
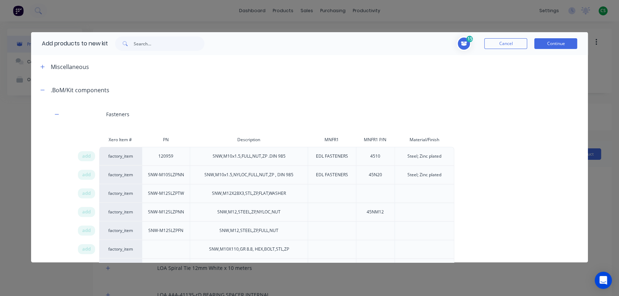
scroll to position [195, 0]
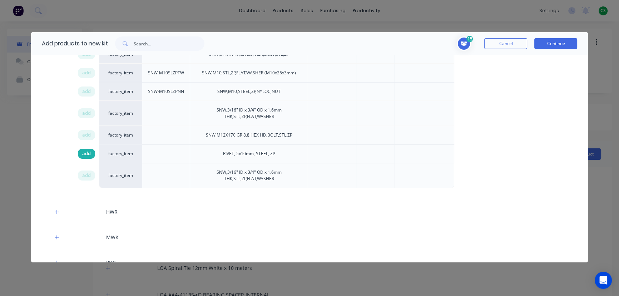
click at [86, 153] on span "add" at bounding box center [86, 153] width 9 height 7
click at [89, 173] on span "add" at bounding box center [86, 175] width 9 height 7
click at [541, 45] on button "Continue" at bounding box center [555, 43] width 43 height 11
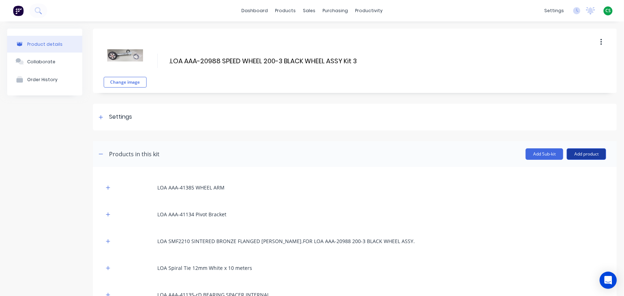
click at [572, 154] on button "Add product" at bounding box center [585, 153] width 39 height 11
click at [562, 171] on div "Product catalogue" at bounding box center [571, 172] width 55 height 10
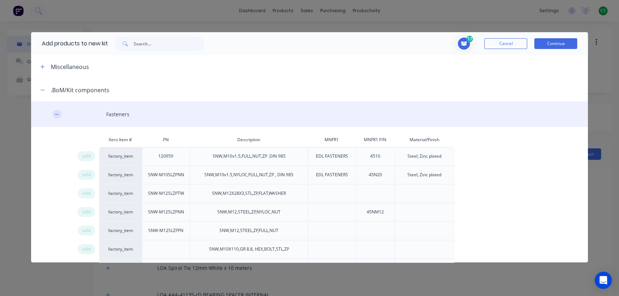
click at [54, 113] on button "button" at bounding box center [57, 114] width 9 height 9
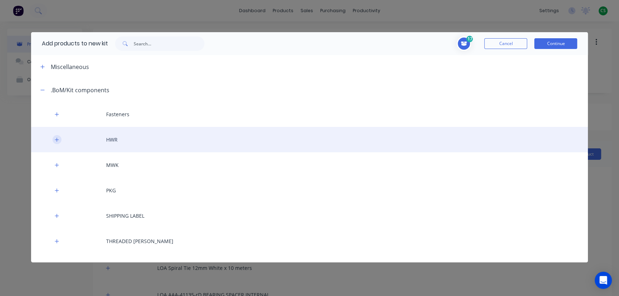
click at [56, 139] on icon "button" at bounding box center [57, 140] width 4 height 4
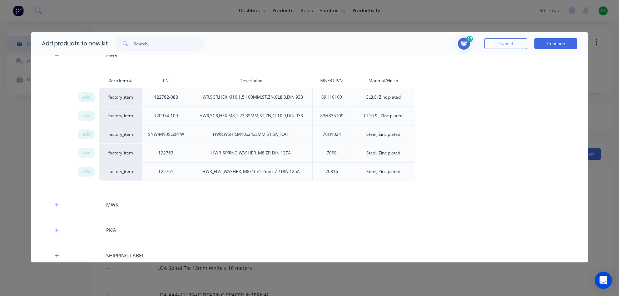
scroll to position [79, 0]
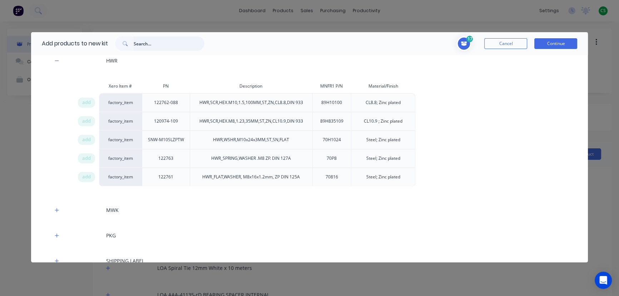
click at [135, 45] on input "text" at bounding box center [169, 43] width 71 height 14
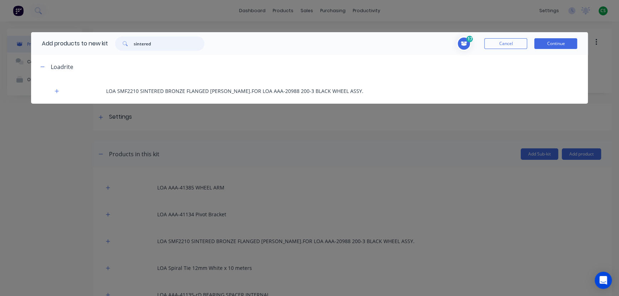
scroll to position [0, 0]
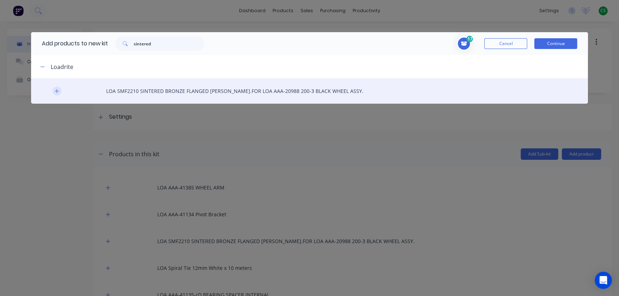
click at [57, 91] on icon "button" at bounding box center [57, 91] width 4 height 5
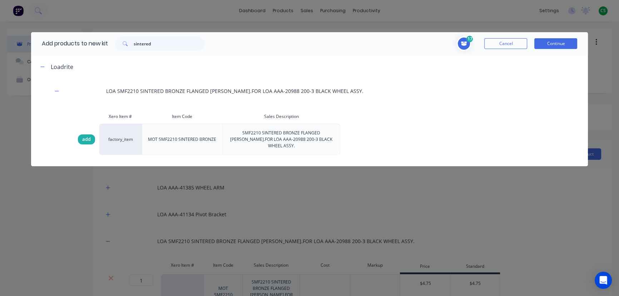
click at [83, 136] on span "add" at bounding box center [86, 139] width 9 height 7
click at [134, 42] on input "sintered" at bounding box center [169, 43] width 71 height 14
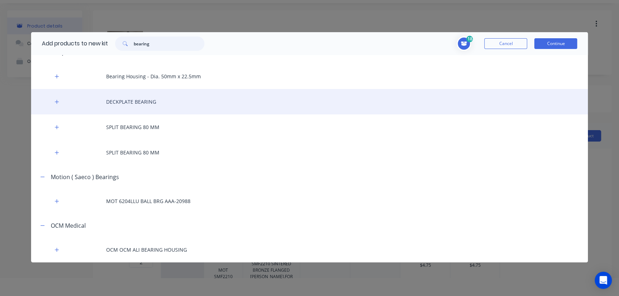
scroll to position [36, 0]
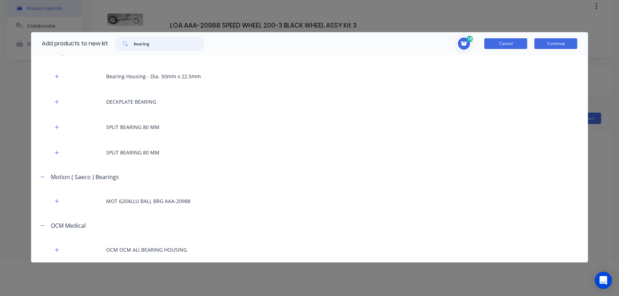
type input "bearing"
click at [500, 46] on button "Cancel" at bounding box center [505, 43] width 43 height 11
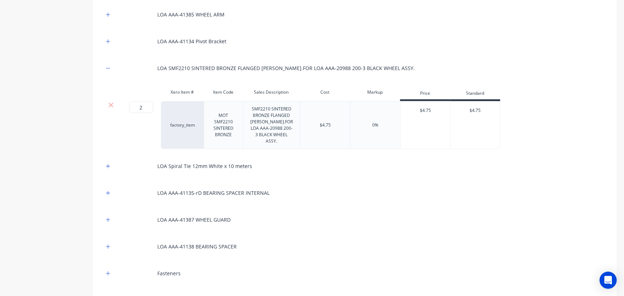
scroll to position [214, 0]
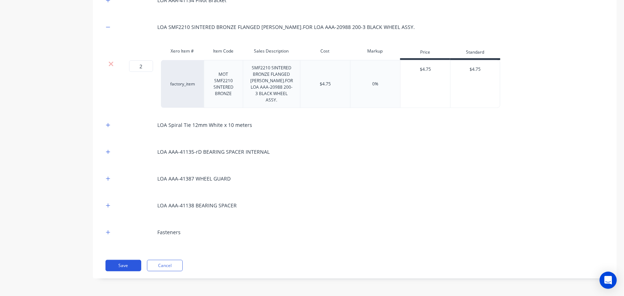
click at [123, 267] on button "Save" at bounding box center [123, 265] width 36 height 11
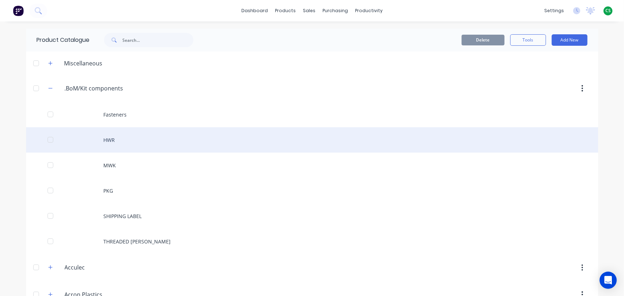
click at [114, 137] on div "HWR" at bounding box center [312, 139] width 572 height 25
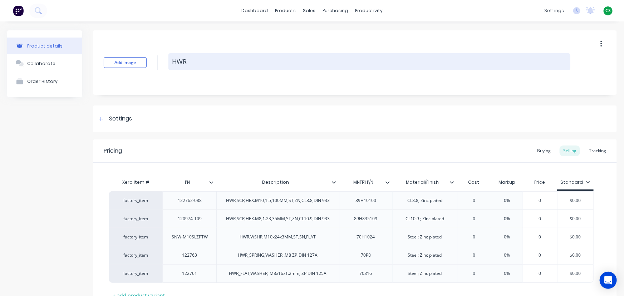
drag, startPoint x: 187, startPoint y: 61, endPoint x: 174, endPoint y: 61, distance: 12.9
click at [174, 61] on textarea "HWR" at bounding box center [369, 61] width 402 height 17
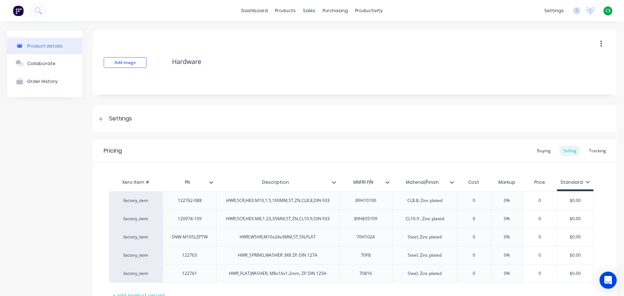
type textarea "Hardware"
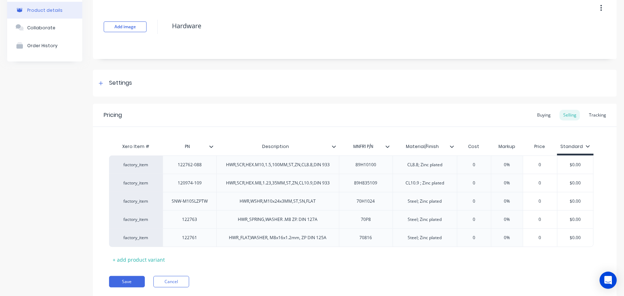
scroll to position [57, 0]
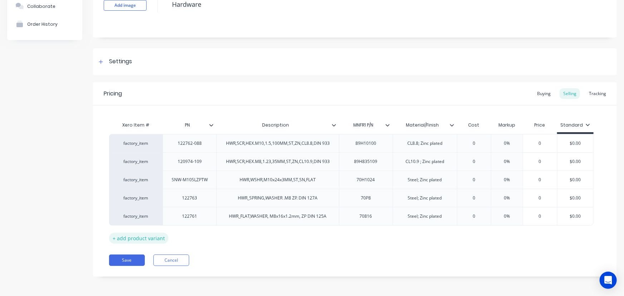
click at [151, 237] on div "+ add product variant" at bounding box center [138, 238] width 59 height 11
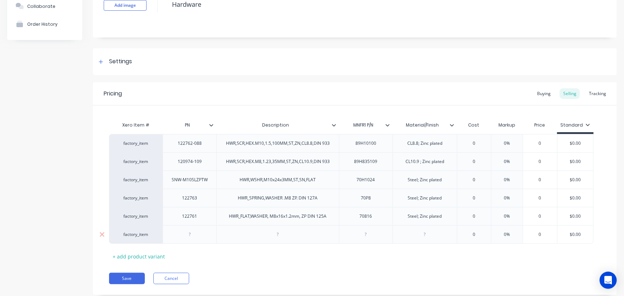
click at [258, 236] on div at bounding box center [277, 234] width 123 height 19
click at [274, 235] on div at bounding box center [278, 234] width 36 height 9
paste div
click at [123, 279] on button "Save" at bounding box center [127, 278] width 36 height 11
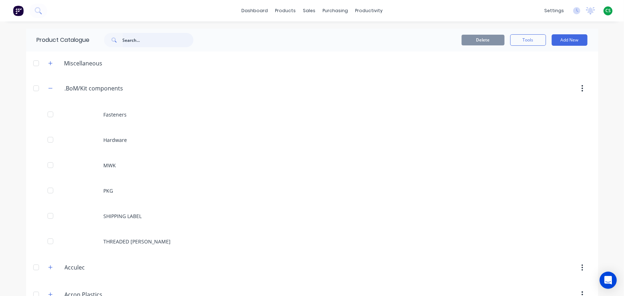
click at [140, 42] on input "text" at bounding box center [158, 40] width 71 height 14
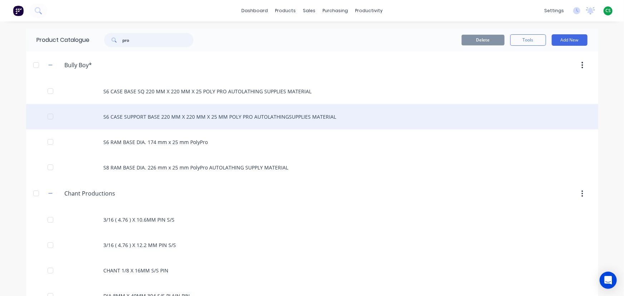
type input "prox"
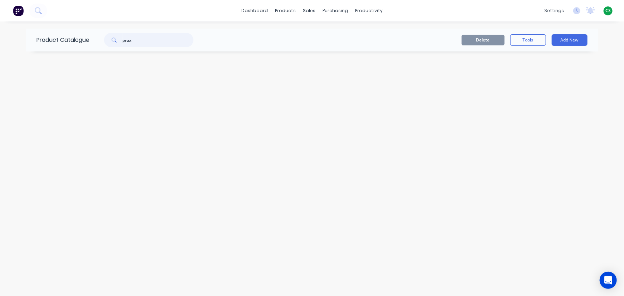
click at [127, 41] on input "prox" at bounding box center [158, 40] width 71 height 14
click at [126, 41] on input "prox" at bounding box center [158, 40] width 71 height 14
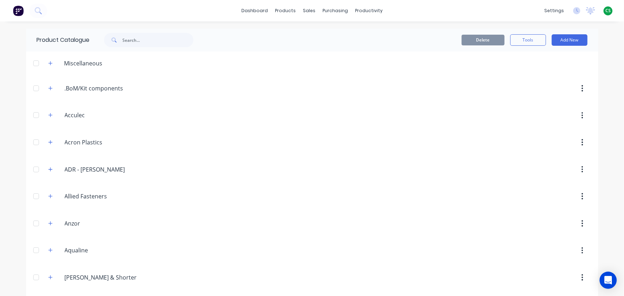
drag, startPoint x: 47, startPoint y: 85, endPoint x: 72, endPoint y: 98, distance: 27.8
click at [48, 86] on icon "button" at bounding box center [50, 88] width 4 height 5
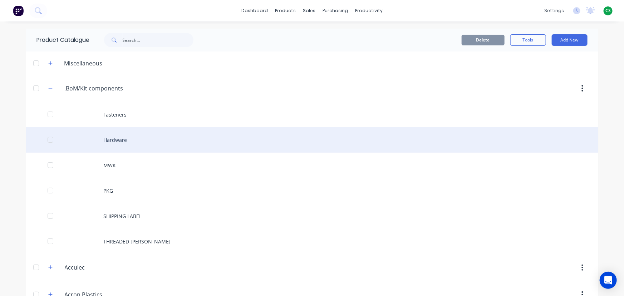
click at [106, 142] on div "Hardware" at bounding box center [312, 139] width 572 height 25
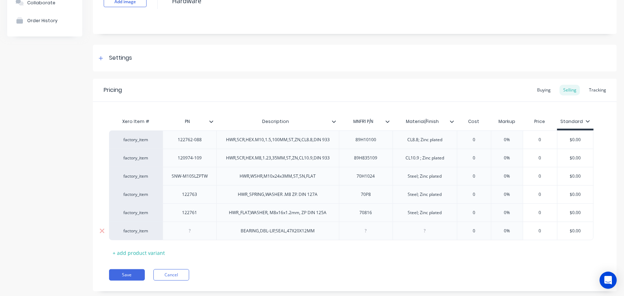
scroll to position [75, 0]
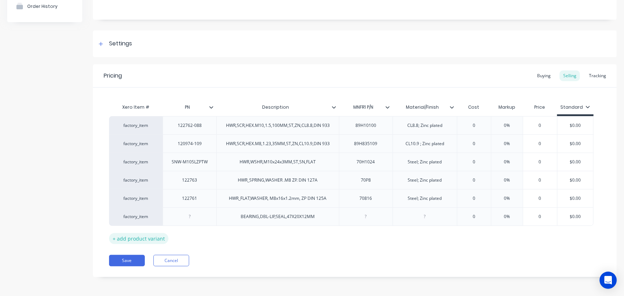
click at [137, 237] on div "+ add product variant" at bounding box center [138, 238] width 59 height 11
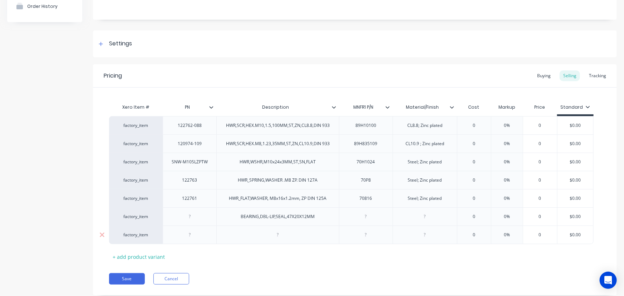
click at [268, 239] on div at bounding box center [277, 234] width 123 height 19
click at [285, 233] on div at bounding box center [278, 234] width 36 height 9
paste div
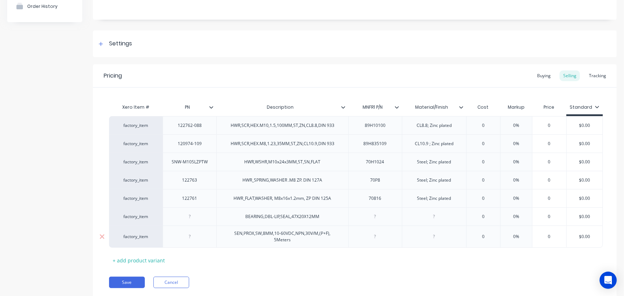
click at [186, 237] on div at bounding box center [190, 236] width 36 height 9
paste div
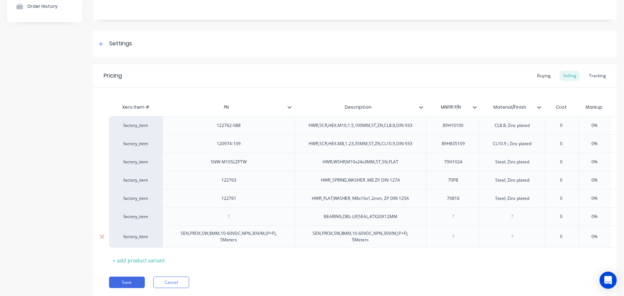
click at [188, 232] on div "SEN,PROX,SW,8MM,10-60VDC,NPN,30V/M,(P+F), 5Meters" at bounding box center [229, 237] width 118 height 16
drag, startPoint x: 188, startPoint y: 232, endPoint x: 246, endPoint y: 240, distance: 58.8
click at [246, 240] on div "SEN,PROX,SW,8MM,10-60VDC,NPN,30V/M,(P+F), 5Meters" at bounding box center [229, 237] width 118 height 16
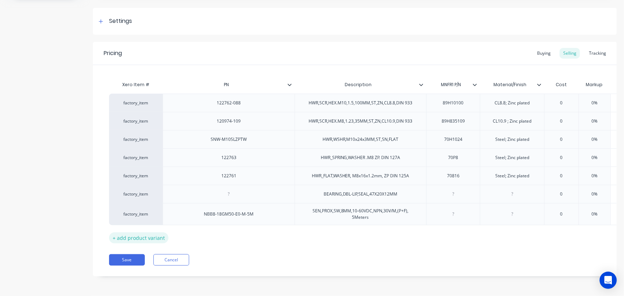
click at [148, 234] on div "+ add product variant" at bounding box center [138, 237] width 59 height 11
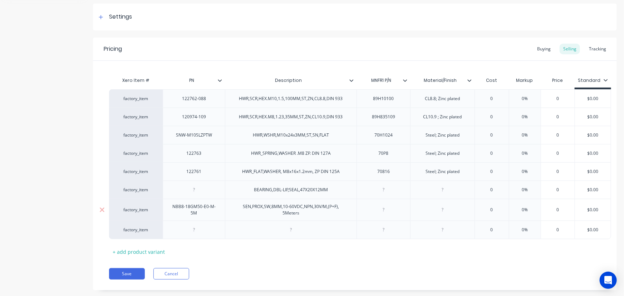
scroll to position [97, 0]
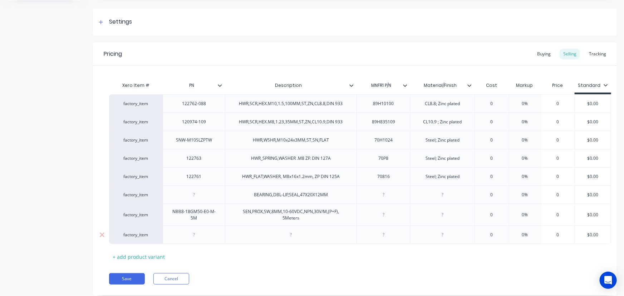
click at [277, 235] on div at bounding box center [291, 234] width 36 height 9
paste div
click at [125, 257] on div "+ add product variant" at bounding box center [138, 256] width 59 height 11
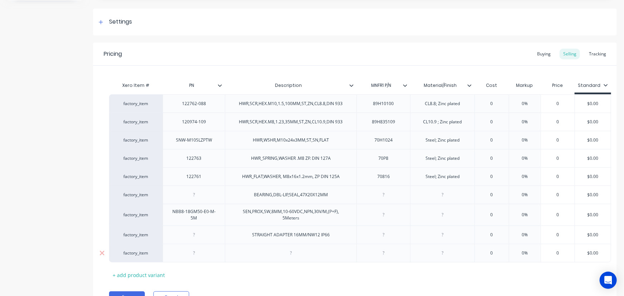
click at [283, 251] on div at bounding box center [291, 252] width 36 height 9
paste div
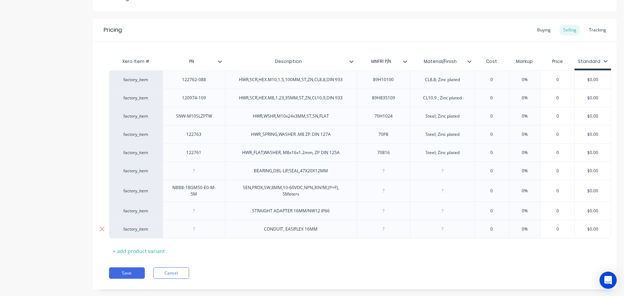
scroll to position [133, 0]
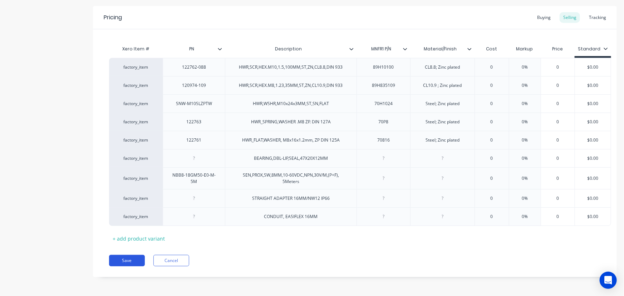
click at [123, 260] on button "Save" at bounding box center [127, 260] width 36 height 11
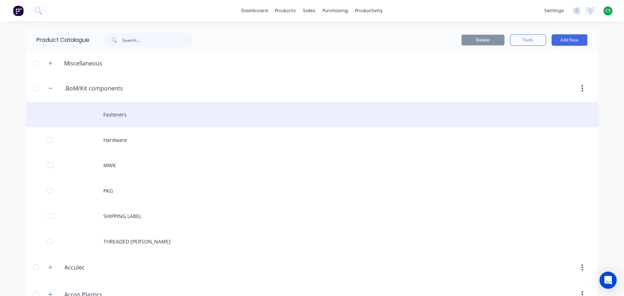
click at [113, 114] on div "Fasteners" at bounding box center [312, 114] width 572 height 25
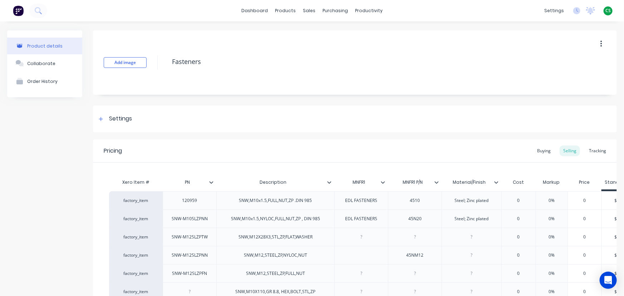
scroll to position [197, 0]
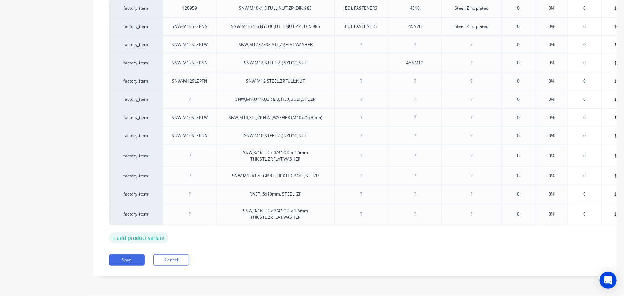
click at [124, 232] on div "+ add product variant" at bounding box center [138, 237] width 59 height 11
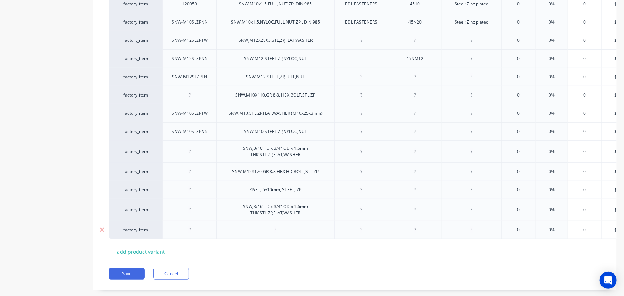
click at [269, 228] on div at bounding box center [276, 229] width 36 height 9
paste div
click at [118, 277] on button "Save" at bounding box center [127, 273] width 36 height 11
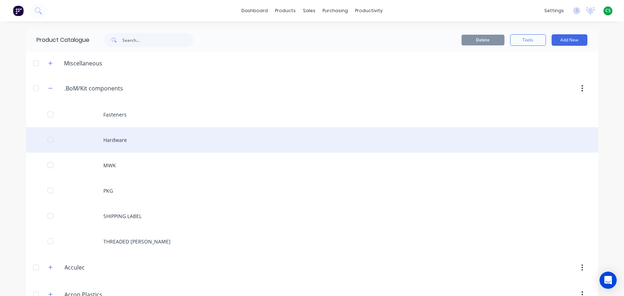
click at [120, 141] on div "Hardware" at bounding box center [312, 139] width 572 height 25
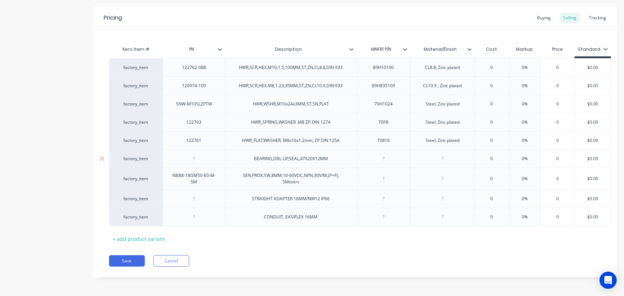
scroll to position [133, 0]
click at [177, 260] on button "Cancel" at bounding box center [171, 260] width 36 height 11
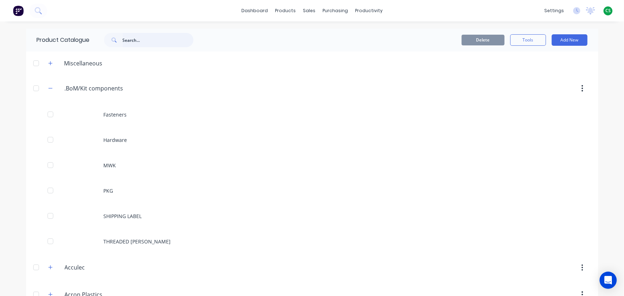
click at [149, 41] on input "text" at bounding box center [158, 40] width 71 height 14
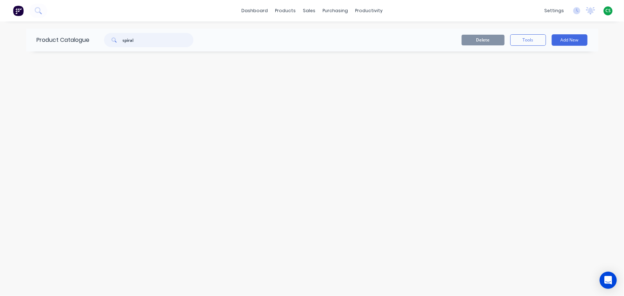
type input "spiral"
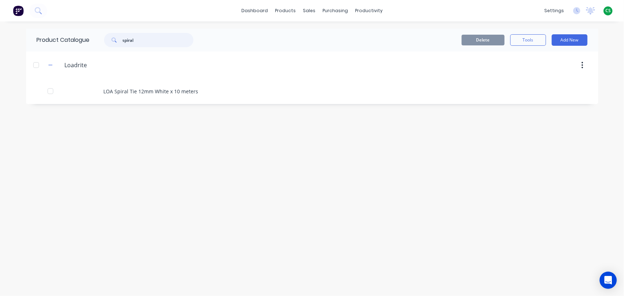
drag, startPoint x: 136, startPoint y: 39, endPoint x: 93, endPoint y: 34, distance: 42.8
click at [94, 34] on div "spiral" at bounding box center [147, 40] width 114 height 14
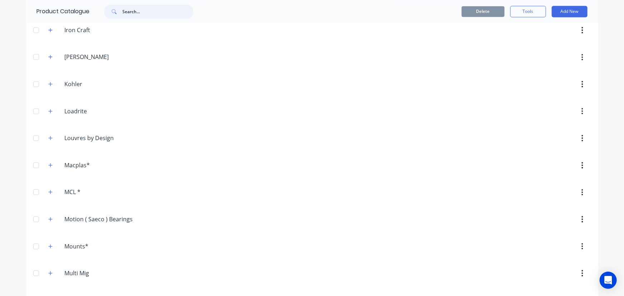
scroll to position [780, 0]
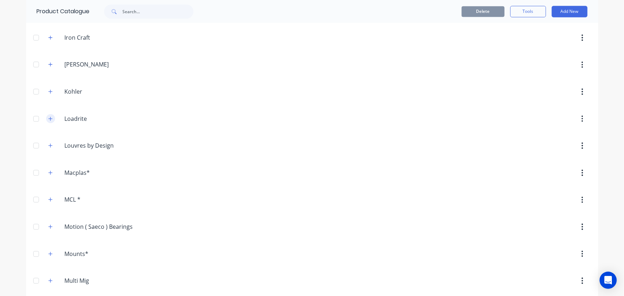
click at [51, 117] on button "button" at bounding box center [50, 118] width 9 height 9
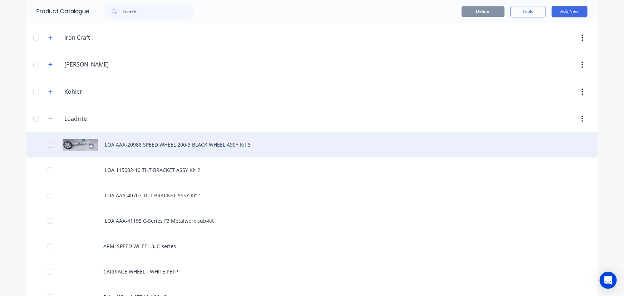
click at [155, 142] on div ".LOA AAA-20988 SPEED WHEEL 200-3 BLACK WHEEL ASSY Kit 3" at bounding box center [312, 144] width 572 height 25
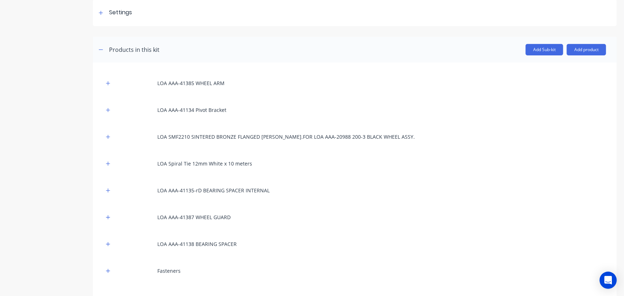
scroll to position [143, 0]
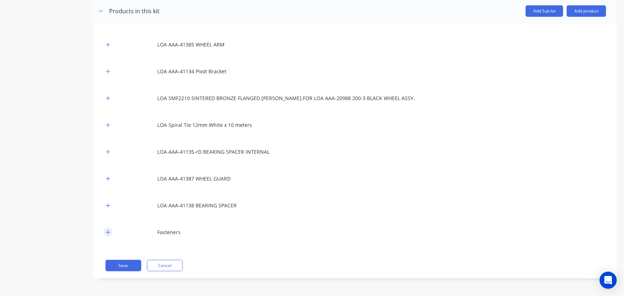
click at [107, 230] on icon "button" at bounding box center [108, 232] width 4 height 5
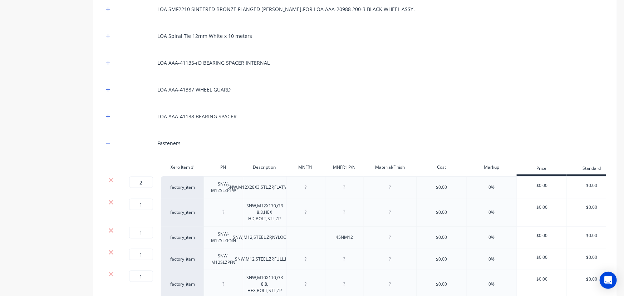
scroll to position [0, 0]
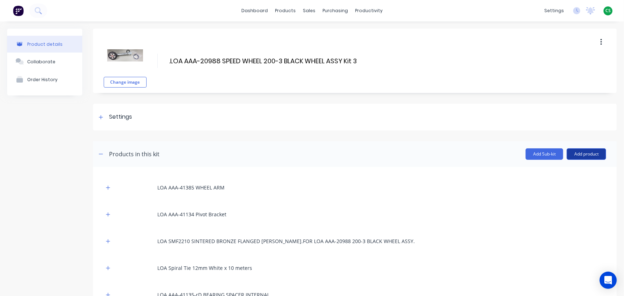
click at [587, 157] on button "Add product" at bounding box center [585, 153] width 39 height 11
click at [553, 173] on div "Product catalogue" at bounding box center [571, 172] width 55 height 10
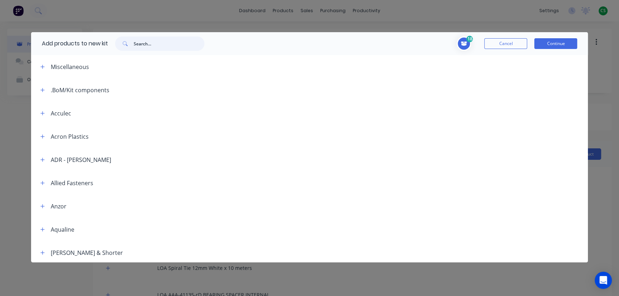
click at [151, 46] on input "text" at bounding box center [169, 43] width 71 height 14
type input "rivet"
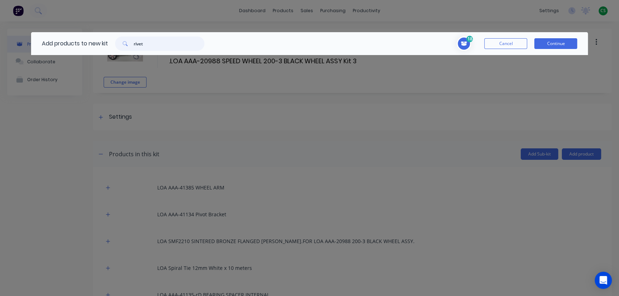
drag, startPoint x: 153, startPoint y: 41, endPoint x: 122, endPoint y: 40, distance: 30.7
click at [122, 40] on div "rivet" at bounding box center [159, 43] width 89 height 14
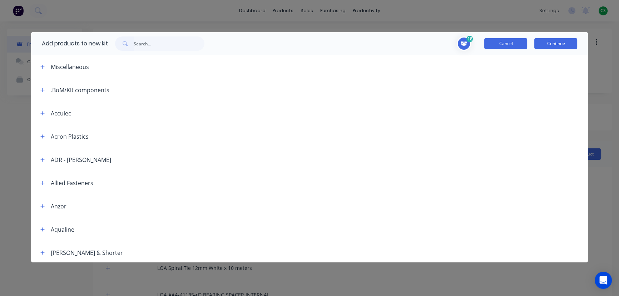
click at [490, 45] on button "Cancel" at bounding box center [505, 43] width 43 height 11
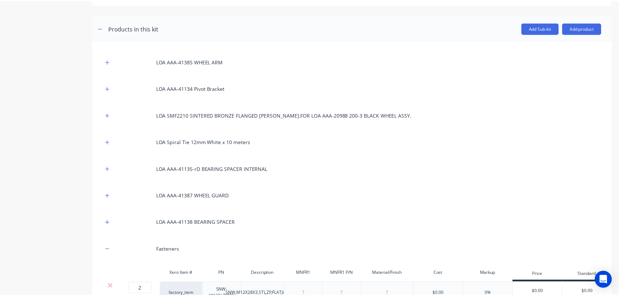
scroll to position [3, 0]
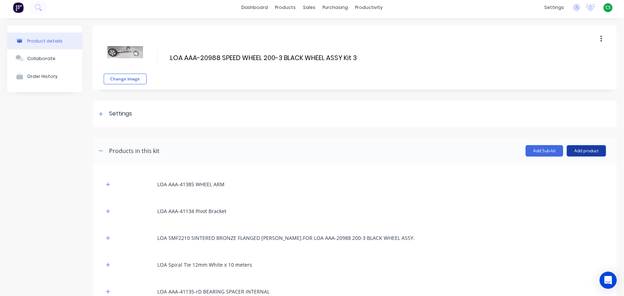
click at [590, 153] on button "Add product" at bounding box center [585, 150] width 39 height 11
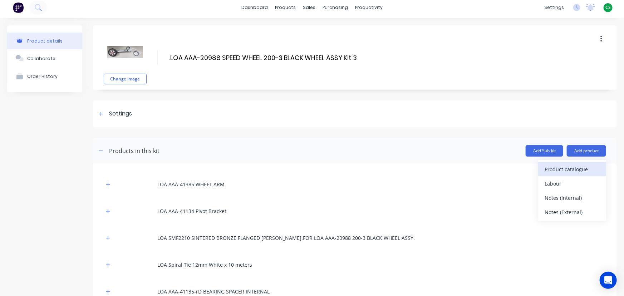
click at [556, 170] on div "Product catalogue" at bounding box center [571, 169] width 55 height 10
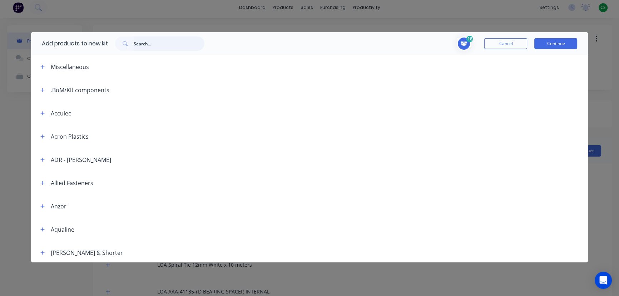
click at [145, 42] on input "text" at bounding box center [169, 43] width 71 height 14
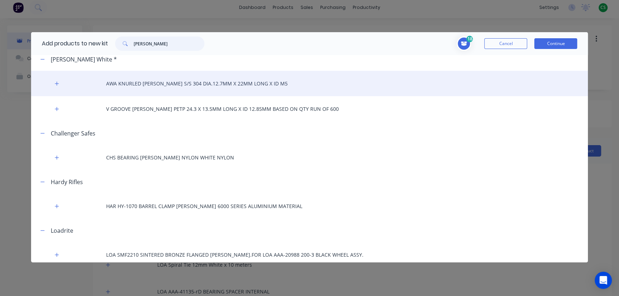
scroll to position [0, 0]
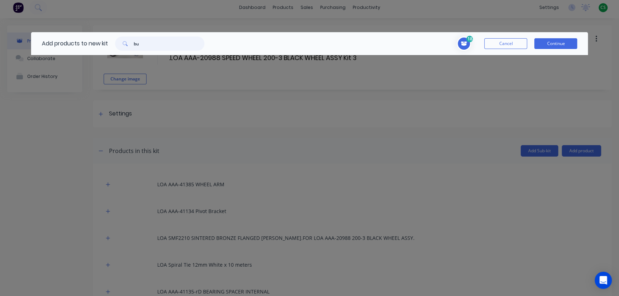
type input "b"
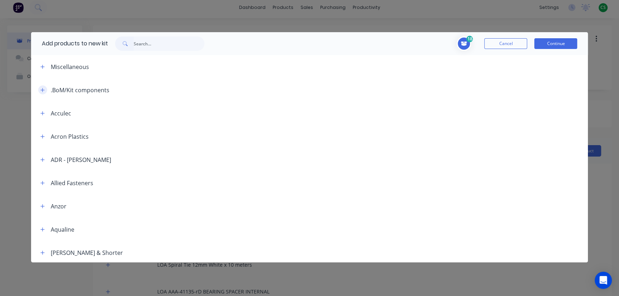
click at [41, 90] on icon "button" at bounding box center [42, 90] width 4 height 5
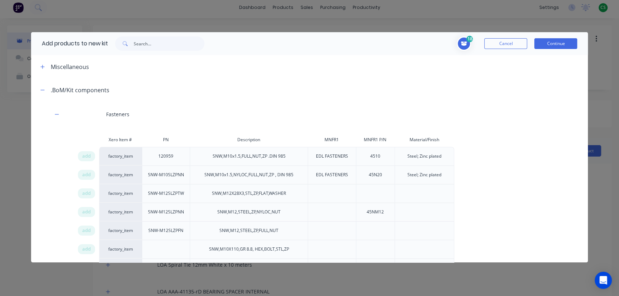
scroll to position [292, 0]
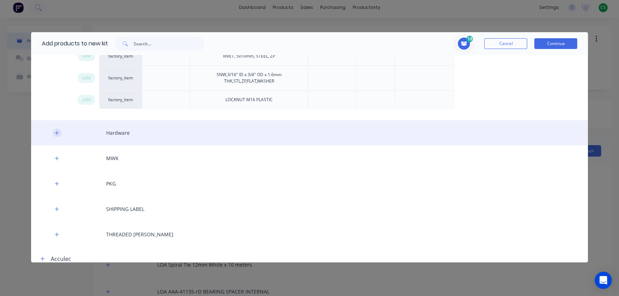
click at [56, 132] on icon "button" at bounding box center [57, 132] width 4 height 5
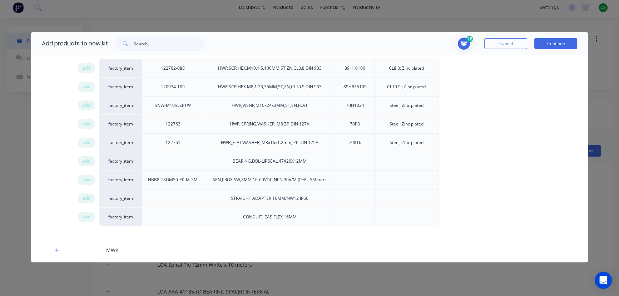
scroll to position [389, 0]
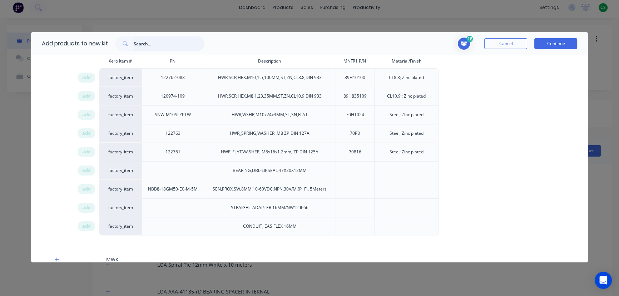
click at [144, 43] on input "text" at bounding box center [169, 43] width 71 height 14
type input "w"
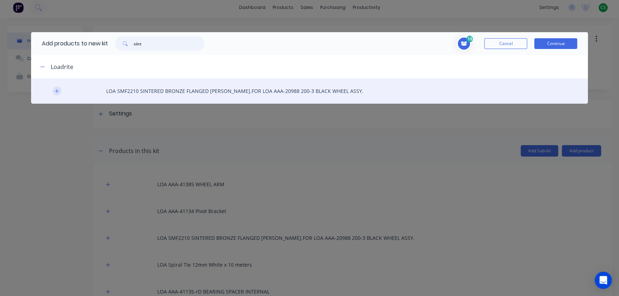
type input "sint"
click at [57, 94] on button "button" at bounding box center [57, 90] width 9 height 9
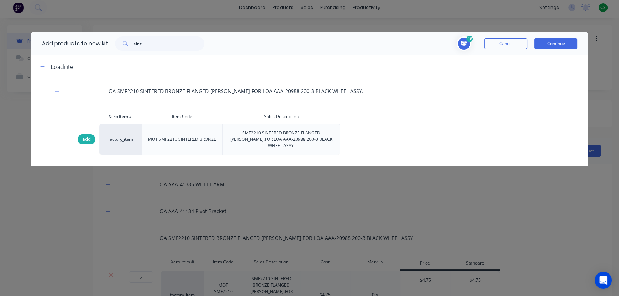
click at [82, 137] on span "add" at bounding box center [86, 139] width 9 height 7
click at [549, 43] on button "Continue" at bounding box center [555, 43] width 43 height 11
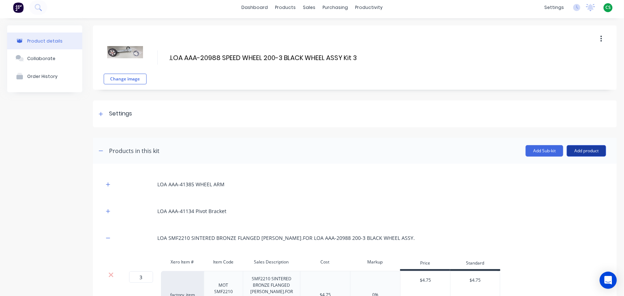
click at [572, 151] on button "Add product" at bounding box center [585, 150] width 39 height 11
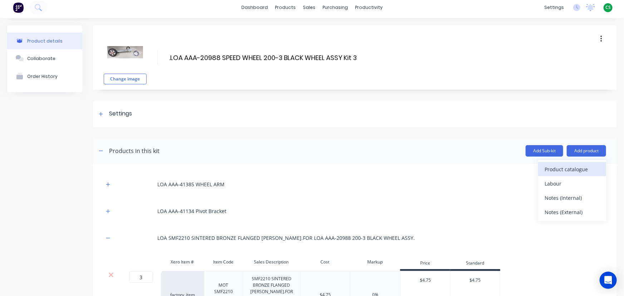
click at [545, 170] on div "Product catalogue" at bounding box center [571, 169] width 55 height 10
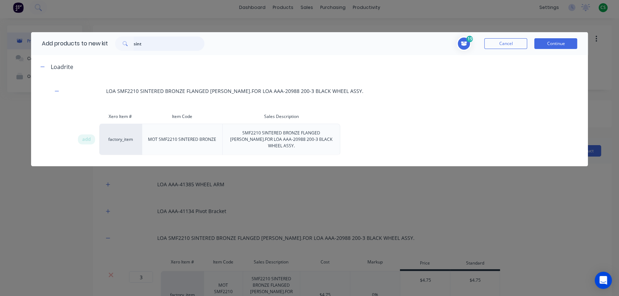
click at [136, 43] on input "sint" at bounding box center [169, 43] width 71 height 14
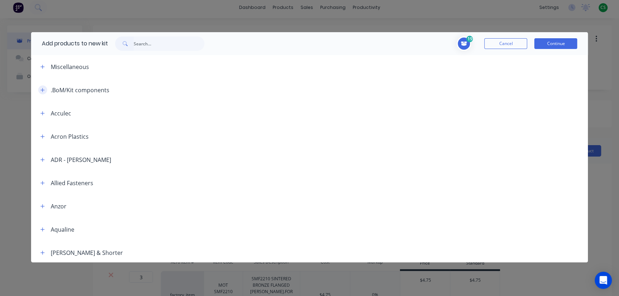
click at [41, 93] on button "button" at bounding box center [42, 89] width 9 height 9
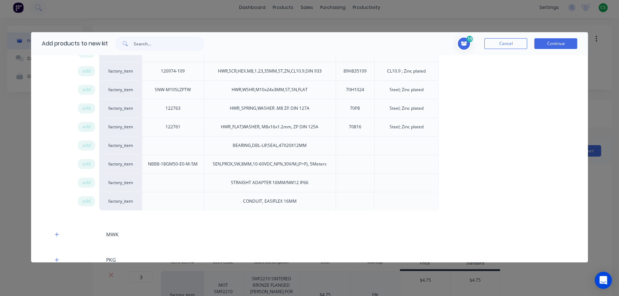
scroll to position [411, 0]
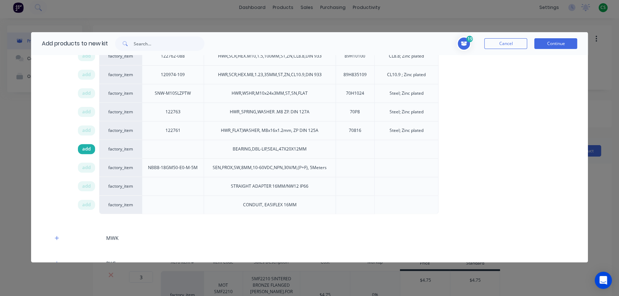
click at [83, 147] on span "add" at bounding box center [86, 148] width 9 height 7
click at [86, 166] on span "add" at bounding box center [86, 167] width 9 height 7
click at [84, 185] on span "add" at bounding box center [86, 186] width 9 height 7
click at [85, 204] on span "add" at bounding box center [86, 204] width 9 height 7
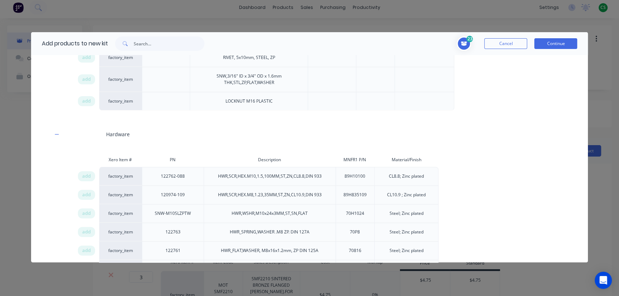
scroll to position [216, 0]
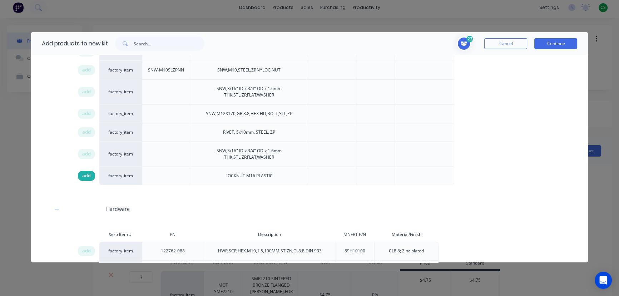
click at [82, 173] on span "add" at bounding box center [86, 175] width 9 height 7
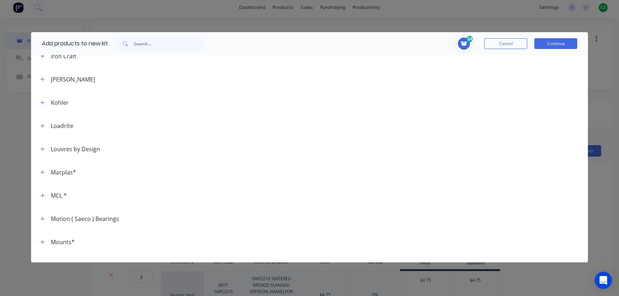
scroll to position [1288, 0]
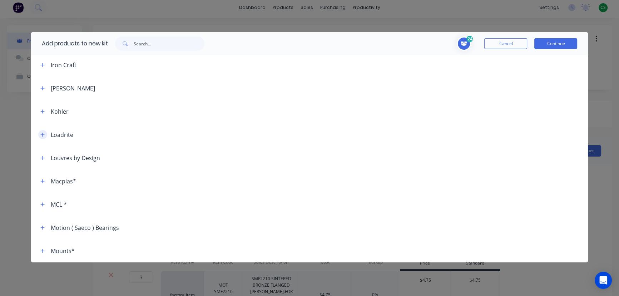
click at [42, 134] on icon "button" at bounding box center [42, 134] width 4 height 5
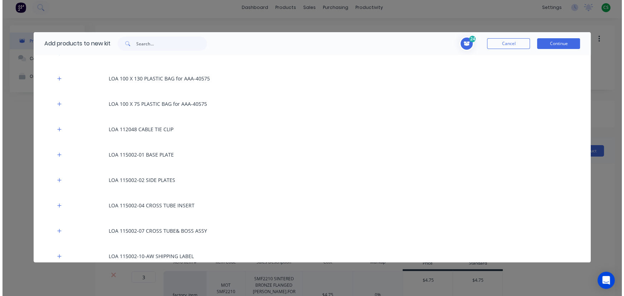
scroll to position [1580, 0]
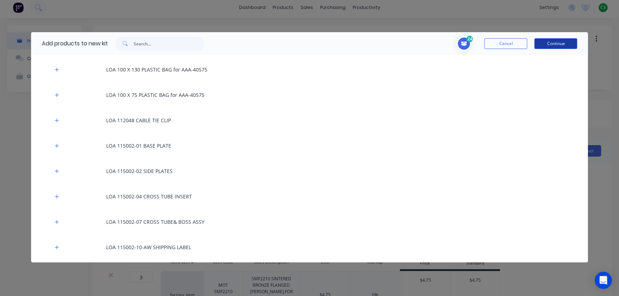
click at [543, 45] on button "Continue" at bounding box center [555, 43] width 43 height 11
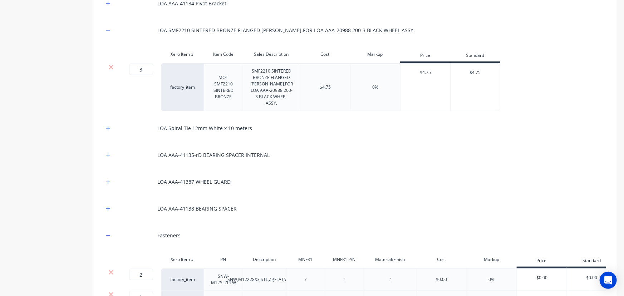
scroll to position [655, 0]
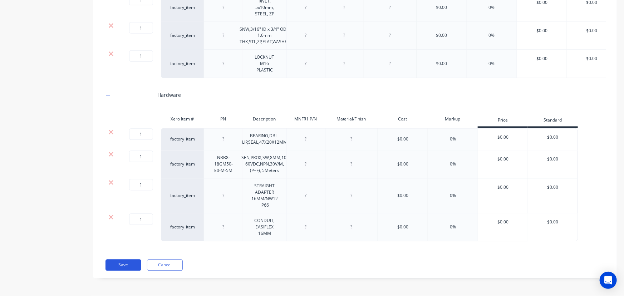
click at [115, 264] on button "Save" at bounding box center [123, 264] width 36 height 11
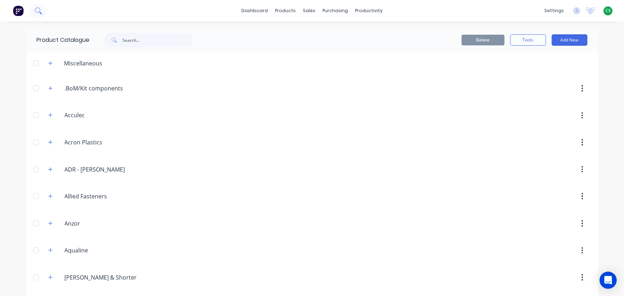
click at [37, 12] on icon at bounding box center [38, 10] width 6 height 6
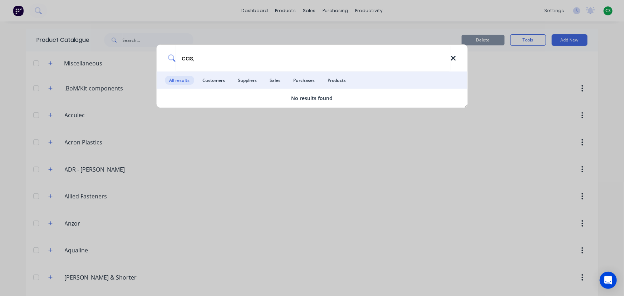
type input "cas,"
click at [451, 59] on icon at bounding box center [453, 58] width 5 height 5
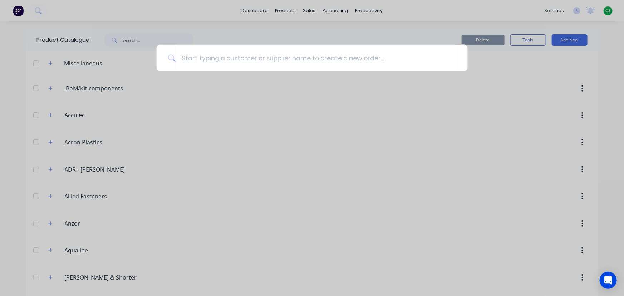
click at [281, 11] on div at bounding box center [312, 148] width 624 height 296
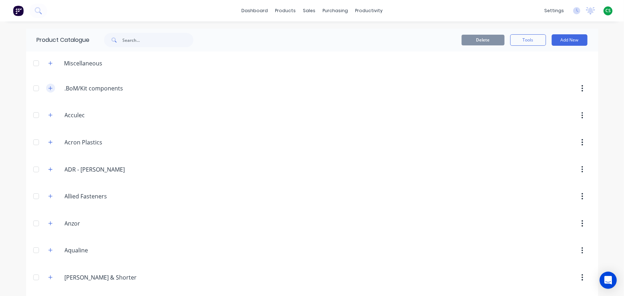
click at [48, 89] on icon "button" at bounding box center [50, 88] width 4 height 5
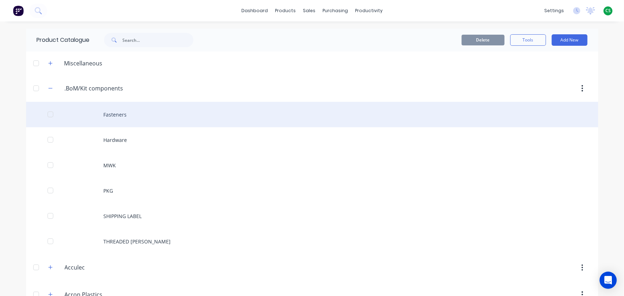
click at [112, 119] on div "Fasteners" at bounding box center [312, 114] width 572 height 25
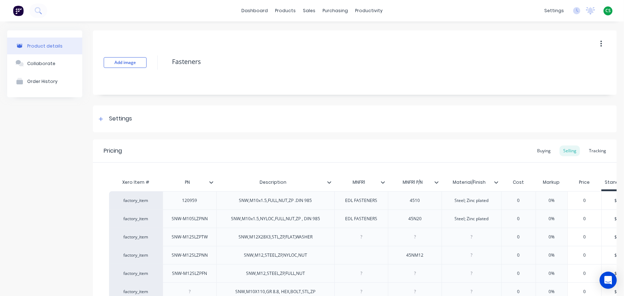
scroll to position [214, 0]
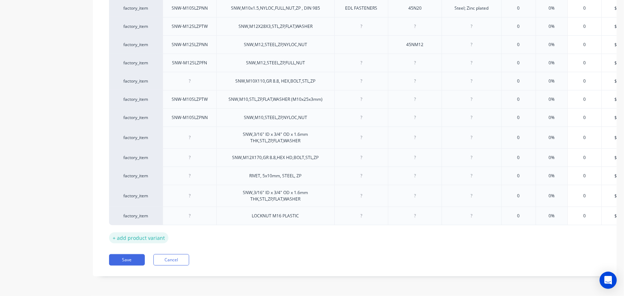
click at [155, 232] on div "+ add product variant" at bounding box center [138, 237] width 59 height 11
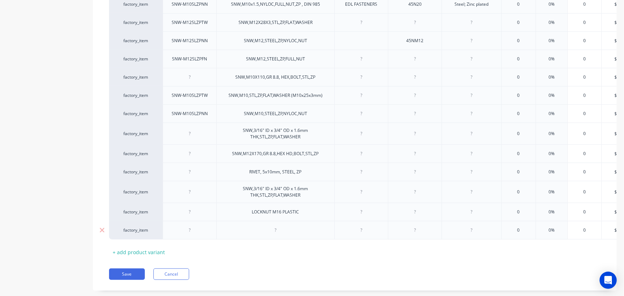
click at [279, 229] on div at bounding box center [276, 229] width 36 height 9
paste div
click at [192, 230] on div at bounding box center [190, 229] width 36 height 9
paste div
click at [134, 279] on button "Save" at bounding box center [127, 273] width 36 height 11
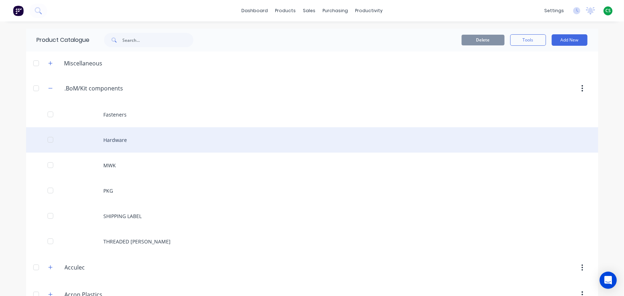
click at [105, 140] on div "Hardware" at bounding box center [312, 139] width 572 height 25
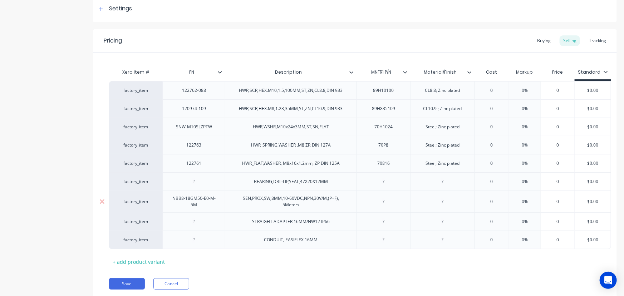
scroll to position [133, 0]
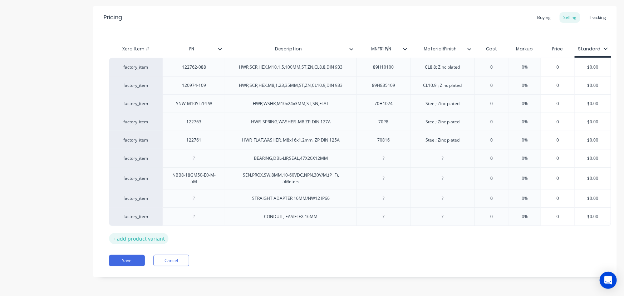
click at [150, 239] on div "+ add product variant" at bounding box center [138, 238] width 59 height 11
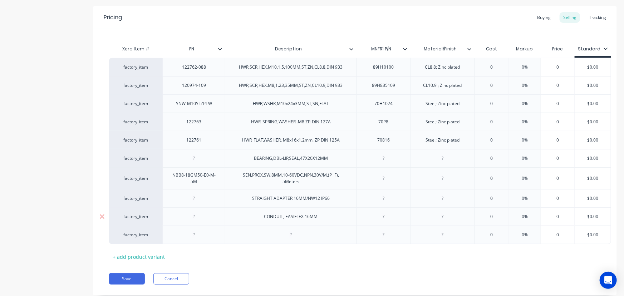
drag, startPoint x: 304, startPoint y: 235, endPoint x: 444, endPoint y: 218, distance: 141.1
click at [304, 235] on div at bounding box center [291, 234] width 36 height 9
paste div
click at [182, 234] on div at bounding box center [194, 234] width 36 height 9
paste div
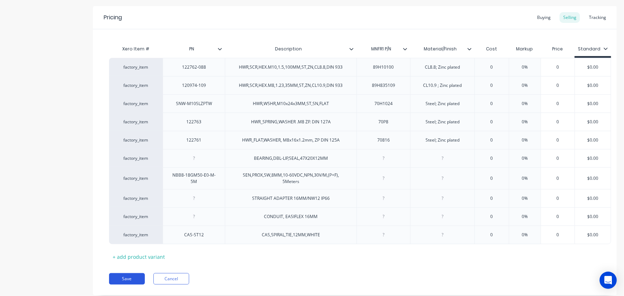
click at [130, 278] on button "Save" at bounding box center [127, 278] width 36 height 11
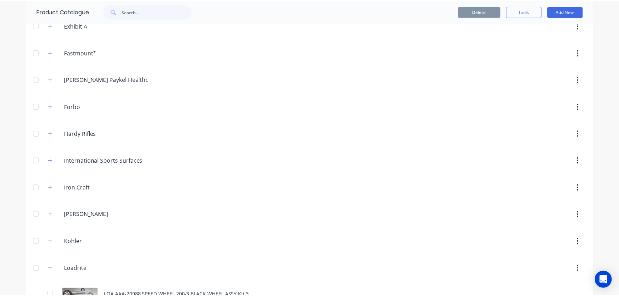
scroll to position [974, 0]
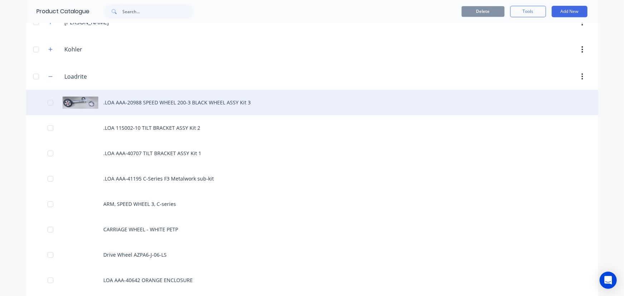
click at [164, 99] on div ".LOA AAA-20988 SPEED WHEEL 200-3 BLACK WHEEL ASSY Kit 3" at bounding box center [312, 102] width 572 height 25
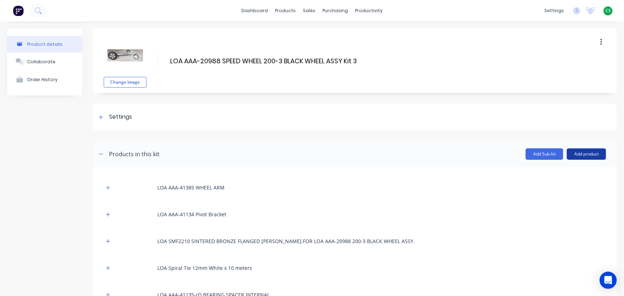
click at [571, 154] on button "Add product" at bounding box center [585, 153] width 39 height 11
click at [551, 172] on div "Product catalogue" at bounding box center [571, 172] width 55 height 10
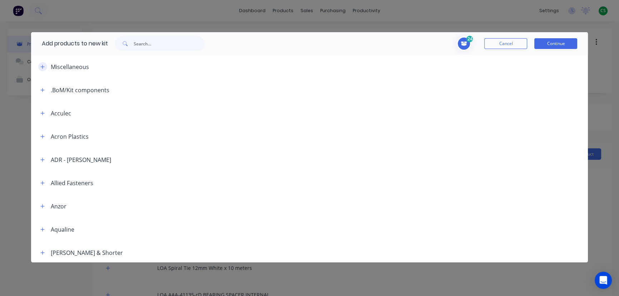
click at [46, 68] on button "button" at bounding box center [42, 66] width 9 height 9
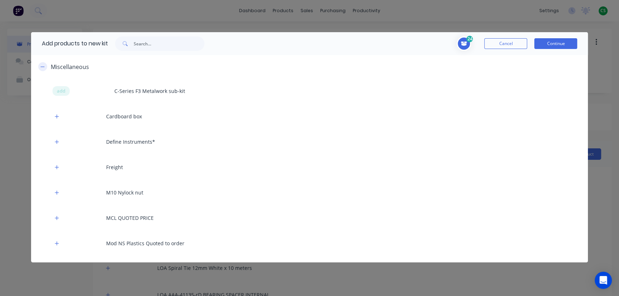
click at [41, 66] on icon "button" at bounding box center [42, 66] width 4 height 5
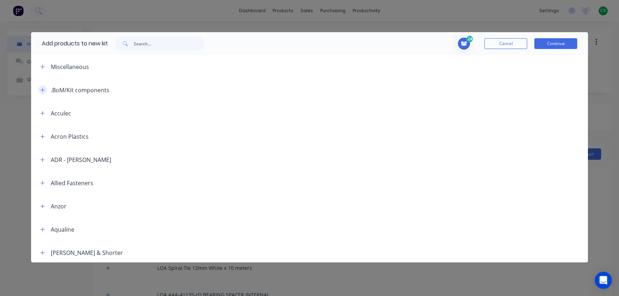
click at [43, 90] on icon "button" at bounding box center [42, 90] width 4 height 4
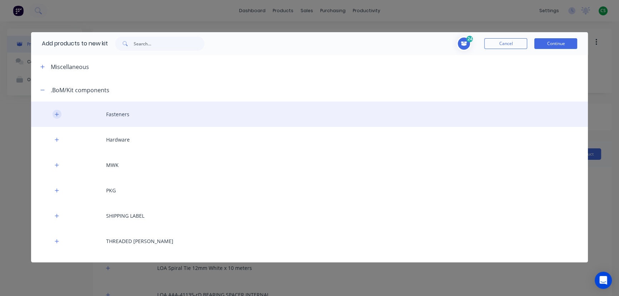
click at [58, 114] on icon "button" at bounding box center [57, 114] width 4 height 4
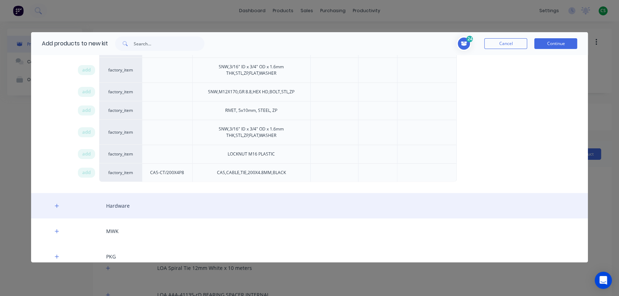
scroll to position [292, 0]
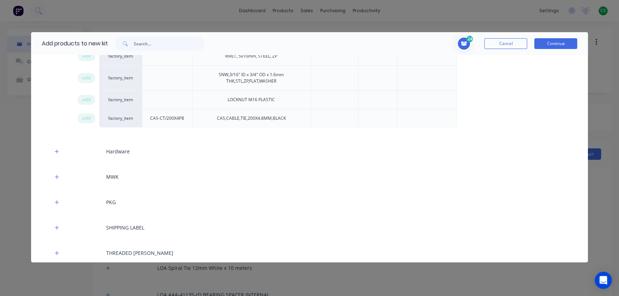
click at [82, 117] on span "add" at bounding box center [86, 118] width 9 height 7
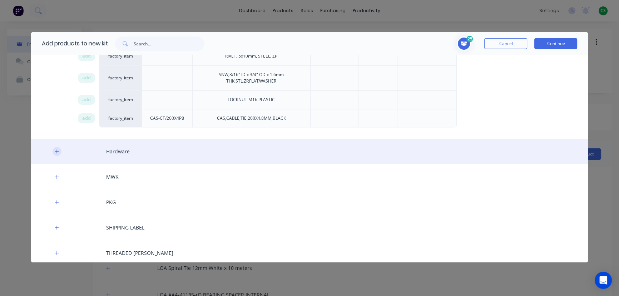
click at [54, 148] on button "button" at bounding box center [57, 151] width 9 height 9
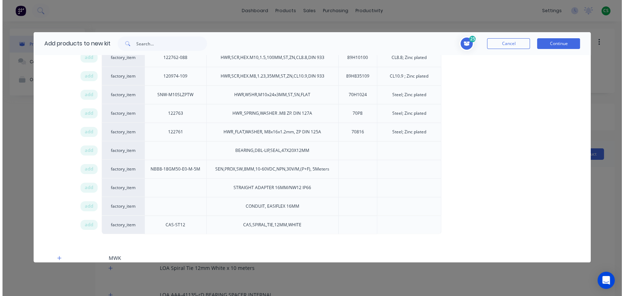
scroll to position [487, 0]
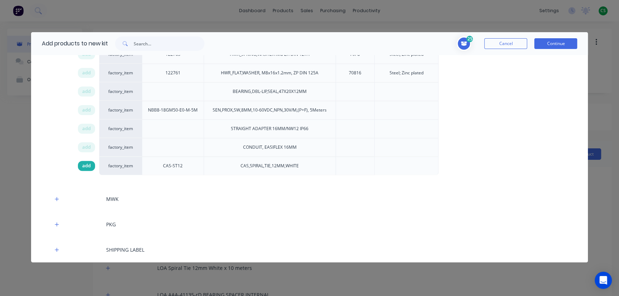
click at [86, 164] on span "add" at bounding box center [86, 165] width 9 height 7
click at [554, 44] on button "Continue" at bounding box center [555, 43] width 43 height 11
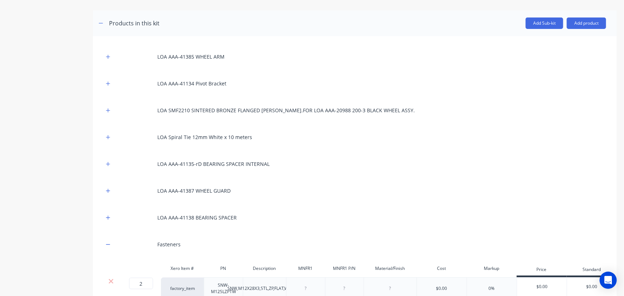
scroll to position [97, 0]
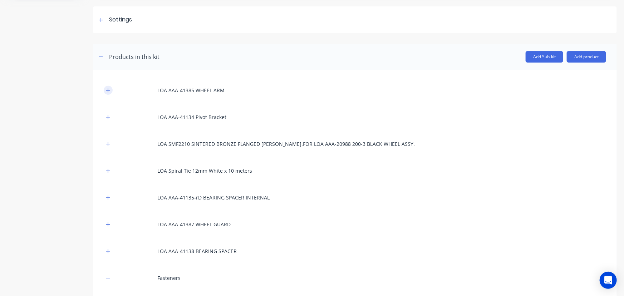
click at [106, 89] on icon "button" at bounding box center [108, 90] width 4 height 5
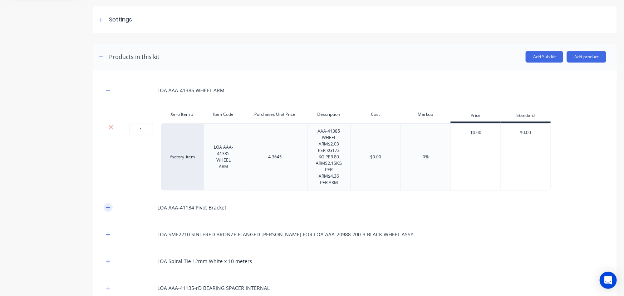
click at [109, 210] on button "button" at bounding box center [108, 207] width 9 height 9
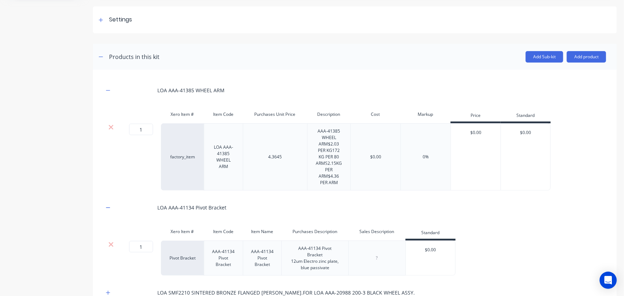
scroll to position [195, 0]
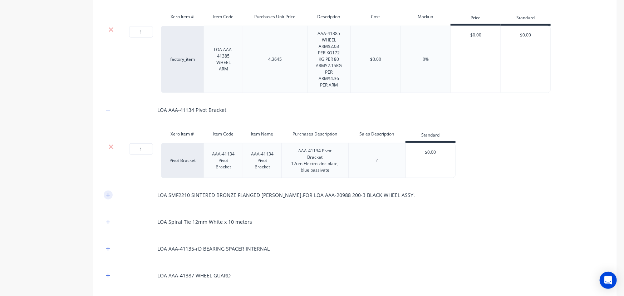
click at [108, 193] on icon "button" at bounding box center [108, 195] width 4 height 5
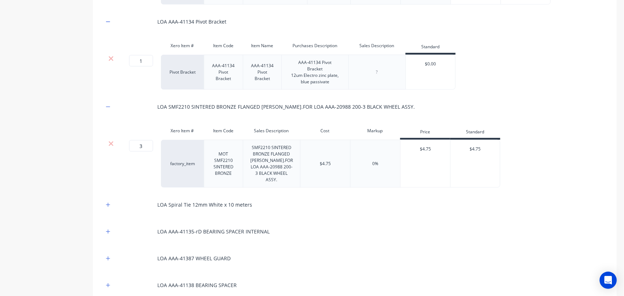
scroll to position [292, 0]
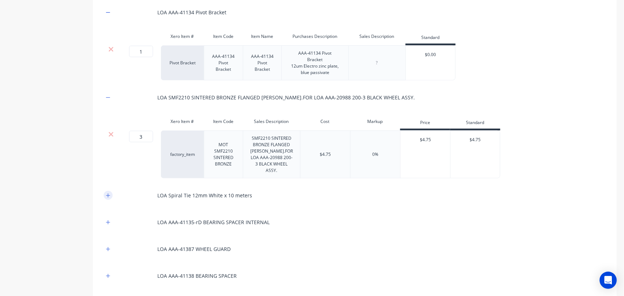
click at [106, 193] on icon "button" at bounding box center [108, 195] width 4 height 5
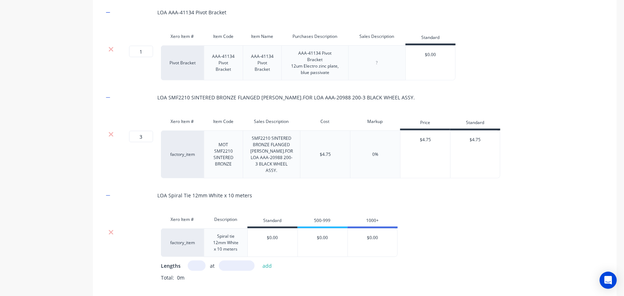
scroll to position [389, 0]
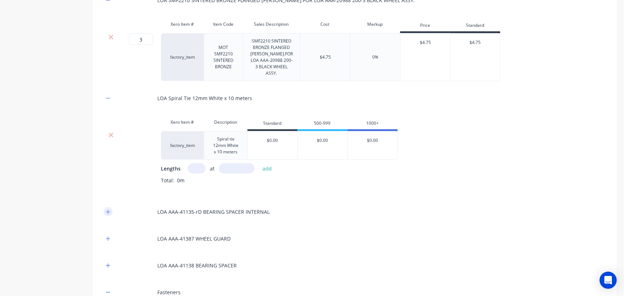
click at [106, 209] on icon "button" at bounding box center [108, 211] width 4 height 5
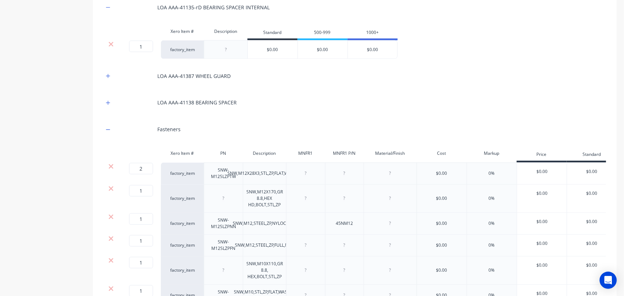
scroll to position [585, 0]
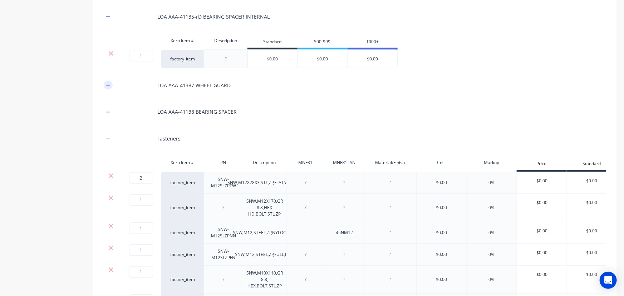
click at [108, 83] on icon "button" at bounding box center [108, 85] width 4 height 5
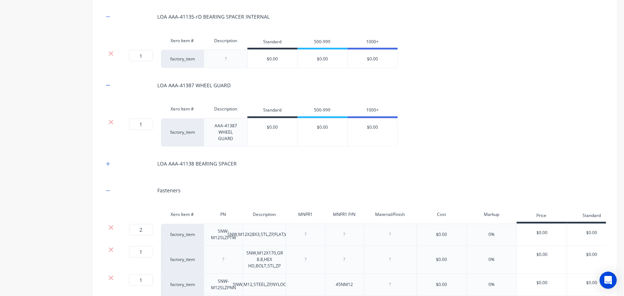
drag, startPoint x: 107, startPoint y: 158, endPoint x: 202, endPoint y: 148, distance: 95.5
click at [107, 162] on icon "button" at bounding box center [108, 164] width 4 height 5
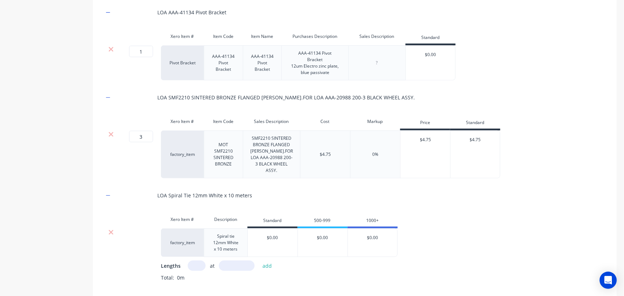
scroll to position [97, 0]
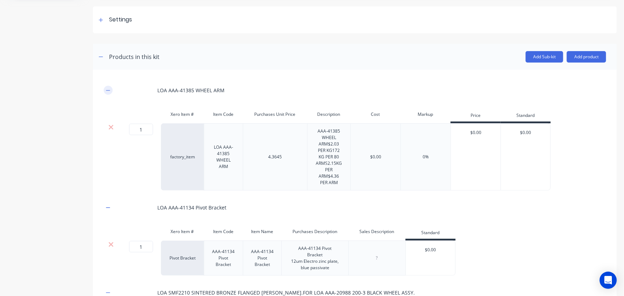
click at [107, 91] on icon "button" at bounding box center [108, 90] width 4 height 5
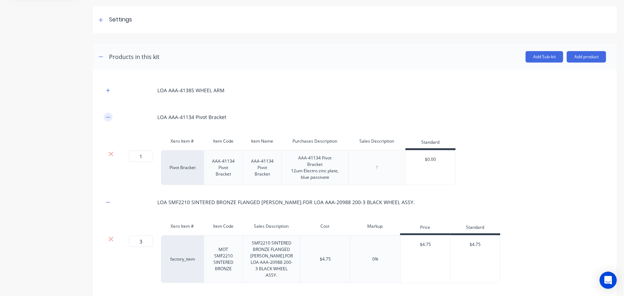
click at [109, 117] on icon "button" at bounding box center [108, 117] width 4 height 0
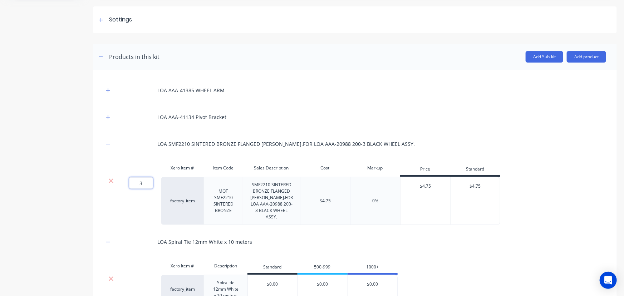
click at [146, 183] on input "3" at bounding box center [141, 182] width 24 height 11
type input "2"
click at [110, 144] on button "button" at bounding box center [108, 143] width 9 height 9
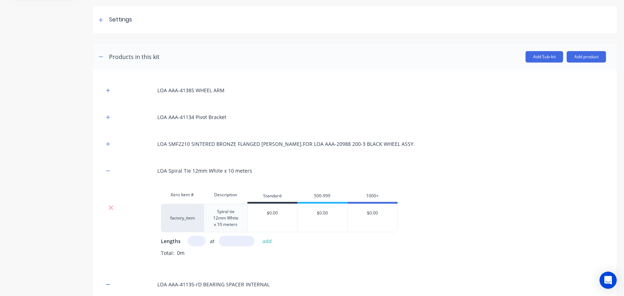
click at [193, 241] on input "text" at bounding box center [197, 241] width 18 height 10
type input "1"
type input "700"
click at [266, 242] on button "add" at bounding box center [267, 241] width 17 height 10
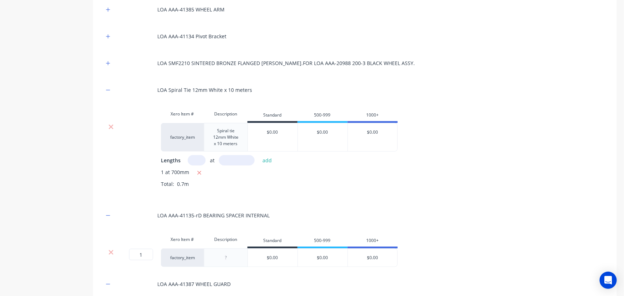
scroll to position [195, 0]
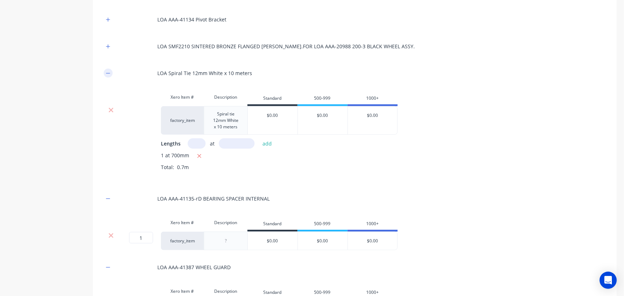
click at [107, 73] on icon "button" at bounding box center [108, 73] width 4 height 5
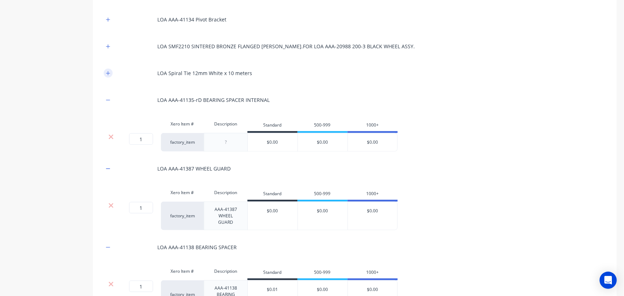
click at [107, 73] on icon "button" at bounding box center [108, 73] width 4 height 5
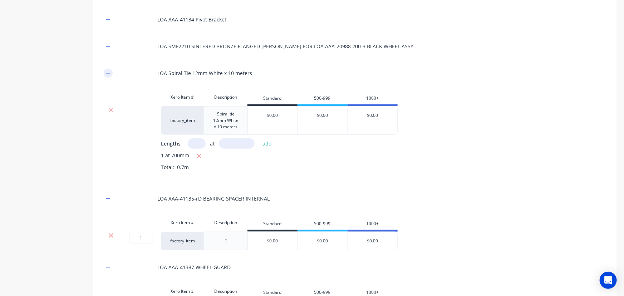
click at [107, 73] on icon "button" at bounding box center [108, 73] width 4 height 5
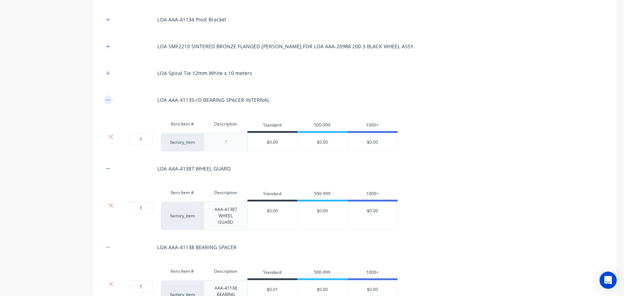
click at [107, 100] on icon "button" at bounding box center [108, 100] width 4 height 5
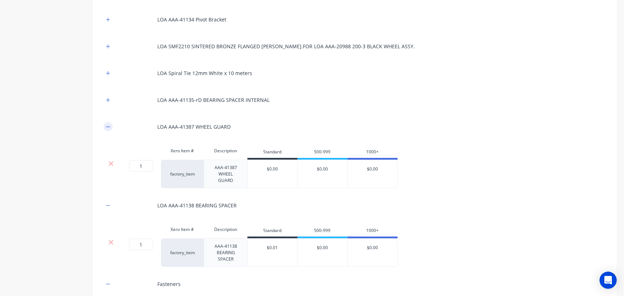
click at [109, 128] on icon "button" at bounding box center [108, 126] width 4 height 5
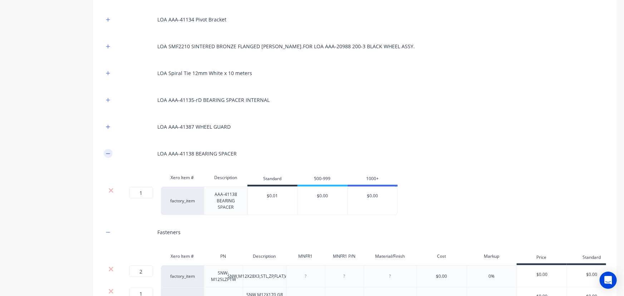
click at [107, 153] on icon "button" at bounding box center [108, 153] width 4 height 5
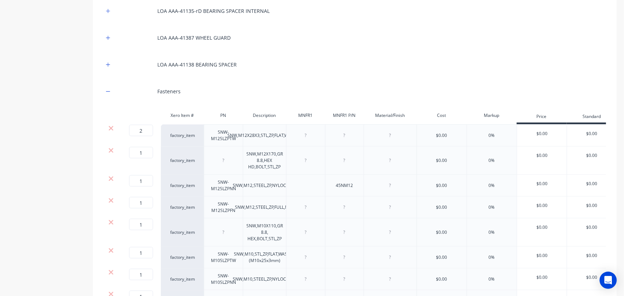
scroll to position [292, 0]
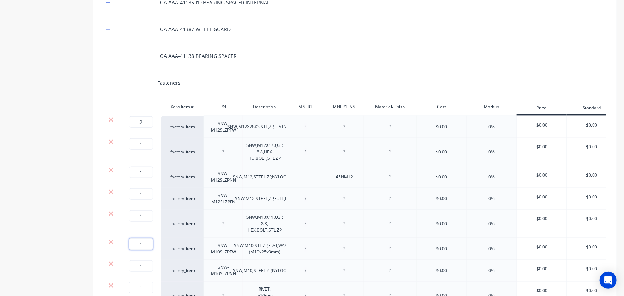
click at [145, 243] on input "1" at bounding box center [141, 243] width 24 height 11
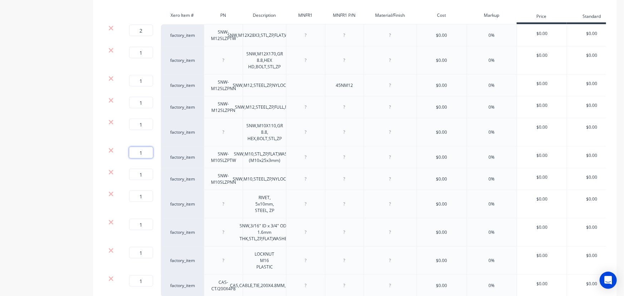
scroll to position [389, 0]
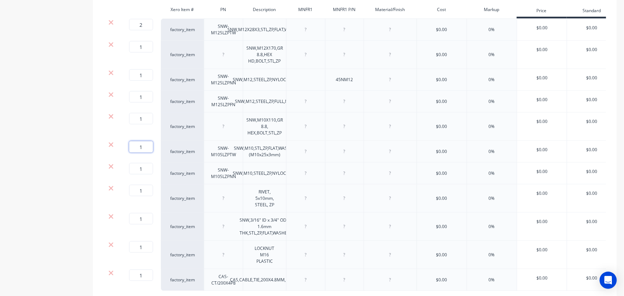
type input "2"
drag, startPoint x: 146, startPoint y: 188, endPoint x: 132, endPoint y: 189, distance: 13.6
click at [132, 189] on input "1" at bounding box center [141, 190] width 24 height 11
type input "5"
drag, startPoint x: 143, startPoint y: 219, endPoint x: 129, endPoint y: 219, distance: 14.3
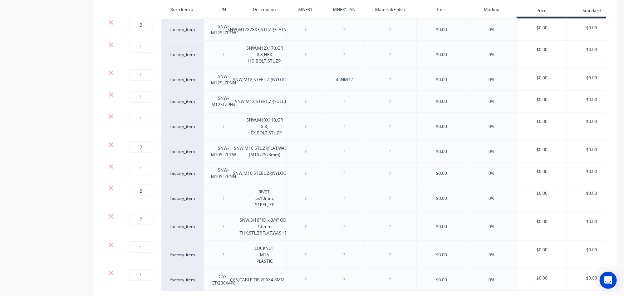
type input "5"
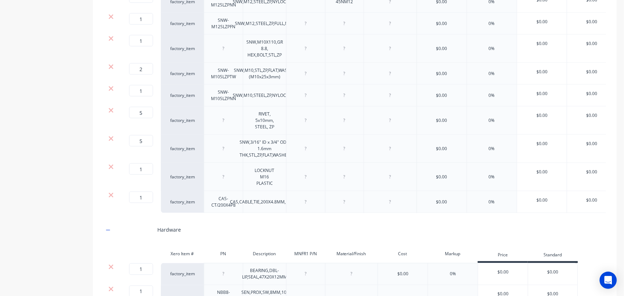
scroll to position [487, 0]
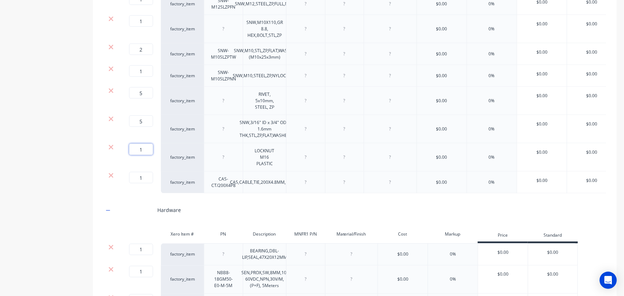
drag, startPoint x: 146, startPoint y: 149, endPoint x: 129, endPoint y: 149, distance: 17.5
click at [129, 149] on div "1 1 ?" at bounding box center [132, 149] width 16 height 11
type input "2"
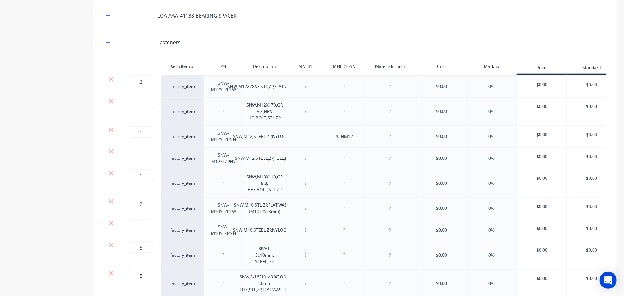
scroll to position [292, 0]
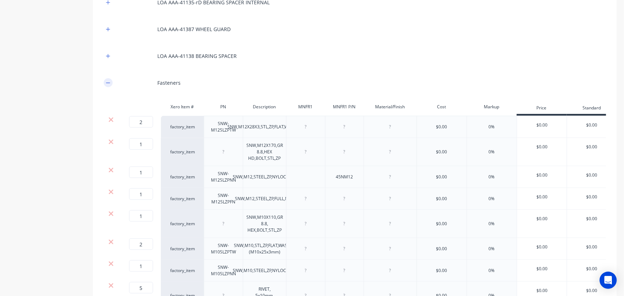
click at [110, 84] on button "button" at bounding box center [108, 82] width 9 height 9
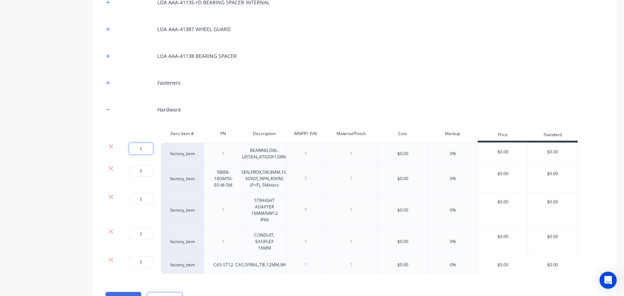
drag, startPoint x: 144, startPoint y: 146, endPoint x: 124, endPoint y: 150, distance: 20.7
click at [124, 150] on div "1 1 ?" at bounding box center [132, 148] width 16 height 11
type input "2"
drag, startPoint x: 147, startPoint y: 197, endPoint x: 124, endPoint y: 199, distance: 23.0
type input "2"
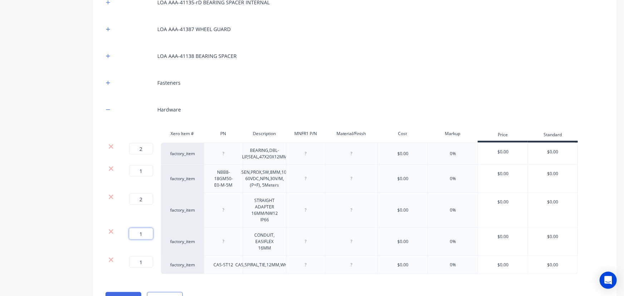
drag, startPoint x: 144, startPoint y: 233, endPoint x: 106, endPoint y: 229, distance: 38.5
click at [111, 232] on div "1 1 ? factory_item CONDUIT, EASIFLEX 16MM $0.00 0% $0.00 $0.00" at bounding box center [341, 242] width 474 height 28
type input ".25"
drag, startPoint x: 143, startPoint y: 260, endPoint x: 126, endPoint y: 259, distance: 16.8
click at [126, 259] on div "1 1 ?" at bounding box center [132, 261] width 16 height 11
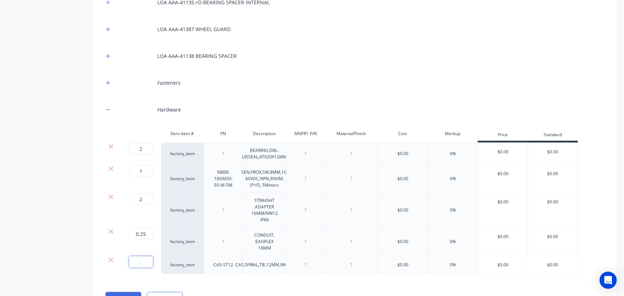
type input ".7"
click at [106, 83] on icon "button" at bounding box center [108, 82] width 4 height 5
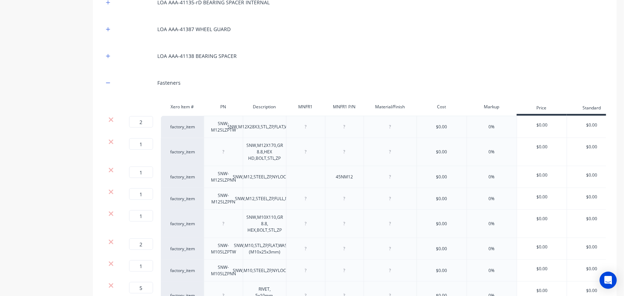
scroll to position [195, 0]
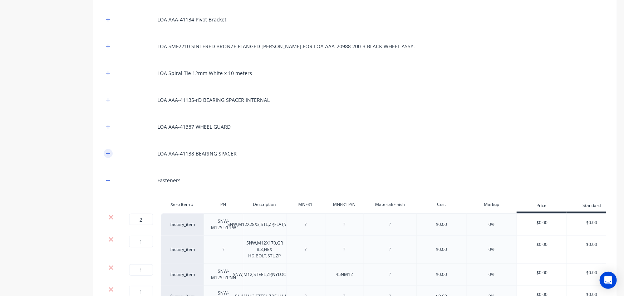
click at [107, 153] on icon "button" at bounding box center [108, 154] width 4 height 4
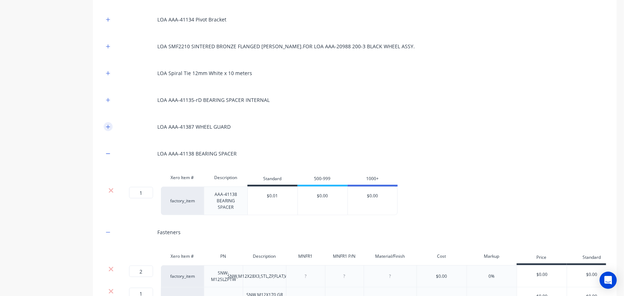
click at [108, 129] on icon "button" at bounding box center [108, 126] width 4 height 5
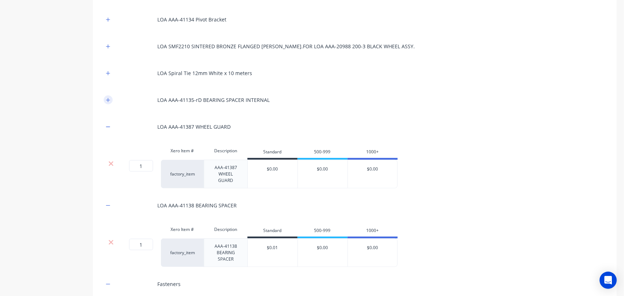
click at [107, 98] on icon "button" at bounding box center [108, 100] width 4 height 5
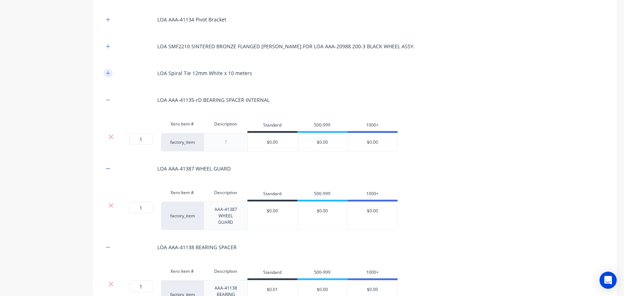
click at [107, 75] on button "button" at bounding box center [108, 73] width 9 height 9
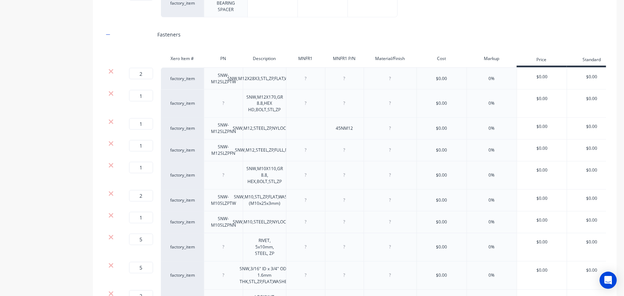
scroll to position [868, 0]
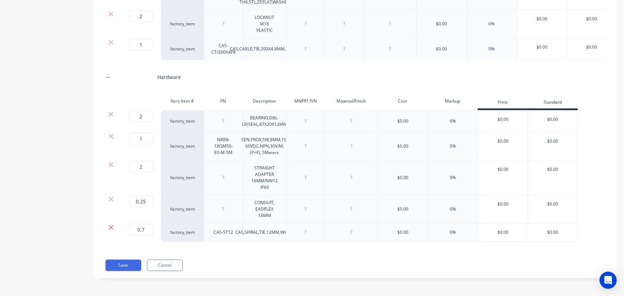
click at [111, 228] on icon at bounding box center [110, 227] width 5 height 7
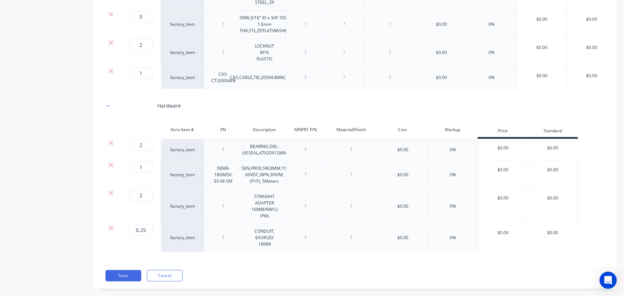
scroll to position [850, 0]
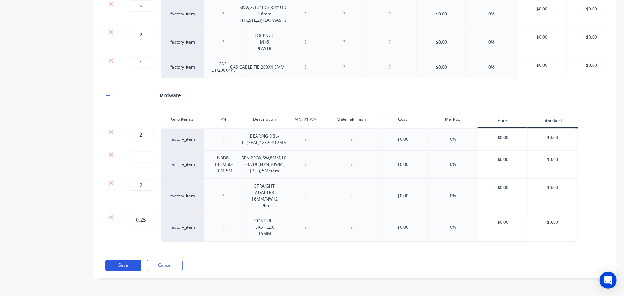
click at [122, 265] on button "Save" at bounding box center [123, 264] width 36 height 11
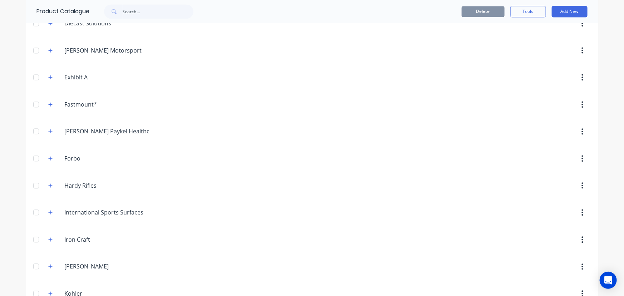
scroll to position [877, 0]
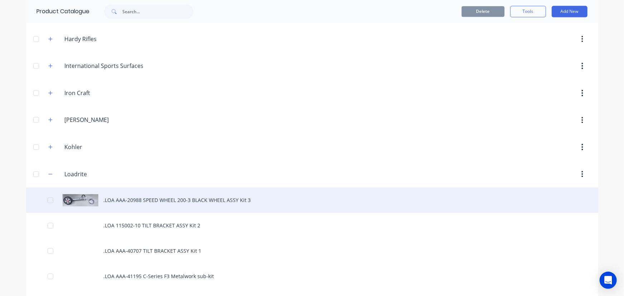
click at [130, 195] on div ".LOA AAA-20988 SPEED WHEEL 200-3 BLACK WHEEL ASSY Kit 3" at bounding box center [312, 199] width 572 height 25
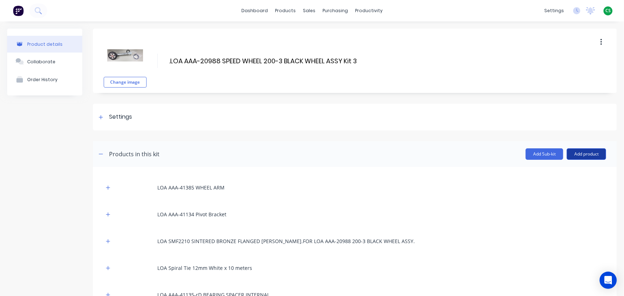
click at [573, 155] on button "Add product" at bounding box center [585, 153] width 39 height 11
click at [557, 173] on div "Product catalogue" at bounding box center [571, 172] width 55 height 10
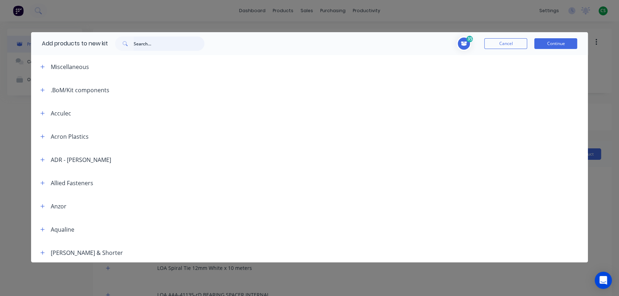
click at [149, 43] on input "text" at bounding box center [169, 43] width 71 height 14
type input "wheel"
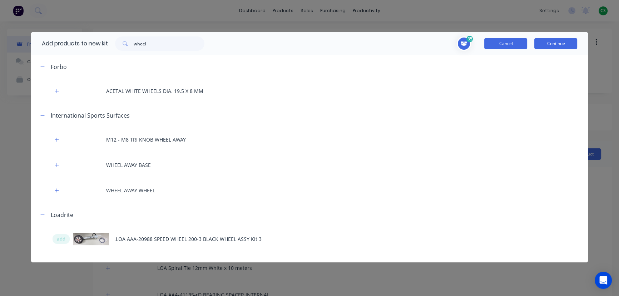
click at [507, 47] on button "Cancel" at bounding box center [505, 43] width 43 height 11
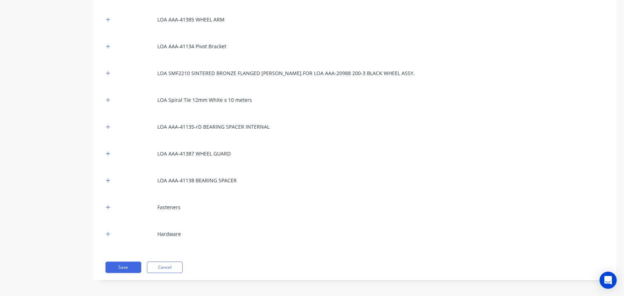
scroll to position [170, 0]
click at [127, 264] on button "Save" at bounding box center [123, 265] width 36 height 11
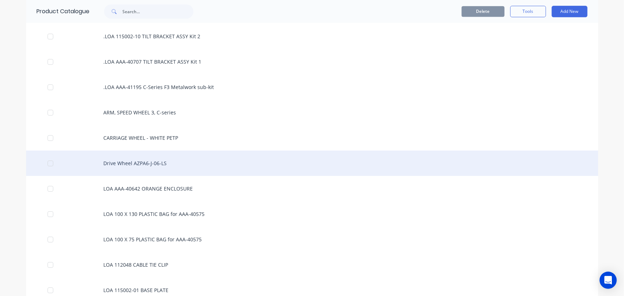
scroll to position [1072, 0]
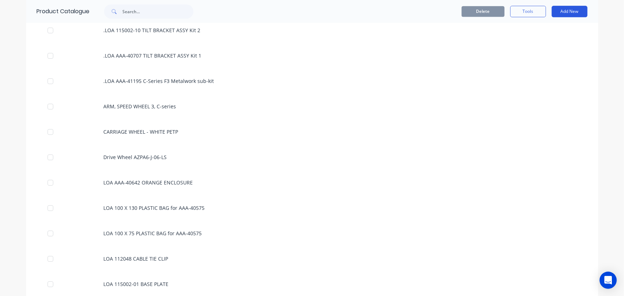
click at [557, 11] on button "Add New" at bounding box center [569, 11] width 36 height 11
click at [532, 48] on div "Product" at bounding box center [553, 44] width 55 height 10
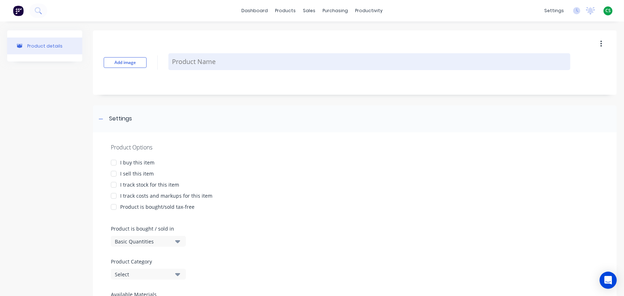
click at [196, 63] on textarea at bounding box center [369, 61] width 402 height 17
paste textarea "WHEEL,200mm_DIA,ALUM,RUBBER_TREAD"
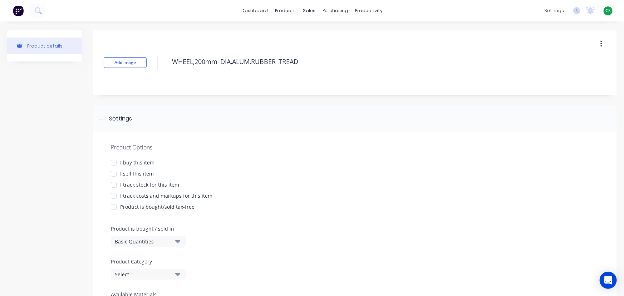
click at [114, 162] on div at bounding box center [113, 162] width 14 height 14
click at [114, 174] on div at bounding box center [113, 174] width 14 height 14
click at [115, 183] on div at bounding box center [113, 185] width 14 height 14
click at [114, 196] on div at bounding box center [113, 196] width 14 height 14
type textarea "WHEEL,200mm_DIA,ALUM,RUBBER_TREAD"
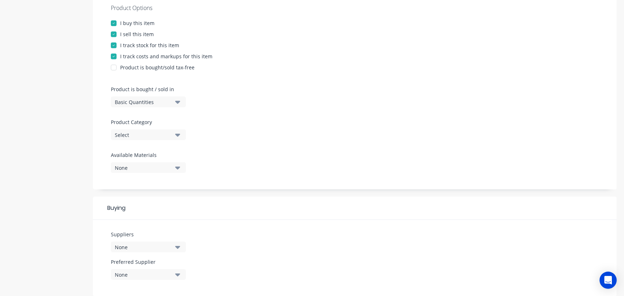
scroll to position [288, 0]
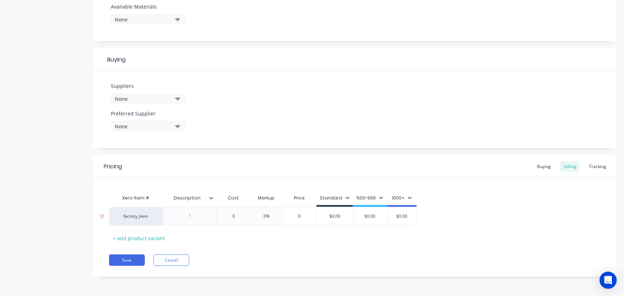
click at [180, 217] on div at bounding box center [190, 216] width 36 height 9
paste div
click at [187, 197] on input "Description" at bounding box center [187, 198] width 49 height 6
type input "Part #"
click at [219, 242] on div "Xero Item # Description Part # Cost Markup Price Standard 500-999 1000+ factory…" at bounding box center [354, 217] width 491 height 53
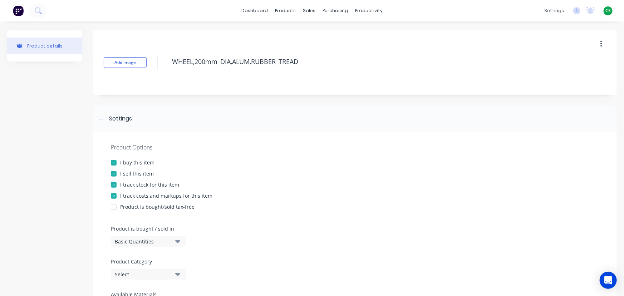
scroll to position [288, 0]
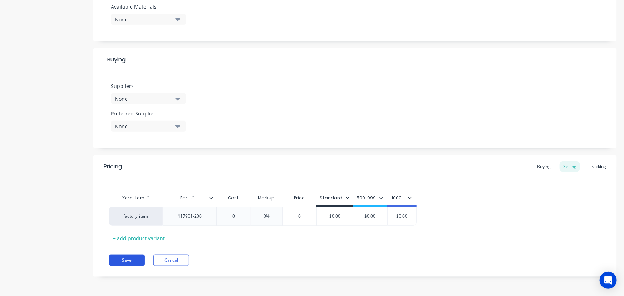
click at [126, 259] on button "Save" at bounding box center [127, 259] width 36 height 11
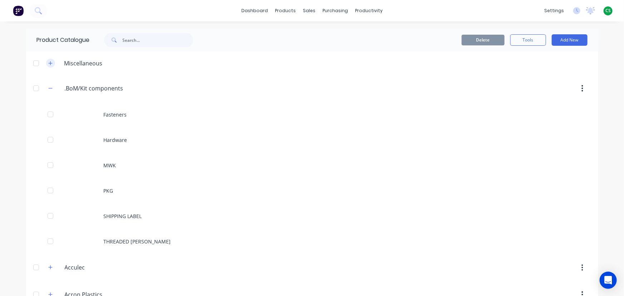
click at [48, 64] on icon "button" at bounding box center [50, 63] width 4 height 5
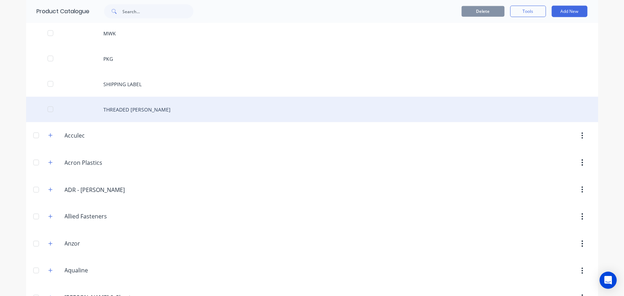
scroll to position [292, 0]
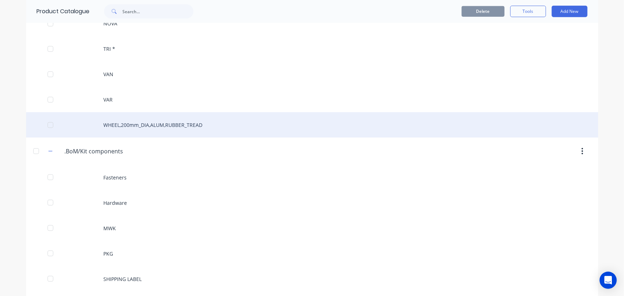
click at [141, 126] on div "WHEEL,200mm_DIA,ALUM,RUBBER_TREAD" at bounding box center [312, 124] width 572 height 25
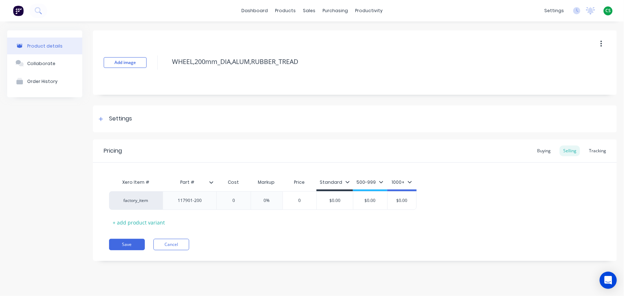
click at [210, 180] on icon at bounding box center [211, 182] width 4 height 4
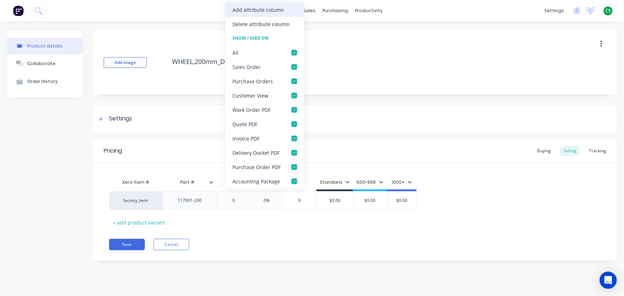
click at [252, 12] on div "Add attribute column" at bounding box center [257, 10] width 51 height 8
type textarea "x"
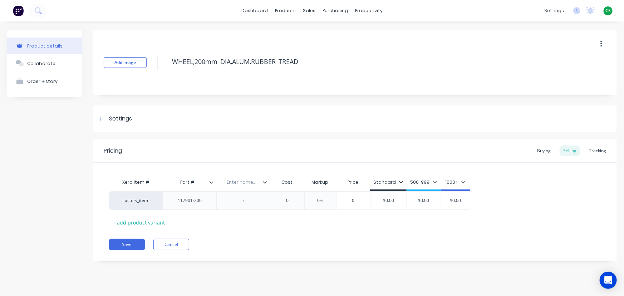
click at [237, 182] on input "text" at bounding box center [240, 182] width 49 height 6
type input "Description"
drag, startPoint x: 306, startPoint y: 62, endPoint x: 139, endPoint y: 65, distance: 166.2
click at [139, 65] on div "Add image WHEEL,200mm_DIA,ALUM,RUBBER_TREAD" at bounding box center [354, 62] width 523 height 64
type textarea "x"
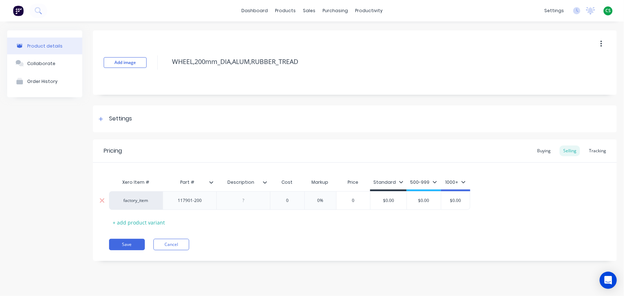
click at [239, 199] on div at bounding box center [243, 200] width 36 height 9
paste div
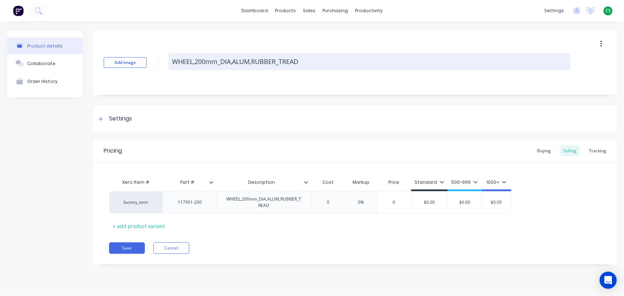
drag, startPoint x: 216, startPoint y: 63, endPoint x: 323, endPoint y: 61, distance: 106.5
click at [323, 61] on textarea "WHEEL,200mm_DIA,ALUM,RUBBER_TREAD" at bounding box center [369, 61] width 402 height 17
type textarea "x"
type textarea "WHEEL,200mm"
type textarea "x"
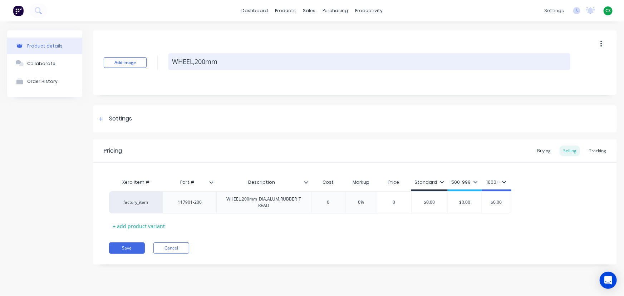
type textarea "WHEEL,200mm"
type textarea "x"
type textarea "WHEEL,200mm -"
type textarea "x"
type textarea "WHEEL,200mm -"
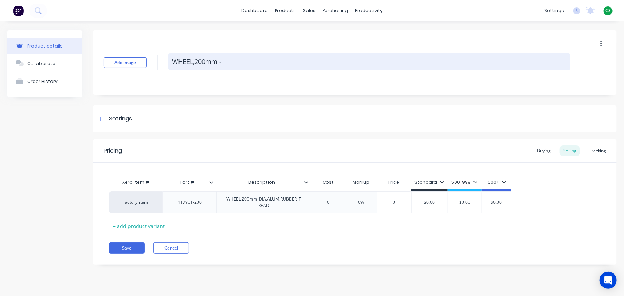
type textarea "x"
type textarea "WHEEL,200mm - b"
type textarea "x"
type textarea "WHEEL,200mm - bl"
type textarea "x"
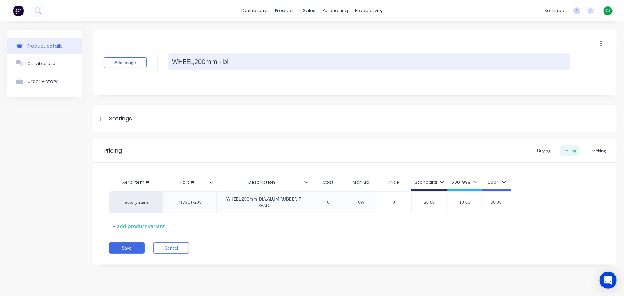
type textarea "WHEEL,200mm - bla"
type textarea "x"
type textarea "WHEEL,200mm - blac"
type textarea "x"
type textarea "WHEEL,200mm - black"
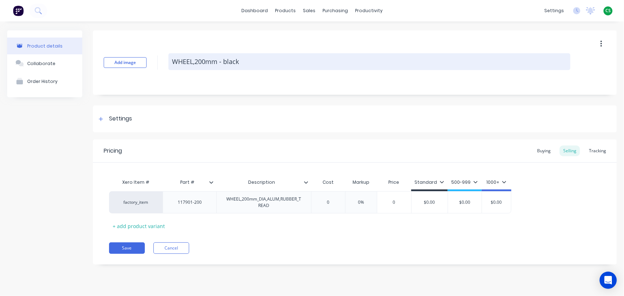
click at [227, 61] on textarea "WHEEL,200mm - black" at bounding box center [369, 61] width 402 height 17
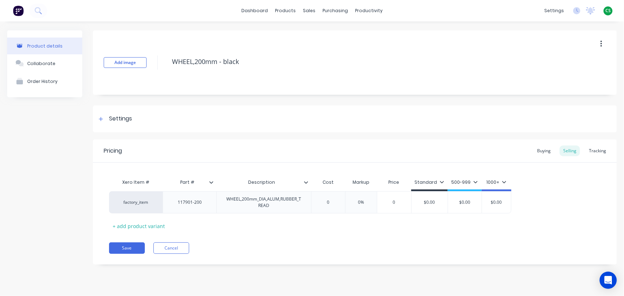
type textarea "x"
type textarea "WHEEL,200mm - Black"
type textarea "x"
type textarea "WHEEL,200mm - Black"
type textarea "x"
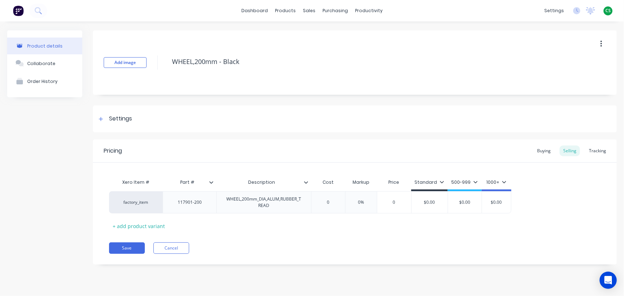
type textarea "WHEEL,200mm - Black"
click at [10, 189] on div "Product details Collaborate Order History" at bounding box center [44, 152] width 75 height 245
click at [119, 248] on button "Save" at bounding box center [127, 247] width 36 height 11
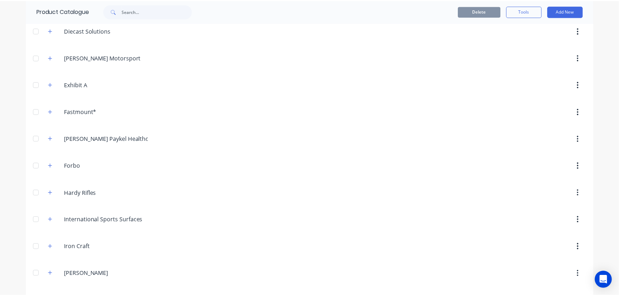
scroll to position [1267, 0]
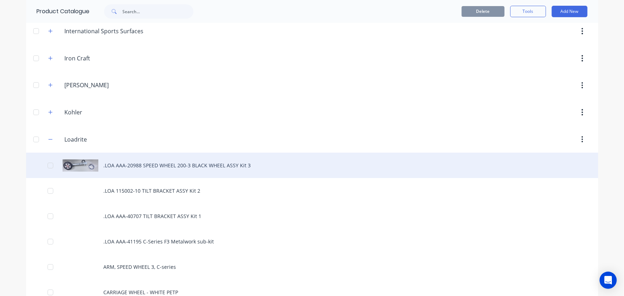
click at [144, 165] on div ".LOA AAA-20988 SPEED WHEEL 200-3 BLACK WHEEL ASSY Kit 3" at bounding box center [312, 165] width 572 height 25
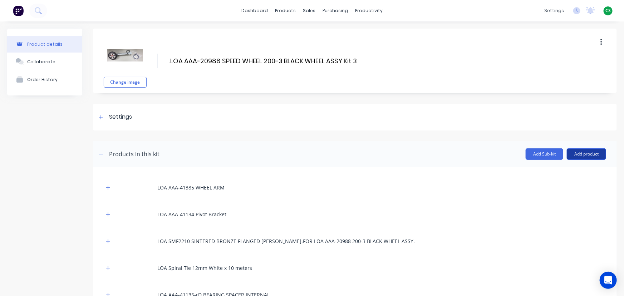
click at [573, 155] on button "Add product" at bounding box center [585, 153] width 39 height 11
click at [564, 174] on div "Product catalogue" at bounding box center [571, 172] width 55 height 10
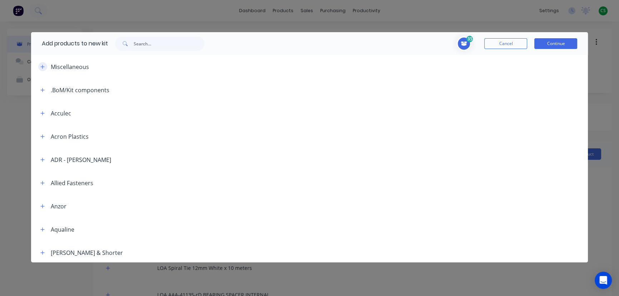
click at [43, 68] on icon "button" at bounding box center [42, 66] width 4 height 5
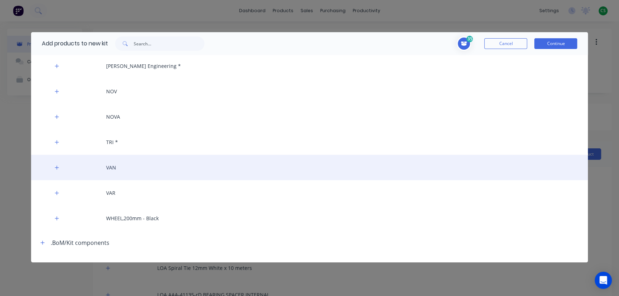
scroll to position [195, 0]
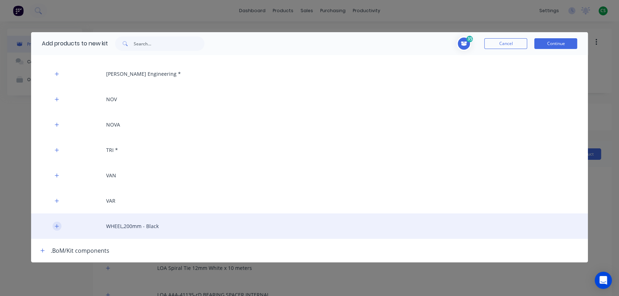
click at [57, 227] on icon "button" at bounding box center [57, 226] width 4 height 5
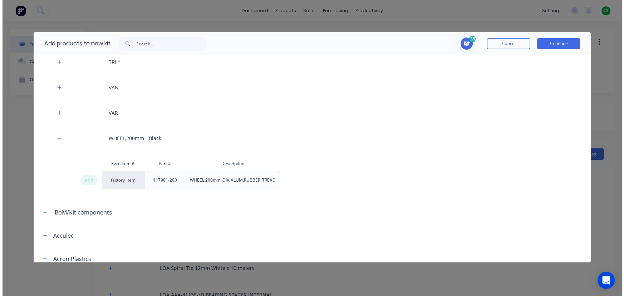
scroll to position [292, 0]
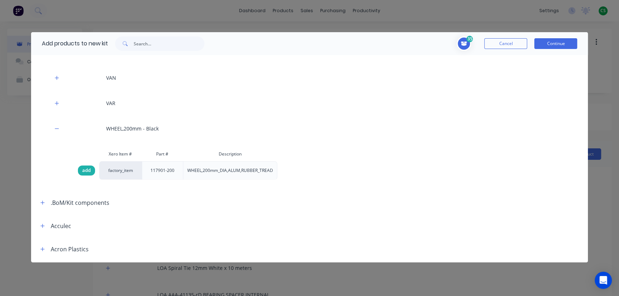
drag, startPoint x: 83, startPoint y: 169, endPoint x: 88, endPoint y: 169, distance: 4.6
click at [84, 170] on span "add" at bounding box center [86, 170] width 9 height 7
click at [556, 43] on button "Continue" at bounding box center [555, 43] width 43 height 11
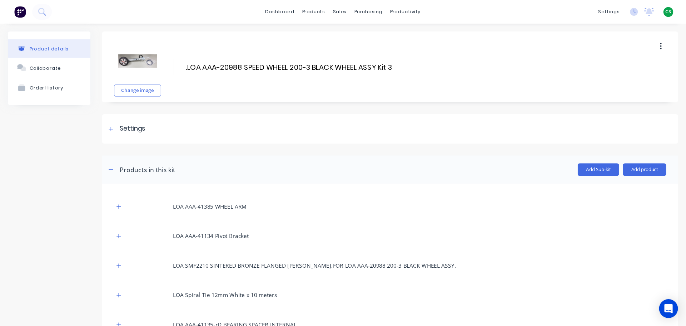
scroll to position [238, 0]
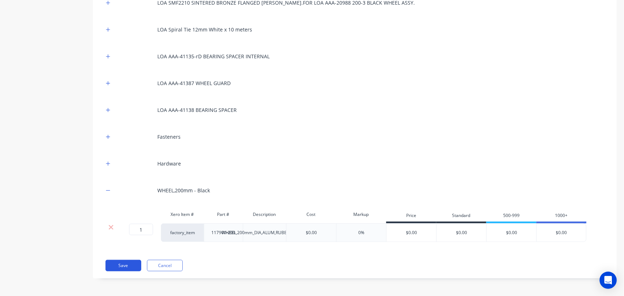
click at [120, 266] on button "Save" at bounding box center [123, 265] width 36 height 11
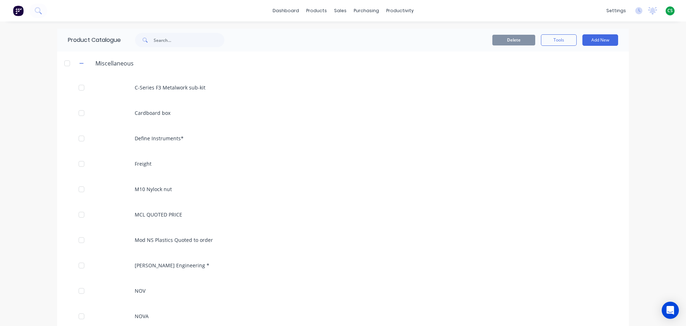
scroll to position [107, 0]
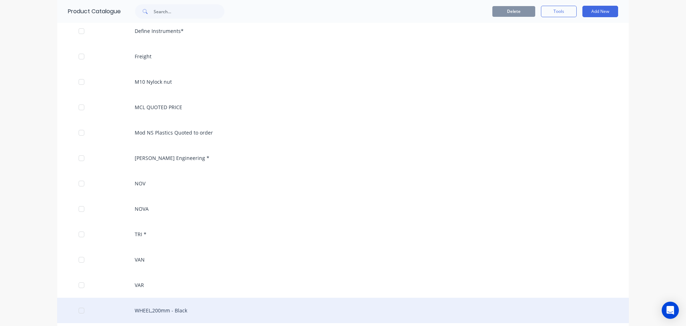
click at [157, 296] on div "WHEEL,200mm - Black" at bounding box center [343, 309] width 572 height 25
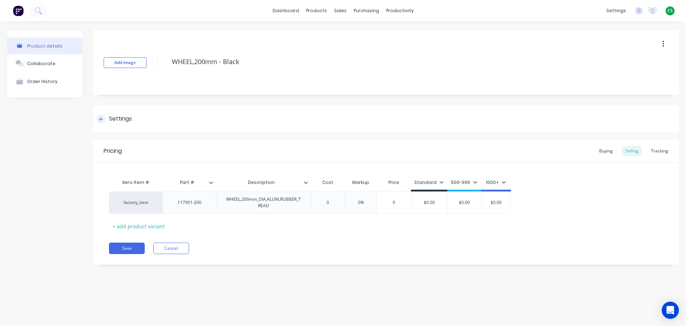
type textarea "x"
click at [99, 119] on icon at bounding box center [101, 118] width 4 height 5
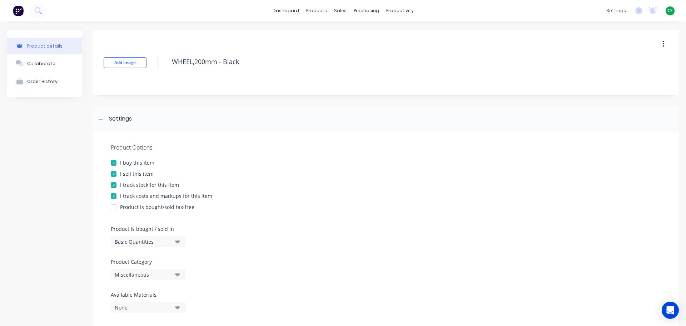
click at [140, 274] on div "Miscellaneous" at bounding box center [143, 274] width 57 height 8
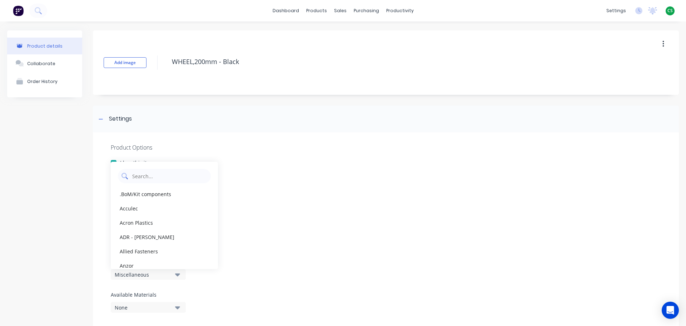
click at [163, 177] on Category "text" at bounding box center [169, 176] width 76 height 14
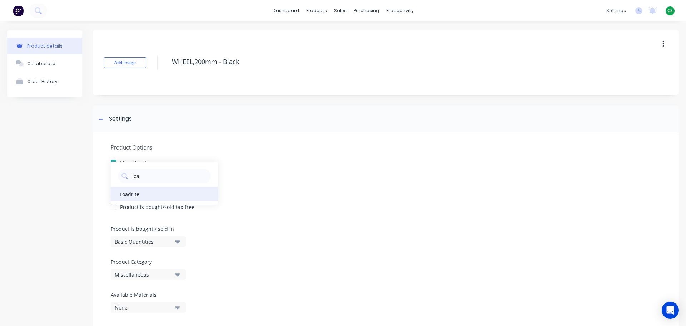
type Category "loa"
click at [142, 197] on div "Loadrite" at bounding box center [164, 194] width 107 height 14
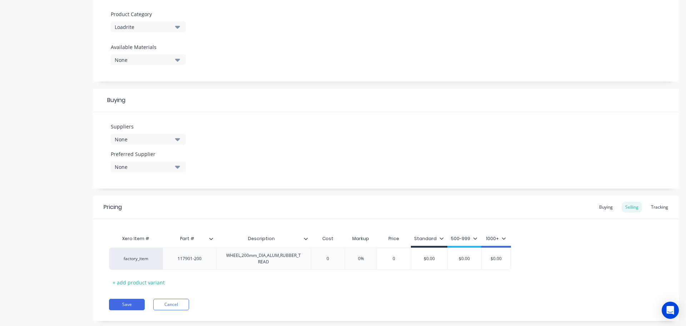
scroll to position [262, 0]
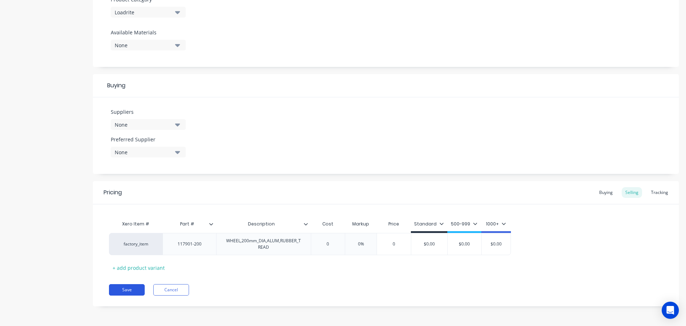
click at [126, 288] on button "Save" at bounding box center [127, 289] width 36 height 11
type textarea "x"
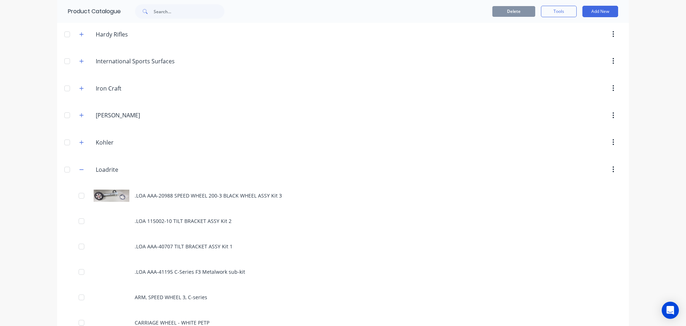
scroll to position [1179, 0]
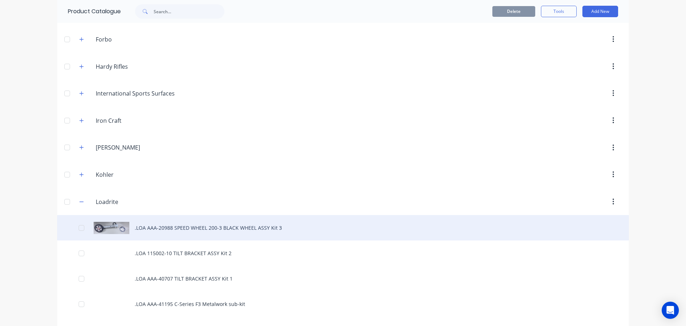
click at [178, 227] on div ".LOA AAA-20988 SPEED WHEEL 200-3 BLACK WHEEL ASSY Kit 3" at bounding box center [343, 227] width 572 height 25
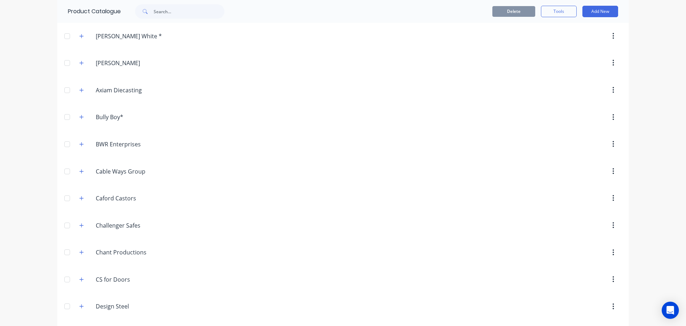
scroll to position [1179, 0]
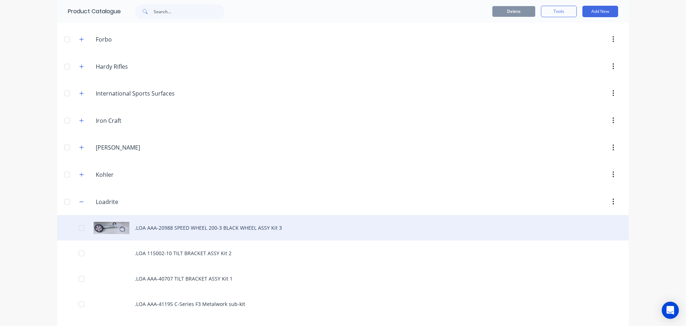
click at [79, 227] on div at bounding box center [81, 227] width 14 height 14
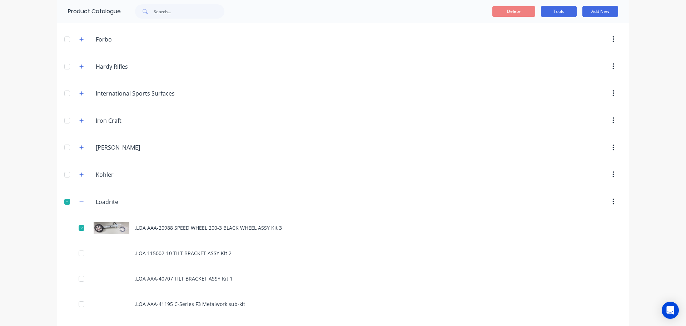
click at [567, 13] on button "Tools" at bounding box center [559, 11] width 36 height 11
click at [542, 30] on span "Duplicate product" at bounding box center [542, 30] width 54 height 8
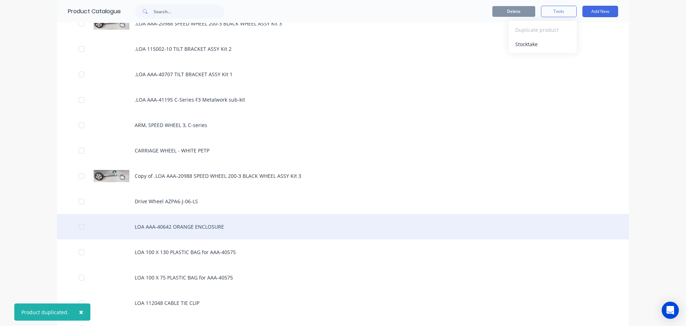
scroll to position [1394, 0]
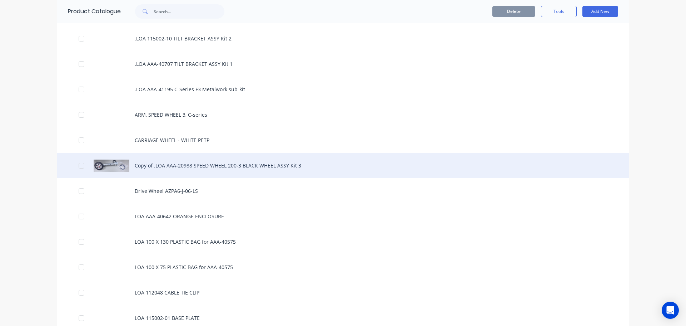
click at [148, 165] on div "Copy of .LOA AAA-20988 SPEED WHEEL 200-3 BLACK WHEEL ASSY Kit 3" at bounding box center [343, 165] width 572 height 25
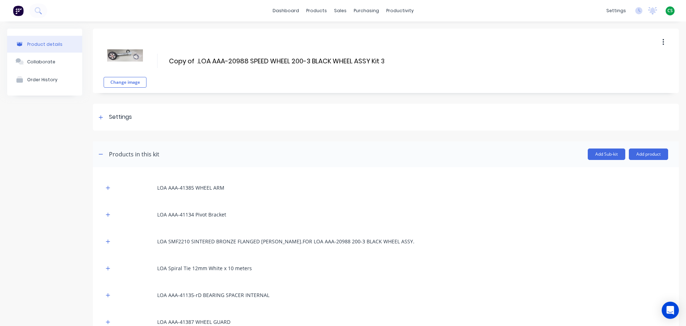
click at [124, 55] on img at bounding box center [125, 56] width 36 height 36
click at [130, 55] on img at bounding box center [125, 56] width 36 height 36
click at [127, 84] on button "Change image" at bounding box center [125, 82] width 43 height 11
drag, startPoint x: 126, startPoint y: 59, endPoint x: 507, endPoint y: 63, distance: 380.2
click at [507, 63] on div "Change image Copy of .LOA AAA-20988 SPEED WHEEL 200-3 BLACK WHEEL ASSY Kit 3 Co…" at bounding box center [386, 61] width 586 height 64
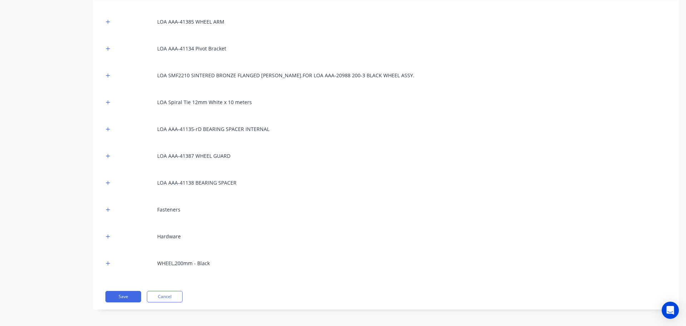
scroll to position [167, 0]
click at [170, 295] on button "Cancel" at bounding box center [165, 294] width 36 height 11
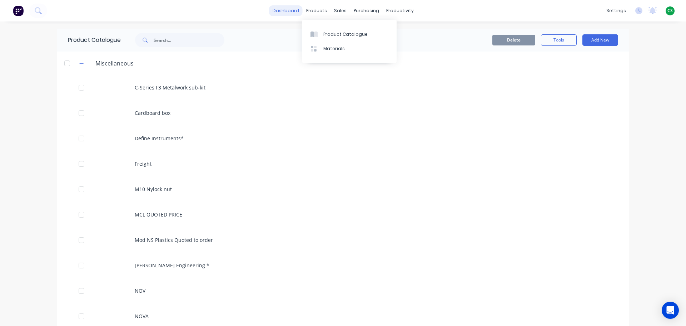
click at [281, 14] on link "dashboard" at bounding box center [286, 10] width 34 height 11
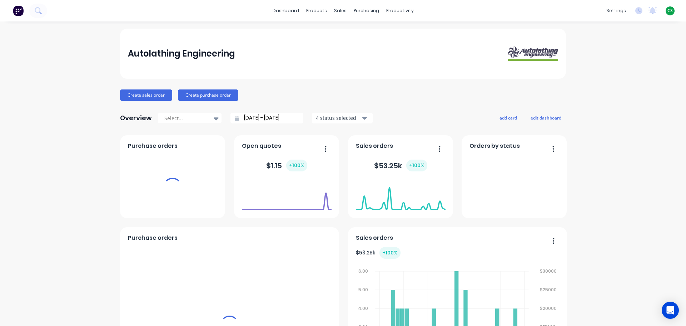
click at [623, 10] on span "CS" at bounding box center [669, 11] width 5 height 6
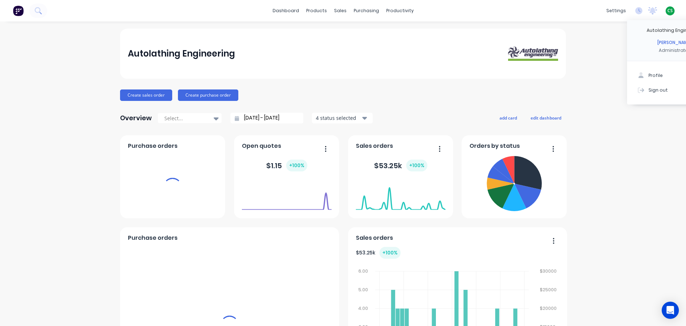
click at [623, 92] on button "Sign out" at bounding box center [674, 90] width 95 height 14
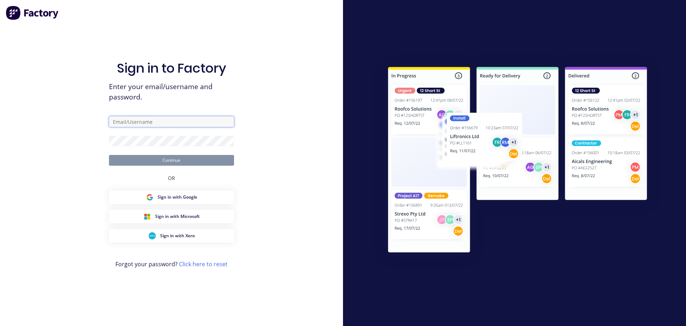
click at [121, 121] on input "text" at bounding box center [171, 121] width 125 height 11
type input "[PERSON_NAME][EMAIL_ADDRESS][DOMAIN_NAME]"
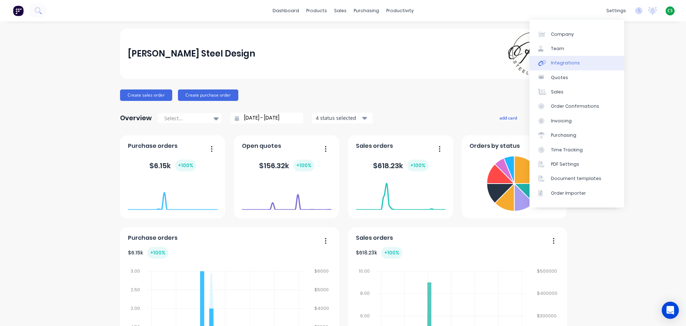
click at [575, 63] on div "Integrations" at bounding box center [565, 63] width 29 height 6
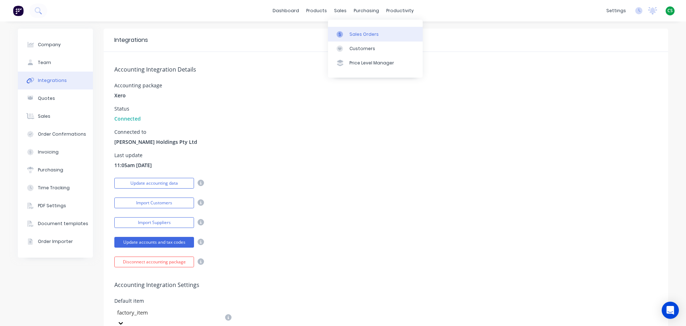
click at [355, 33] on div "Sales Orders" at bounding box center [363, 34] width 29 height 6
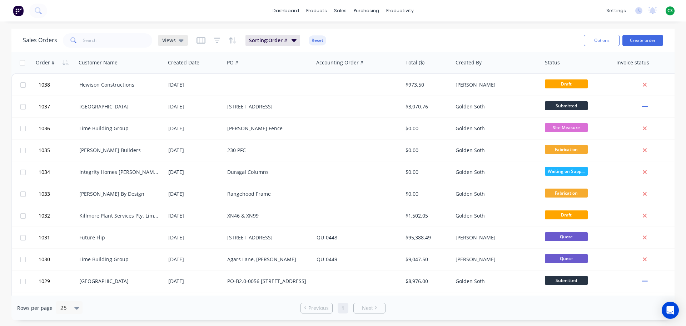
click at [173, 43] on span "Views" at bounding box center [169, 40] width 14 height 8
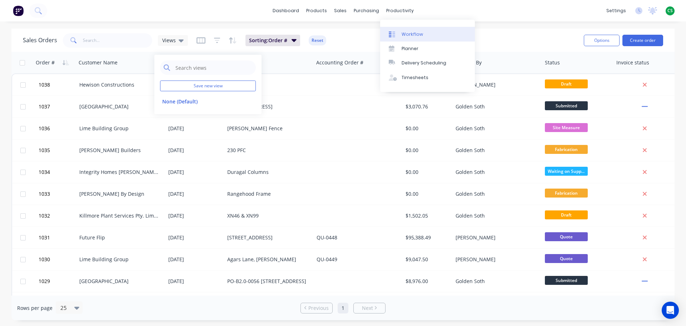
click at [417, 36] on div "Workflow" at bounding box center [412, 34] width 21 height 6
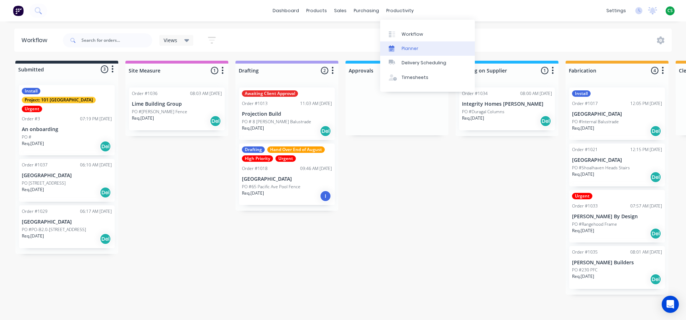
drag, startPoint x: 406, startPoint y: 46, endPoint x: 408, endPoint y: 50, distance: 3.9
click at [406, 47] on div "Planner" at bounding box center [410, 48] width 17 height 6
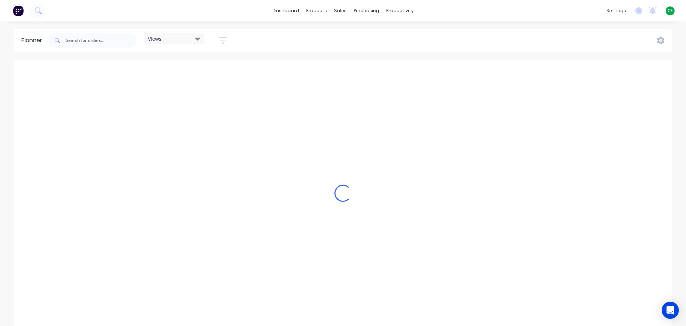
scroll to position [0, 502]
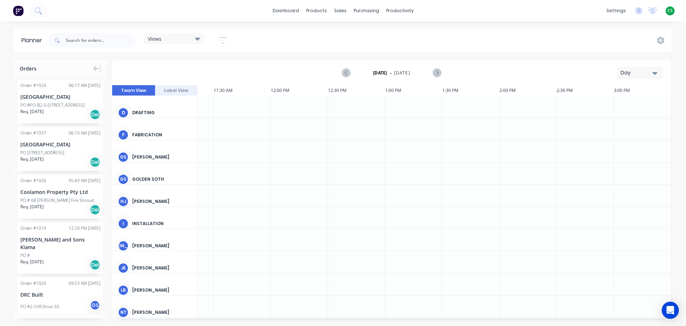
click at [171, 41] on div "Views" at bounding box center [174, 38] width 52 height 6
click at [303, 42] on div "Views Save new view None (Default) edit Show/Hide users Show/Hide orders Filter…" at bounding box center [359, 40] width 626 height 21
click at [330, 33] on div "Product Catalogue" at bounding box center [348, 34] width 44 height 6
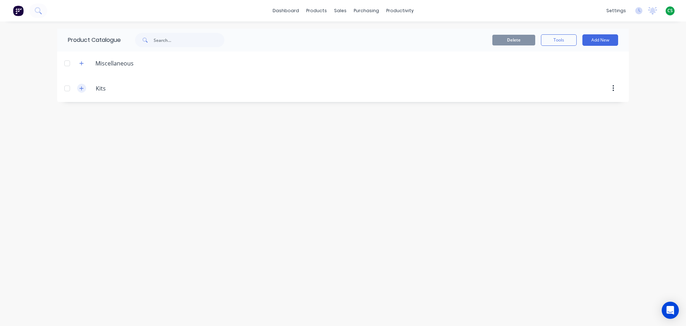
click at [81, 88] on icon "button" at bounding box center [81, 88] width 4 height 5
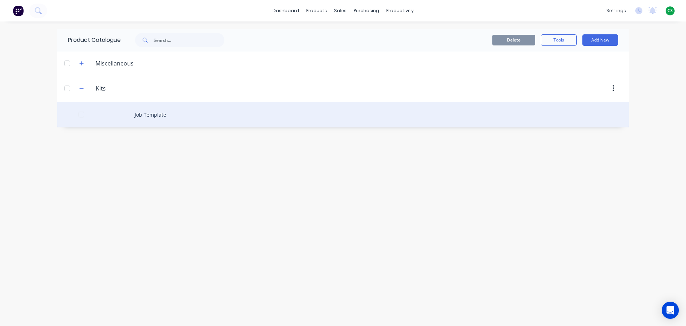
click at [143, 114] on div "Job Template" at bounding box center [343, 114] width 572 height 25
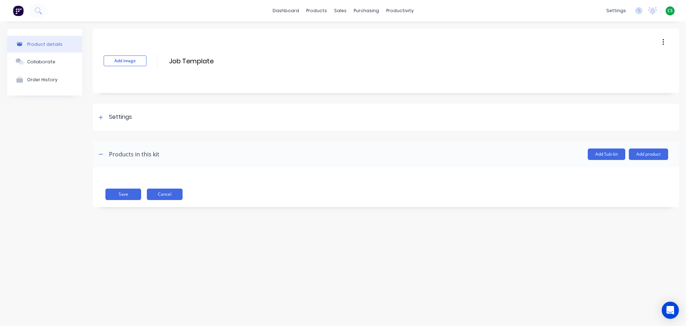
click at [174, 195] on button "Cancel" at bounding box center [165, 193] width 36 height 11
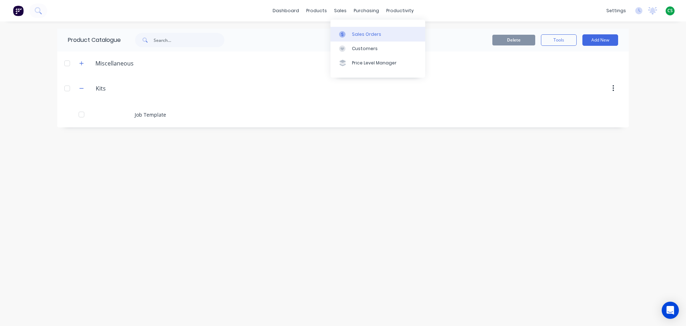
click at [354, 34] on div "Sales Orders" at bounding box center [366, 34] width 29 height 6
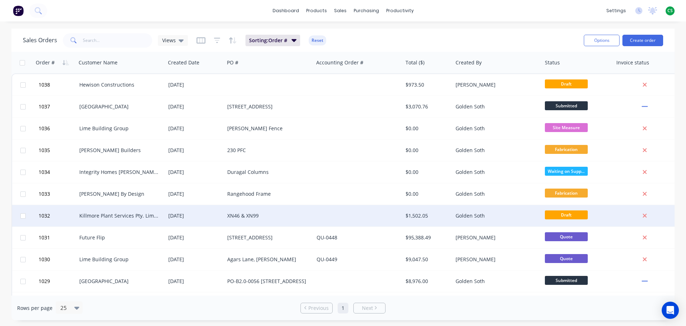
click at [187, 215] on div "[DATE]" at bounding box center [194, 215] width 53 height 7
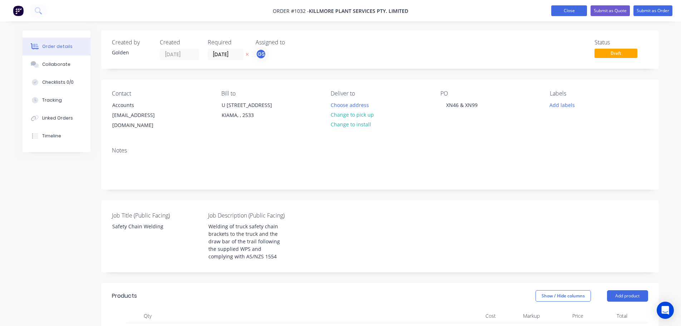
click at [560, 11] on button "Close" at bounding box center [569, 10] width 36 height 11
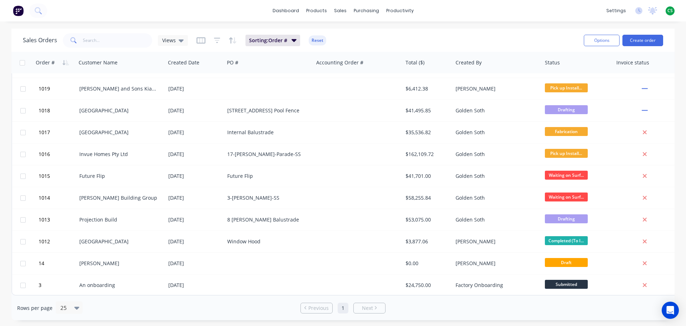
scroll to position [198, 0]
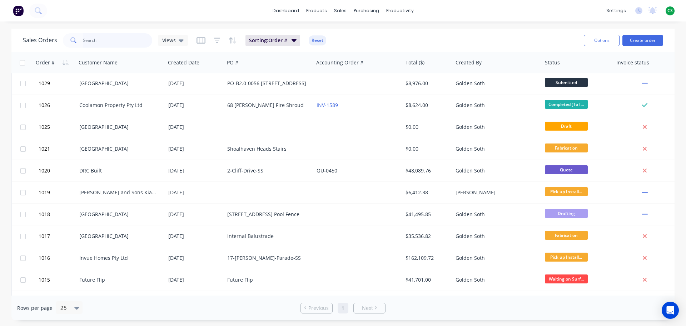
click at [103, 39] on input "text" at bounding box center [118, 40] width 70 height 14
type input "1583"
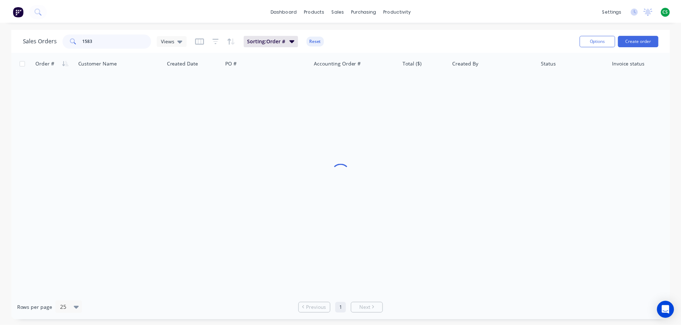
scroll to position [0, 0]
click at [293, 40] on icon "button" at bounding box center [294, 40] width 5 height 3
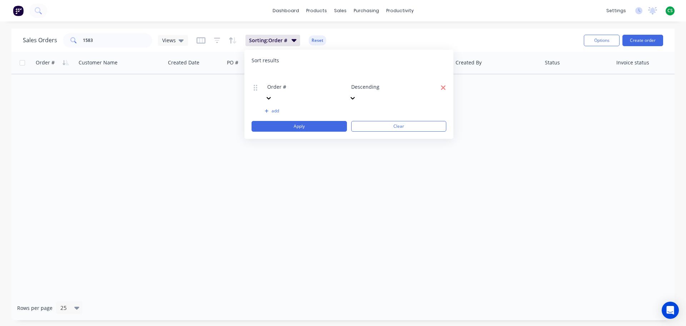
click at [444, 85] on icon "button" at bounding box center [443, 87] width 5 height 5
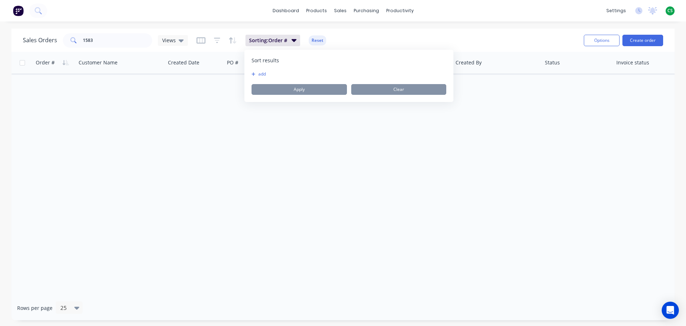
click at [257, 74] on button "add" at bounding box center [256, 74] width 9 height 6
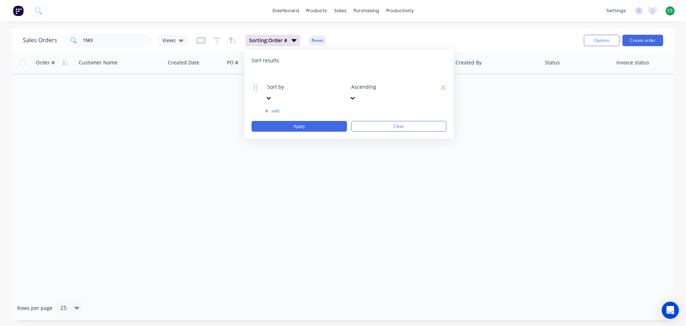
click at [281, 76] on div at bounding box center [318, 77] width 103 height 9
type input "stat"
click at [286, 296] on div "Status" at bounding box center [343, 330] width 686 height 8
click at [371, 76] on div at bounding box center [402, 77] width 103 height 9
click at [294, 135] on div "Order # Customer Name Created Date PO # Accounting Order # Total ($) Created By…" at bounding box center [342, 173] width 663 height 243
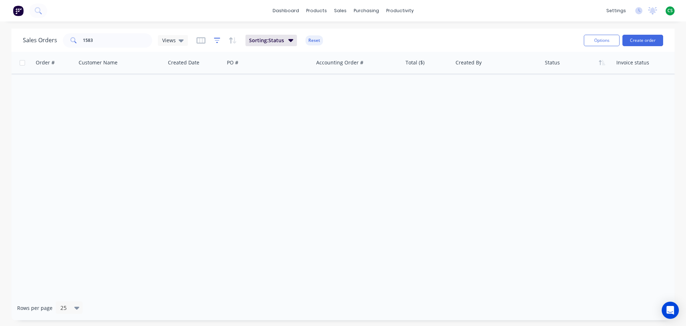
click at [217, 41] on icon "button" at bounding box center [217, 40] width 6 height 7
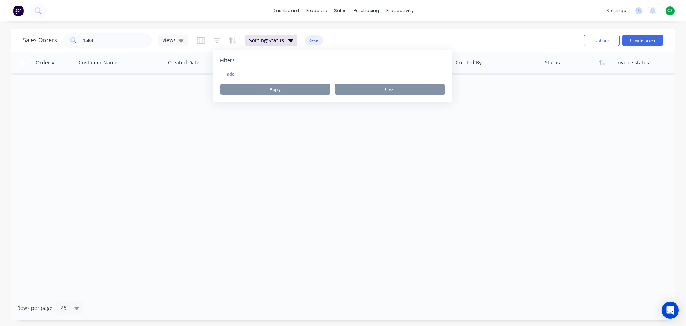
click at [232, 73] on button "add" at bounding box center [229, 74] width 18 height 6
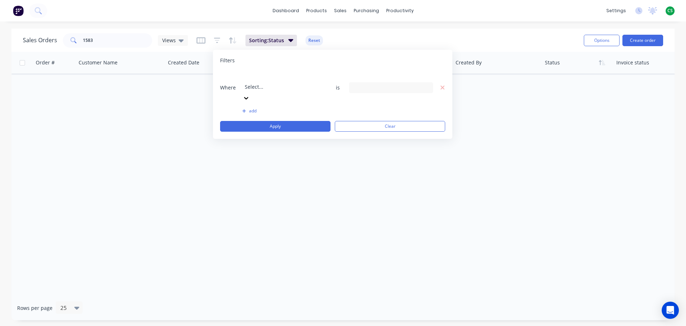
click at [269, 78] on div at bounding box center [296, 77] width 103 height 9
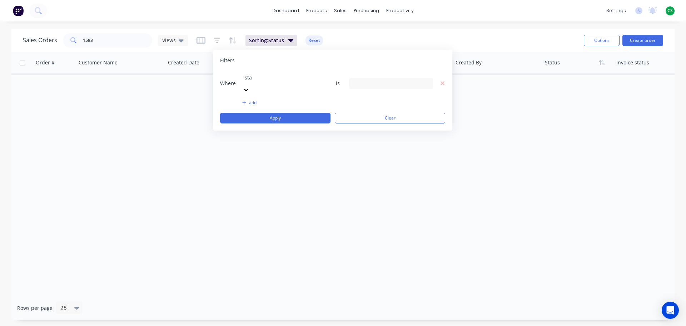
type input "stat"
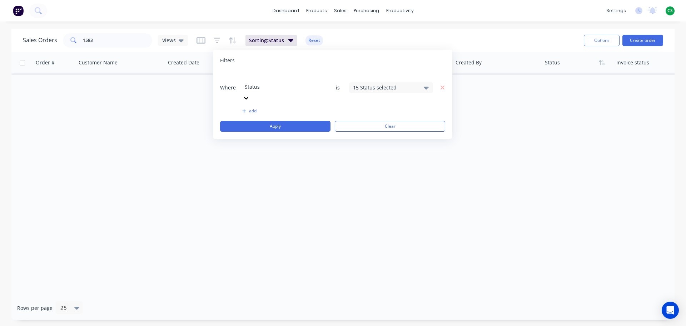
click at [366, 84] on div "15 Status selected" at bounding box center [385, 88] width 65 height 8
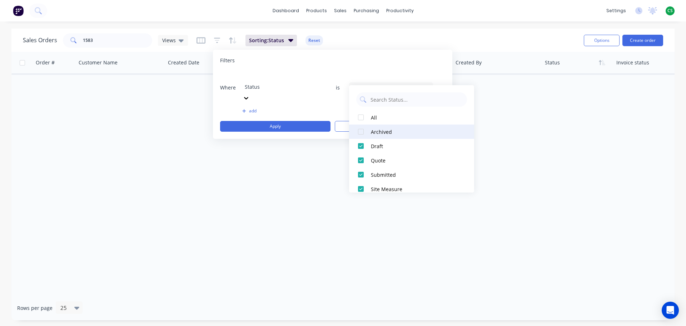
click at [382, 131] on div "Archived" at bounding box center [414, 132] width 86 height 8
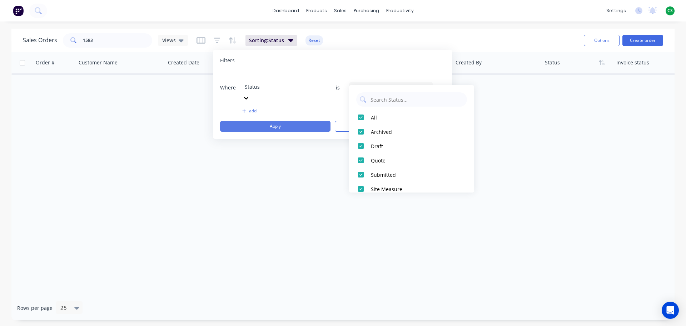
click at [299, 121] on button "Apply" at bounding box center [275, 126] width 110 height 11
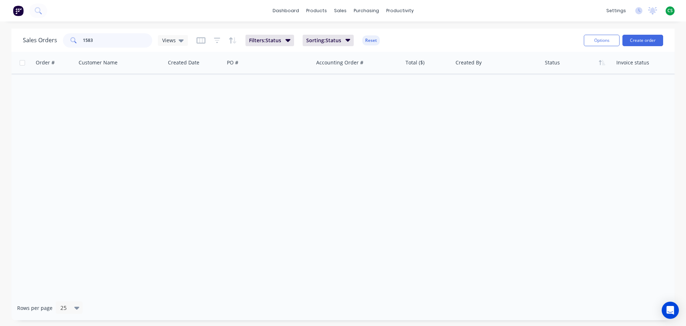
drag, startPoint x: 100, startPoint y: 41, endPoint x: 55, endPoint y: 37, distance: 45.2
click at [56, 38] on div "Sales Orders 1583 Views" at bounding box center [105, 40] width 165 height 14
type input "1"
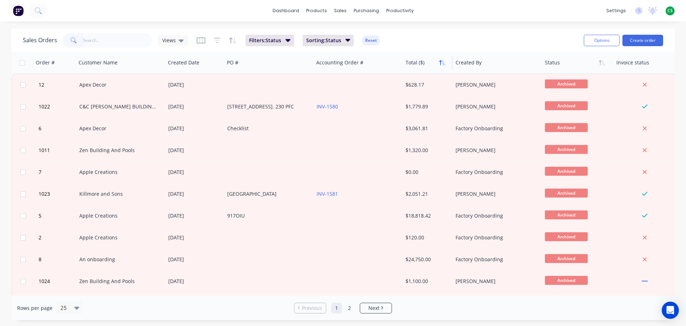
click at [443, 63] on icon "button" at bounding box center [443, 62] width 3 height 5
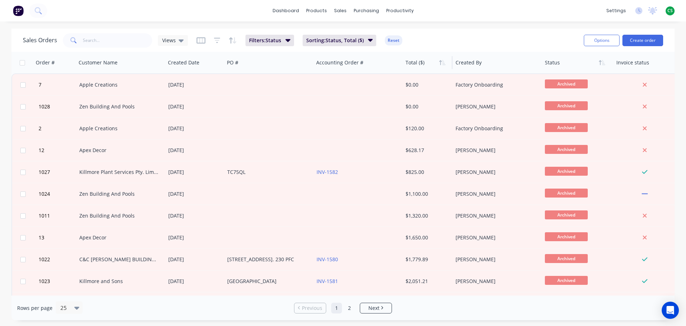
click at [443, 63] on icon "button" at bounding box center [443, 62] width 3 height 5
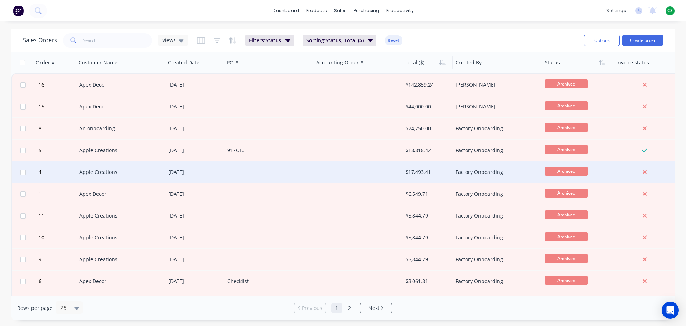
click at [263, 173] on div at bounding box center [268, 171] width 89 height 21
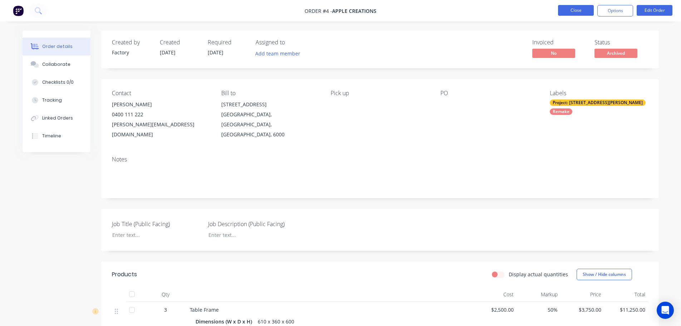
click at [576, 11] on button "Close" at bounding box center [576, 10] width 36 height 11
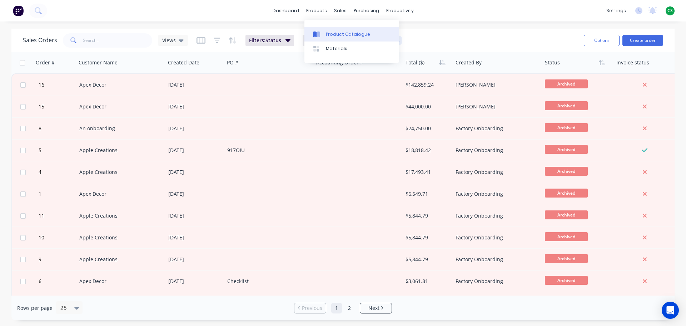
click at [333, 34] on div "Product Catalogue" at bounding box center [348, 34] width 44 height 6
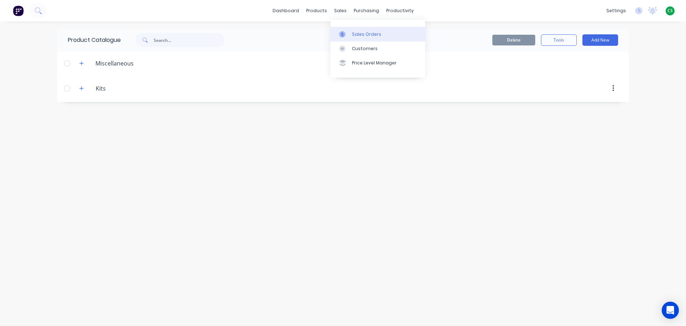
click at [362, 36] on div "Sales Orders" at bounding box center [366, 34] width 29 height 6
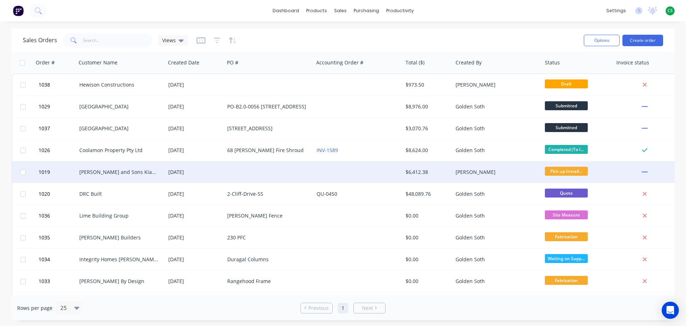
click at [220, 172] on div "[DATE]" at bounding box center [194, 171] width 53 height 7
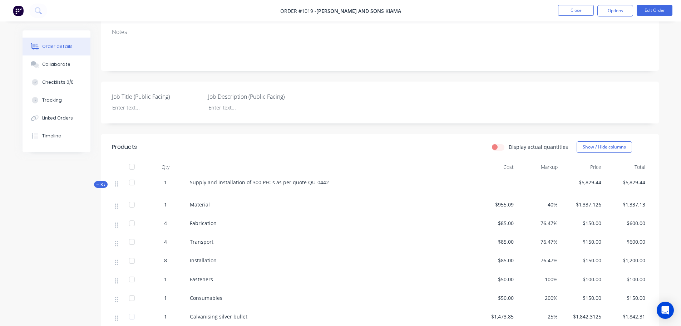
scroll to position [107, 0]
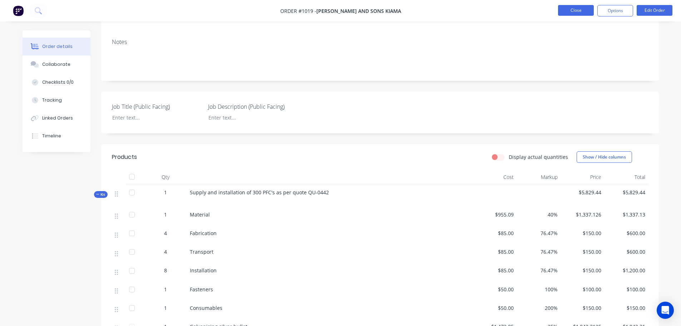
click at [580, 13] on button "Close" at bounding box center [576, 10] width 36 height 11
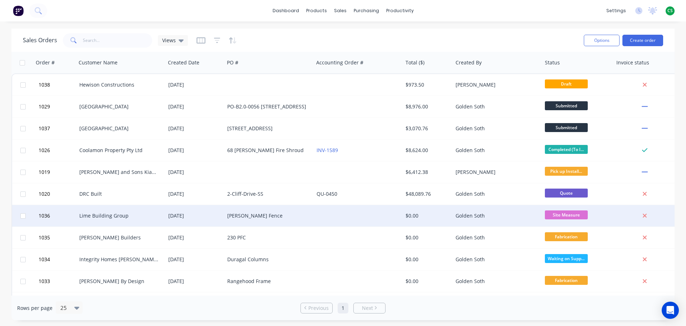
click at [289, 215] on div "[PERSON_NAME] Fence" at bounding box center [266, 215] width 79 height 7
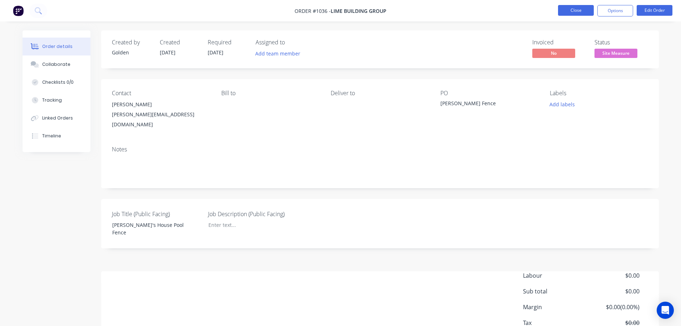
click at [580, 13] on button "Close" at bounding box center [576, 10] width 36 height 11
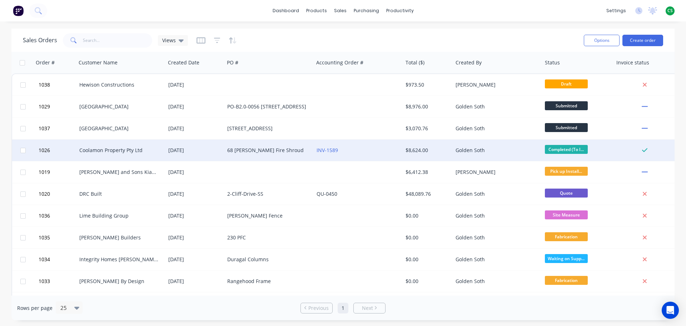
click at [204, 150] on div "[DATE]" at bounding box center [194, 150] width 53 height 7
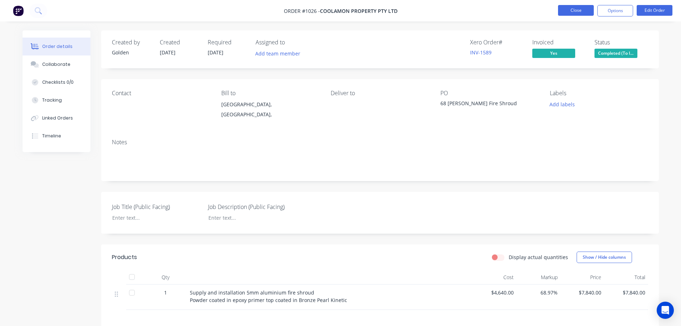
click at [570, 10] on button "Close" at bounding box center [576, 10] width 36 height 11
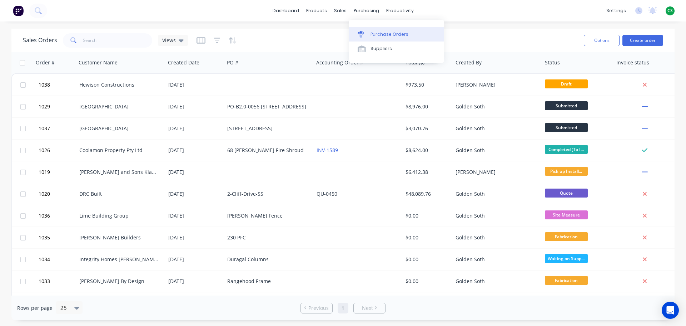
click at [380, 35] on div "Purchase Orders" at bounding box center [390, 34] width 38 height 6
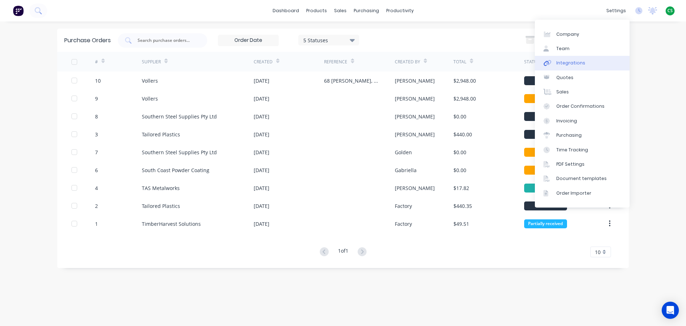
drag, startPoint x: 580, startPoint y: 64, endPoint x: 574, endPoint y: 65, distance: 6.1
click at [580, 64] on div "Integrations" at bounding box center [570, 63] width 29 height 6
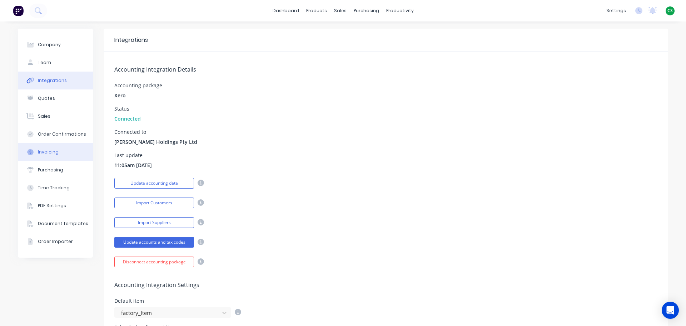
click at [49, 150] on div "Invoicing" at bounding box center [48, 152] width 21 height 6
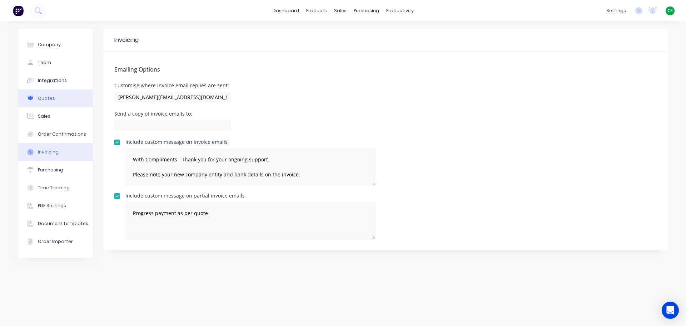
click at [53, 101] on div "Quotes" at bounding box center [46, 98] width 17 height 6
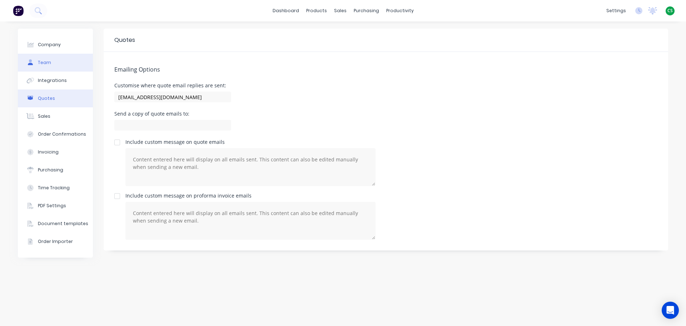
click at [51, 64] on button "Team" at bounding box center [55, 63] width 75 height 18
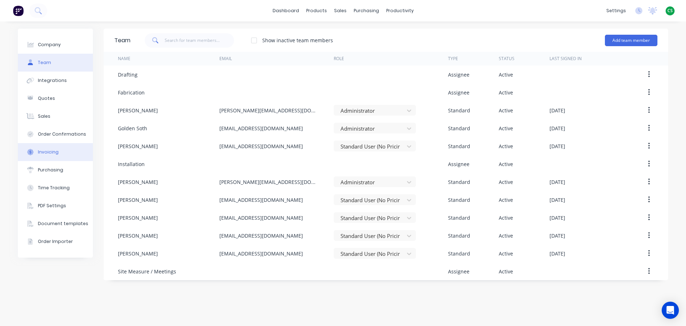
click at [59, 155] on button "Invoicing" at bounding box center [55, 152] width 75 height 18
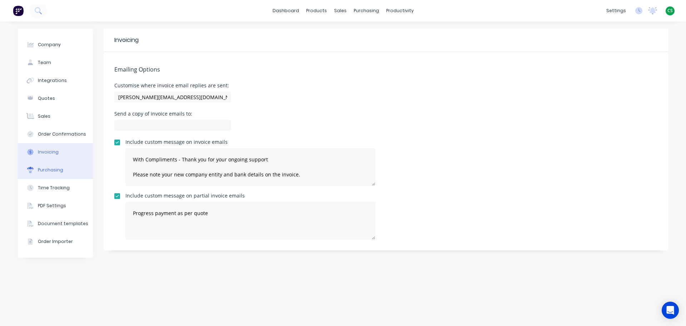
click at [53, 172] on div "Purchasing" at bounding box center [50, 170] width 25 height 6
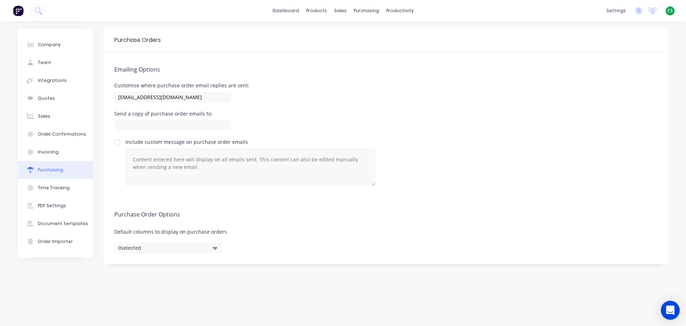
click at [669, 309] on icon "Open Intercom Messenger" at bounding box center [670, 309] width 8 height 9
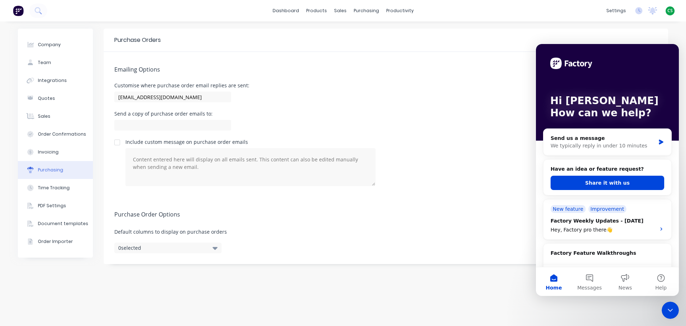
click at [670, 309] on icon "Close Intercom Messenger" at bounding box center [670, 310] width 9 height 9
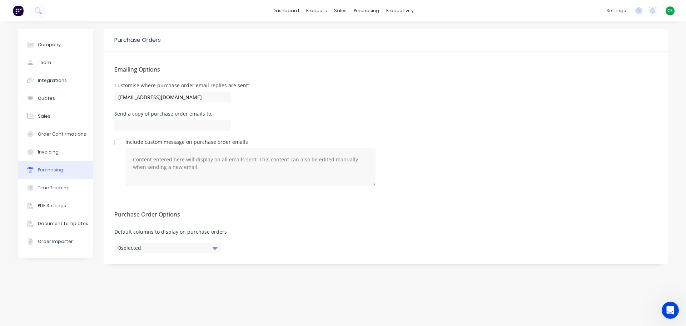
click at [670, 11] on span "CS" at bounding box center [669, 11] width 5 height 6
click at [617, 91] on button "Sign out" at bounding box center [625, 90] width 95 height 14
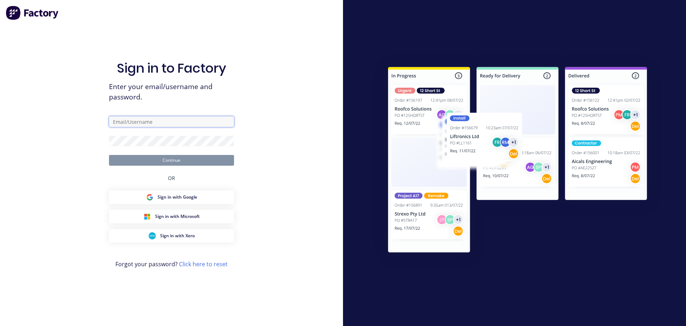
click at [140, 123] on input "text" at bounding box center [171, 121] width 125 height 11
type input "[PERSON_NAME][EMAIL_ADDRESS][DOMAIN_NAME]"
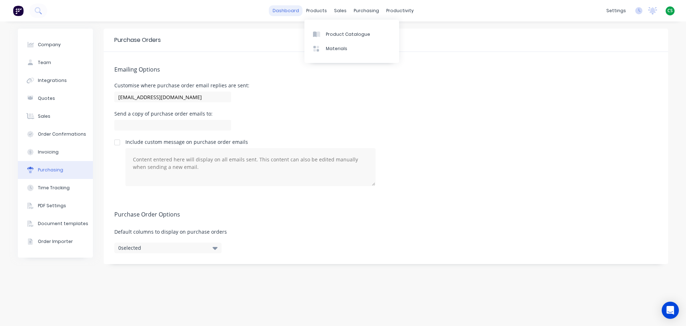
click at [292, 9] on link "dashboard" at bounding box center [286, 10] width 34 height 11
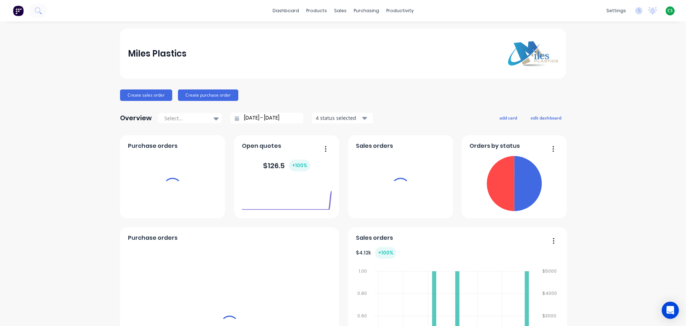
click at [667, 13] on span "CS" at bounding box center [669, 11] width 5 height 6
click at [656, 91] on div "Sign out" at bounding box center [658, 89] width 19 height 6
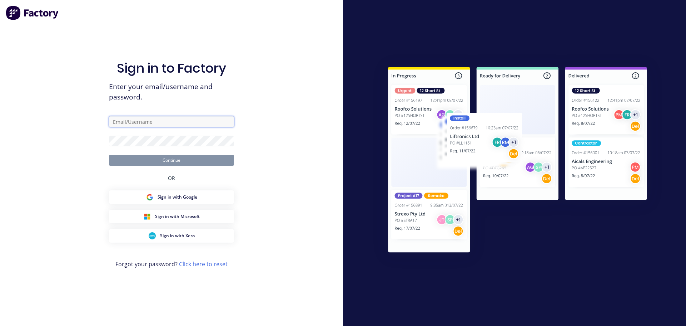
click at [133, 121] on input "text" at bounding box center [171, 121] width 125 height 11
type input "[PERSON_NAME][EMAIL_ADDRESS][DOMAIN_NAME]"
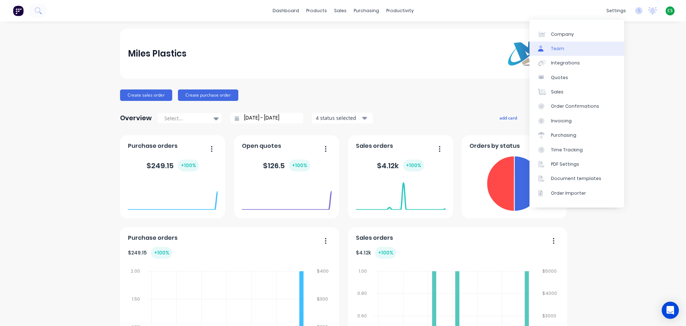
click at [565, 53] on link "Team" at bounding box center [577, 48] width 95 height 14
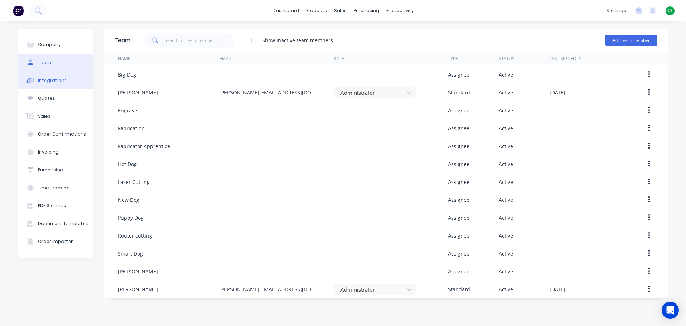
click at [49, 82] on div "Integrations" at bounding box center [52, 80] width 29 height 6
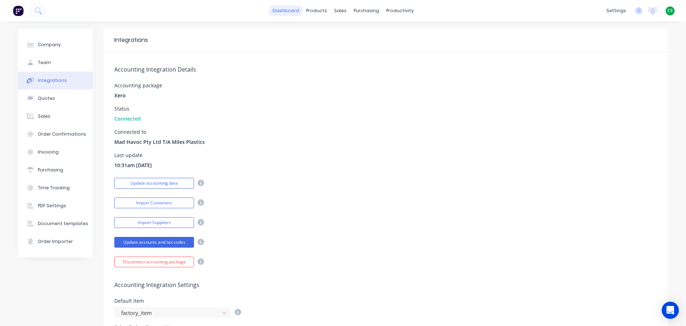
click at [281, 13] on link "dashboard" at bounding box center [286, 10] width 34 height 11
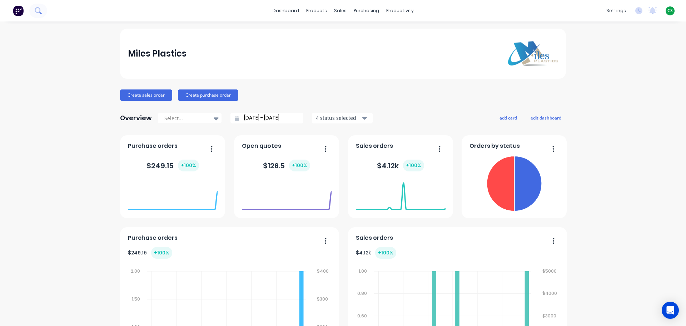
click at [40, 13] on icon at bounding box center [38, 10] width 7 height 7
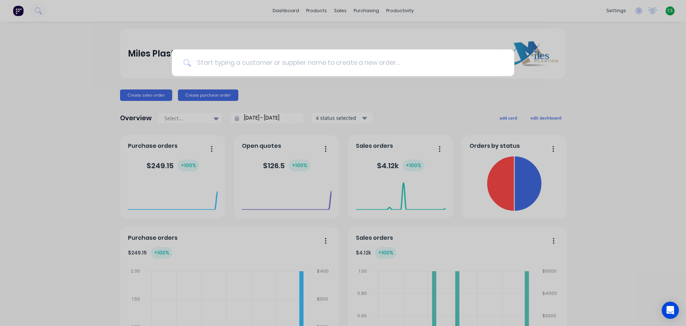
click at [639, 125] on div at bounding box center [343, 163] width 686 height 326
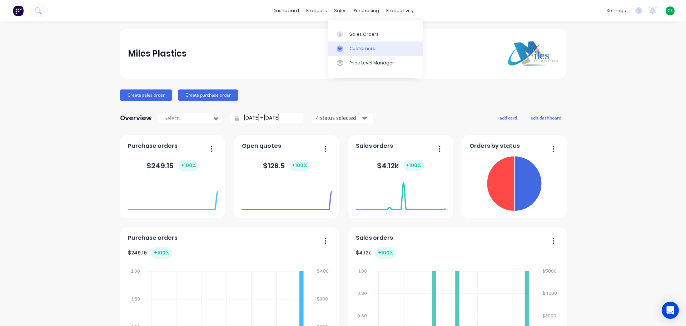
click at [352, 50] on div "Customers" at bounding box center [362, 48] width 26 height 6
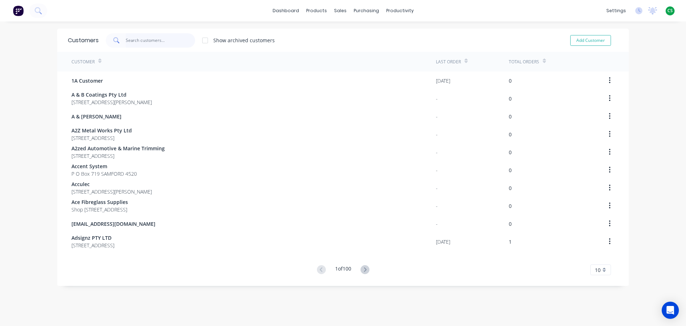
click at [133, 41] on input "text" at bounding box center [161, 40] width 70 height 14
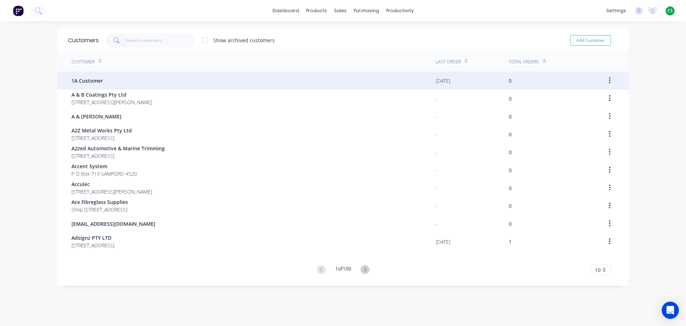
click at [97, 80] on span "1A Customer" at bounding box center [86, 81] width 31 height 8
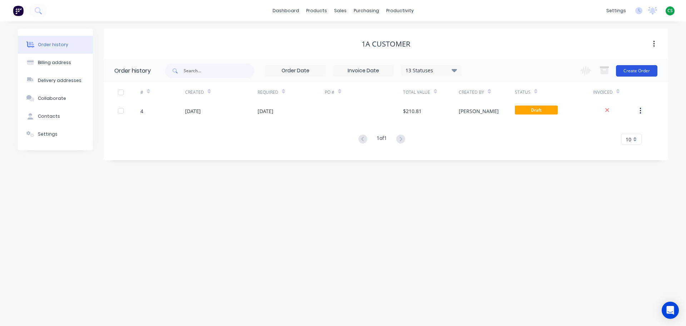
click at [639, 71] on button "Create Order" at bounding box center [636, 70] width 41 height 11
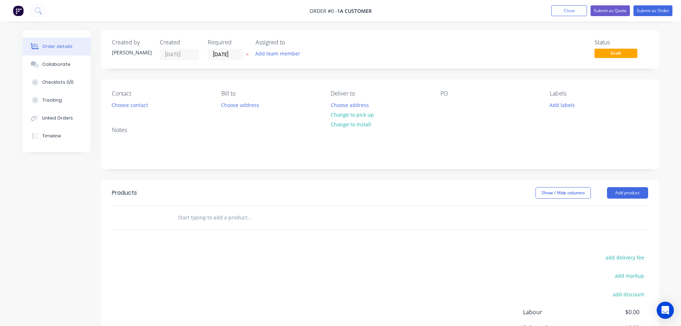
click at [197, 215] on input "text" at bounding box center [249, 217] width 143 height 14
type input "Sign for..."
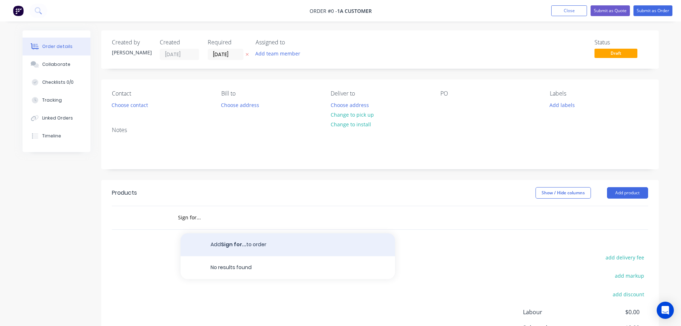
click at [236, 242] on button "Add Sign for... to order" at bounding box center [287, 244] width 214 height 23
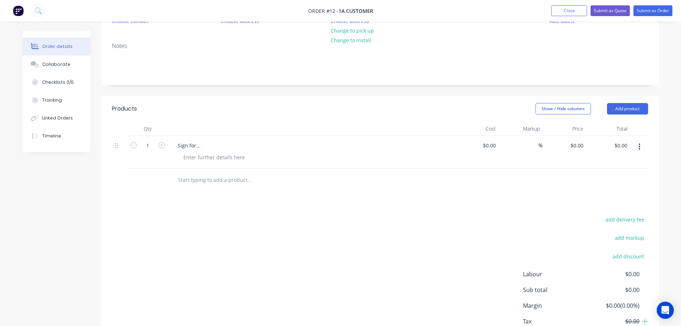
scroll to position [88, 0]
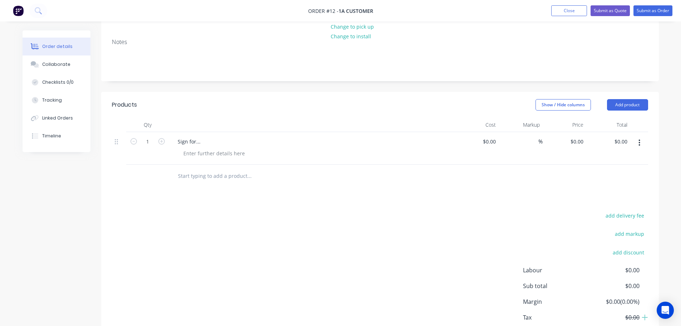
click at [218, 176] on input "text" at bounding box center [249, 176] width 143 height 14
type input "acry"
drag, startPoint x: 189, startPoint y: 175, endPoint x: 158, endPoint y: 175, distance: 31.4
click at [158, 175] on div "acry" at bounding box center [380, 175] width 536 height 23
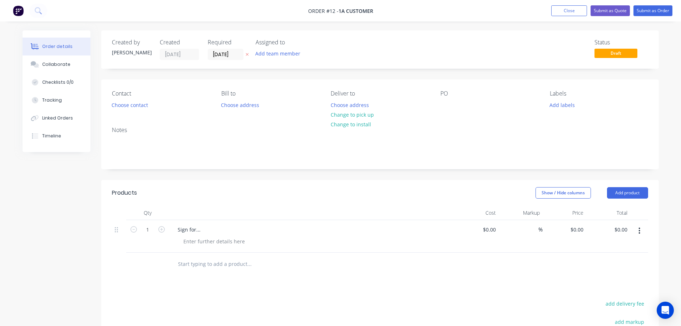
click at [191, 265] on input "text" at bounding box center [249, 264] width 143 height 14
click at [617, 192] on button "Add product" at bounding box center [627, 192] width 41 height 11
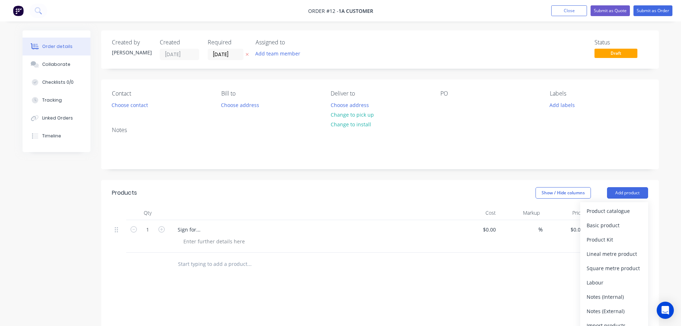
click at [669, 171] on div "Order details Collaborate Checklists 0/0 Tracking Linked Orders Timeline Order …" at bounding box center [340, 229] width 681 height 458
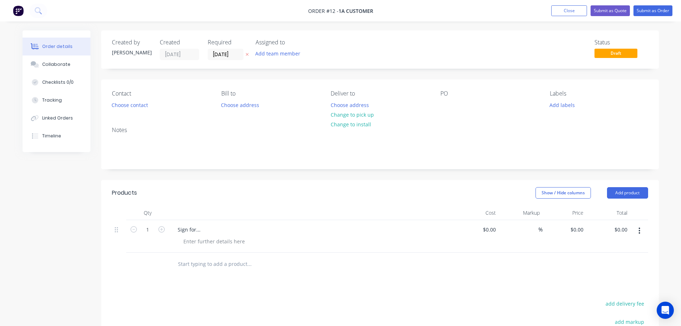
click at [598, 41] on div "Status" at bounding box center [621, 42] width 54 height 7
click at [313, 10] on span "Order #12 -" at bounding box center [323, 11] width 30 height 7
drag, startPoint x: 313, startPoint y: 10, endPoint x: 356, endPoint y: 11, distance: 43.6
click at [356, 11] on span "Order #12 - 1A Customer" at bounding box center [340, 11] width 65 height 8
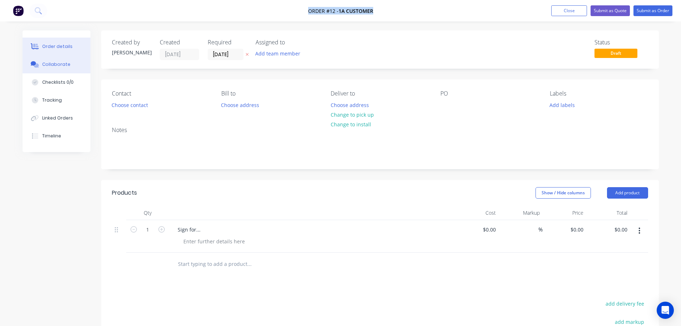
click at [50, 64] on div "Collaborate" at bounding box center [56, 64] width 28 height 6
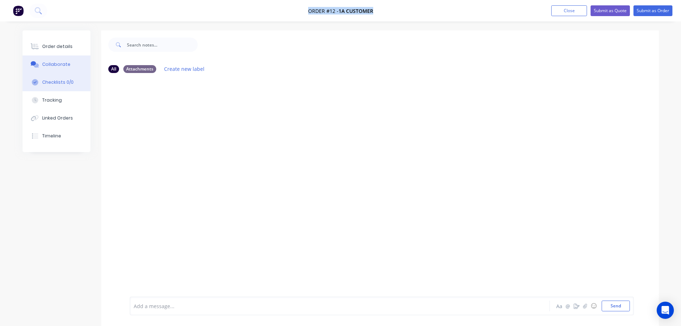
click at [57, 85] on div "Checklists 0/0" at bounding box center [57, 82] width 31 height 6
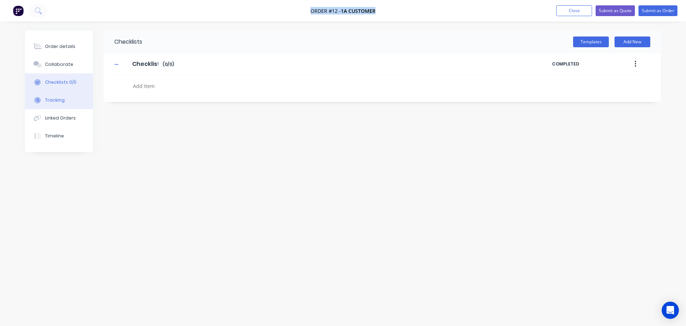
type textarea "x"
click at [57, 102] on div "Tracking" at bounding box center [55, 100] width 20 height 6
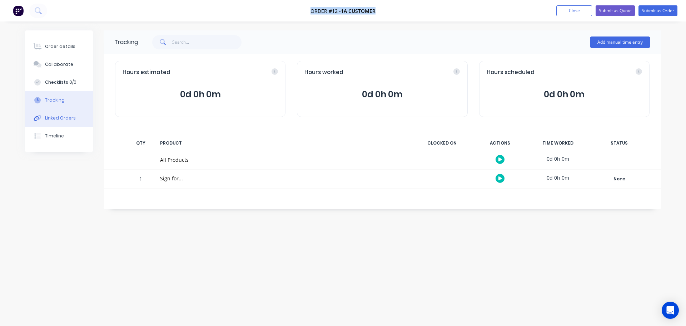
drag, startPoint x: 57, startPoint y: 121, endPoint x: 57, endPoint y: 124, distance: 3.6
click at [57, 121] on button "Linked Orders" at bounding box center [59, 118] width 68 height 18
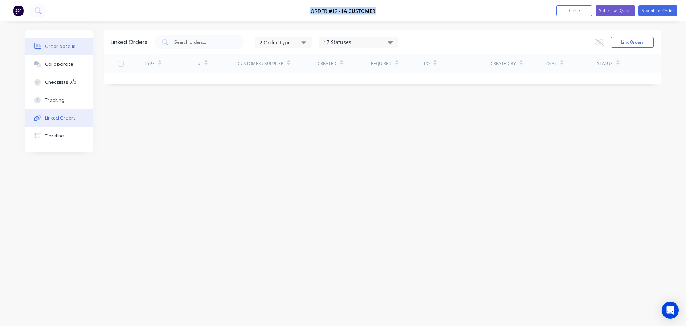
click at [64, 48] on div "Order details" at bounding box center [60, 46] width 30 height 6
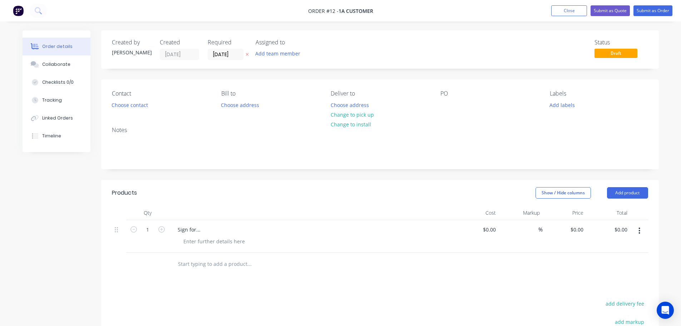
click at [599, 43] on div "Status" at bounding box center [621, 42] width 54 height 7
click at [521, 10] on nav "Order #12 - 1A Customer Add product Close Submit as Quote Submit as Order" at bounding box center [340, 10] width 681 height 21
click at [611, 12] on button "Submit as Quote" at bounding box center [609, 10] width 39 height 11
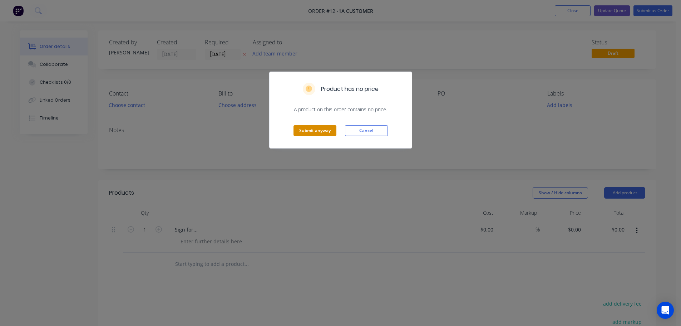
click at [317, 131] on button "Submit anyway" at bounding box center [314, 130] width 43 height 11
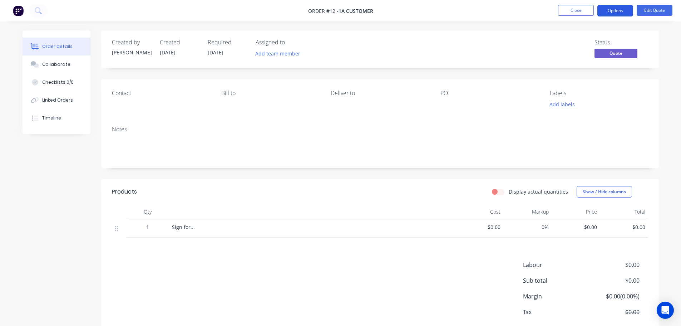
click at [625, 13] on button "Options" at bounding box center [615, 10] width 36 height 11
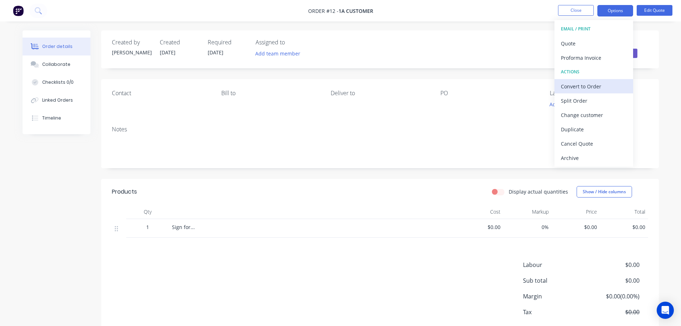
click at [574, 89] on div "Convert to Order" at bounding box center [594, 86] width 66 height 10
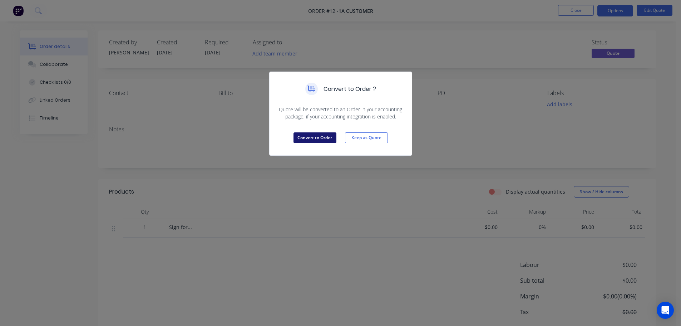
click at [319, 136] on button "Convert to Order" at bounding box center [314, 137] width 43 height 11
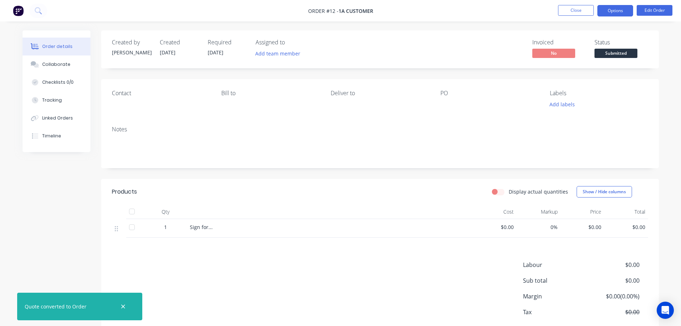
click at [617, 12] on button "Options" at bounding box center [615, 10] width 36 height 11
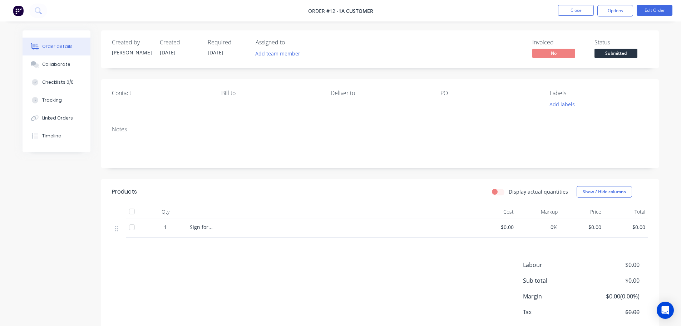
click at [665, 42] on div "Order details Collaborate Checklists 0/0 Tracking Linked Orders Timeline Order …" at bounding box center [340, 197] width 650 height 334
click at [571, 11] on button "Close" at bounding box center [576, 10] width 36 height 11
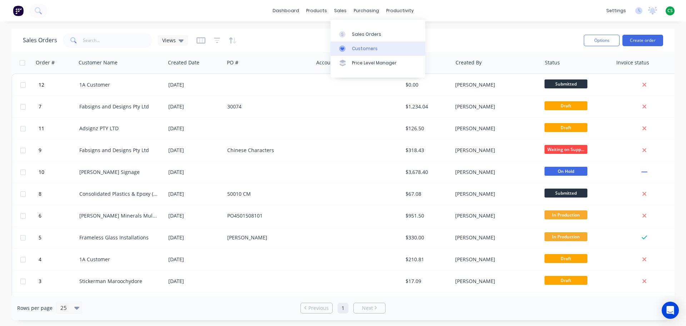
click at [357, 49] on div "Customers" at bounding box center [365, 48] width 26 height 6
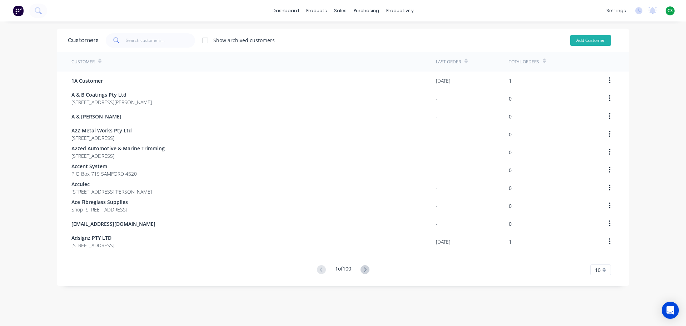
click at [581, 42] on button "Add Customer" at bounding box center [590, 40] width 41 height 11
select select "AU"
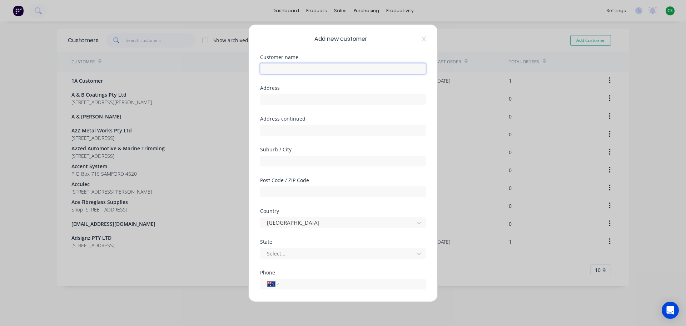
drag, startPoint x: 279, startPoint y: 68, endPoint x: 341, endPoint y: 112, distance: 75.5
click at [279, 68] on input "text" at bounding box center [343, 68] width 166 height 11
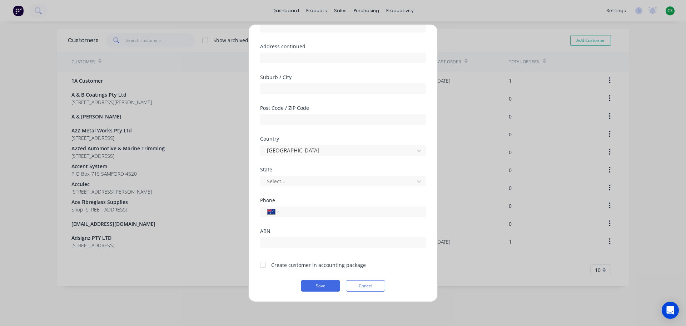
click at [264, 262] on div at bounding box center [263, 264] width 14 height 14
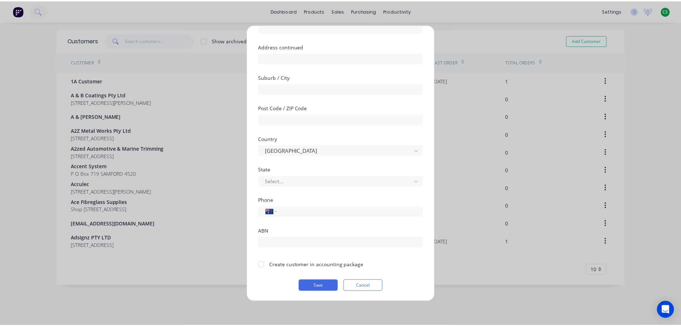
scroll to position [78, 0]
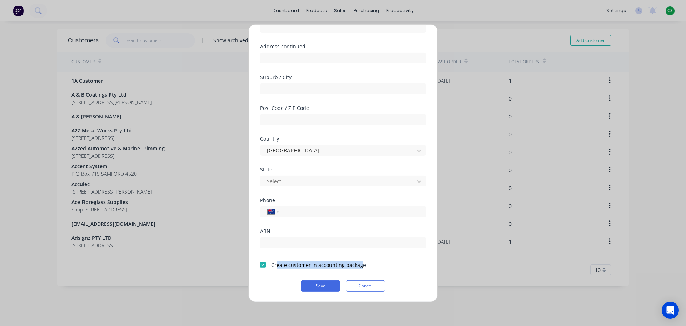
drag, startPoint x: 276, startPoint y: 264, endPoint x: 361, endPoint y: 262, distance: 85.1
click at [361, 262] on div "Create customer in accounting package" at bounding box center [318, 264] width 95 height 8
click at [274, 262] on div "Create customer in accounting package" at bounding box center [318, 264] width 95 height 8
drag, startPoint x: 274, startPoint y: 262, endPoint x: 349, endPoint y: 263, distance: 75.0
click at [349, 263] on div "Create customer in accounting package" at bounding box center [318, 264] width 95 height 8
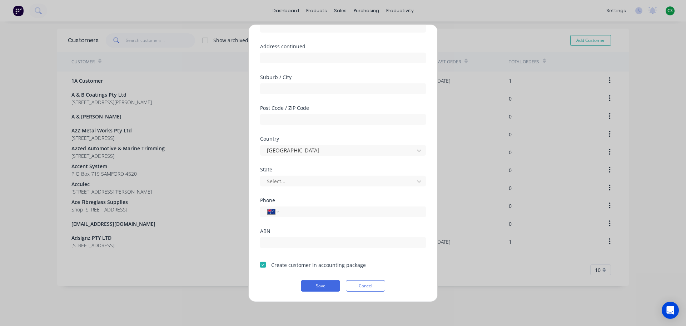
click at [264, 265] on div at bounding box center [263, 264] width 14 height 14
click at [371, 286] on button "Cancel" at bounding box center [365, 284] width 39 height 11
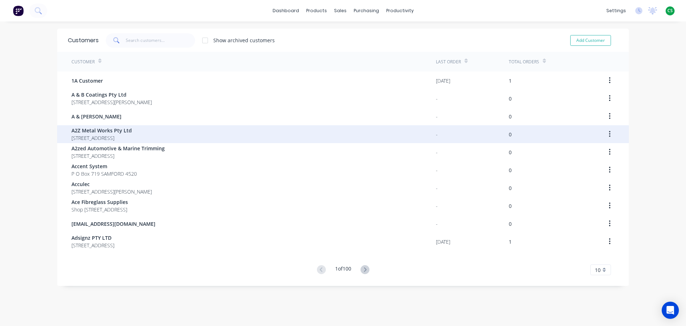
click at [95, 136] on span "[STREET_ADDRESS]" at bounding box center [101, 138] width 60 height 8
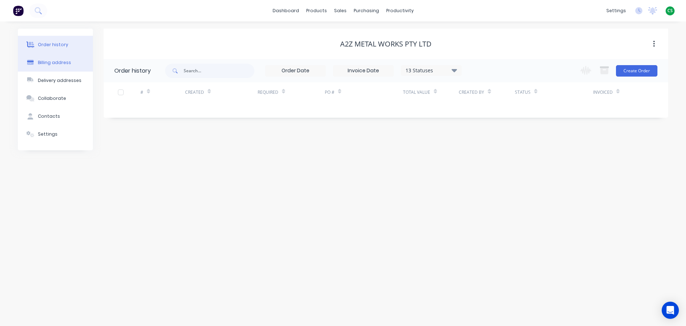
click at [50, 63] on div "Billing address" at bounding box center [54, 62] width 33 height 6
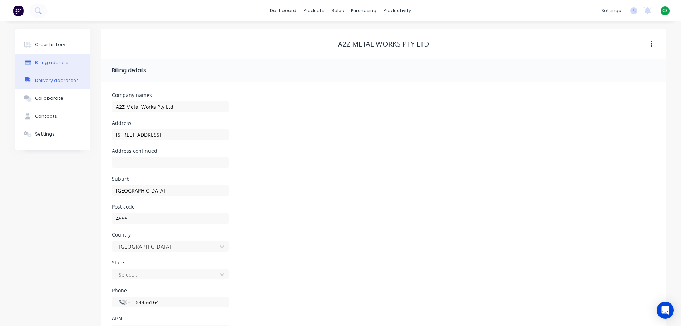
click at [50, 83] on div "Delivery addresses" at bounding box center [57, 80] width 44 height 6
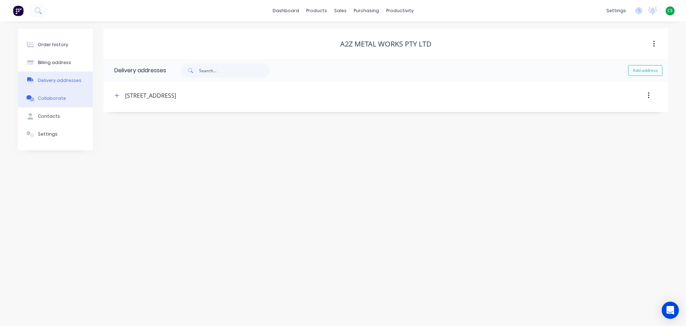
click at [50, 100] on div "Collaborate" at bounding box center [52, 98] width 28 height 6
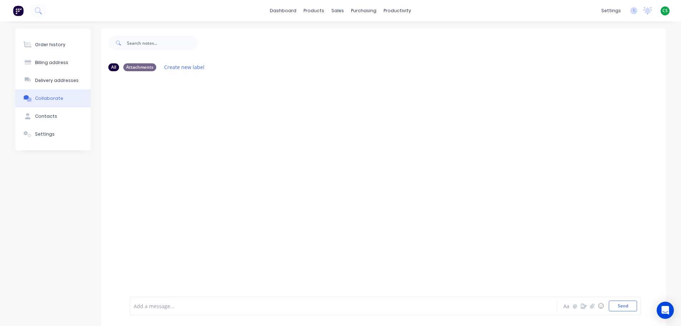
click at [150, 307] on div at bounding box center [322, 306] width 377 height 8
click at [585, 305] on icon "button" at bounding box center [584, 305] width 6 height 5
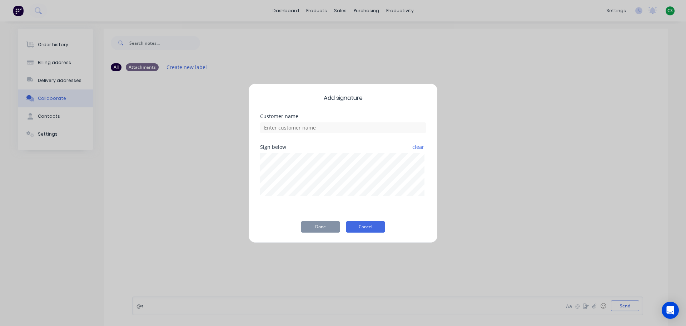
click at [364, 226] on button "Cancel" at bounding box center [365, 226] width 39 height 11
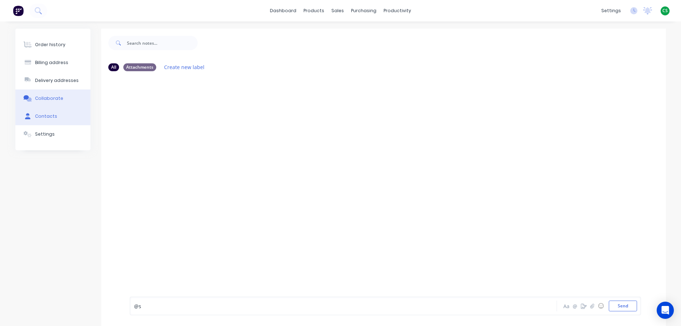
click at [47, 118] on div "Contacts" at bounding box center [46, 116] width 22 height 6
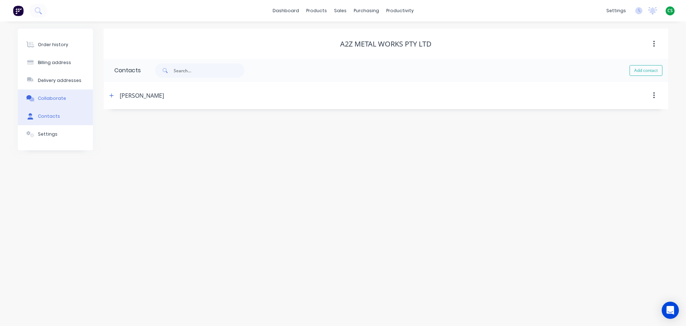
click at [51, 98] on div "Collaborate" at bounding box center [52, 98] width 28 height 6
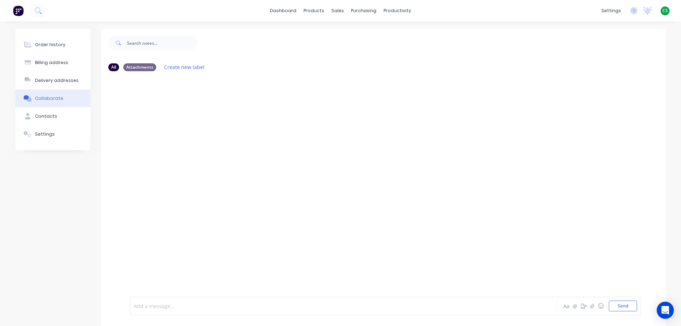
click at [151, 306] on div at bounding box center [322, 306] width 377 height 8
click at [173, 307] on div at bounding box center [322, 306] width 377 height 8
click at [197, 110] on icon "button" at bounding box center [195, 105] width 2 height 8
click at [244, 134] on button "Delete" at bounding box center [221, 130] width 45 height 12
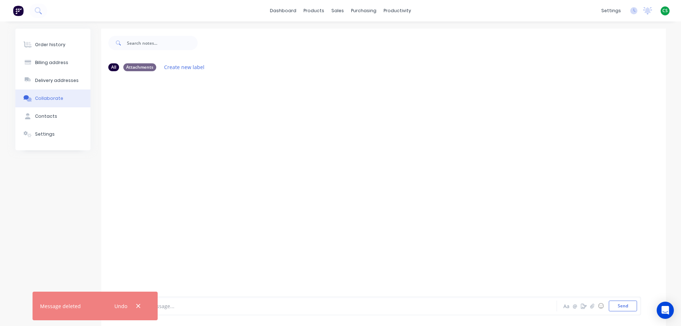
drag, startPoint x: 138, startPoint y: 306, endPoint x: 118, endPoint y: 277, distance: 35.3
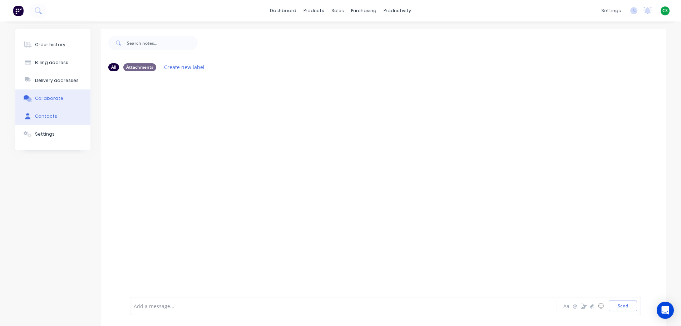
click at [46, 117] on div "Contacts" at bounding box center [46, 116] width 22 height 6
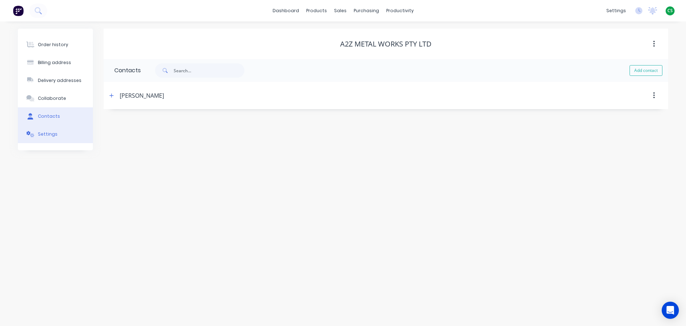
drag, startPoint x: 42, startPoint y: 135, endPoint x: 80, endPoint y: 138, distance: 37.7
click at [43, 135] on div "Settings" at bounding box center [48, 134] width 20 height 6
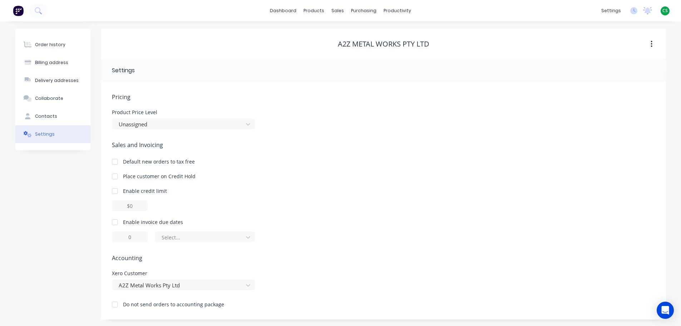
click at [115, 224] on div at bounding box center [115, 222] width 14 height 14
type input "1"
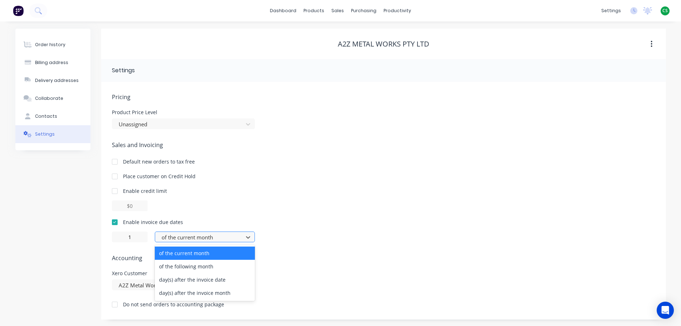
drag, startPoint x: 167, startPoint y: 238, endPoint x: 175, endPoint y: 240, distance: 8.6
click at [167, 238] on div at bounding box center [200, 237] width 79 height 9
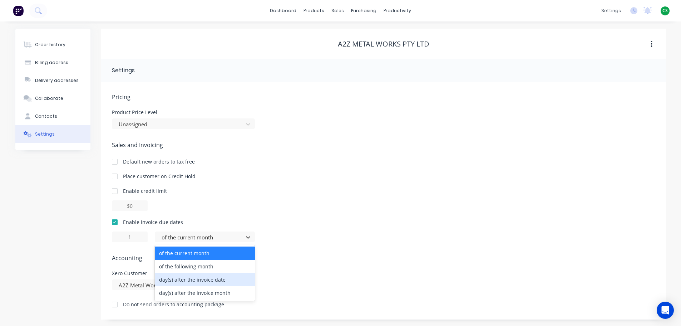
click at [351, 271] on div "Xero Customer A2Z Metal Works Pty Ltd" at bounding box center [383, 279] width 543 height 19
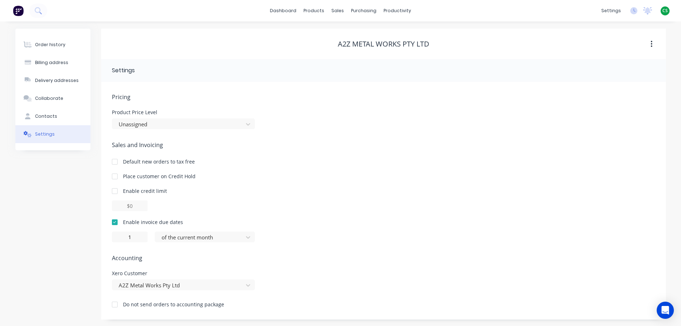
click at [115, 222] on div at bounding box center [115, 222] width 14 height 14
drag, startPoint x: 113, startPoint y: 273, endPoint x: 143, endPoint y: 273, distance: 30.7
click at [143, 273] on div "Xero Customer" at bounding box center [183, 272] width 143 height 5
click at [54, 44] on div "Order history" at bounding box center [50, 44] width 30 height 6
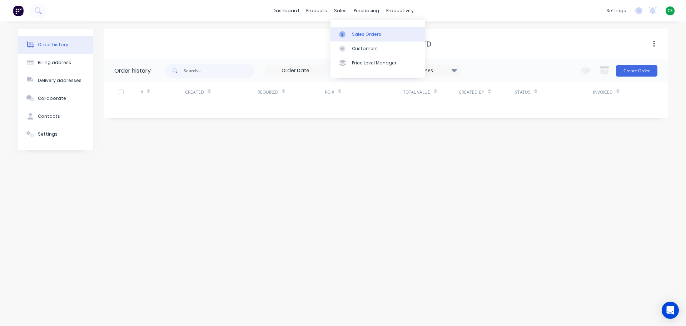
click at [365, 38] on link "Sales Orders" at bounding box center [378, 34] width 95 height 14
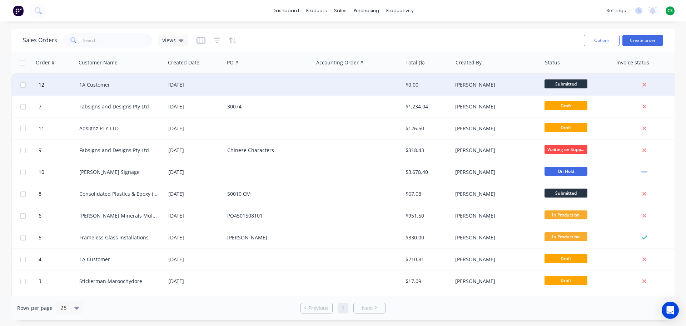
click at [131, 87] on div "1A Customer" at bounding box center [118, 84] width 79 height 7
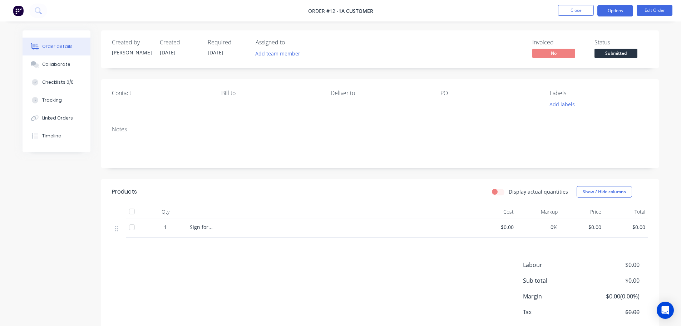
click at [611, 11] on button "Options" at bounding box center [615, 10] width 36 height 11
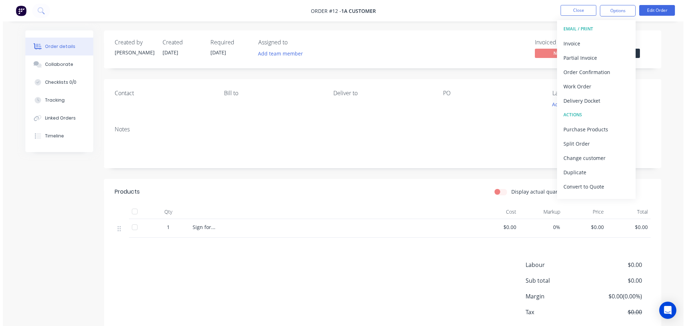
scroll to position [11, 0]
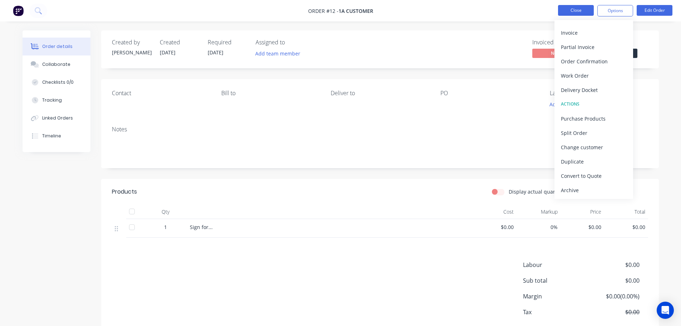
click at [564, 11] on button "Close" at bounding box center [576, 10] width 36 height 11
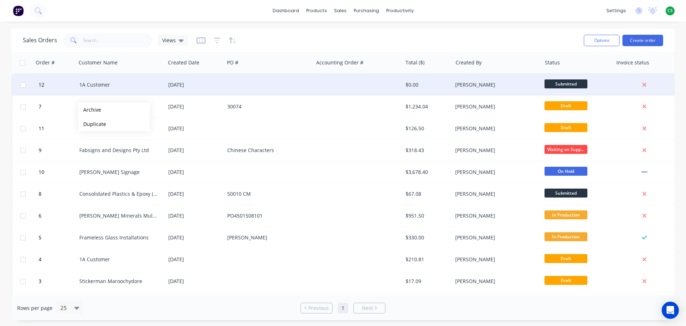
click at [21, 84] on input "checkbox" at bounding box center [22, 84] width 5 height 5
checkbox input "true"
drag, startPoint x: 215, startPoint y: 40, endPoint x: 223, endPoint y: 44, distance: 9.8
click at [215, 40] on icon "button" at bounding box center [217, 40] width 6 height 7
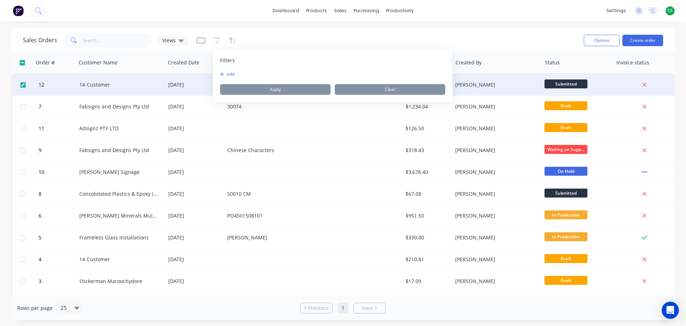
click at [226, 75] on button "add" at bounding box center [229, 74] width 18 height 6
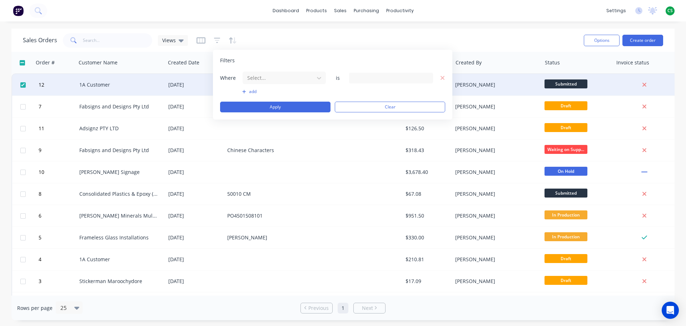
click at [461, 36] on div "Sales Orders Views" at bounding box center [300, 40] width 555 height 18
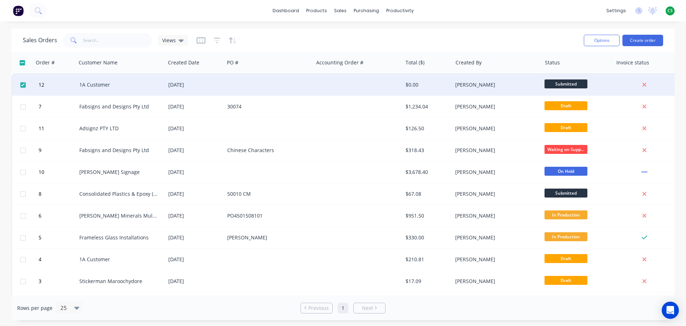
click at [22, 63] on input "checkbox" at bounding box center [22, 62] width 5 height 5
checkbox input "true"
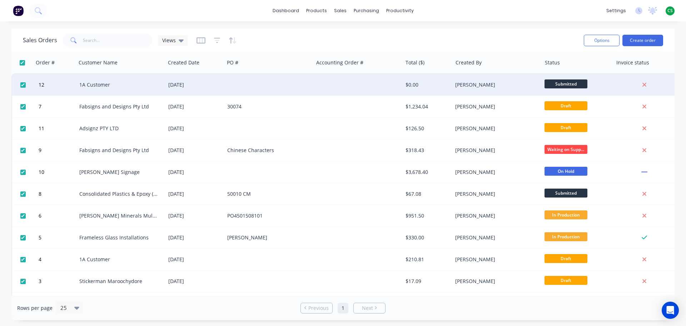
checkbox input "true"
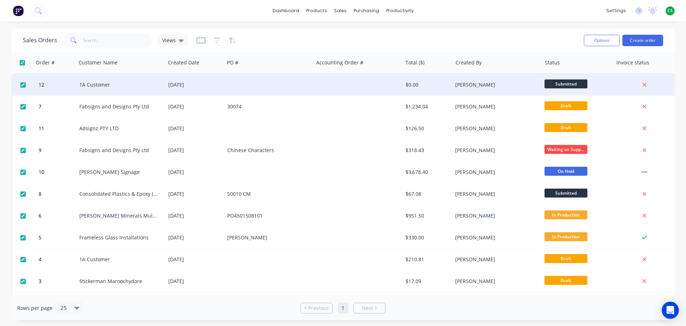
checkbox input "true"
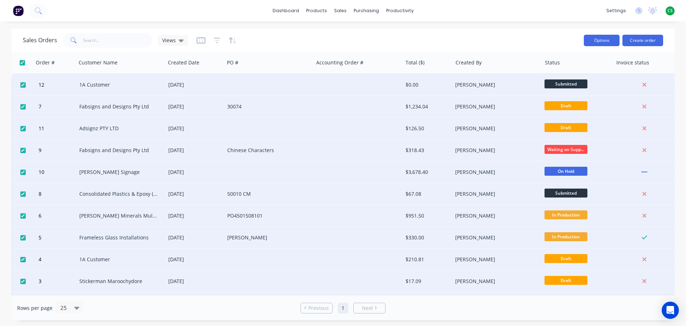
click at [600, 41] on button "Options" at bounding box center [602, 40] width 36 height 11
drag, startPoint x: 21, startPoint y: 62, endPoint x: 27, endPoint y: 62, distance: 5.4
click at [22, 63] on input "checkbox" at bounding box center [22, 62] width 5 height 5
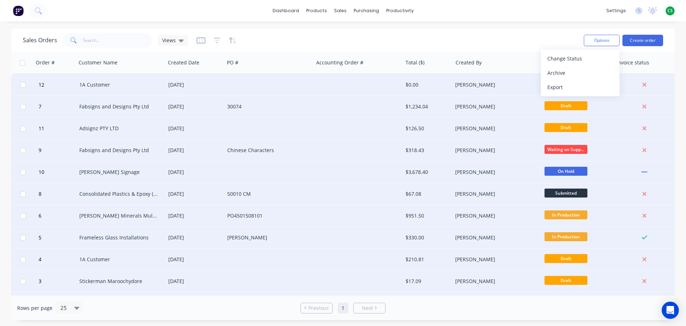
checkbox input "false"
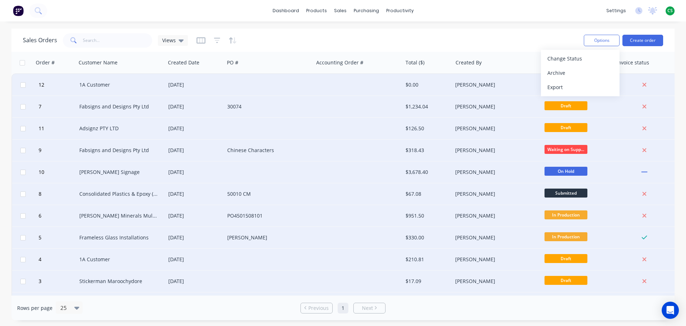
checkbox input "false"
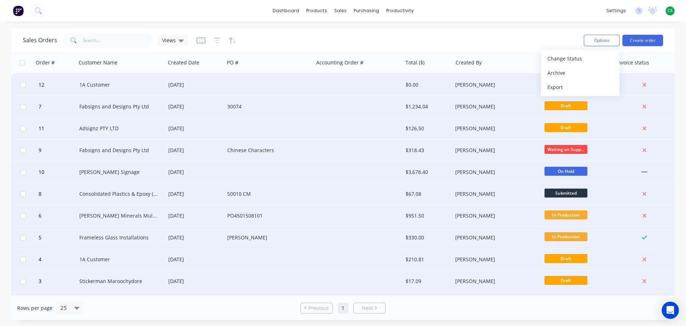
checkbox input "false"
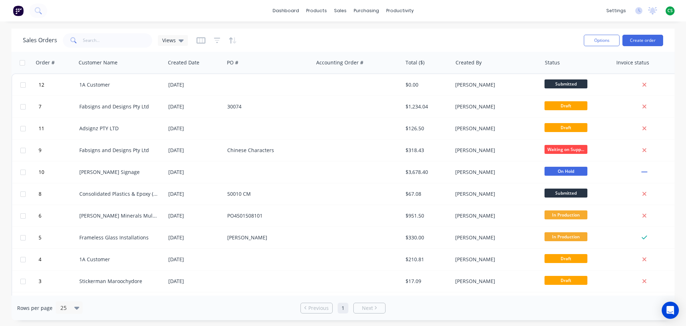
click at [479, 42] on div "Sales Orders Views" at bounding box center [300, 40] width 555 height 18
click at [340, 36] on div "Product Catalogue" at bounding box center [348, 34] width 44 height 6
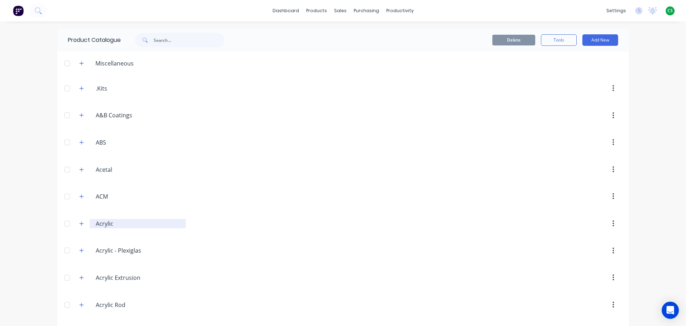
drag, startPoint x: 78, startPoint y: 224, endPoint x: 113, endPoint y: 223, distance: 35.0
click at [79, 224] on icon "button" at bounding box center [81, 223] width 4 height 5
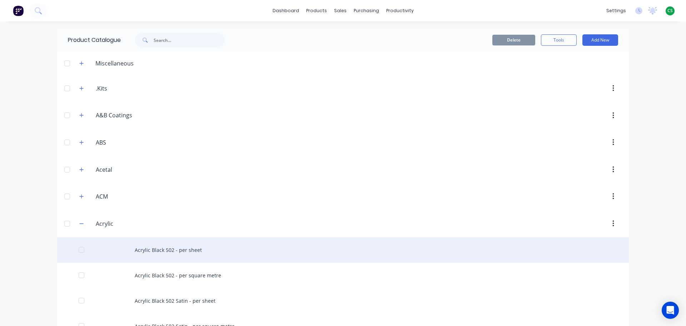
click at [184, 250] on div "Acrylic Black 502 - per sheet" at bounding box center [343, 249] width 572 height 25
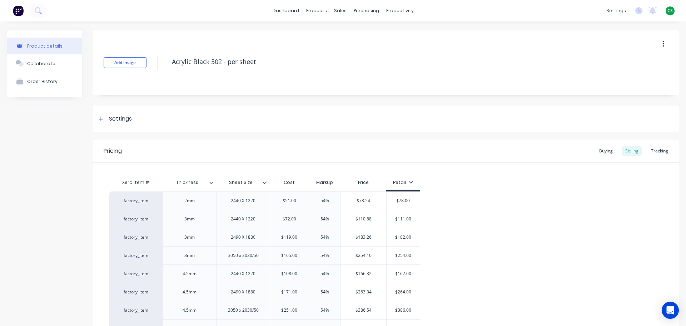
scroll to position [192, 0]
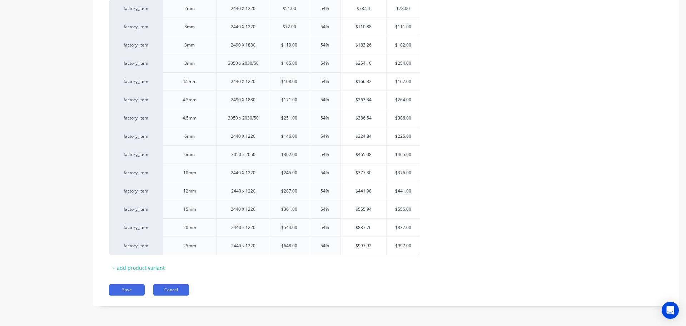
click at [163, 291] on button "Cancel" at bounding box center [171, 289] width 36 height 11
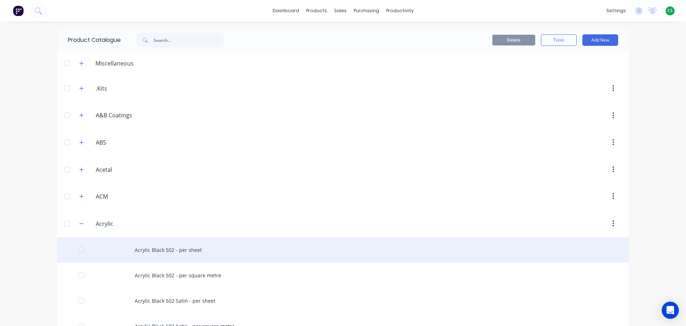
click at [165, 252] on div "Acrylic Black 502 - per sheet" at bounding box center [343, 249] width 572 height 25
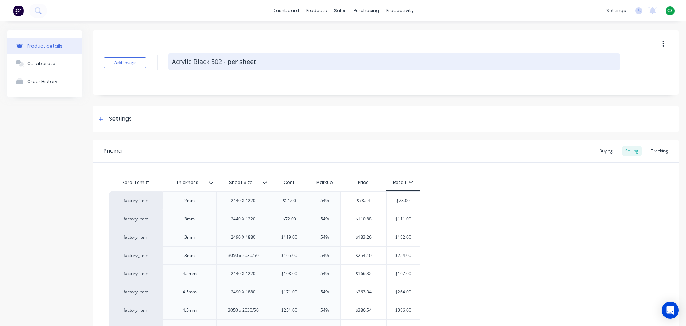
drag, startPoint x: 178, startPoint y: 62, endPoint x: 257, endPoint y: 63, distance: 79.0
click at [257, 63] on textarea "Acrylic Black 502 - per sheet" at bounding box center [394, 61] width 452 height 17
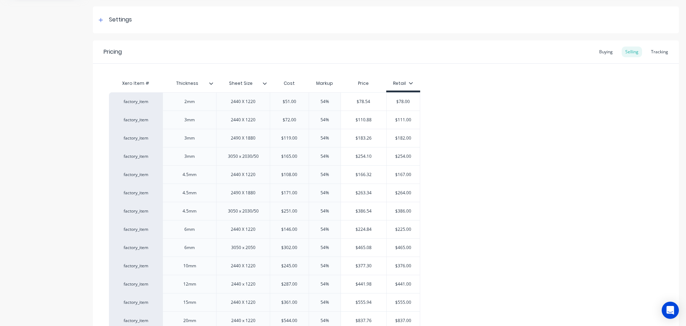
scroll to position [107, 0]
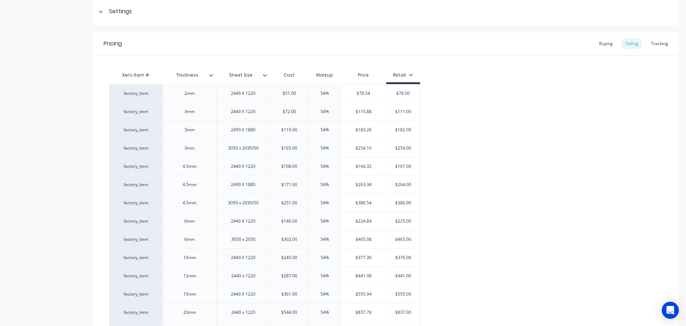
click at [266, 76] on icon at bounding box center [265, 75] width 4 height 4
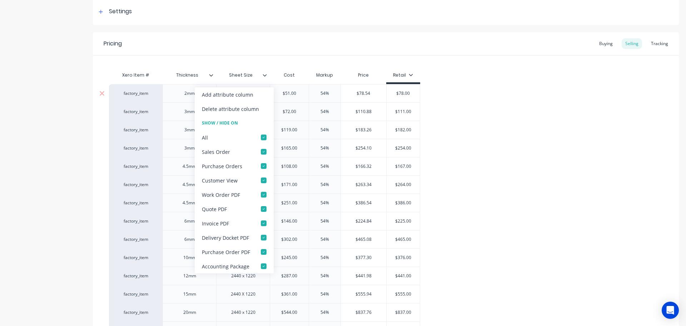
click at [215, 96] on div "Add attribute column" at bounding box center [227, 95] width 51 height 8
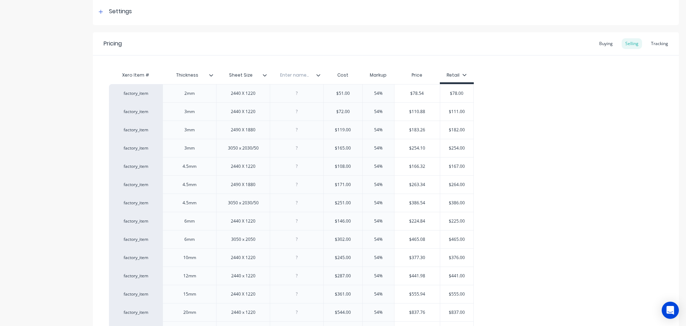
type textarea "x"
click at [294, 76] on input "text" at bounding box center [294, 75] width 49 height 6
type input "Code"
click at [522, 82] on div "Xero Item # Thickness Sheet Size Code Code Cost Markup Price Retail factory_ite…" at bounding box center [386, 213] width 554 height 290
click at [318, 74] on icon at bounding box center [318, 75] width 4 height 4
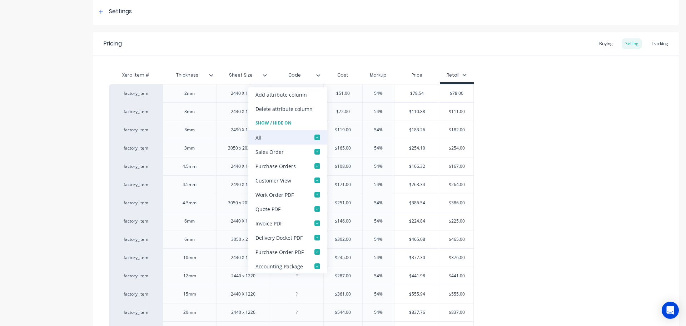
click at [315, 138] on div at bounding box center [317, 137] width 14 height 14
click at [542, 189] on div "factory_item 2mm 2440 X 1220 $51.00 54% $78.54 $78.00 factory_item 3mm 2440 X 1…" at bounding box center [386, 211] width 554 height 255
type textarea "x"
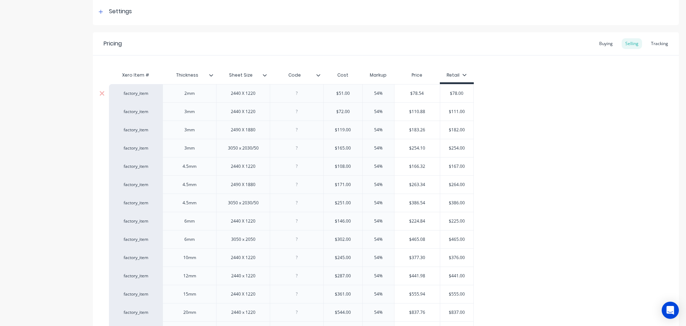
click at [291, 92] on div at bounding box center [297, 93] width 36 height 9
click at [317, 74] on icon at bounding box center [318, 75] width 4 height 4
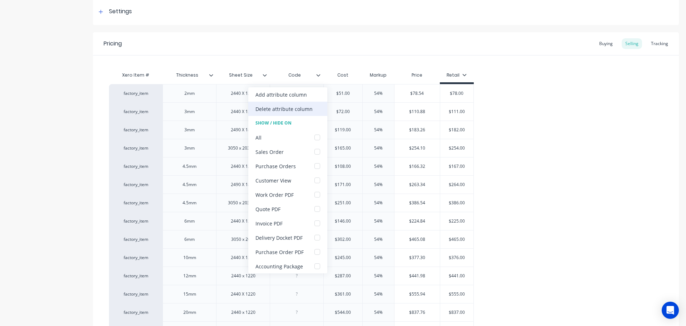
click at [284, 110] on div "Delete attribute column" at bounding box center [283, 109] width 57 height 8
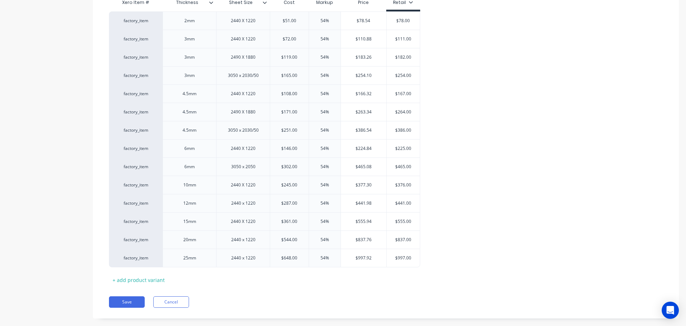
scroll to position [192, 0]
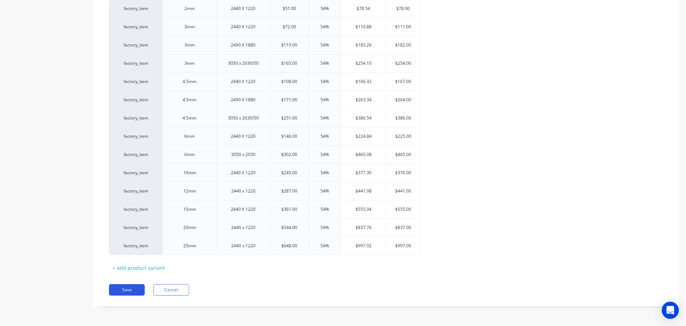
click at [125, 289] on button "Save" at bounding box center [127, 289] width 36 height 11
type textarea "x"
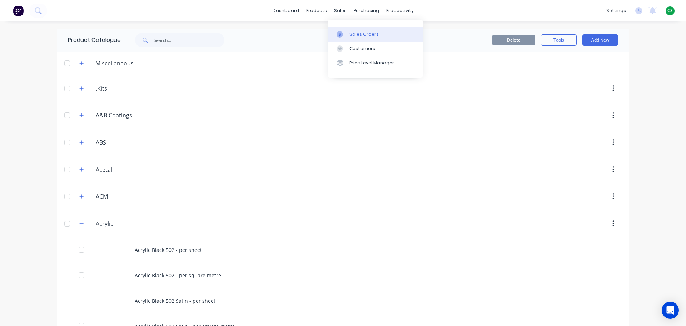
click at [368, 34] on div "Sales Orders" at bounding box center [363, 34] width 29 height 6
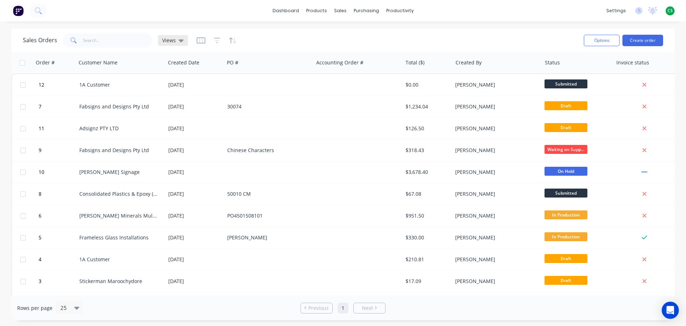
click at [168, 41] on span "Views" at bounding box center [169, 40] width 14 height 8
click at [215, 39] on icon "button" at bounding box center [217, 40] width 6 height 7
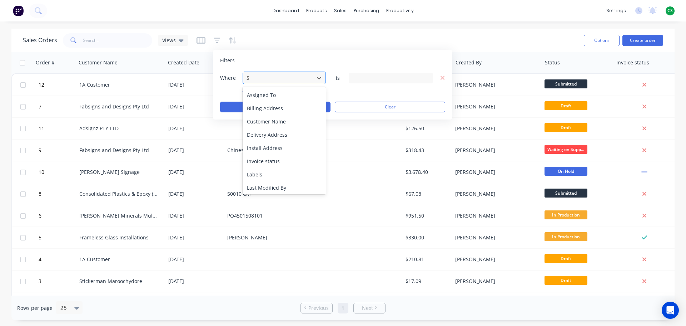
type input "ST"
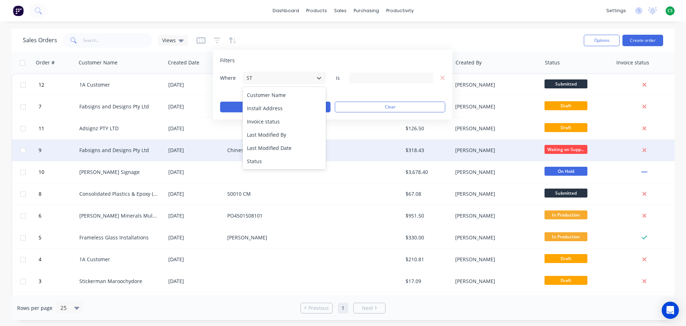
click at [264, 162] on div "Status" at bounding box center [284, 160] width 83 height 13
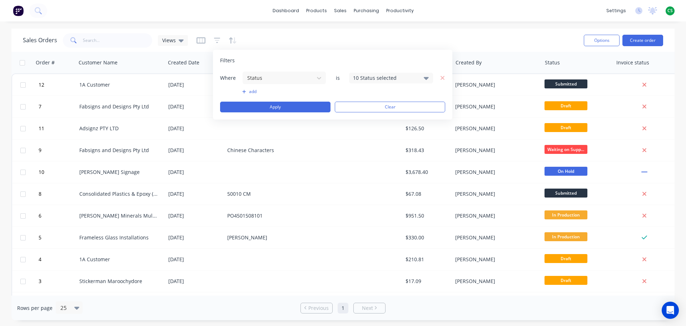
click at [361, 75] on div "10 Status selected" at bounding box center [385, 78] width 65 height 8
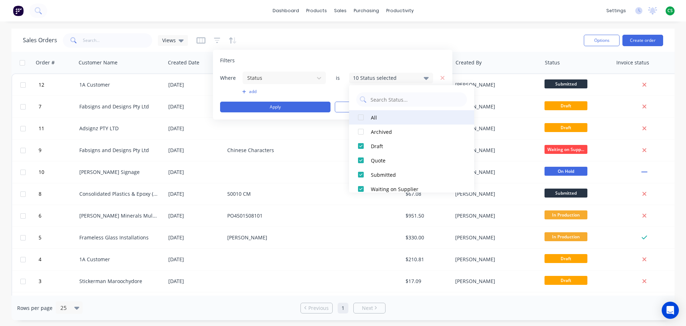
click at [360, 116] on div at bounding box center [361, 117] width 14 height 14
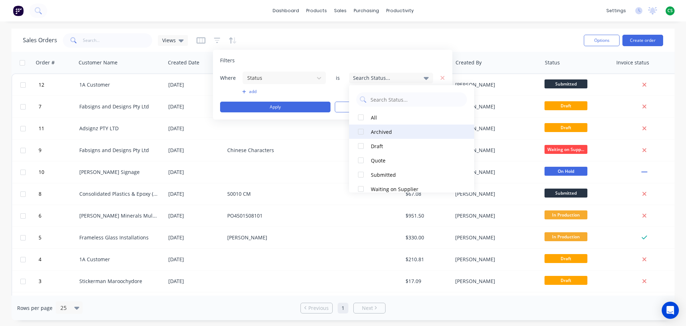
click at [362, 131] on div at bounding box center [361, 131] width 14 height 14
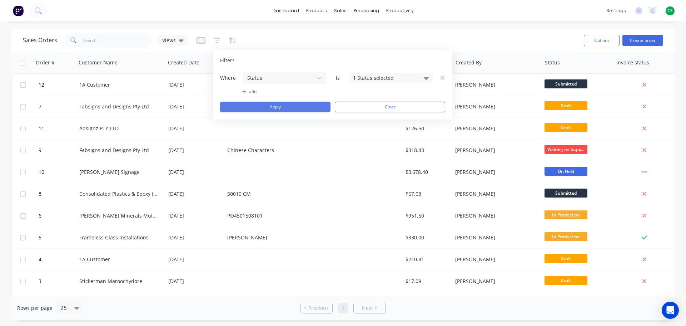
click at [307, 106] on button "Apply" at bounding box center [275, 106] width 110 height 11
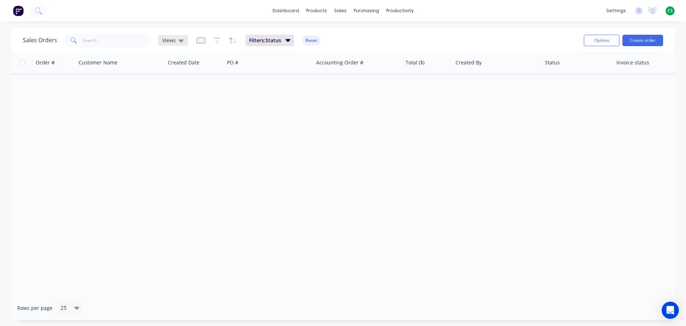
click at [167, 41] on span "Views" at bounding box center [169, 40] width 14 height 8
click at [313, 43] on button "Reset" at bounding box center [312, 40] width 18 height 10
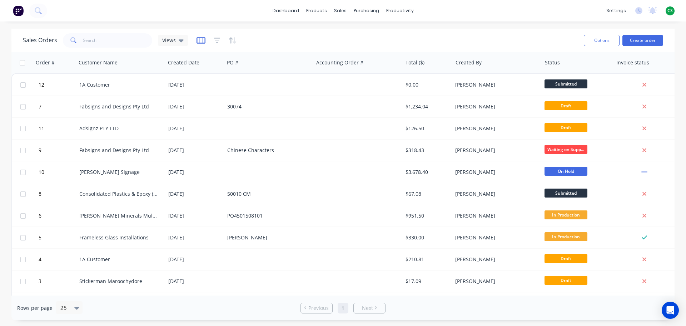
click at [199, 39] on icon "button" at bounding box center [201, 40] width 4 height 5
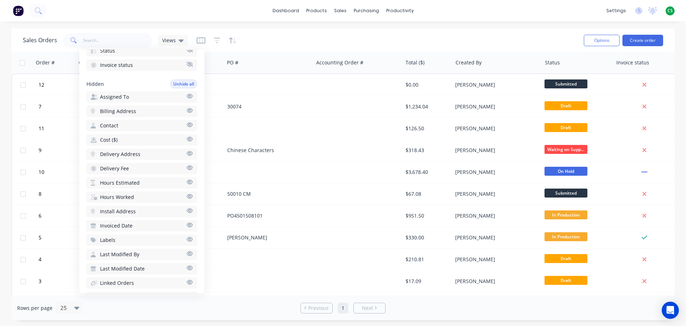
scroll to position [168, 0]
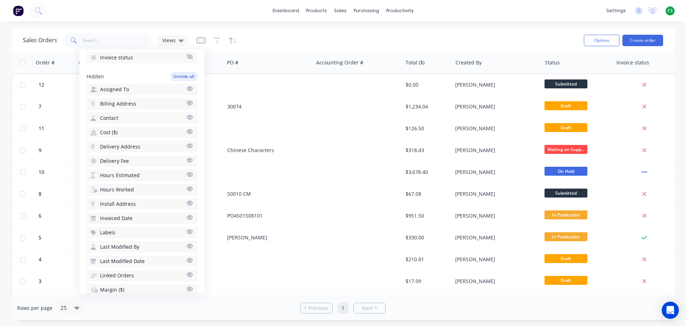
click at [187, 131] on icon "button" at bounding box center [190, 131] width 6 height 5
click at [187, 175] on icon "button" at bounding box center [190, 174] width 6 height 5
click at [187, 189] on icon "button" at bounding box center [190, 188] width 6 height 5
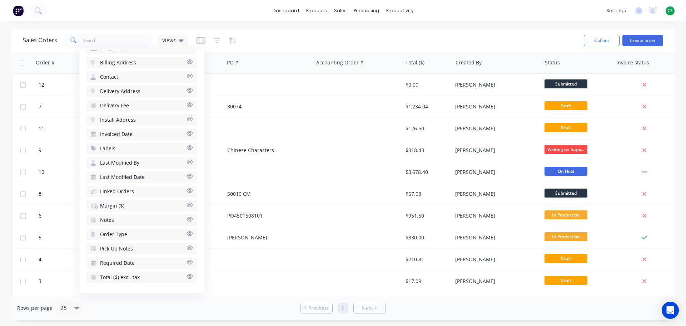
click at [187, 204] on icon "button" at bounding box center [190, 204] width 6 height 5
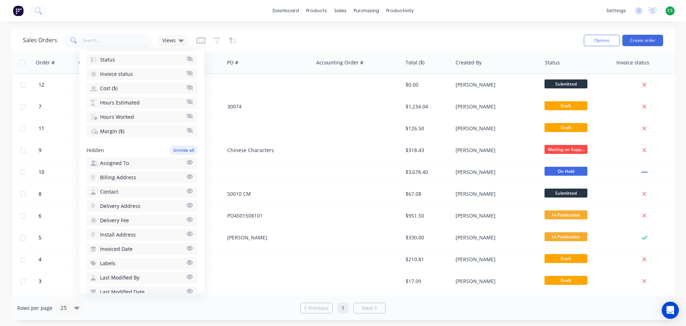
scroll to position [38, 0]
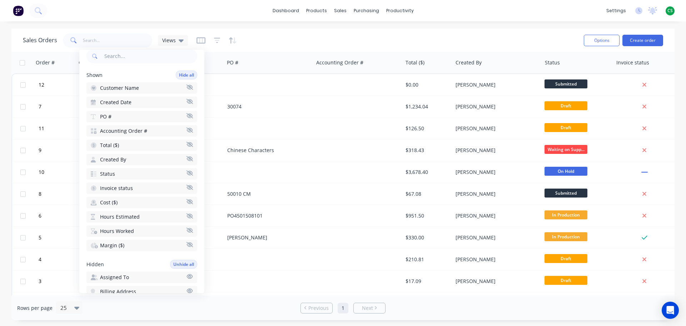
click at [187, 173] on icon "button" at bounding box center [190, 172] width 6 height 5
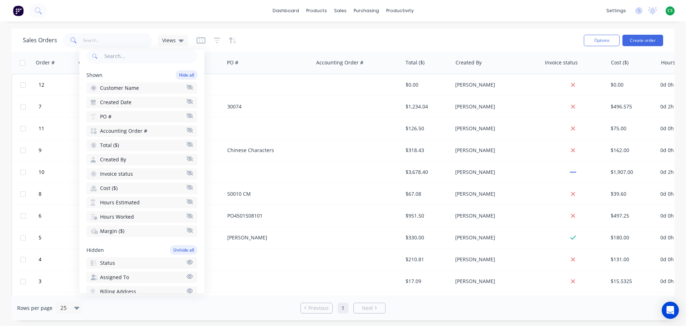
drag, startPoint x: 184, startPoint y: 117, endPoint x: 184, endPoint y: 113, distance: 3.9
click at [187, 117] on icon "button" at bounding box center [190, 115] width 6 height 5
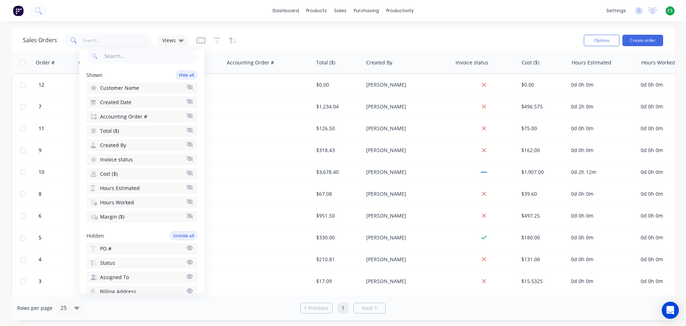
click at [187, 102] on icon "button" at bounding box center [190, 101] width 6 height 5
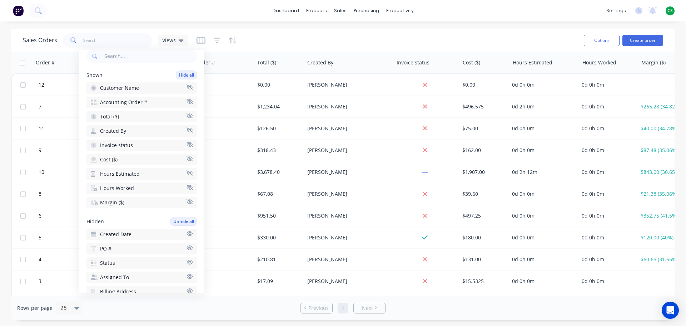
scroll to position [0, 23]
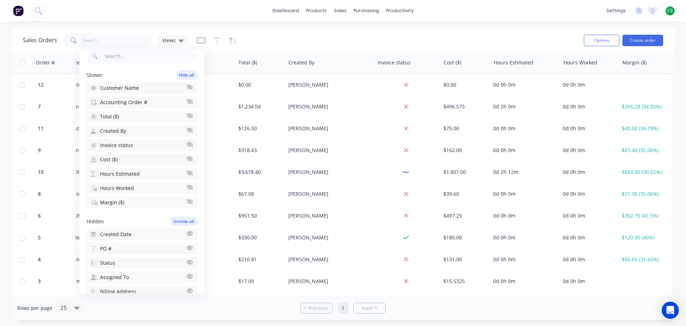
click at [313, 41] on div "Sales Orders Views" at bounding box center [300, 40] width 555 height 18
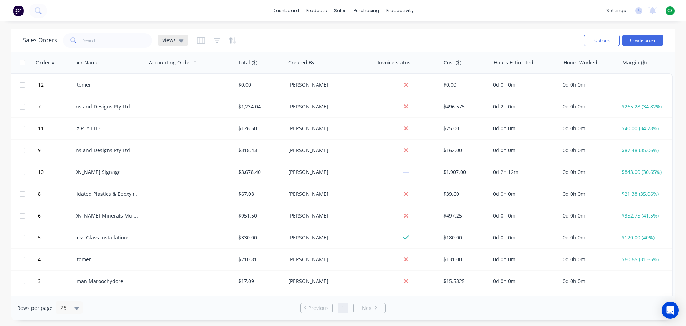
click at [172, 41] on span "Views" at bounding box center [169, 40] width 14 height 8
click at [521, 35] on div "Sales Orders Views" at bounding box center [300, 40] width 555 height 18
click at [176, 42] on div "Views" at bounding box center [172, 40] width 21 height 6
click at [175, 102] on button "None (Default)" at bounding box center [200, 101] width 81 height 8
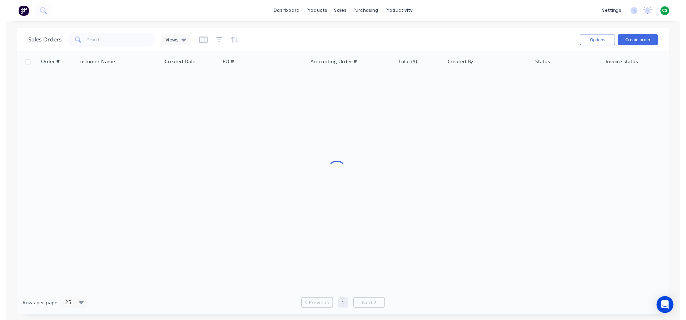
scroll to position [0, 6]
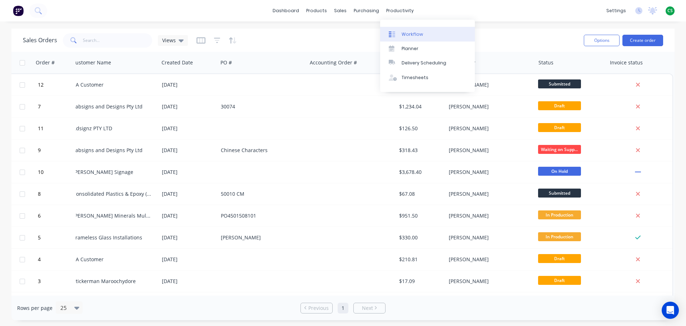
click at [409, 33] on div "Workflow" at bounding box center [412, 34] width 21 height 6
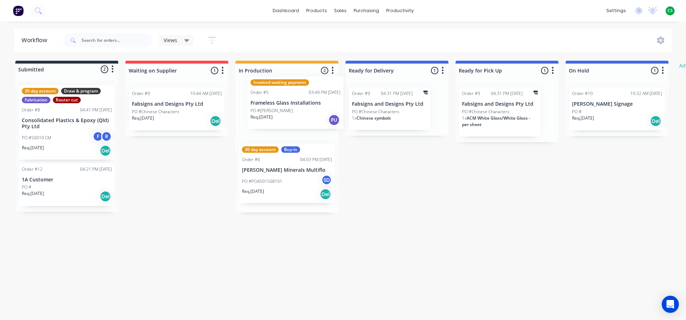
drag, startPoint x: 268, startPoint y: 121, endPoint x: 275, endPoint y: 110, distance: 14.0
click at [275, 110] on div "Invoiced waiting payment Order #5 03:49 PM [DATE] Frameless Glass Installations…" at bounding box center [286, 147] width 103 height 131
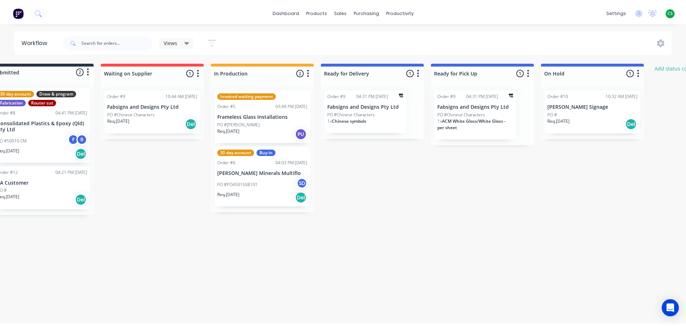
scroll to position [0, 18]
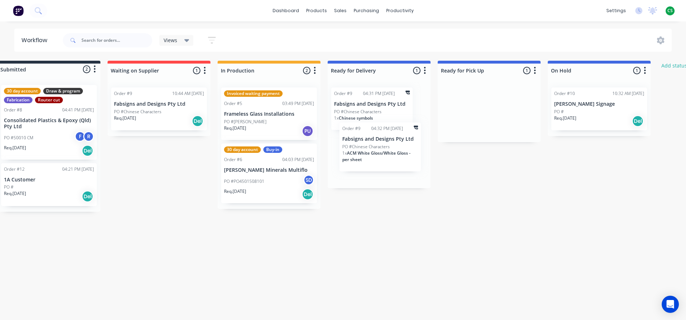
drag, startPoint x: 477, startPoint y: 96, endPoint x: 375, endPoint y: 133, distance: 108.4
click at [375, 133] on div "Submitted 2 Status colour #273444 hex #273444 Save Cancel Summaries Total order…" at bounding box center [417, 136] width 881 height 151
click at [339, 70] on div at bounding box center [379, 71] width 103 height 14
click at [337, 69] on input "Ready for Delivery" at bounding box center [366, 71] width 70 height 8
drag, startPoint x: 337, startPoint y: 69, endPoint x: 369, endPoint y: 69, distance: 31.8
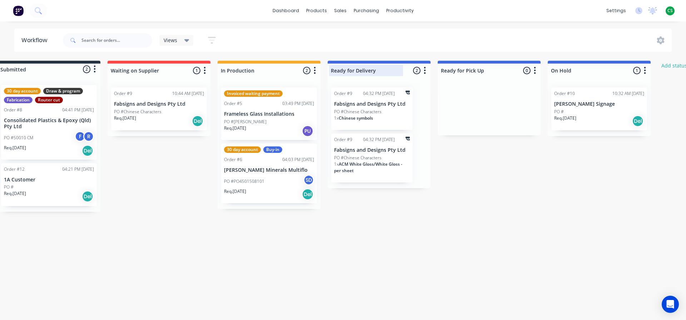
click at [369, 69] on input "Ready for Delivery" at bounding box center [366, 71] width 70 height 8
type input "c"
type input "Completed"
click at [492, 187] on div "Submitted 2 Status colour #273444 hex #273444 Save Cancel Summaries Total order…" at bounding box center [417, 136] width 881 height 151
click at [463, 70] on div at bounding box center [489, 71] width 103 height 14
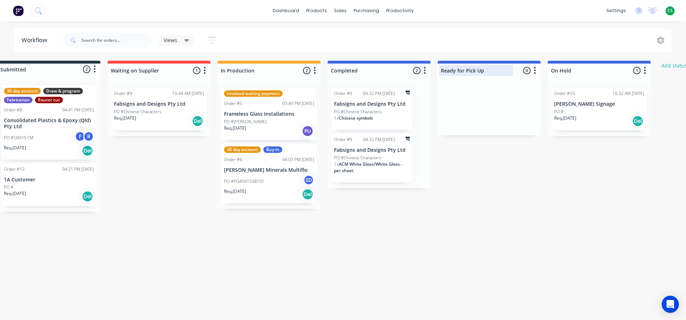
drag, startPoint x: 486, startPoint y: 70, endPoint x: 441, endPoint y: 71, distance: 45.0
click at [441, 71] on div "Ready for Pick Up" at bounding box center [476, 70] width 74 height 11
type input "To be invoiced"
drag, startPoint x: 543, startPoint y: 184, endPoint x: 535, endPoint y: 100, distance: 84.8
click at [543, 182] on div "Submitted 2 Status colour #273444 hex #273444 Save Cancel Summaries Total order…" at bounding box center [417, 136] width 881 height 151
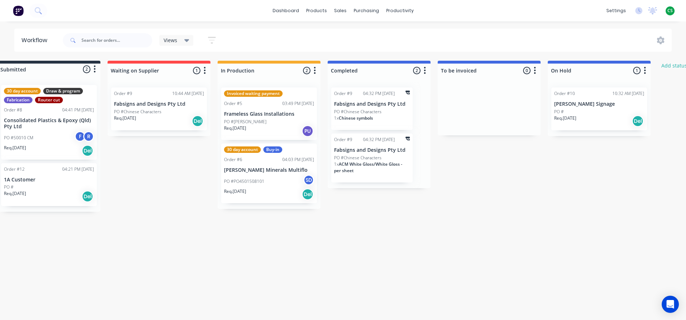
click at [535, 72] on icon "button" at bounding box center [535, 70] width 2 height 9
click at [501, 86] on span "Status colour" at bounding box center [490, 86] width 31 height 8
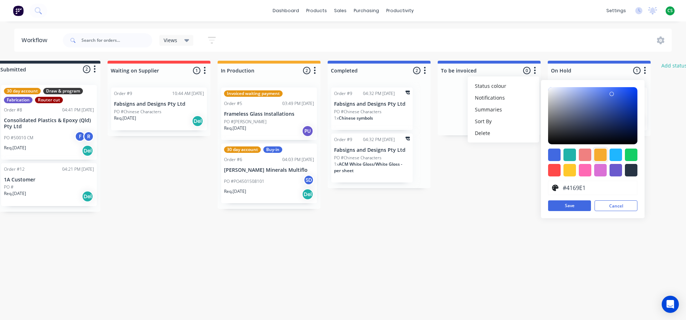
click at [597, 154] on div at bounding box center [600, 155] width 13 height 13
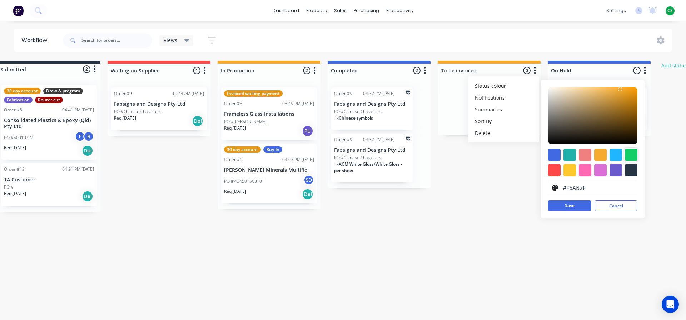
click at [629, 156] on div at bounding box center [631, 155] width 13 height 13
type input "#13CE66"
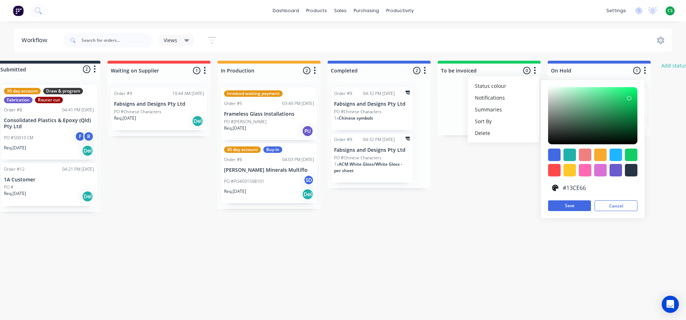
drag, startPoint x: 574, startPoint y: 207, endPoint x: 478, endPoint y: 207, distance: 95.0
click at [573, 207] on button "Save" at bounding box center [569, 205] width 43 height 11
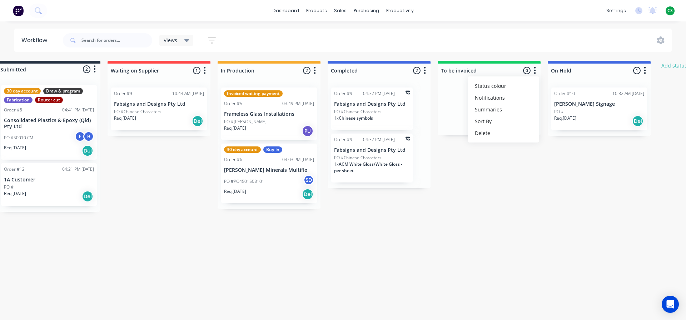
click at [478, 207] on div "Submitted 2 Status colour #273444 hex #273444 Save Cancel Summaries Total order…" at bounding box center [417, 136] width 881 height 151
drag, startPoint x: 512, startPoint y: 69, endPoint x: 506, endPoint y: 73, distance: 7.5
click at [506, 73] on div "Submitted 2 Status colour #273444 hex #273444 Save Cancel Summaries Total order…" at bounding box center [417, 136] width 881 height 151
click at [425, 73] on icon "button" at bounding box center [425, 70] width 2 height 9
click at [390, 86] on span "Status colour" at bounding box center [380, 86] width 31 height 8
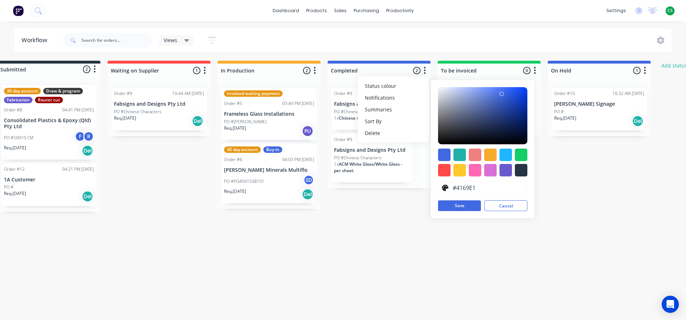
drag, startPoint x: 502, startPoint y: 207, endPoint x: 457, endPoint y: 170, distance: 58.4
click at [502, 207] on button "Cancel" at bounding box center [506, 205] width 43 height 11
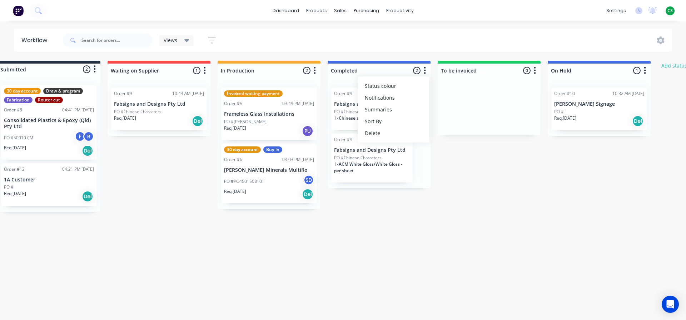
click at [539, 187] on div "Submitted 2 Status colour #273444 hex #273444 Save Cancel Summaries Total order…" at bounding box center [417, 136] width 881 height 151
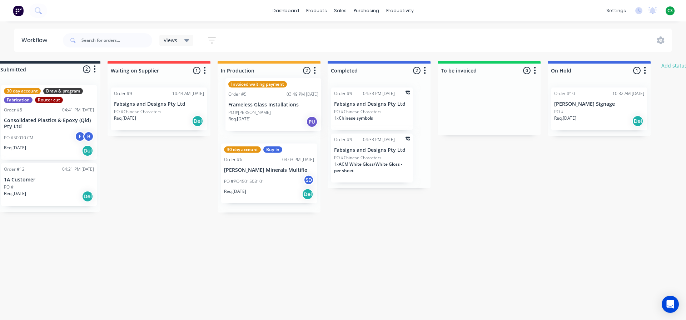
drag, startPoint x: 255, startPoint y: 102, endPoint x: 259, endPoint y: 92, distance: 10.9
click at [259, 92] on div "Invoiced waiting payment Order #5 03:49 PM [DATE] Frameless Glass Installations…" at bounding box center [269, 147] width 103 height 131
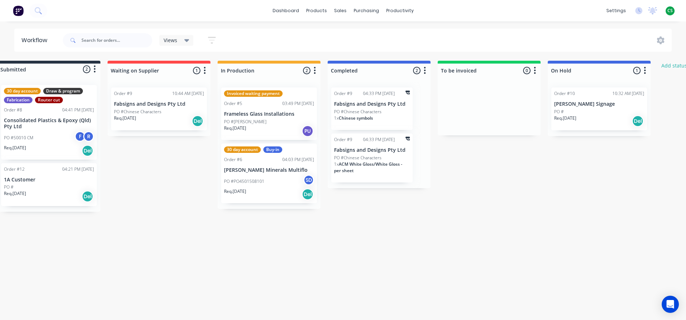
click at [314, 70] on icon "button" at bounding box center [315, 70] width 2 height 7
click at [288, 109] on button "Summaries" at bounding box center [283, 110] width 71 height 12
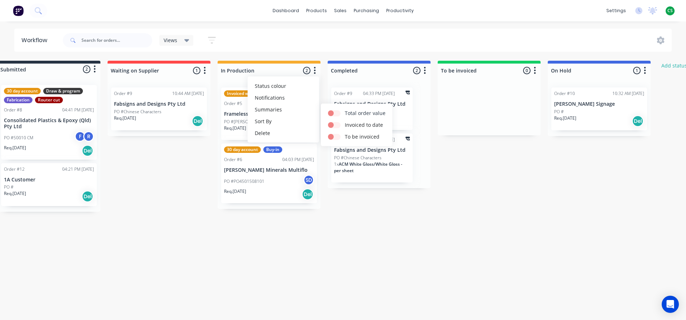
click at [345, 109] on label at bounding box center [345, 109] width 0 height 0
click at [334, 111] on input "checkbox" at bounding box center [331, 112] width 6 height 7
checkbox input "true"
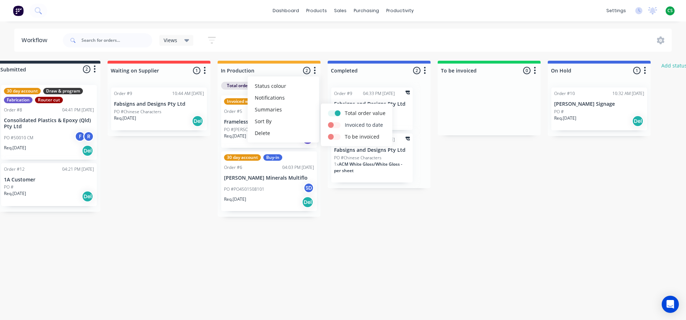
drag, startPoint x: 337, startPoint y: 125, endPoint x: 338, endPoint y: 130, distance: 5.4
click at [345, 121] on label at bounding box center [345, 121] width 0 height 0
click at [334, 125] on input "checkbox" at bounding box center [331, 124] width 6 height 7
checkbox input "true"
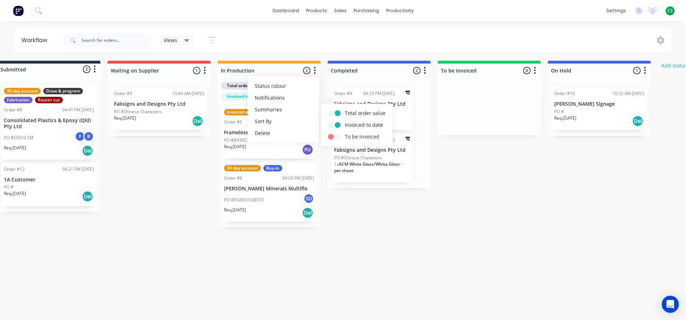
click at [345, 133] on label at bounding box center [345, 133] width 0 height 0
click at [334, 138] on input "checkbox" at bounding box center [331, 136] width 6 height 7
checkbox input "true"
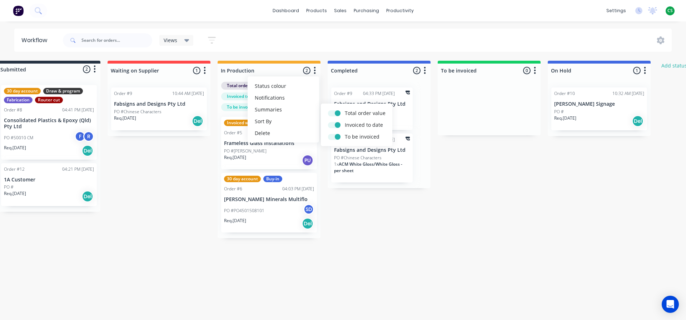
click at [202, 164] on div "Submitted 2 Status colour #273444 hex #273444 Save Cancel Summaries Total order…" at bounding box center [417, 150] width 881 height 178
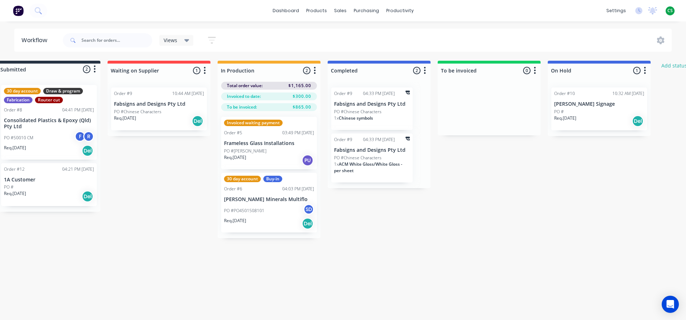
click at [314, 73] on icon "button" at bounding box center [315, 70] width 2 height 7
click at [278, 111] on button "Summaries" at bounding box center [283, 110] width 71 height 12
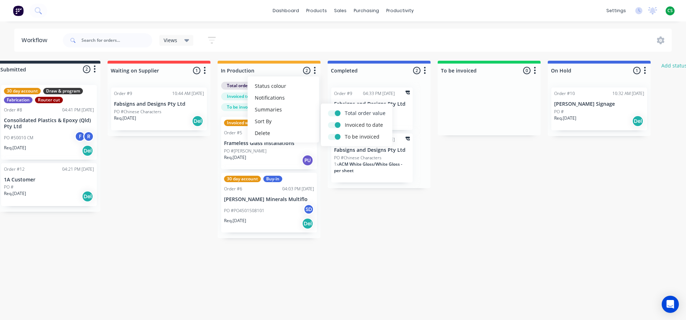
click at [345, 109] on label at bounding box center [345, 109] width 0 height 0
click at [332, 115] on input "checkbox" at bounding box center [331, 112] width 6 height 7
checkbox input "false"
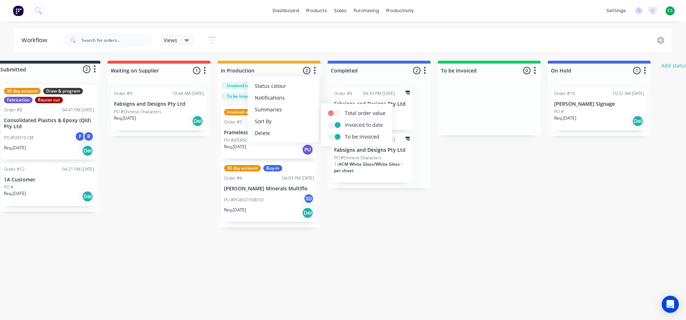
click at [345, 121] on label at bounding box center [345, 121] width 0 height 0
click at [331, 126] on input "checkbox" at bounding box center [331, 124] width 6 height 7
checkbox input "false"
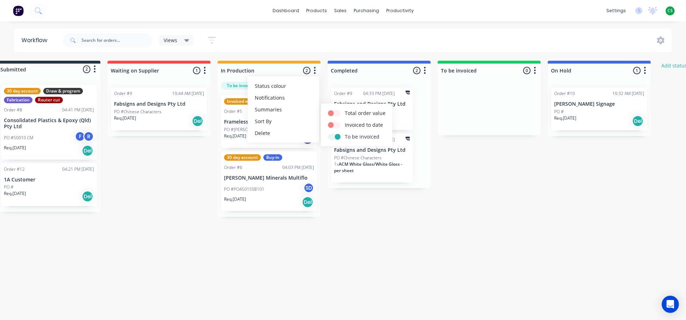
click at [345, 133] on label at bounding box center [345, 133] width 0 height 0
click at [331, 139] on input "checkbox" at bounding box center [331, 136] width 6 height 7
checkbox input "false"
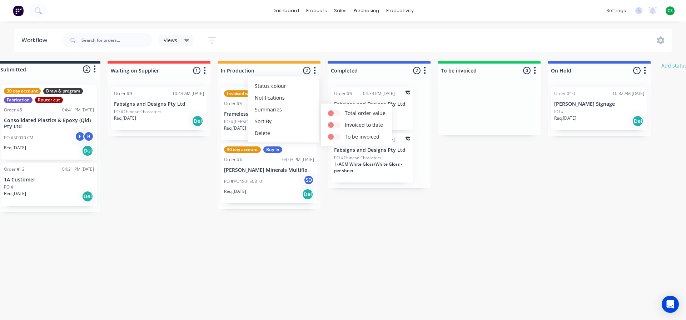
click at [357, 244] on div "Workflow Views Save new view None (Default) edit Show/Hide statuses Show line i…" at bounding box center [325, 167] width 686 height 277
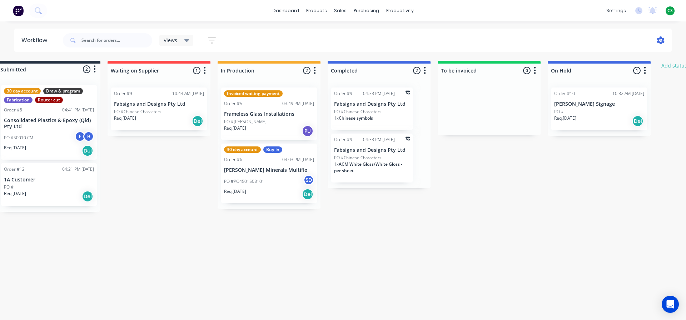
click at [659, 40] on icon at bounding box center [661, 40] width 8 height 8
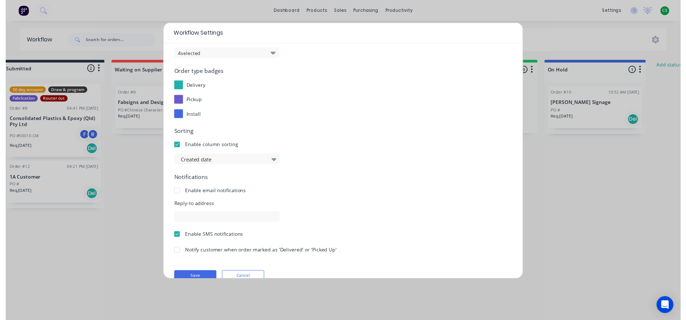
scroll to position [77, 0]
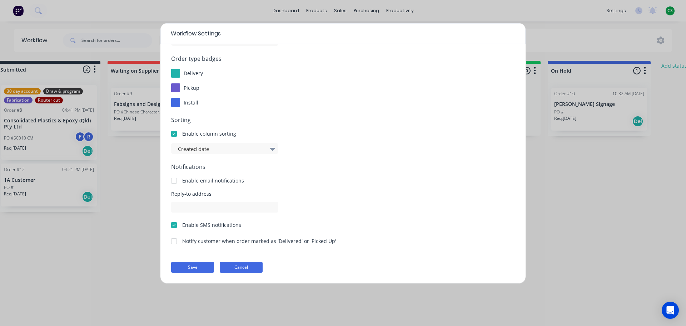
click at [233, 268] on button "Cancel" at bounding box center [241, 267] width 43 height 11
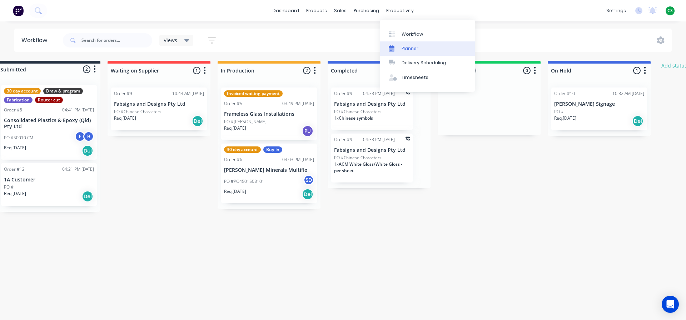
click at [409, 46] on div "Planner" at bounding box center [410, 48] width 17 height 6
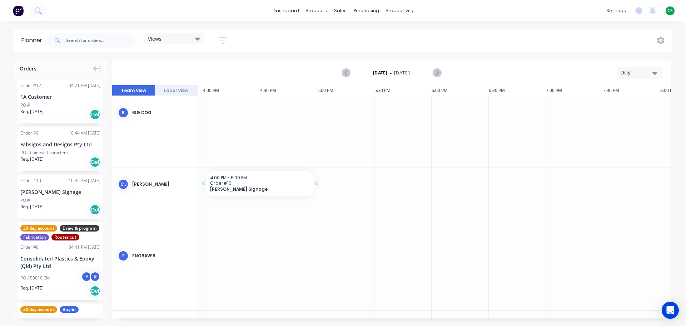
scroll to position [0, 1821]
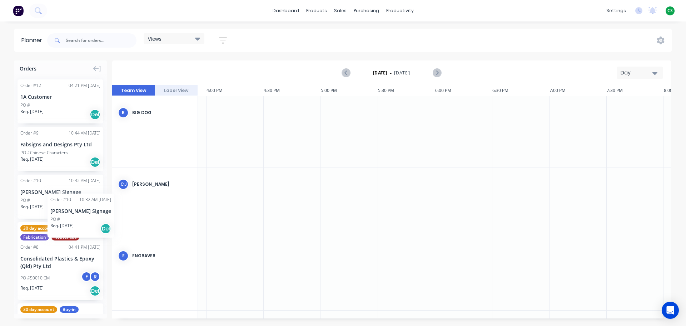
drag, startPoint x: 59, startPoint y: 196, endPoint x: 48, endPoint y: 188, distance: 14.4
click at [629, 73] on div "Day" at bounding box center [637, 73] width 33 height 8
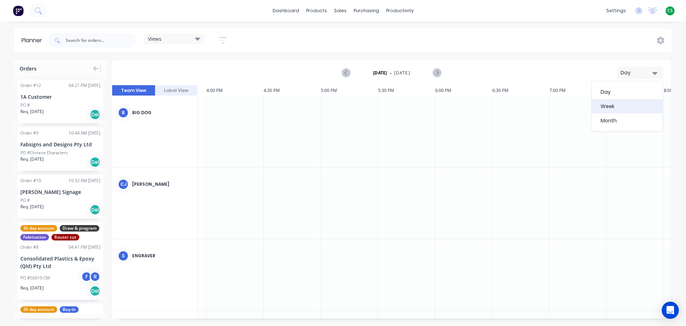
click at [612, 105] on div "Week" at bounding box center [627, 106] width 71 height 14
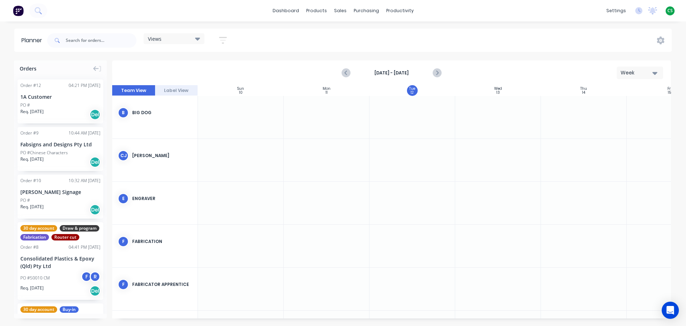
scroll to position [0, 0]
drag, startPoint x: 60, startPoint y: 200, endPoint x: 278, endPoint y: 159, distance: 221.7
drag, startPoint x: 281, startPoint y: 158, endPoint x: 495, endPoint y: 151, distance: 214.5
drag, startPoint x: 55, startPoint y: 148, endPoint x: 267, endPoint y: 157, distance: 211.7
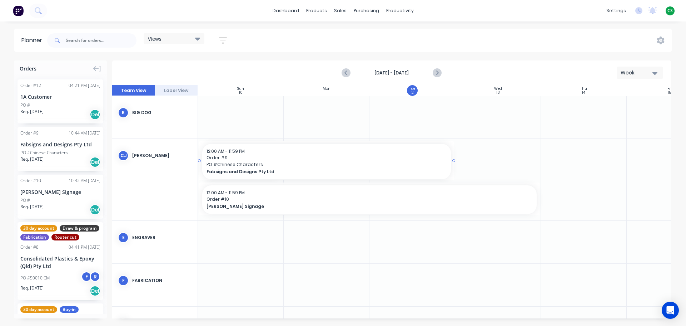
drag, startPoint x: 289, startPoint y: 161, endPoint x: 400, endPoint y: 152, distance: 111.1
click at [567, 164] on div at bounding box center [584, 179] width 86 height 81
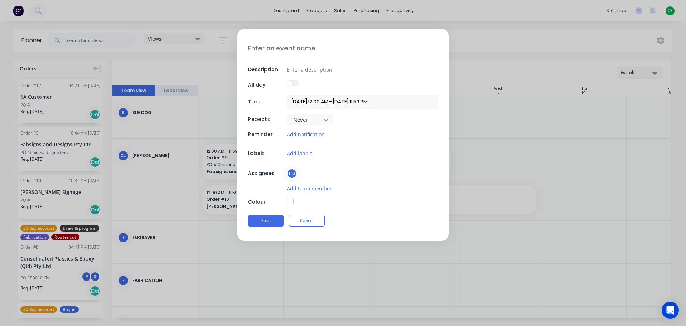
click at [265, 49] on textarea at bounding box center [343, 48] width 190 height 17
type textarea "x"
type textarea "L"
type textarea "x"
type textarea "Le"
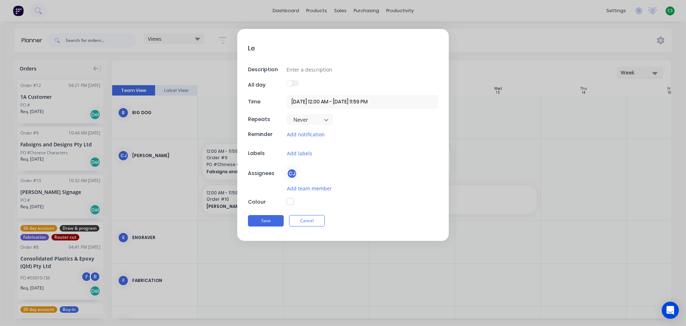
type textarea "x"
type textarea "Lea"
type textarea "x"
type textarea "Leav"
type textarea "x"
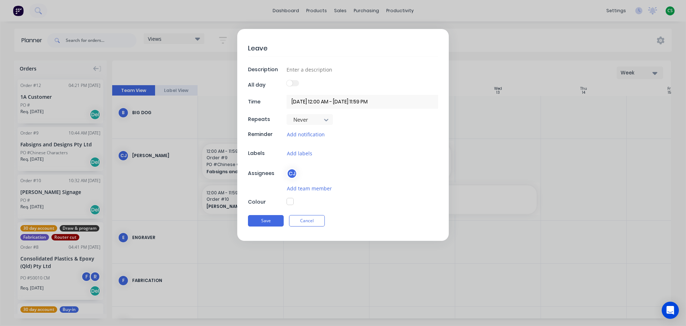
click at [253, 46] on textarea "Leave" at bounding box center [343, 48] width 190 height 17
type textarea "Leave"
click at [297, 70] on input at bounding box center [363, 69] width 152 height 11
paste input "Leave"
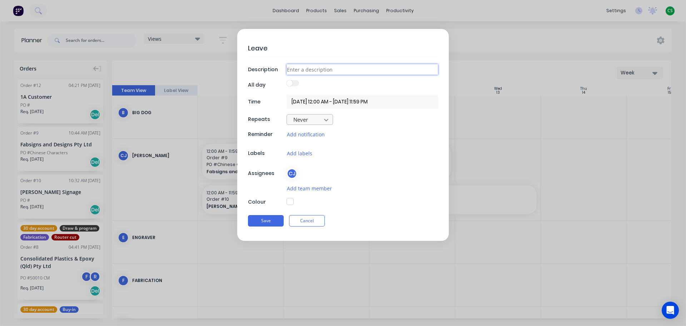
type textarea "x"
type input "Leave"
click at [289, 202] on button "button" at bounding box center [290, 201] width 7 height 7
type textarea "x"
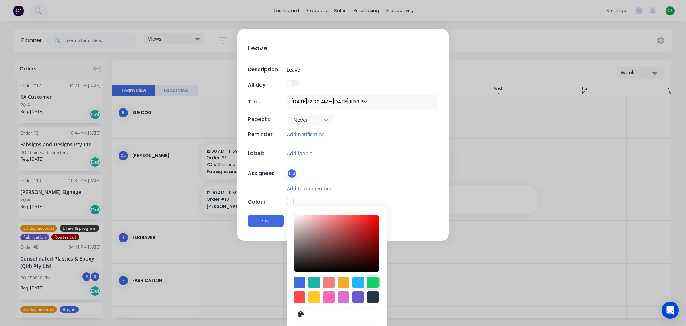
click at [371, 281] on div at bounding box center [373, 282] width 12 height 12
type input "#13CE66"
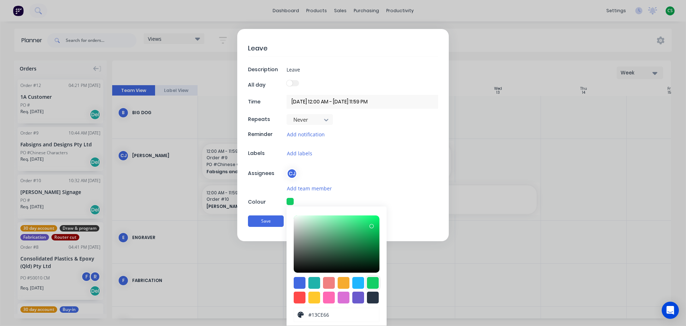
scroll to position [20, 0]
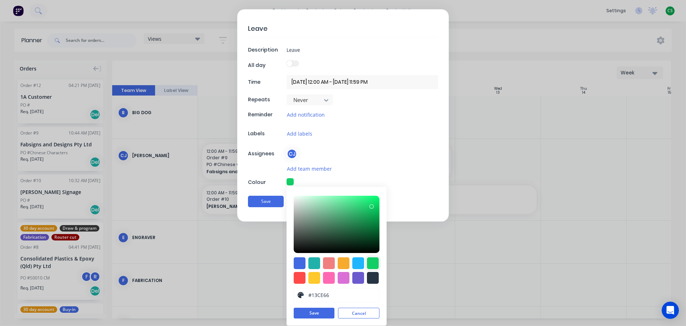
click at [317, 314] on button "Save" at bounding box center [314, 312] width 41 height 11
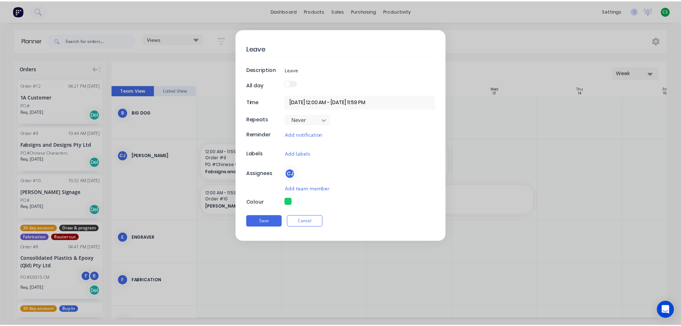
scroll to position [0, 0]
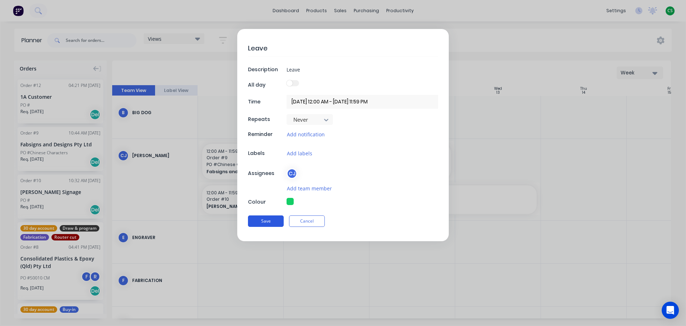
click at [261, 221] on button "Save" at bounding box center [266, 220] width 36 height 11
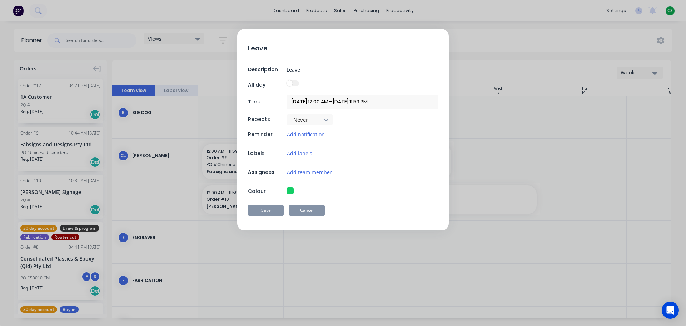
type textarea "x"
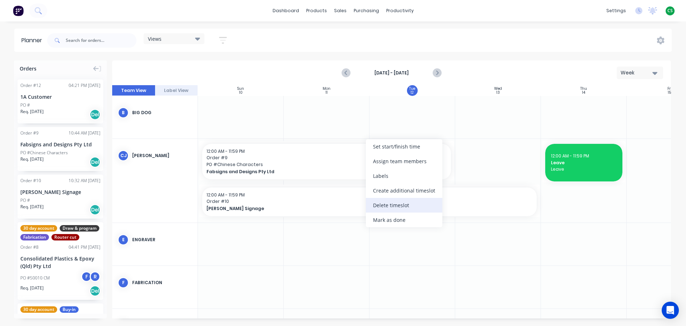
click at [383, 206] on div "Delete timeslot" at bounding box center [404, 205] width 76 height 15
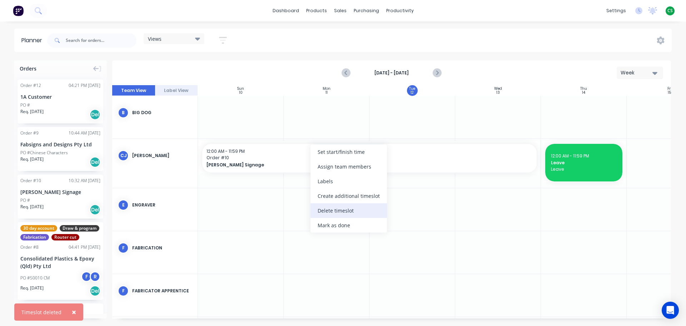
click at [336, 211] on div "Delete timeslot" at bounding box center [349, 210] width 76 height 15
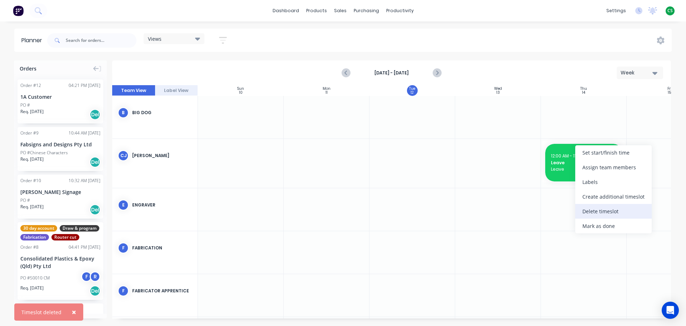
click at [595, 211] on div "Delete timeslot" at bounding box center [613, 211] width 76 height 15
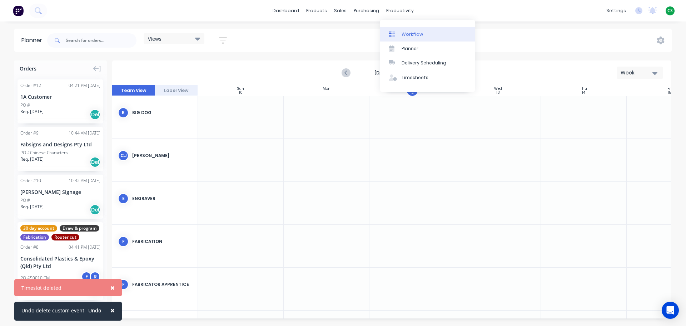
click at [415, 34] on div "Workflow" at bounding box center [412, 34] width 21 height 6
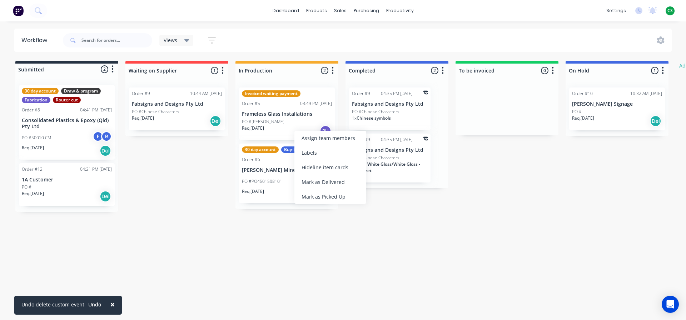
click at [471, 245] on div "Workflow Views Save new view None (Default) edit Show/Hide statuses Show line i…" at bounding box center [343, 167] width 686 height 277
click at [212, 39] on icon "button" at bounding box center [212, 40] width 8 height 9
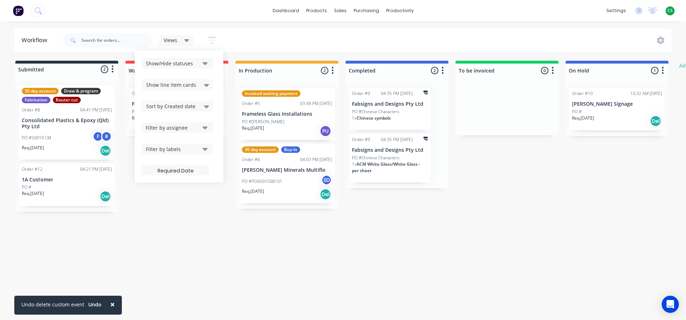
click at [173, 65] on div "Show/Hide statuses" at bounding box center [173, 64] width 54 height 8
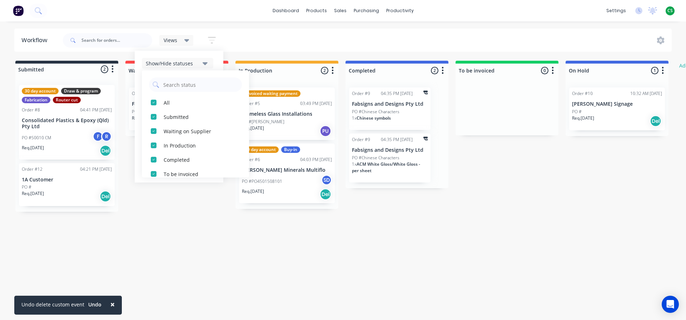
click at [269, 39] on div "Views Save new view None (Default) edit Show/Hide statuses All Submitted Waitin…" at bounding box center [366, 40] width 611 height 21
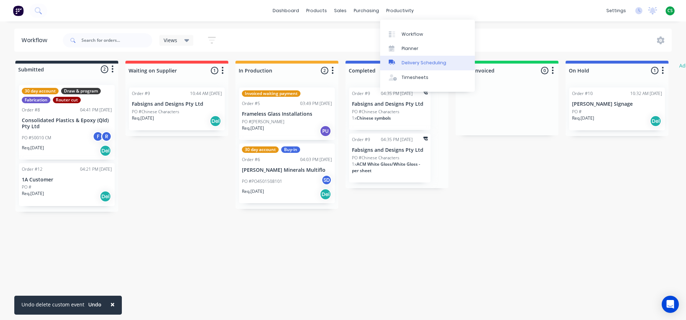
click at [431, 65] on div "Delivery Scheduling" at bounding box center [424, 63] width 45 height 6
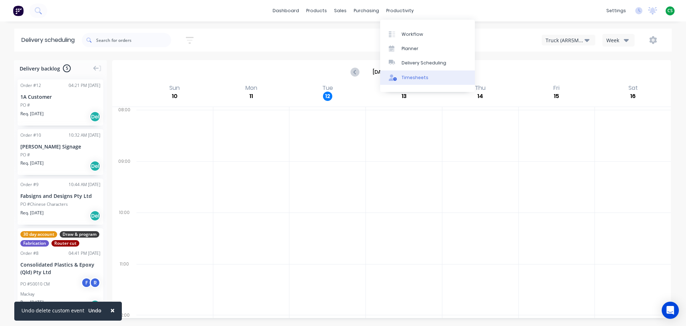
click at [415, 78] on div "Timesheets" at bounding box center [415, 77] width 27 height 6
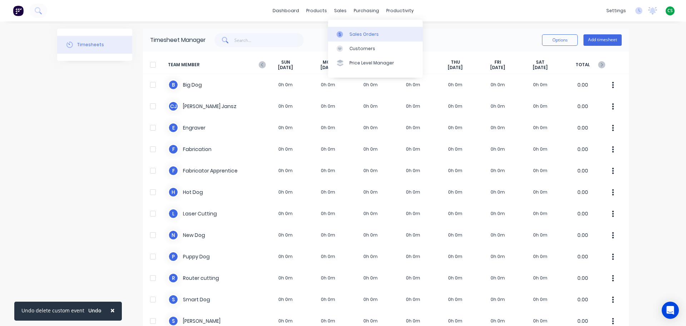
click at [357, 36] on div "Sales Orders" at bounding box center [363, 34] width 29 height 6
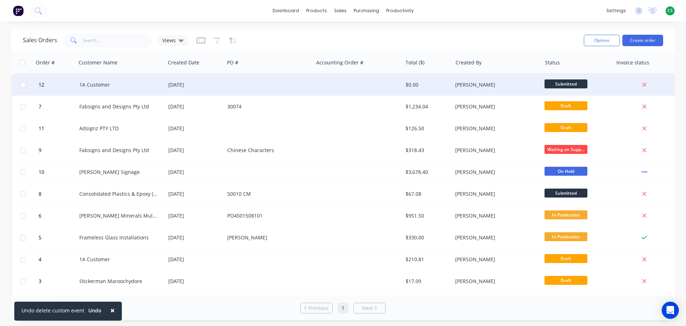
click at [104, 86] on div "1A Customer" at bounding box center [118, 84] width 79 height 7
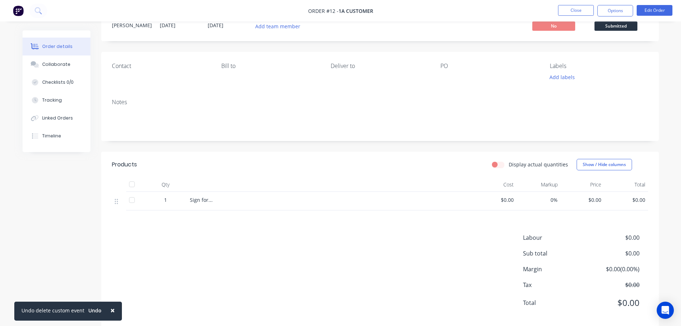
scroll to position [39, 0]
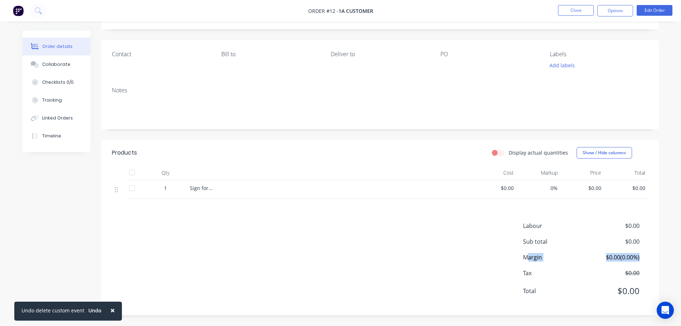
drag, startPoint x: 527, startPoint y: 256, endPoint x: 642, endPoint y: 254, distance: 115.1
click at [642, 254] on div "Margin $0.00 ( 0.00 %)" at bounding box center [585, 257] width 125 height 9
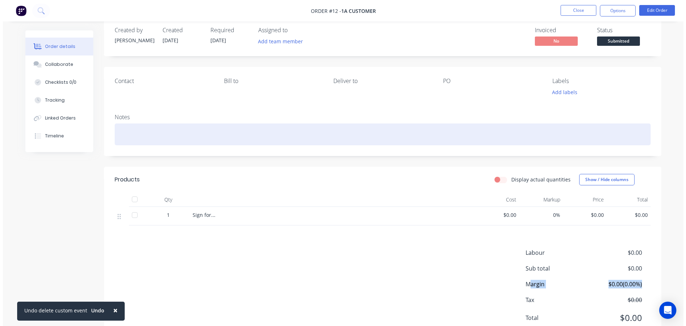
scroll to position [0, 0]
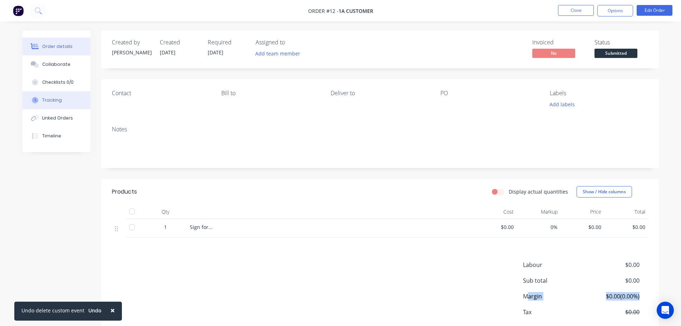
click at [50, 100] on div "Tracking" at bounding box center [52, 100] width 20 height 6
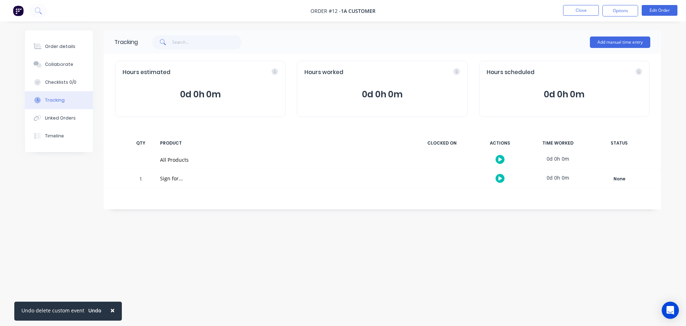
click at [130, 71] on span "Hours estimated" at bounding box center [147, 72] width 48 height 8
drag, startPoint x: 130, startPoint y: 71, endPoint x: 157, endPoint y: 71, distance: 27.2
click at [157, 71] on span "Hours estimated" at bounding box center [147, 72] width 48 height 8
click at [312, 71] on span "Hours worked" at bounding box center [323, 72] width 39 height 8
drag, startPoint x: 312, startPoint y: 71, endPoint x: 338, endPoint y: 72, distance: 26.5
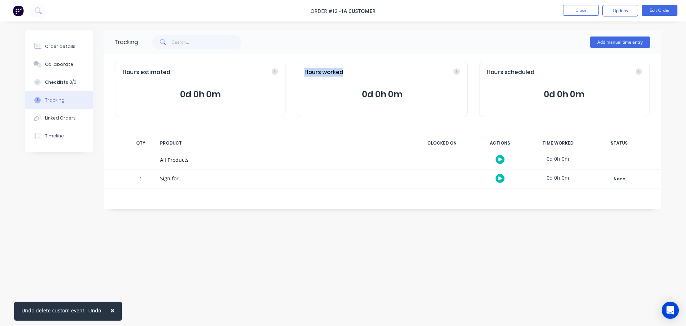
click at [338, 72] on span "Hours worked" at bounding box center [323, 72] width 39 height 8
click at [55, 49] on div "Order details" at bounding box center [60, 46] width 30 height 6
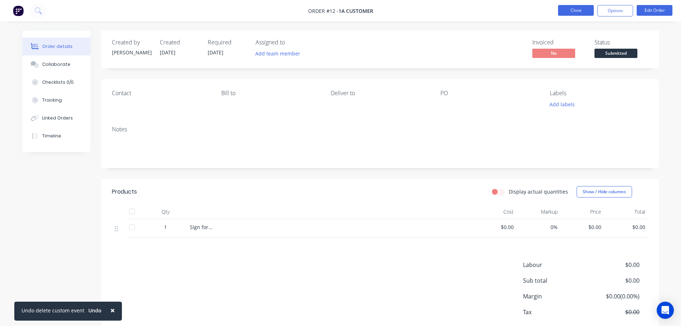
click at [571, 10] on button "Close" at bounding box center [576, 10] width 36 height 11
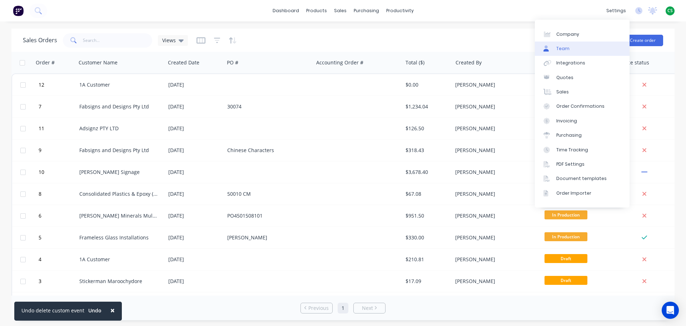
click at [571, 50] on link "Team" at bounding box center [582, 48] width 95 height 14
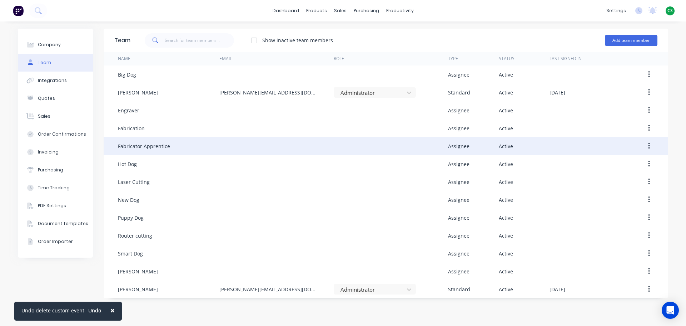
click at [648, 146] on icon "button" at bounding box center [649, 146] width 2 height 8
click at [604, 169] on div "Edit" at bounding box center [623, 164] width 55 height 10
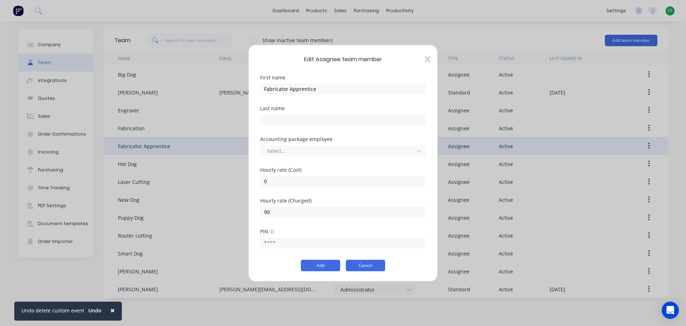
click at [365, 264] on button "Cancel" at bounding box center [365, 264] width 39 height 11
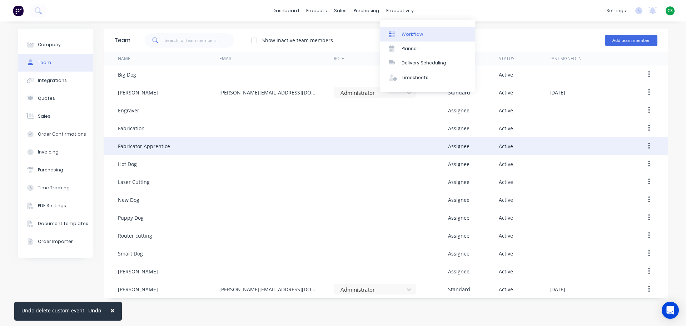
click at [407, 36] on div "Workflow" at bounding box center [412, 34] width 21 height 6
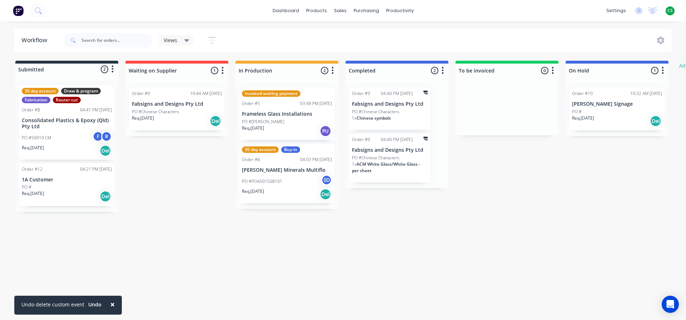
click at [281, 179] on p "PO #PO4501508101" at bounding box center [262, 181] width 40 height 6
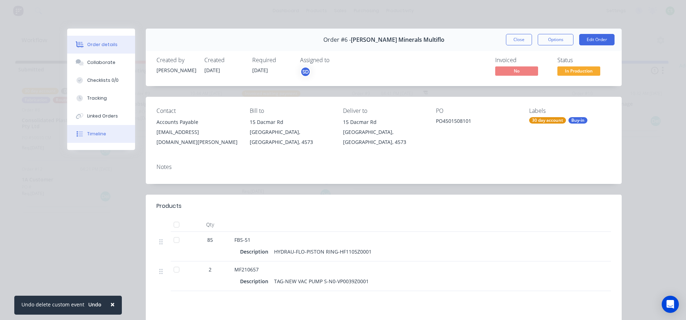
drag, startPoint x: 93, startPoint y: 132, endPoint x: 102, endPoint y: 132, distance: 8.9
click at [94, 132] on div "Timeline" at bounding box center [96, 134] width 19 height 6
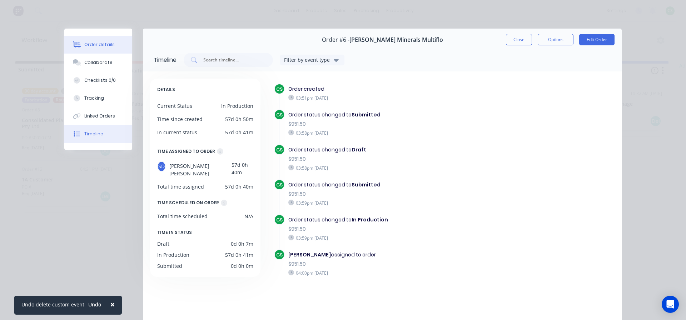
click at [99, 45] on div "Order details" at bounding box center [99, 44] width 30 height 6
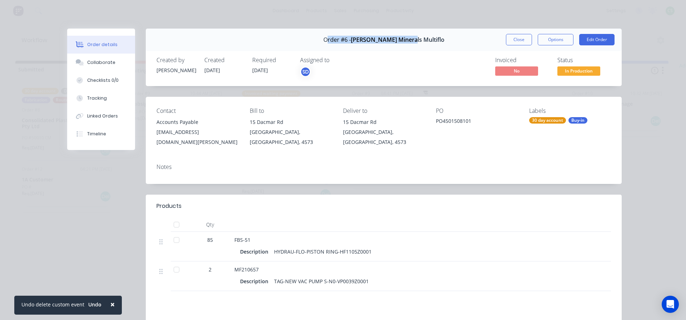
drag, startPoint x: 342, startPoint y: 41, endPoint x: 420, endPoint y: 43, distance: 77.9
click at [420, 43] on div "Order #6 - [PERSON_NAME] Minerals Multiflo" at bounding box center [383, 39] width 121 height 21
click at [99, 133] on div "Timeline" at bounding box center [96, 134] width 19 height 6
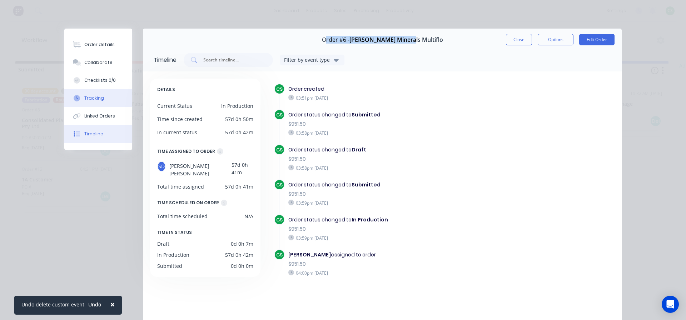
click at [89, 97] on div "Tracking" at bounding box center [94, 98] width 20 height 6
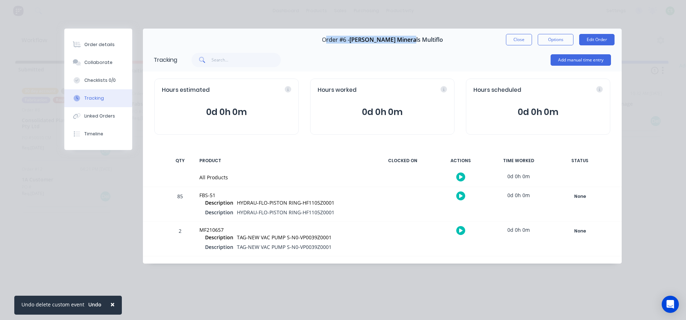
click at [460, 196] on icon at bounding box center [461, 196] width 4 height 4
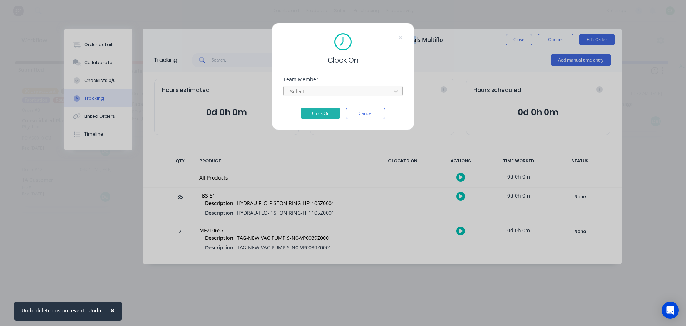
click at [318, 93] on div at bounding box center [338, 91] width 98 height 9
click at [576, 62] on div "Clock On Team Member Select... Clock On Cancel" at bounding box center [343, 163] width 686 height 326
click at [576, 61] on div "Clock On Team Member Select... Clock On Cancel" at bounding box center [343, 163] width 686 height 326
click at [372, 113] on button "Cancel" at bounding box center [365, 113] width 39 height 11
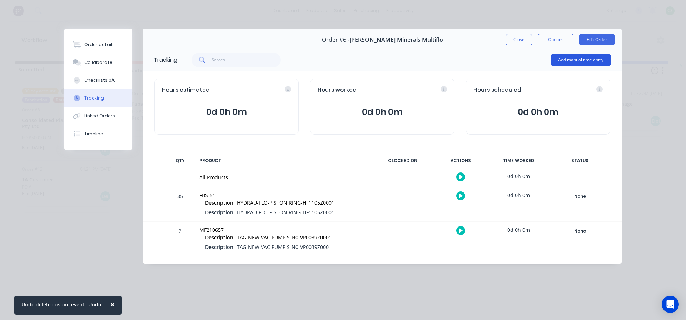
click at [559, 58] on button "Add manual time entry" at bounding box center [581, 59] width 60 height 11
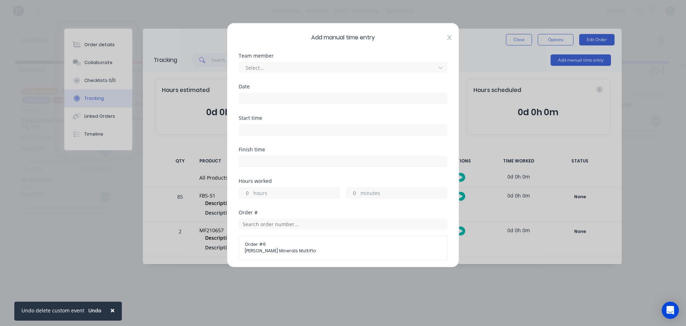
click at [447, 38] on icon at bounding box center [449, 38] width 4 height 6
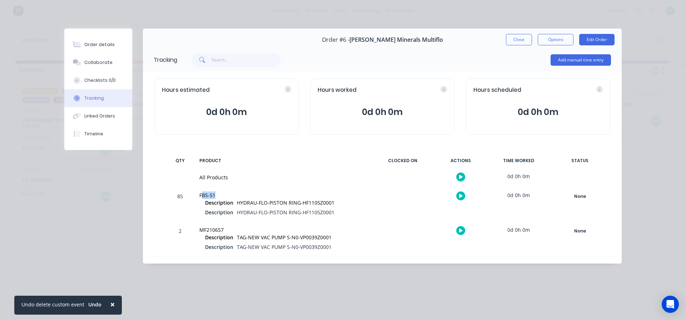
drag, startPoint x: 202, startPoint y: 196, endPoint x: 229, endPoint y: 196, distance: 27.2
click at [229, 196] on div "FBS-51" at bounding box center [283, 196] width 168 height 8
click at [460, 230] on icon at bounding box center [461, 231] width 4 height 4
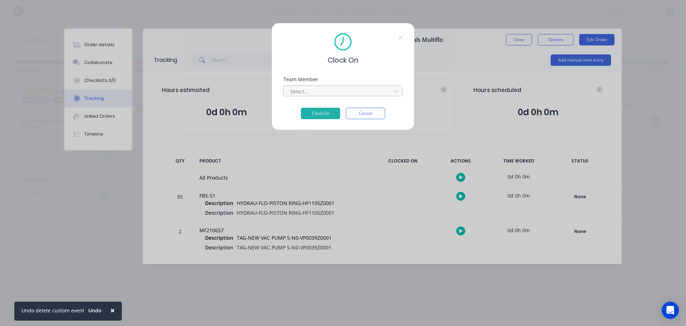
click at [313, 93] on div at bounding box center [338, 91] width 98 height 9
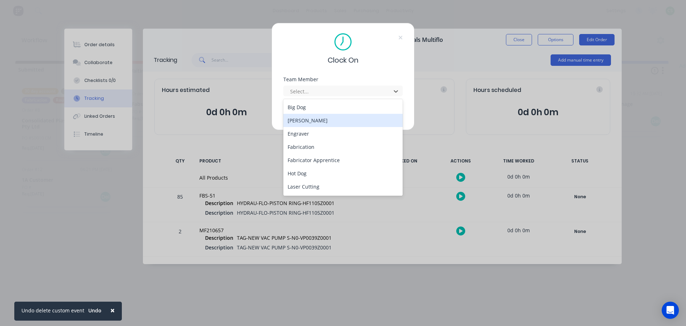
click at [297, 122] on div "[PERSON_NAME]" at bounding box center [342, 120] width 119 height 13
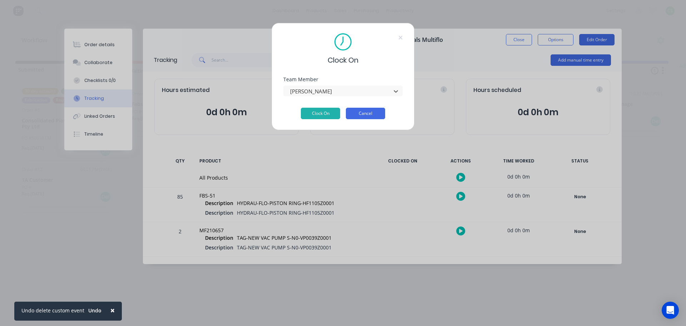
click at [382, 115] on button "Cancel" at bounding box center [365, 113] width 39 height 11
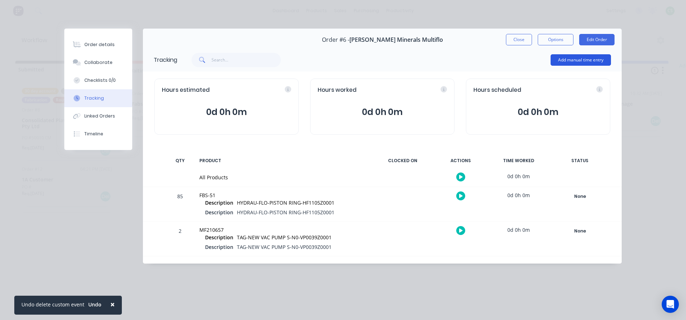
click at [559, 61] on button "Add manual time entry" at bounding box center [581, 59] width 60 height 11
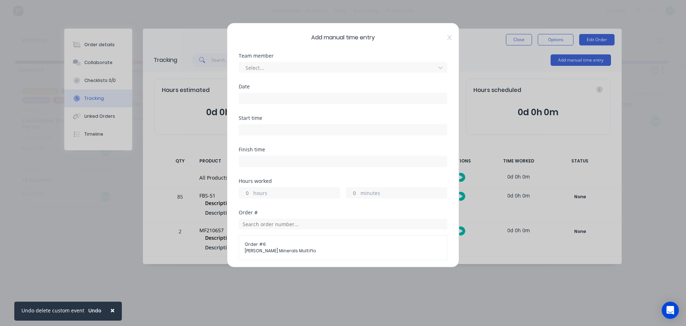
click at [441, 38] on span "Add manual time entry" at bounding box center [343, 37] width 209 height 9
click at [447, 35] on icon at bounding box center [449, 37] width 4 height 5
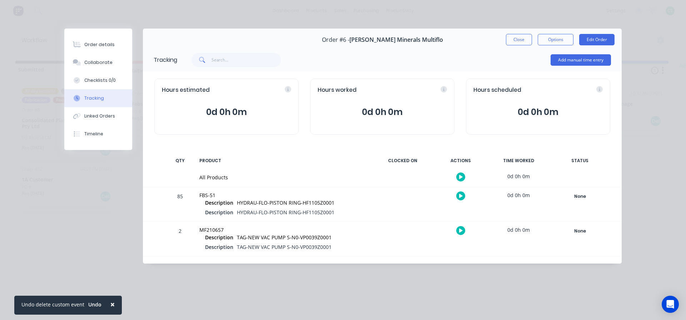
click at [520, 39] on button "Close" at bounding box center [519, 39] width 26 height 11
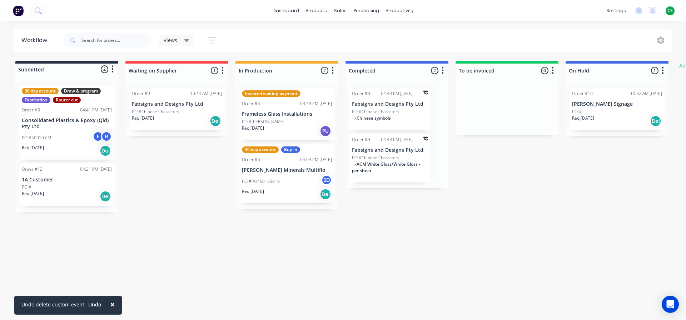
click at [552, 44] on div "Views Save new view None (Default) edit Show/Hide statuses Show line item cards…" at bounding box center [366, 40] width 611 height 21
click at [334, 33] on div "Product Catalogue" at bounding box center [348, 34] width 44 height 6
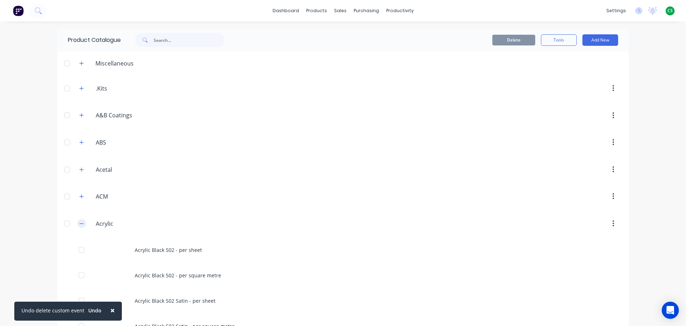
click at [79, 223] on icon "button" at bounding box center [81, 223] width 4 height 5
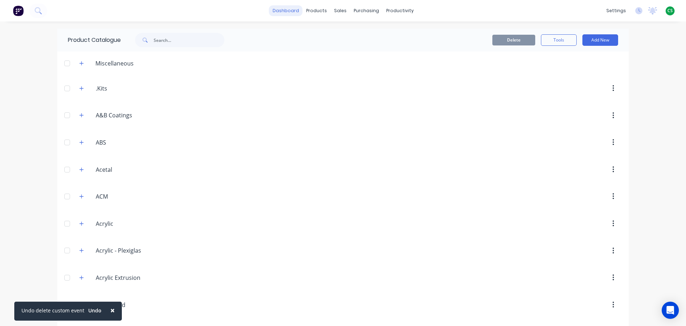
click at [286, 11] on link "dashboard" at bounding box center [286, 10] width 34 height 11
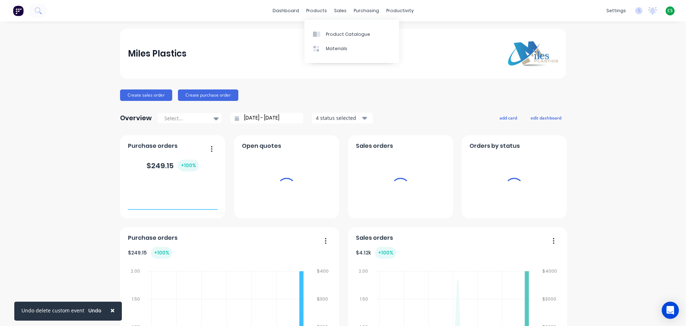
click at [667, 10] on span "CS" at bounding box center [669, 11] width 5 height 6
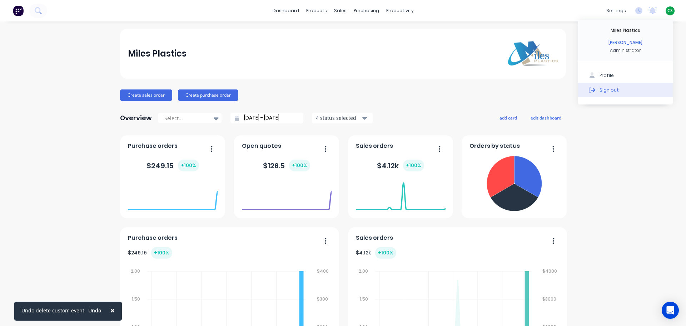
click at [613, 94] on button "Sign out" at bounding box center [625, 90] width 95 height 14
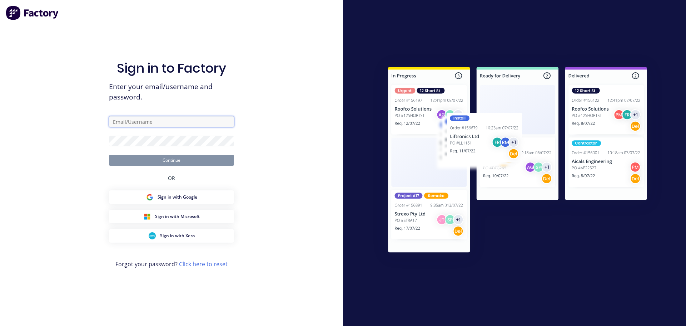
click at [125, 118] on input "text" at bounding box center [171, 121] width 125 height 11
type input "[PERSON_NAME][EMAIL_ADDRESS][DOMAIN_NAME]"
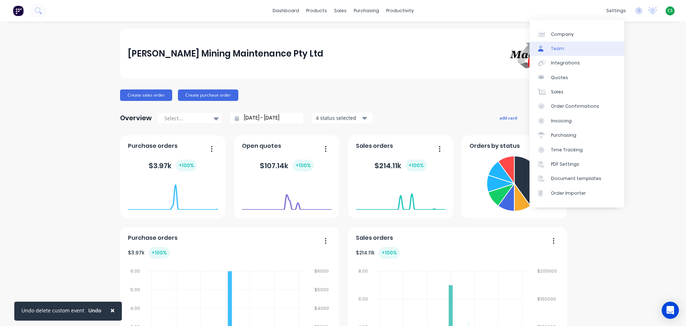
click at [571, 50] on link "Team" at bounding box center [577, 48] width 95 height 14
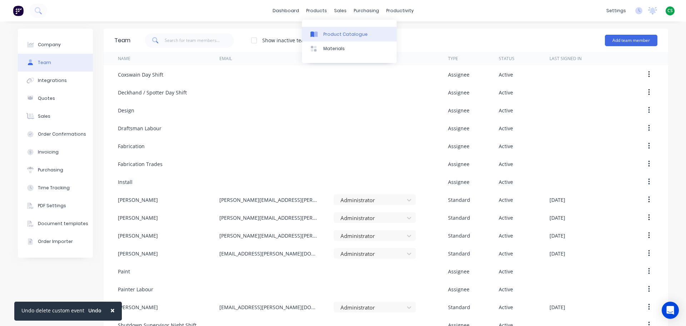
click at [331, 37] on div "Product Catalogue" at bounding box center [345, 34] width 44 height 6
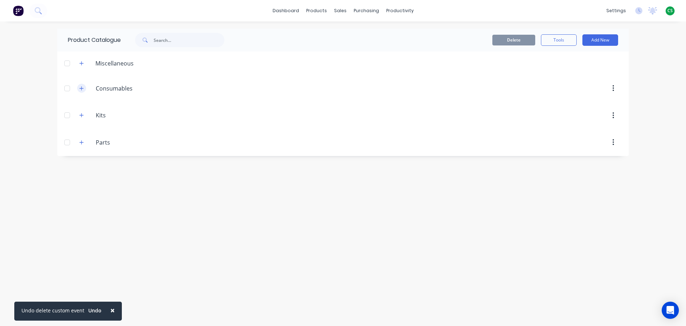
click at [80, 90] on icon "button" at bounding box center [81, 88] width 4 height 5
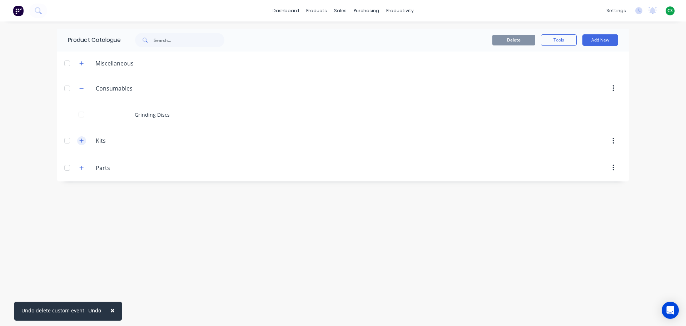
click at [80, 139] on icon "button" at bounding box center [81, 140] width 4 height 5
click at [81, 191] on icon "button" at bounding box center [81, 192] width 4 height 5
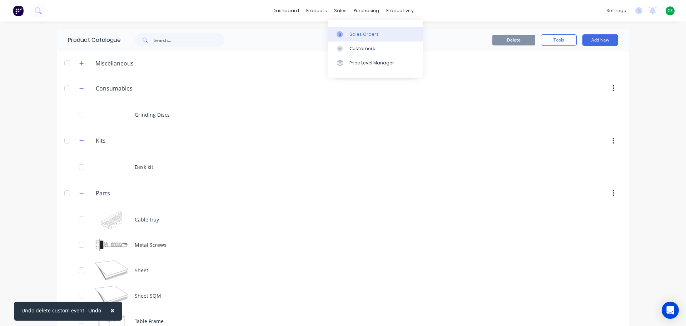
click at [360, 34] on div "Sales Orders" at bounding box center [363, 34] width 29 height 6
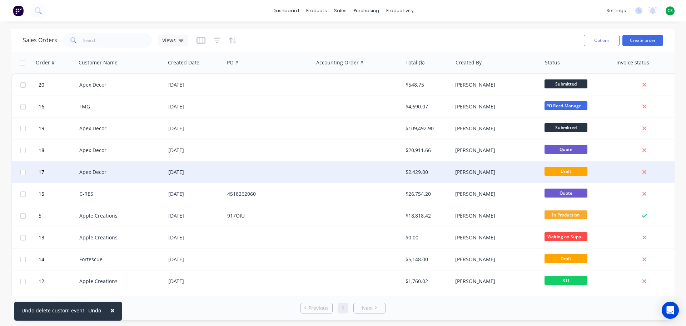
click at [183, 173] on div "[DATE]" at bounding box center [194, 171] width 53 height 7
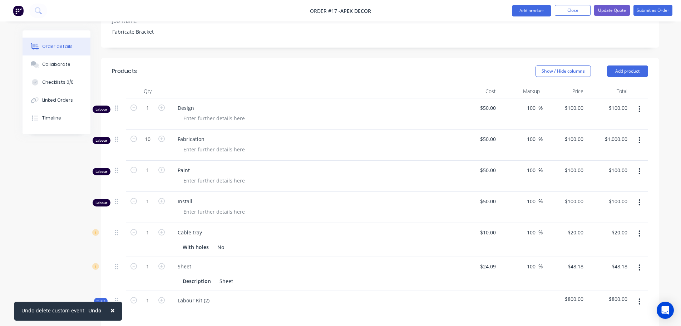
scroll to position [322, 0]
